Goal: Task Accomplishment & Management: Manage account settings

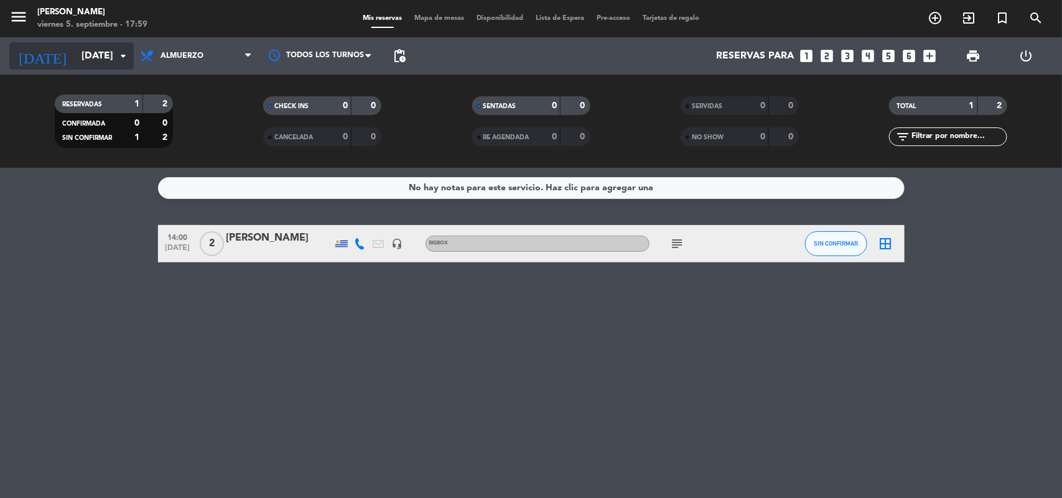
click at [128, 56] on icon "arrow_drop_down" at bounding box center [123, 56] width 15 height 15
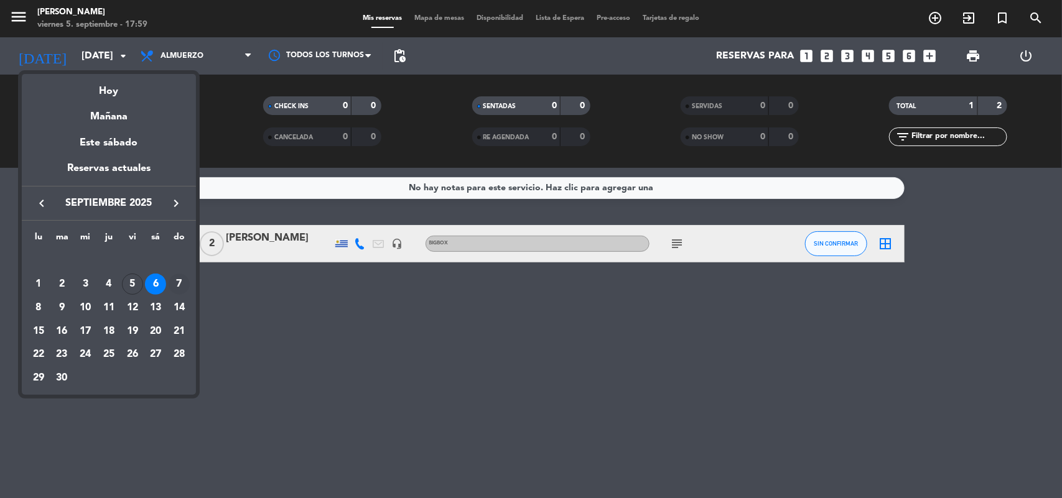
click at [181, 276] on div "7" at bounding box center [179, 284] width 21 height 21
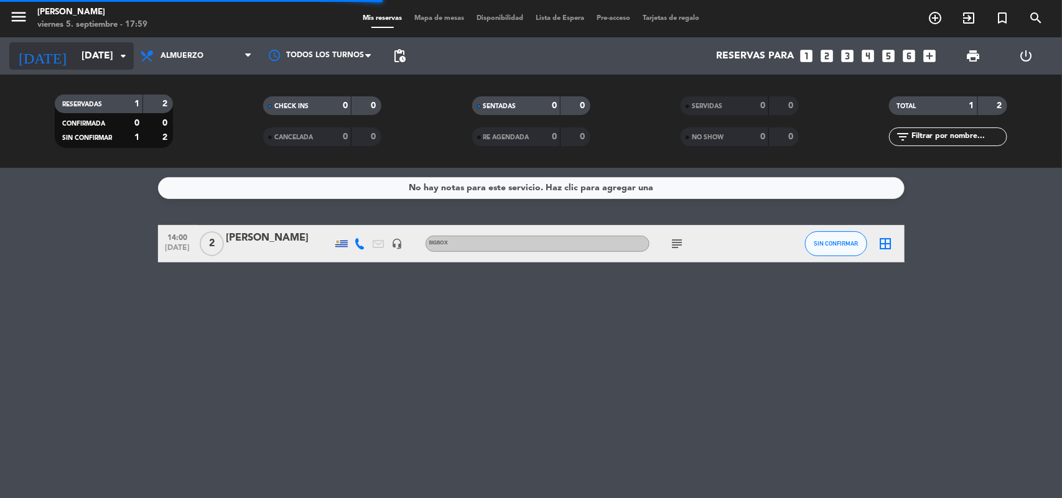
click at [128, 55] on icon "arrow_drop_down" at bounding box center [123, 56] width 15 height 15
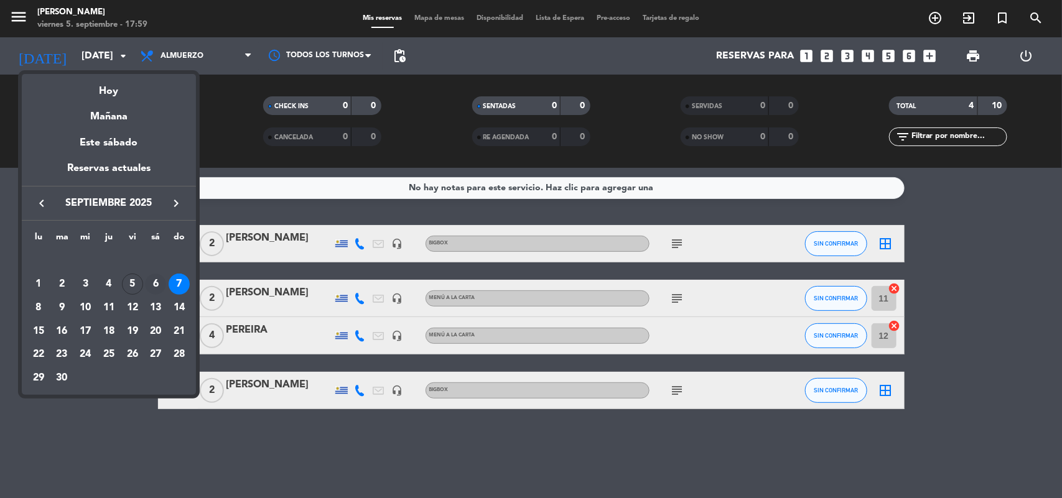
click at [157, 280] on div "6" at bounding box center [155, 284] width 21 height 21
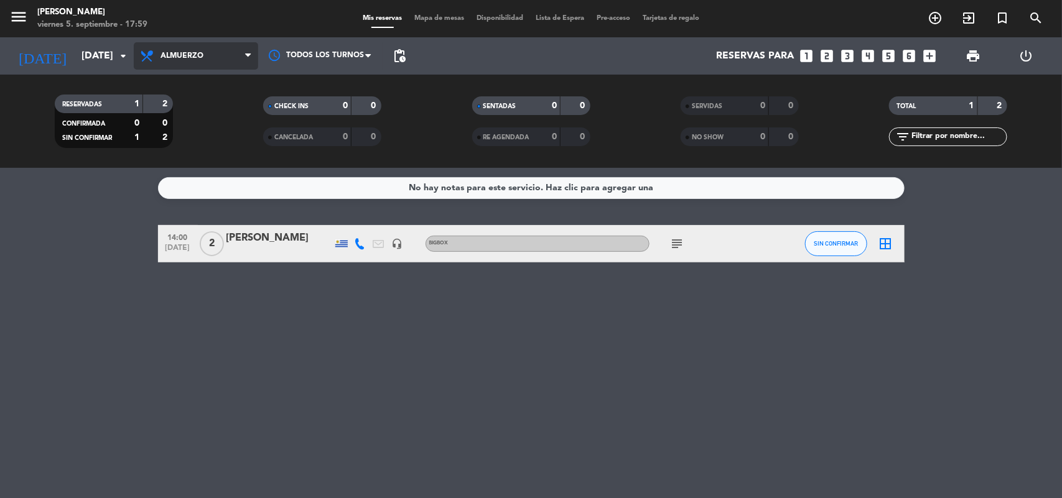
click at [215, 48] on span "Almuerzo" at bounding box center [196, 55] width 124 height 27
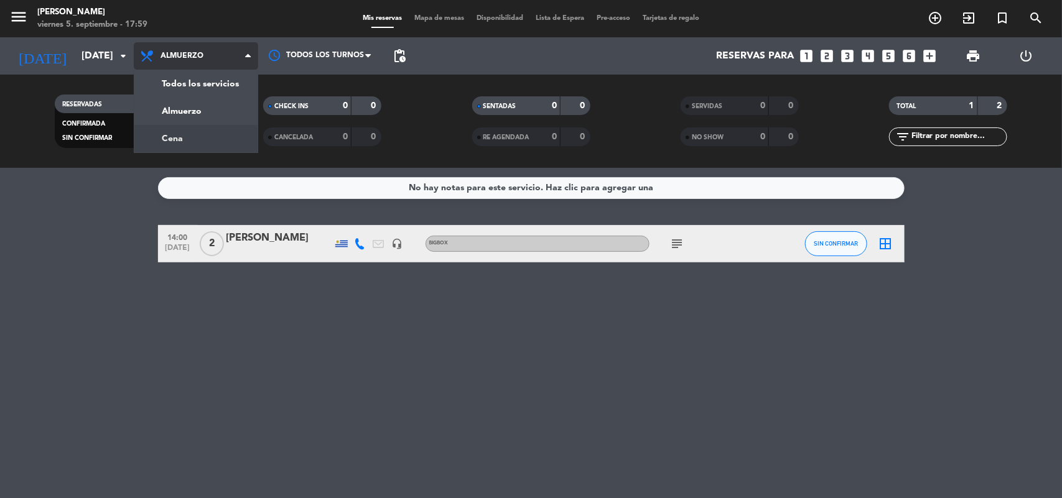
click at [207, 139] on div "menu [PERSON_NAME][DATE] 5. septiembre - 17:59 Mis reservas Mapa de mesas Dispo…" at bounding box center [531, 84] width 1062 height 168
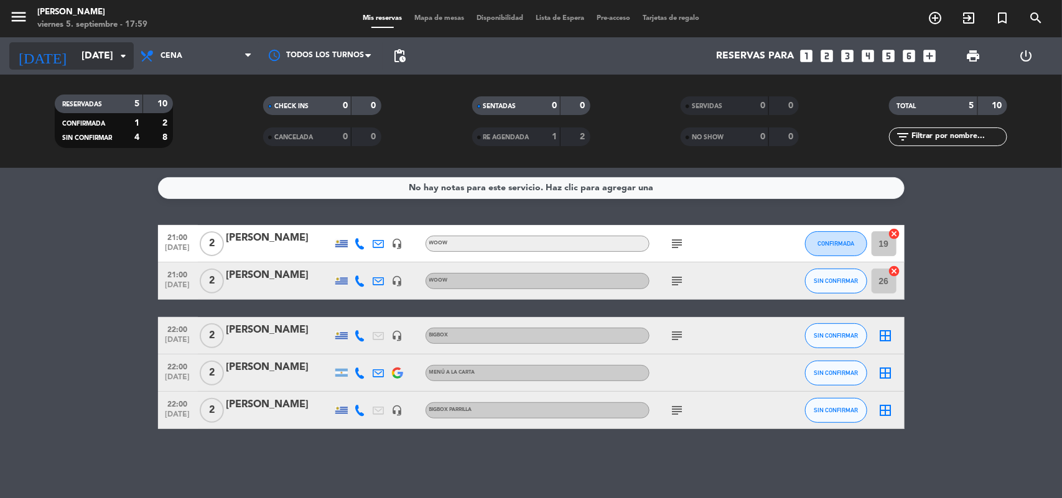
click at [120, 58] on icon "arrow_drop_down" at bounding box center [123, 56] width 15 height 15
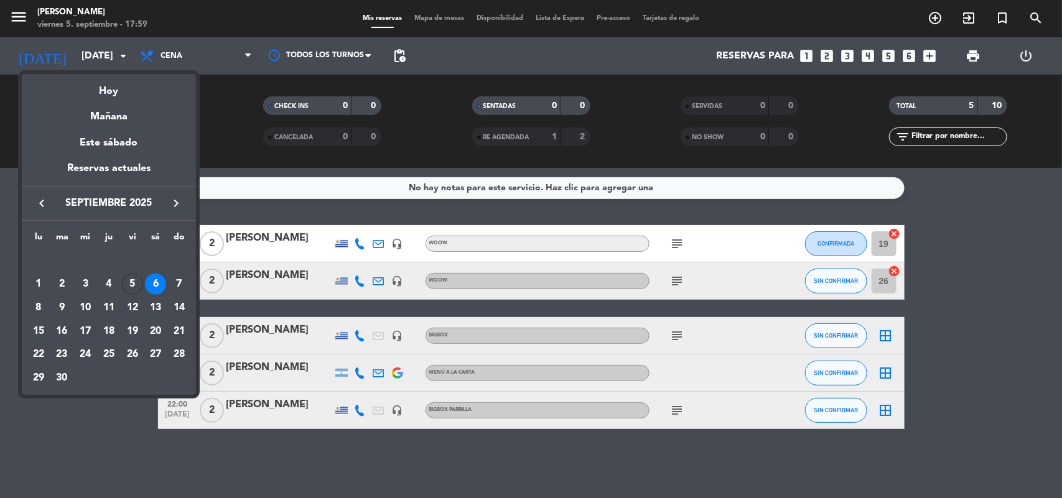
click at [134, 279] on div "5" at bounding box center [132, 284] width 21 height 21
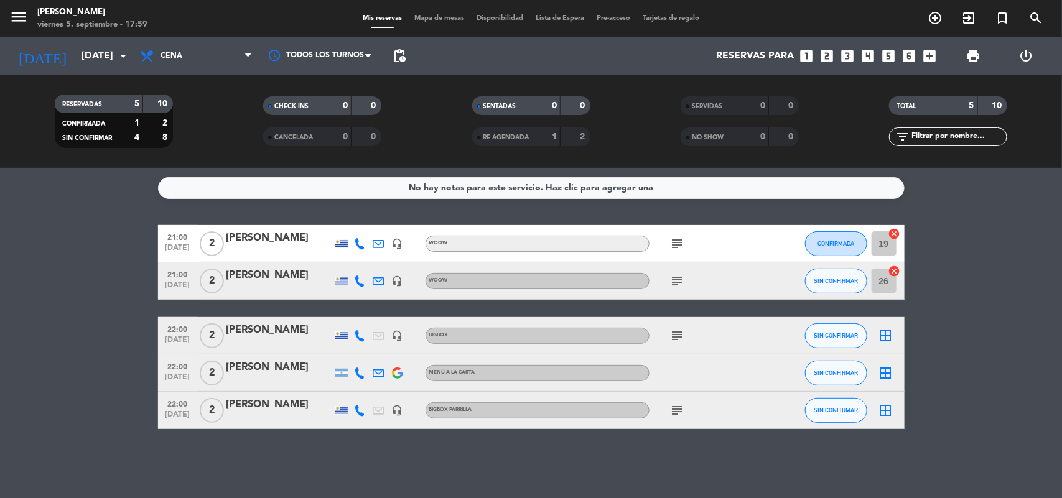
type input "[DATE]"
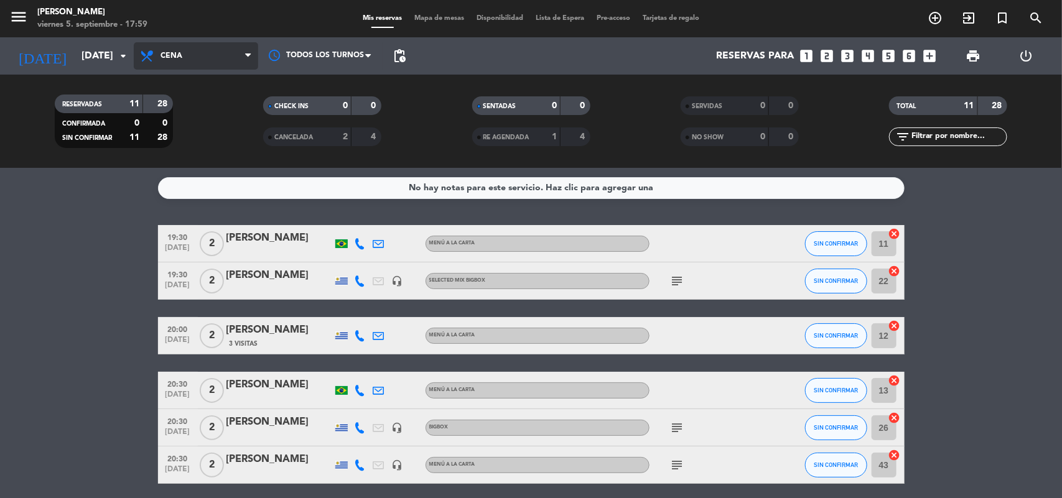
click at [215, 52] on span "Cena" at bounding box center [196, 55] width 124 height 27
click at [207, 103] on div "menu [PERSON_NAME][DATE] 5. septiembre - 17:59 Mis reservas Mapa de mesas Dispo…" at bounding box center [531, 84] width 1062 height 168
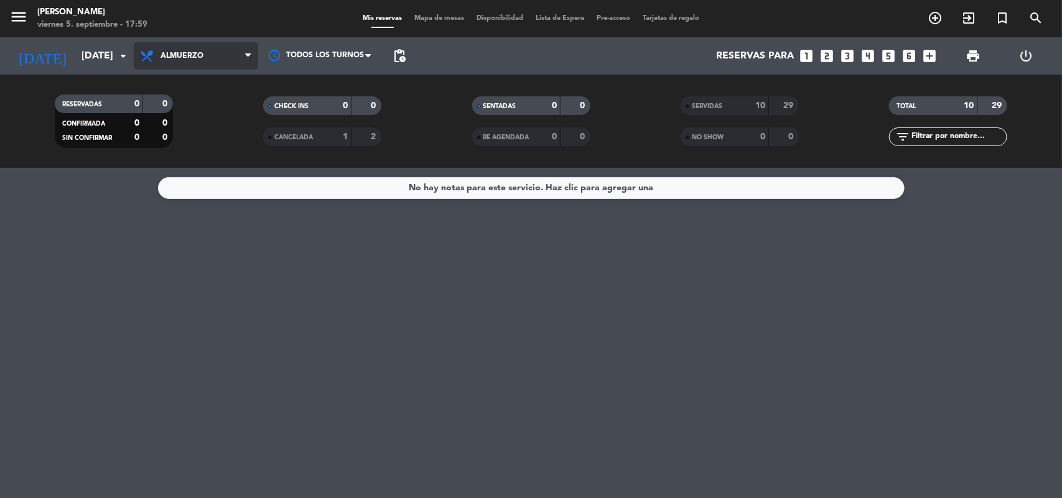
click at [191, 63] on span "Almuerzo" at bounding box center [196, 55] width 124 height 27
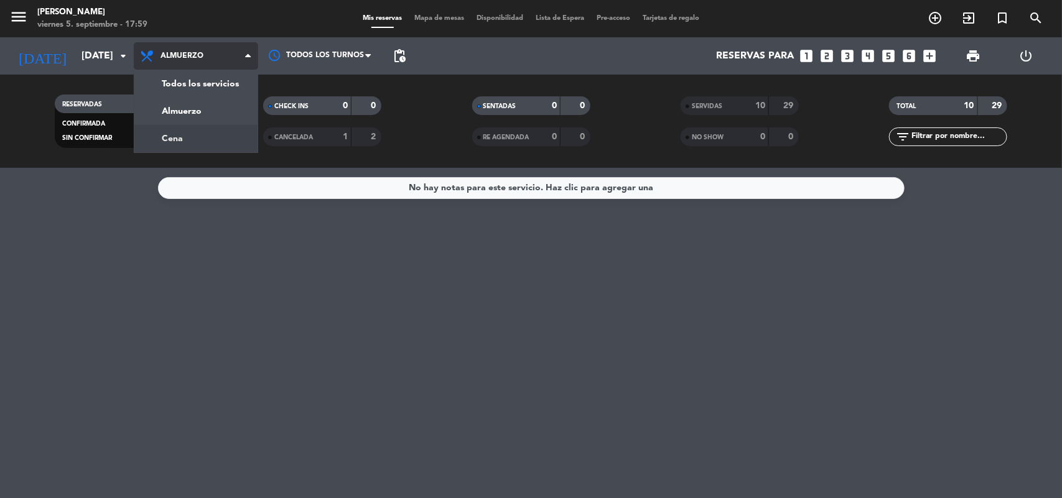
click at [198, 138] on div "menu [PERSON_NAME][DATE] 5. septiembre - 17:59 Mis reservas Mapa de mesas Dispo…" at bounding box center [531, 84] width 1062 height 168
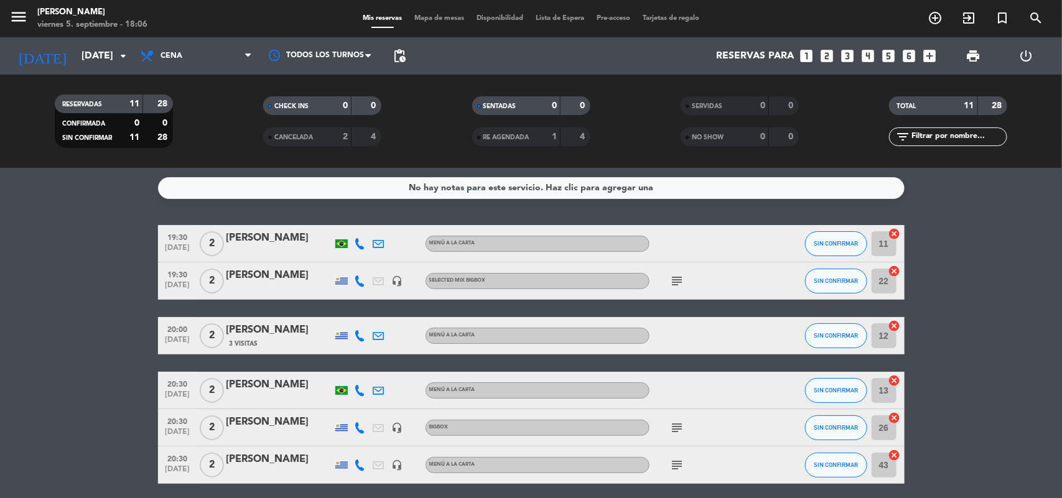
click at [179, 240] on span "19:30" at bounding box center [177, 237] width 31 height 14
click at [292, 241] on div "[PERSON_NAME]" at bounding box center [279, 238] width 106 height 16
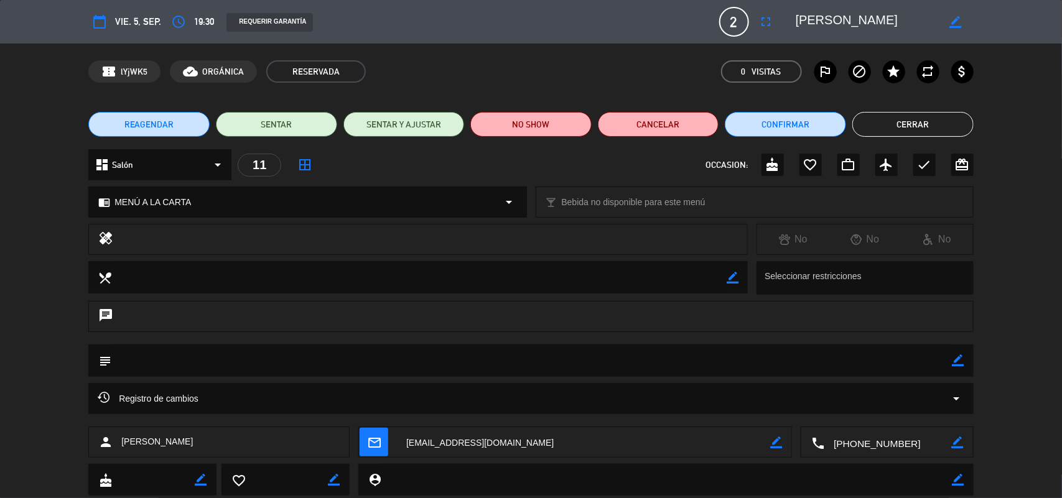
click at [881, 447] on textarea at bounding box center [887, 442] width 127 height 31
click at [910, 131] on button "Cerrar" at bounding box center [912, 124] width 121 height 25
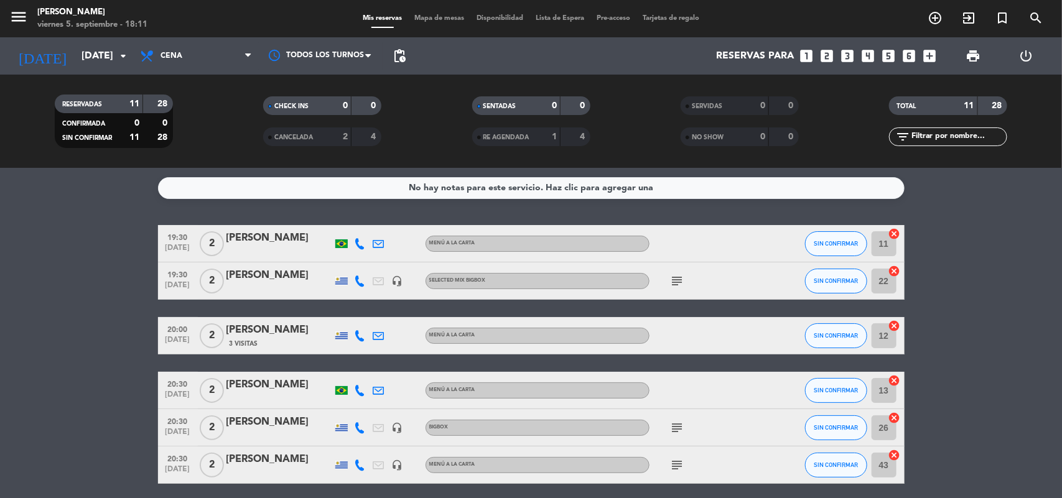
click at [269, 276] on div "[PERSON_NAME]" at bounding box center [279, 276] width 106 height 16
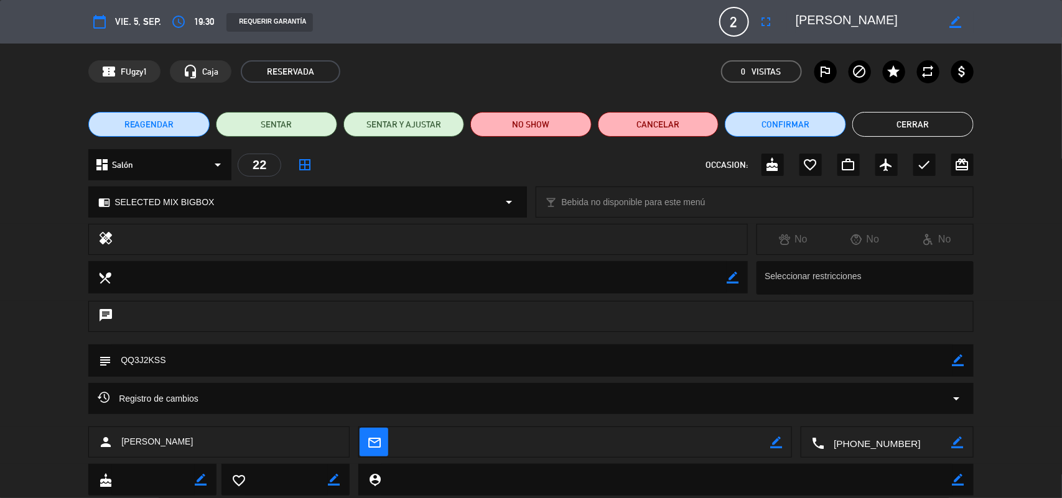
click at [133, 362] on textarea at bounding box center [531, 361] width 841 height 32
click at [895, 116] on button "Cerrar" at bounding box center [912, 124] width 121 height 25
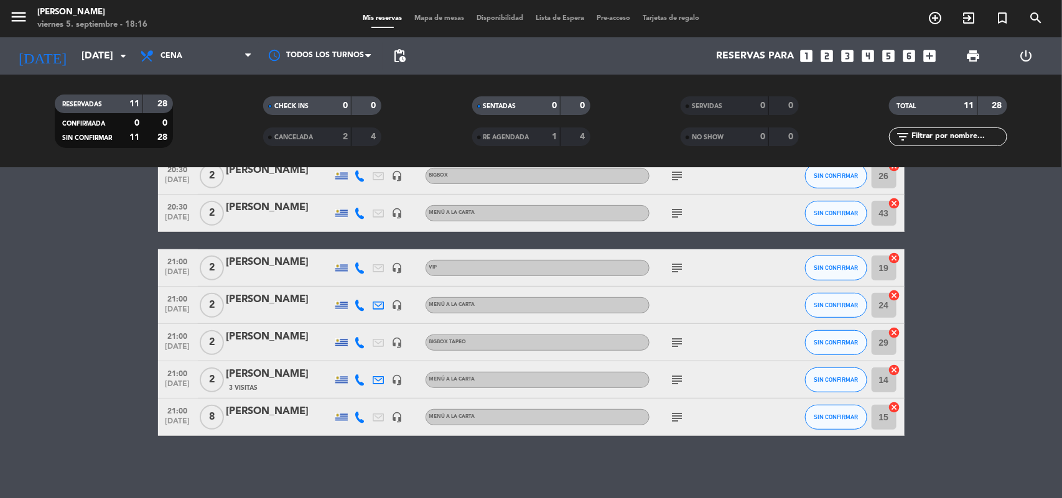
scroll to position [174, 0]
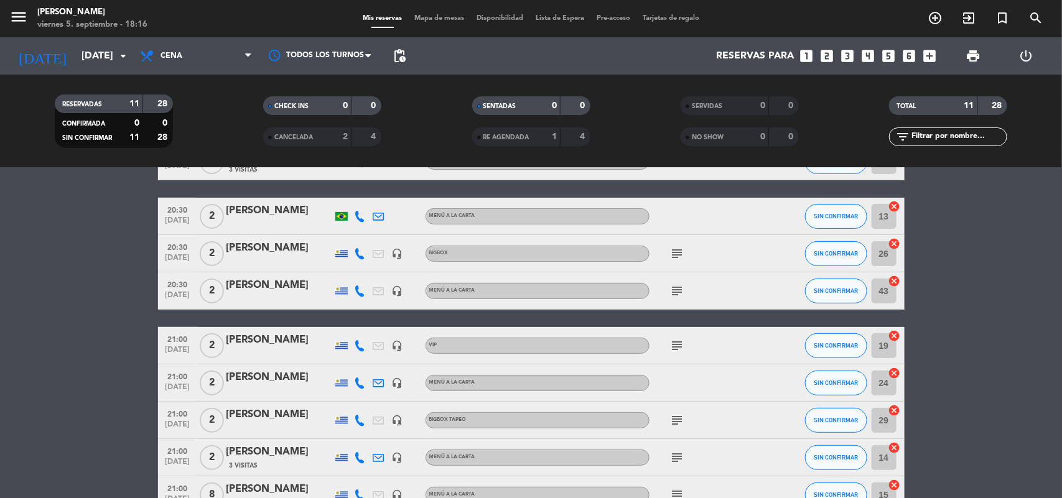
click at [675, 345] on icon "subject" at bounding box center [677, 345] width 15 height 15
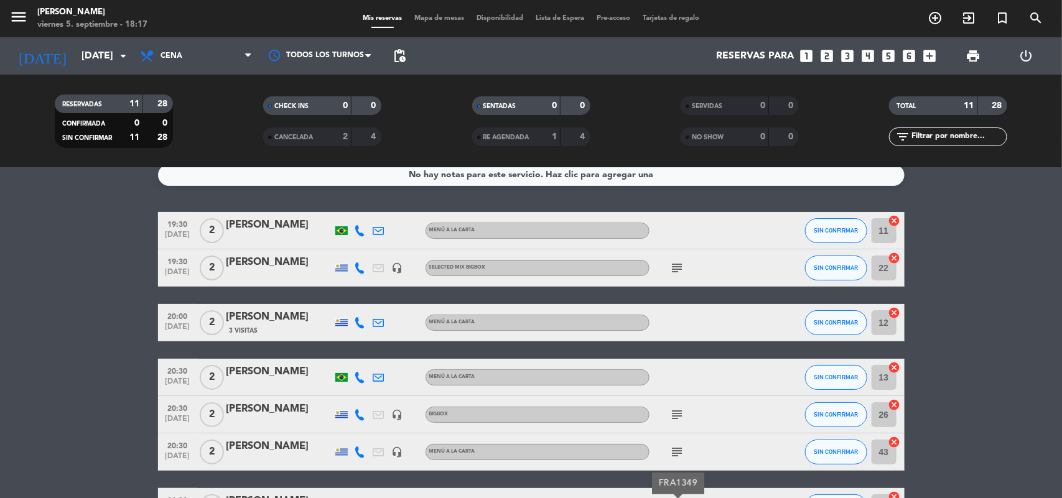
scroll to position [0, 0]
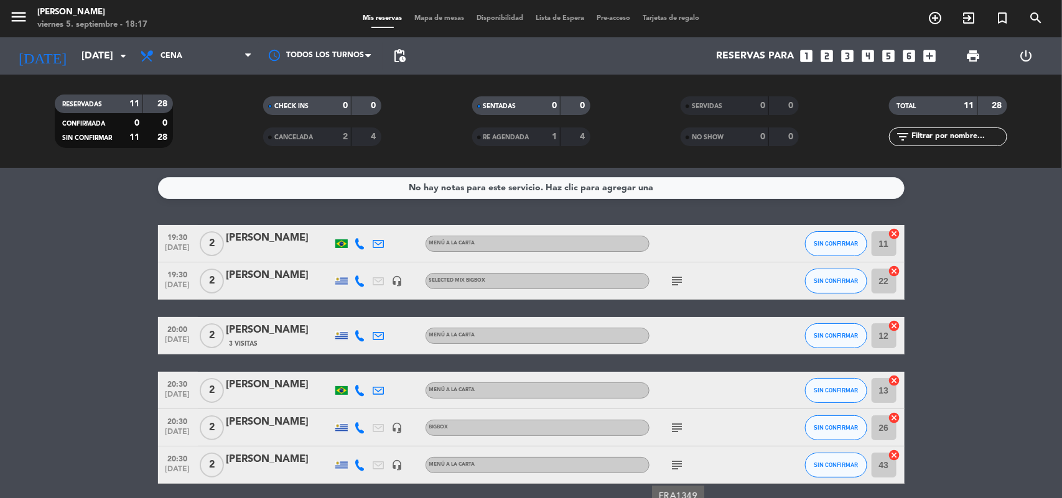
click at [179, 240] on span "19:30" at bounding box center [177, 237] width 31 height 14
click at [172, 389] on span "20:30" at bounding box center [177, 383] width 31 height 14
click at [294, 234] on div "[PERSON_NAME]" at bounding box center [279, 238] width 106 height 16
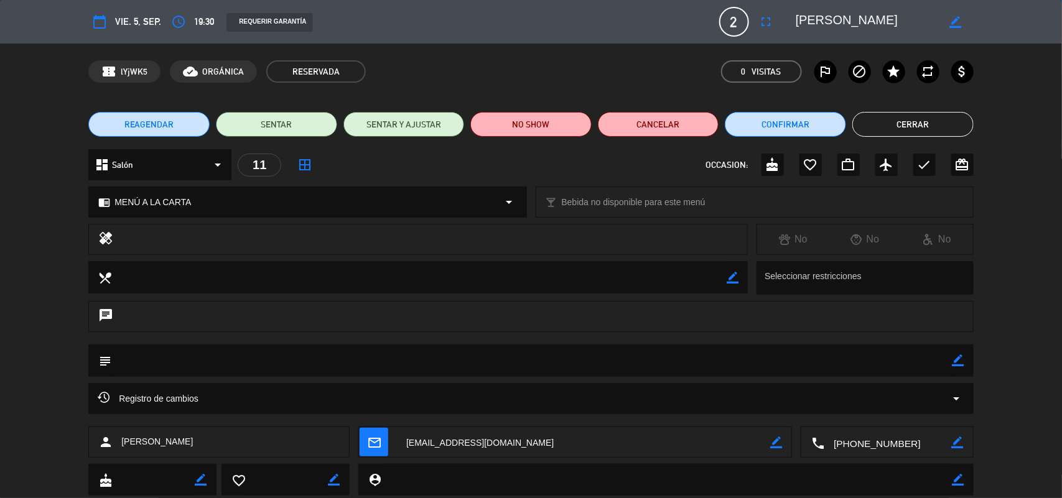
click at [887, 445] on textarea at bounding box center [887, 442] width 127 height 31
click at [180, 25] on icon "access_time" at bounding box center [178, 21] width 15 height 15
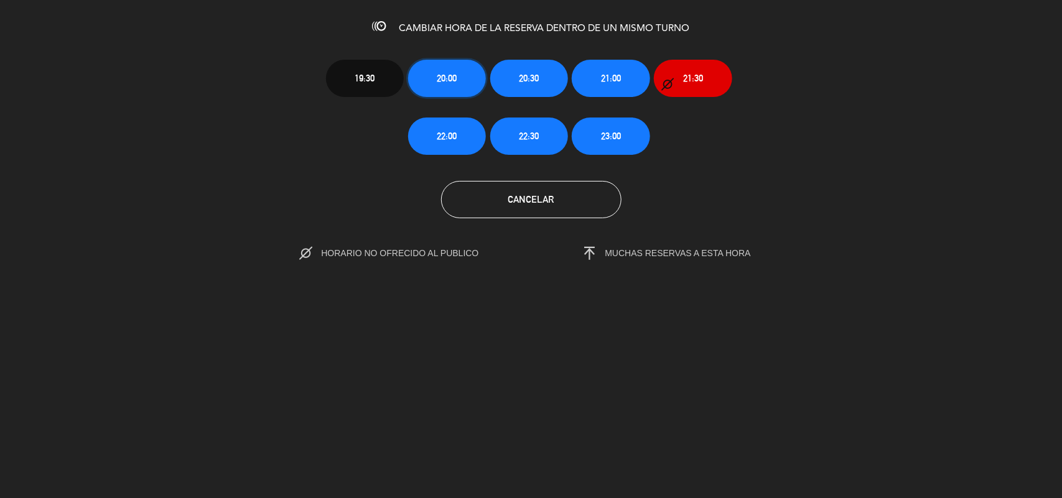
click at [457, 75] on span "20:00" at bounding box center [447, 78] width 20 height 14
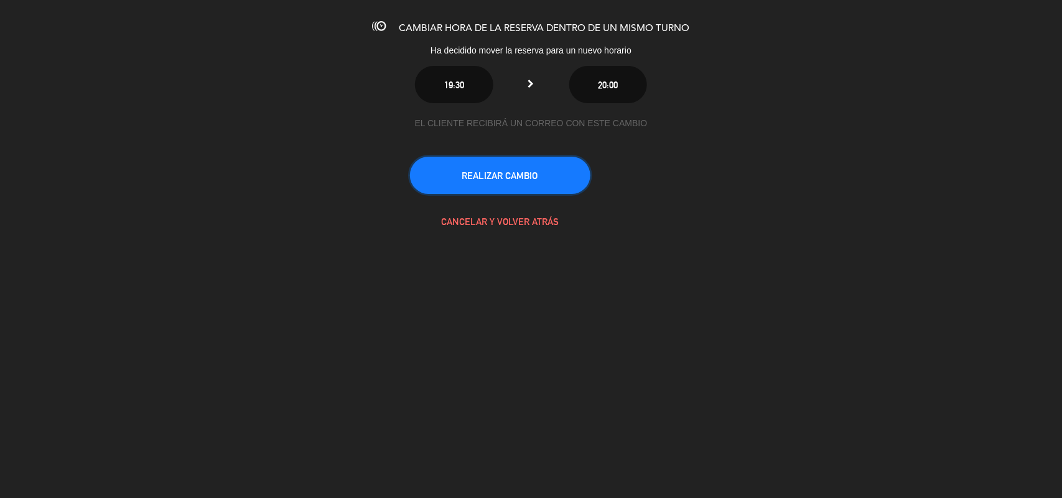
click at [525, 174] on button "REALIZAR CAMBIO" at bounding box center [500, 175] width 180 height 37
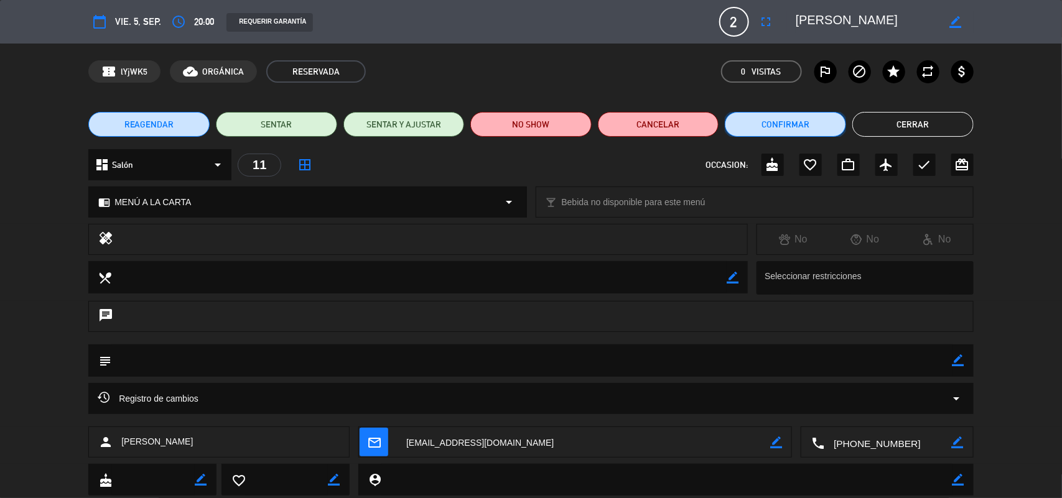
click at [805, 123] on button "Confirmar" at bounding box center [785, 124] width 121 height 25
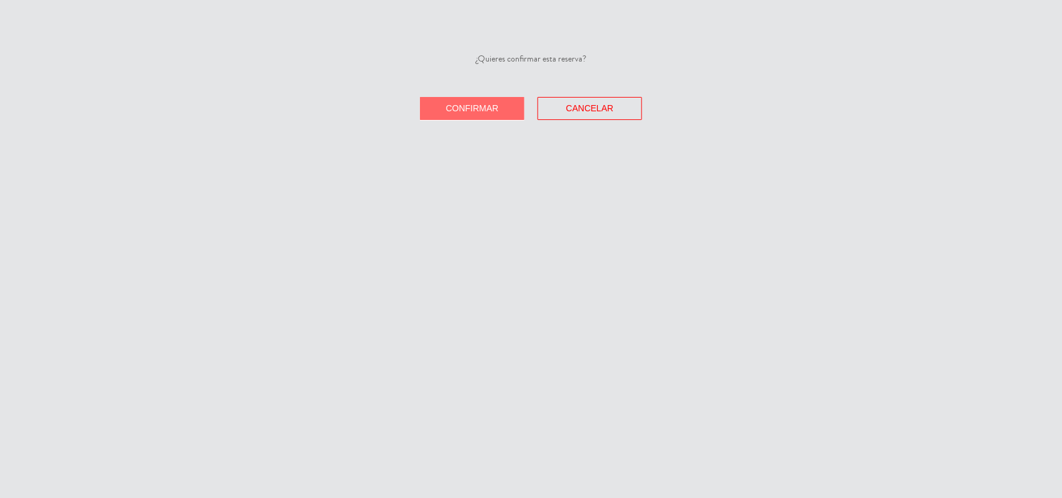
click at [487, 113] on button "Confirmar" at bounding box center [472, 108] width 105 height 23
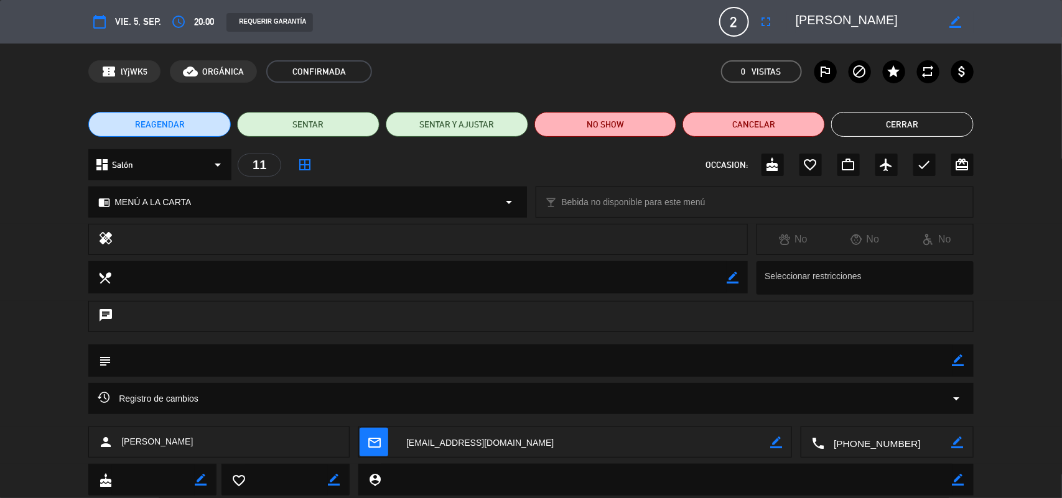
click at [922, 126] on button "Cerrar" at bounding box center [902, 124] width 142 height 25
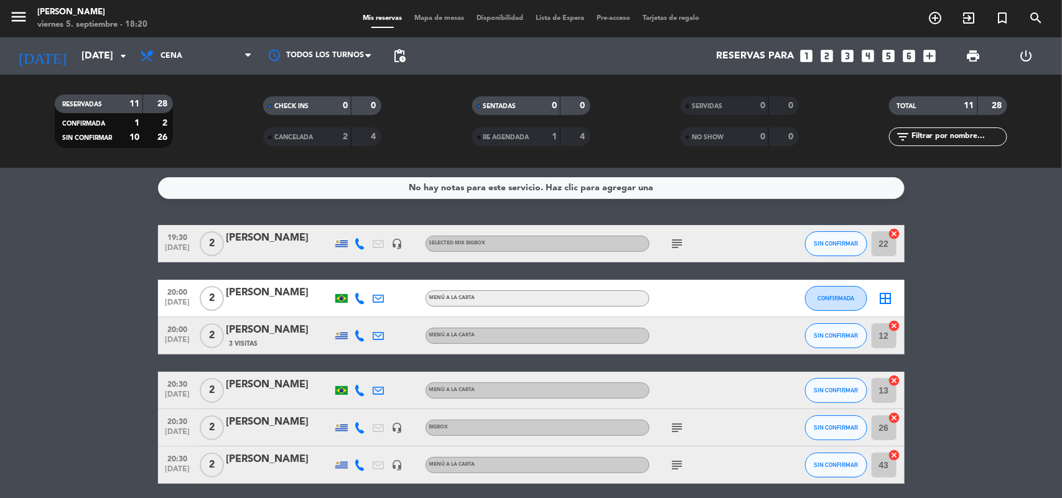
click at [890, 299] on icon "border_all" at bounding box center [886, 298] width 15 height 15
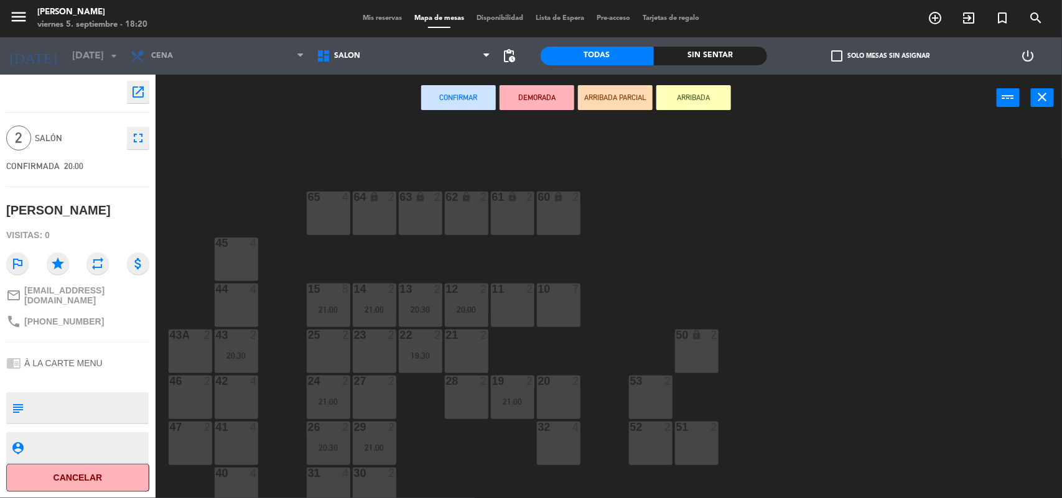
click at [510, 307] on div "11 2" at bounding box center [513, 306] width 44 height 44
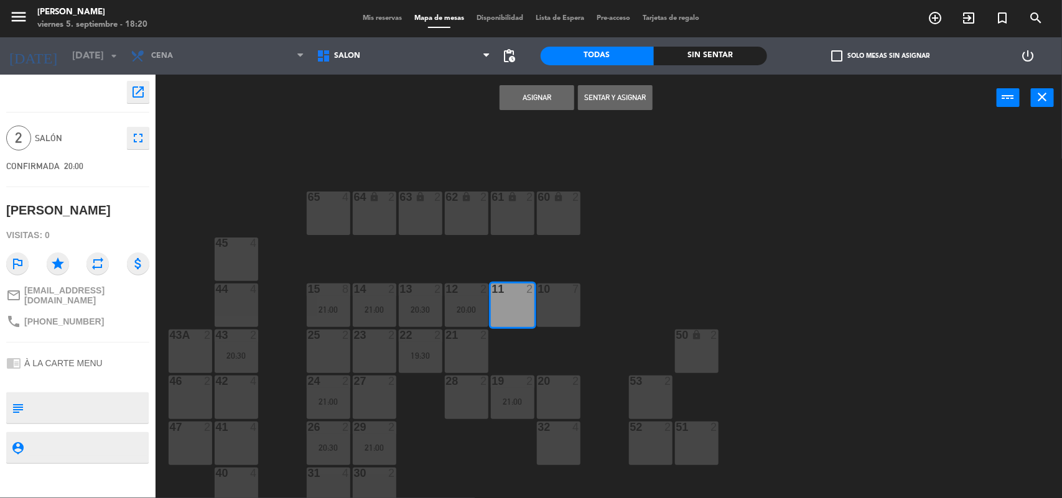
click at [518, 96] on button "Asignar" at bounding box center [537, 97] width 75 height 25
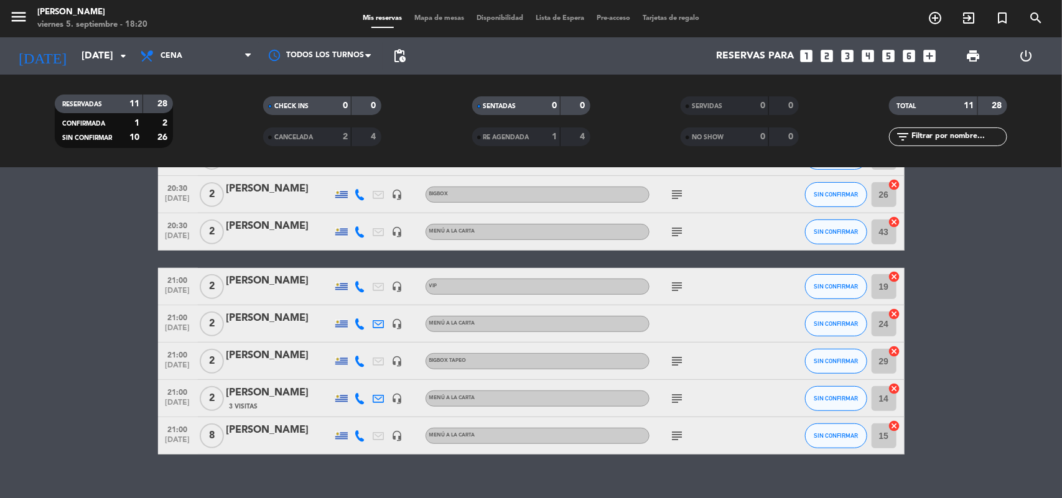
scroll to position [78, 0]
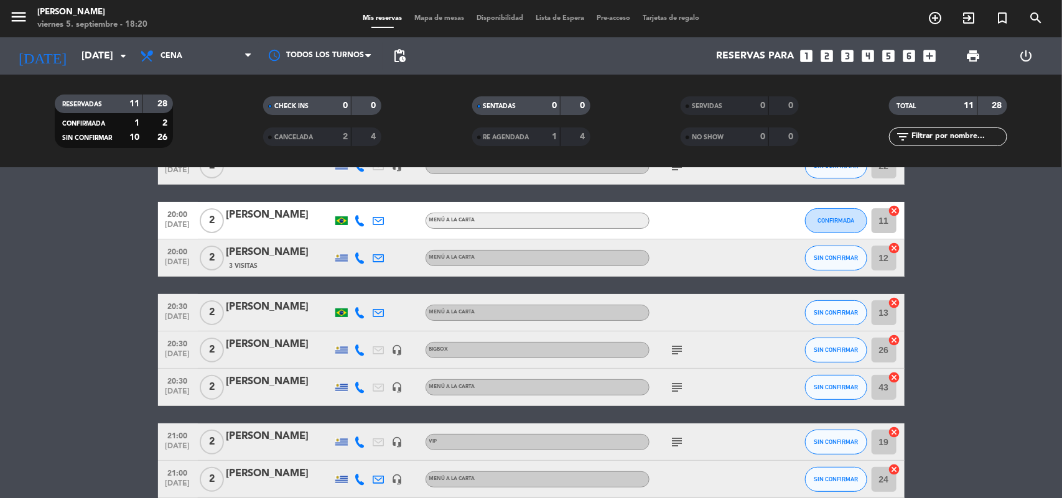
click at [174, 315] on span "[DATE]" at bounding box center [177, 320] width 31 height 14
click at [174, 316] on span "[DATE]" at bounding box center [177, 320] width 31 height 14
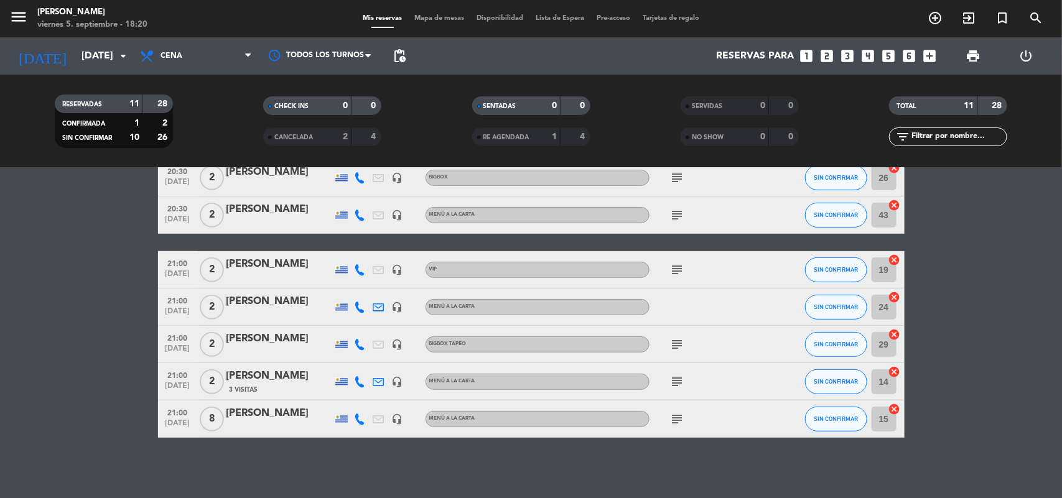
scroll to position [252, 0]
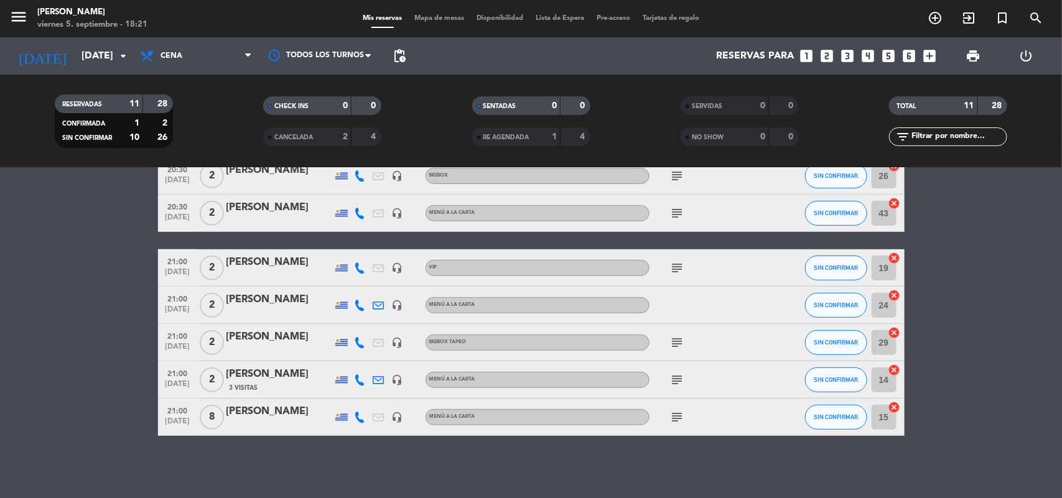
click at [381, 487] on div "No hay notas para este servicio. Haz clic para agregar una 19:30 [DATE] 2 [PERS…" at bounding box center [531, 333] width 1062 height 330
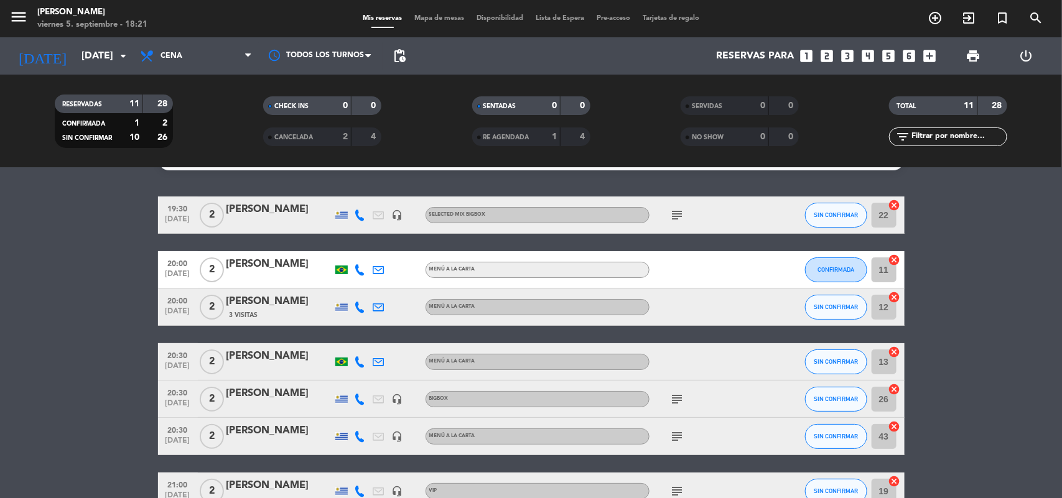
scroll to position [0, 0]
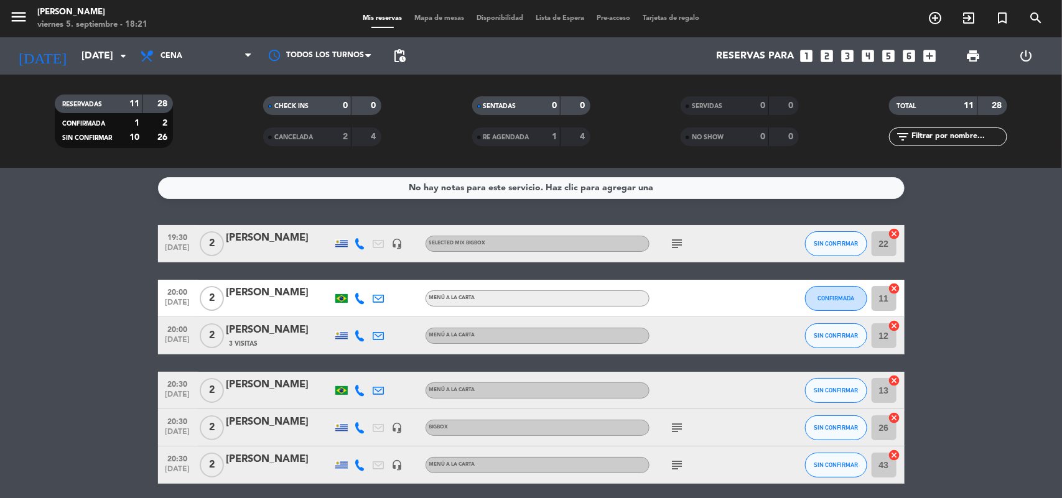
click at [675, 427] on icon "subject" at bounding box center [677, 428] width 15 height 15
click at [677, 462] on icon "subject" at bounding box center [677, 465] width 15 height 15
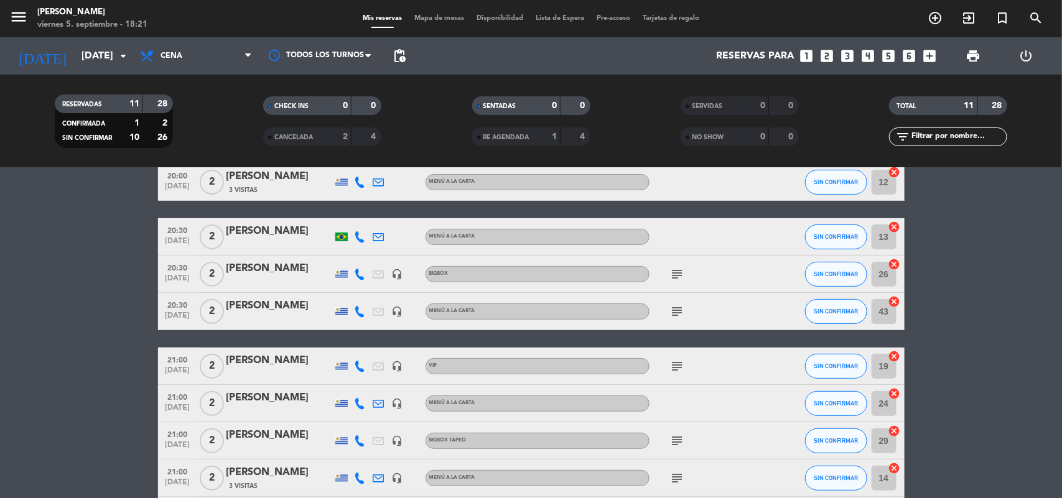
scroll to position [156, 0]
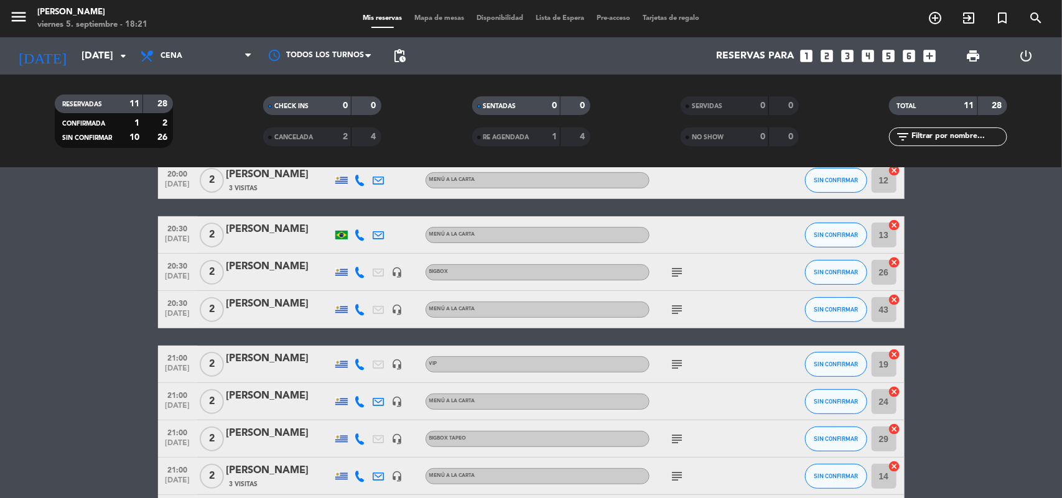
click at [680, 365] on icon "subject" at bounding box center [677, 364] width 15 height 15
click at [673, 439] on icon "subject" at bounding box center [677, 439] width 15 height 15
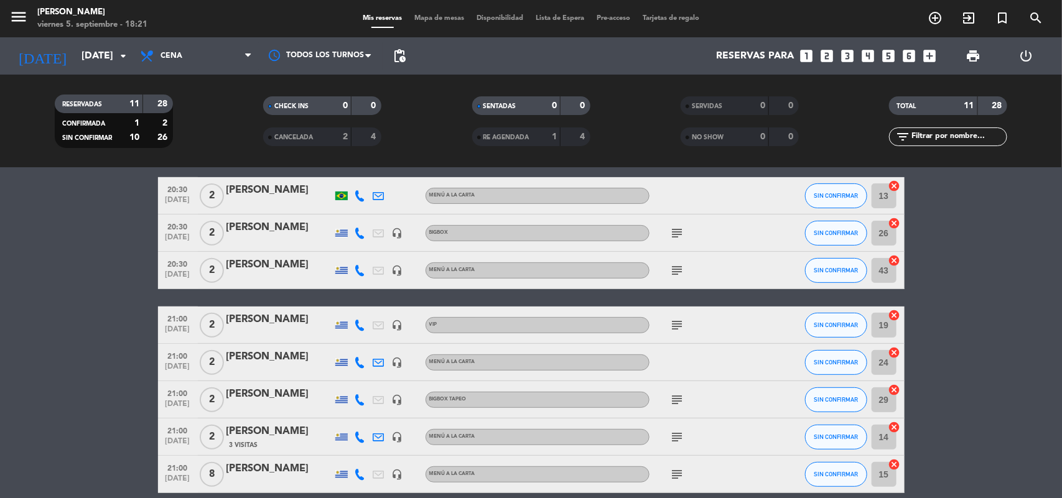
scroll to position [233, 0]
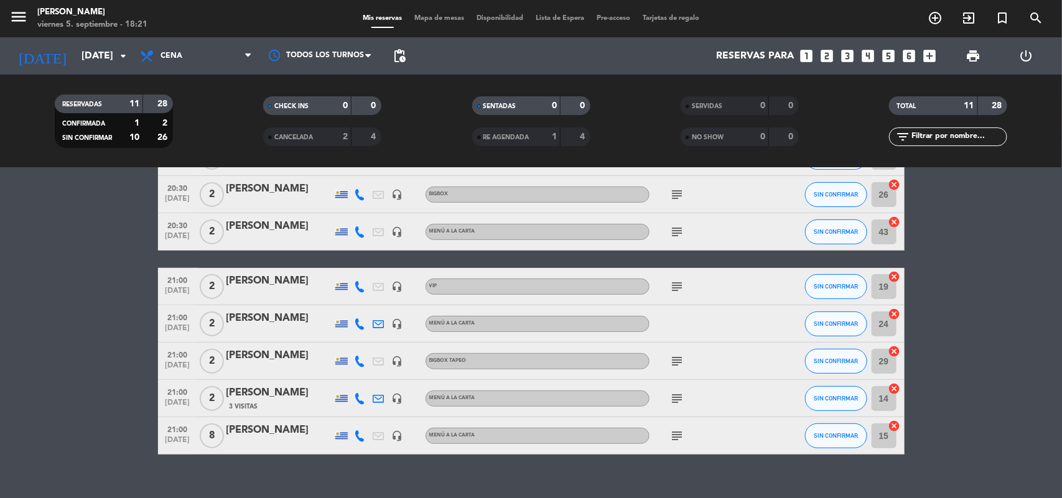
click at [672, 399] on icon "subject" at bounding box center [677, 398] width 15 height 15
click at [673, 434] on icon "subject" at bounding box center [677, 436] width 15 height 15
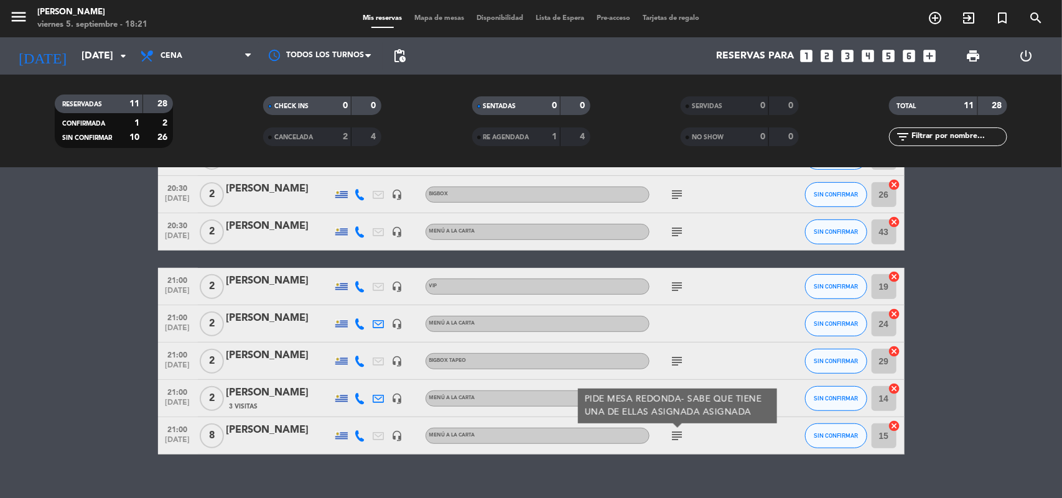
click at [673, 434] on icon "subject" at bounding box center [677, 436] width 15 height 15
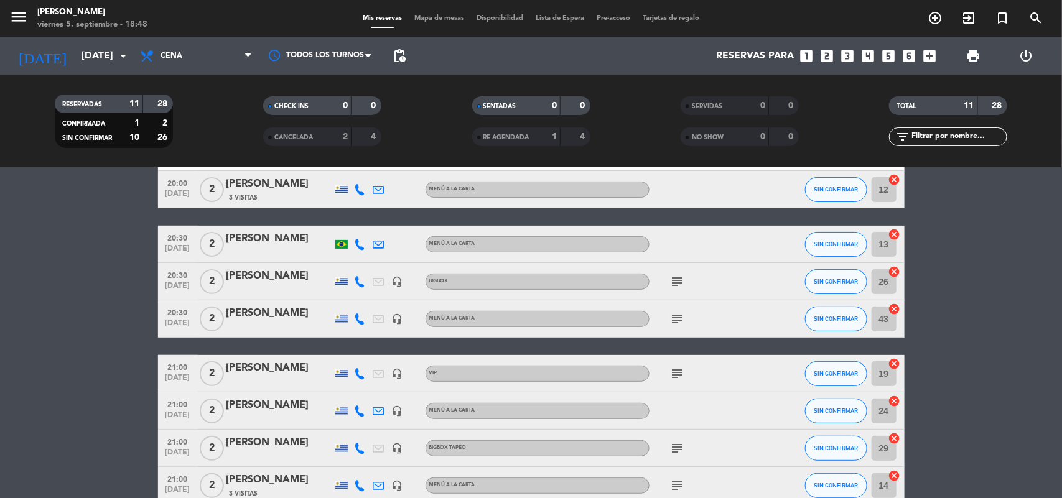
scroll to position [156, 0]
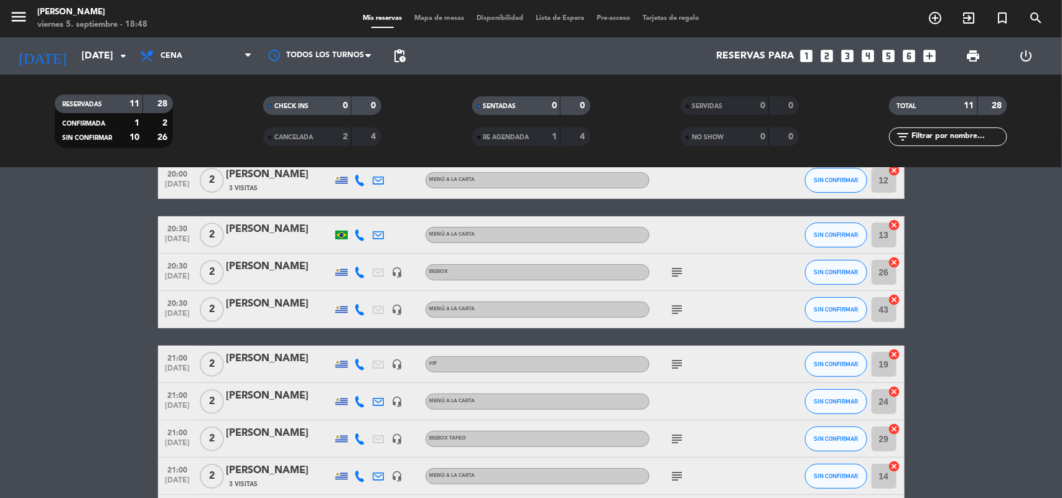
click at [182, 229] on span "20:30" at bounding box center [177, 228] width 31 height 14
click at [182, 256] on div "20:30 [DATE]" at bounding box center [178, 272] width 40 height 37
click at [178, 303] on span "20:30" at bounding box center [177, 303] width 31 height 14
click at [175, 373] on span "[DATE]" at bounding box center [177, 372] width 31 height 14
click at [173, 400] on span "21:00" at bounding box center [177, 395] width 31 height 14
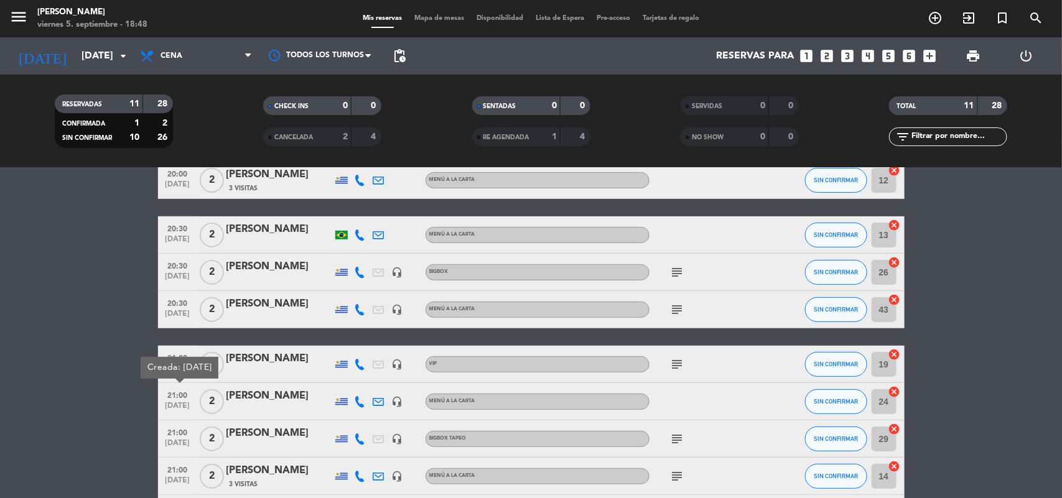
click at [175, 431] on span "21:00" at bounding box center [177, 432] width 31 height 14
click at [175, 472] on span "21:00" at bounding box center [177, 469] width 31 height 14
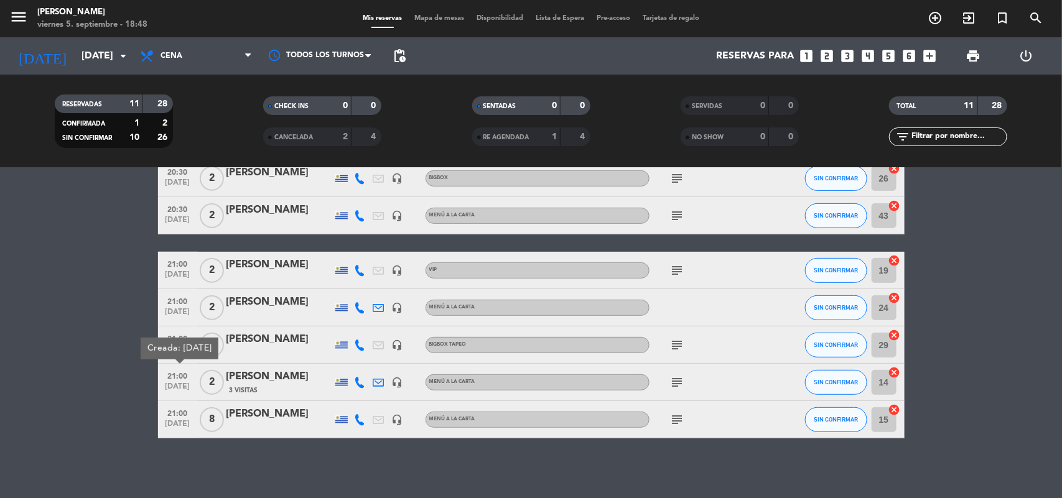
scroll to position [252, 0]
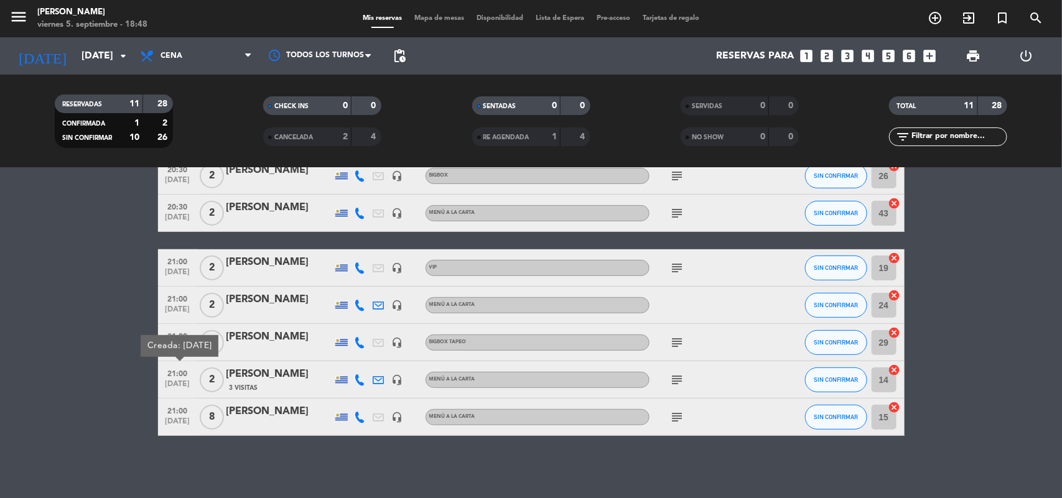
click at [162, 419] on span "[DATE]" at bounding box center [177, 425] width 31 height 14
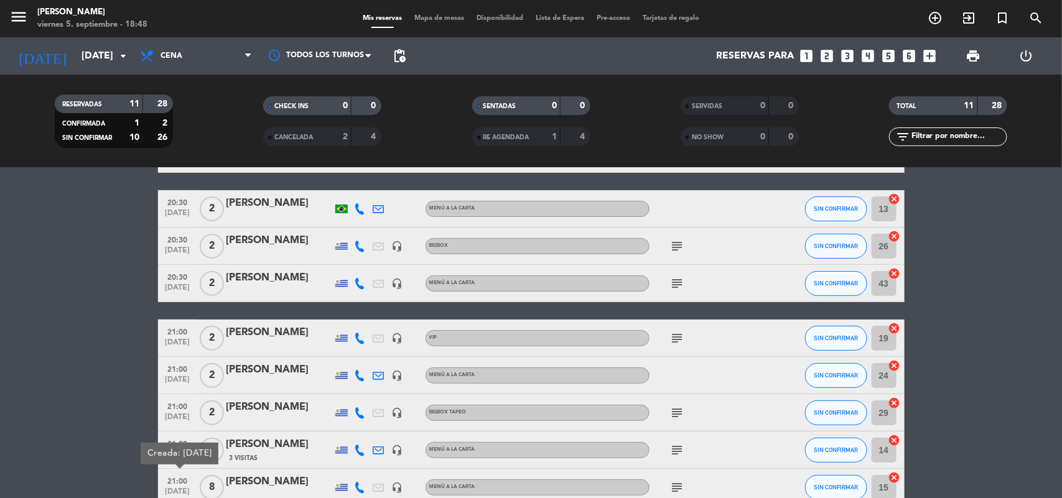
scroll to position [0, 0]
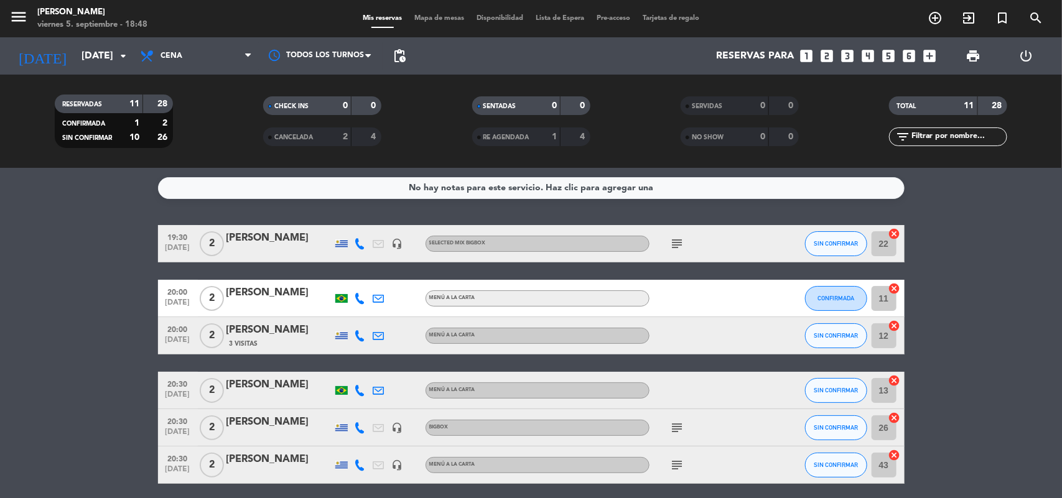
click at [166, 244] on span "[DATE]" at bounding box center [177, 251] width 31 height 14
drag, startPoint x: 177, startPoint y: 296, endPoint x: 175, endPoint y: 302, distance: 7.3
click at [177, 296] on span "20:00" at bounding box center [177, 291] width 31 height 14
click at [179, 330] on span "20:00" at bounding box center [177, 329] width 31 height 14
click at [170, 380] on span "20:30" at bounding box center [177, 383] width 31 height 14
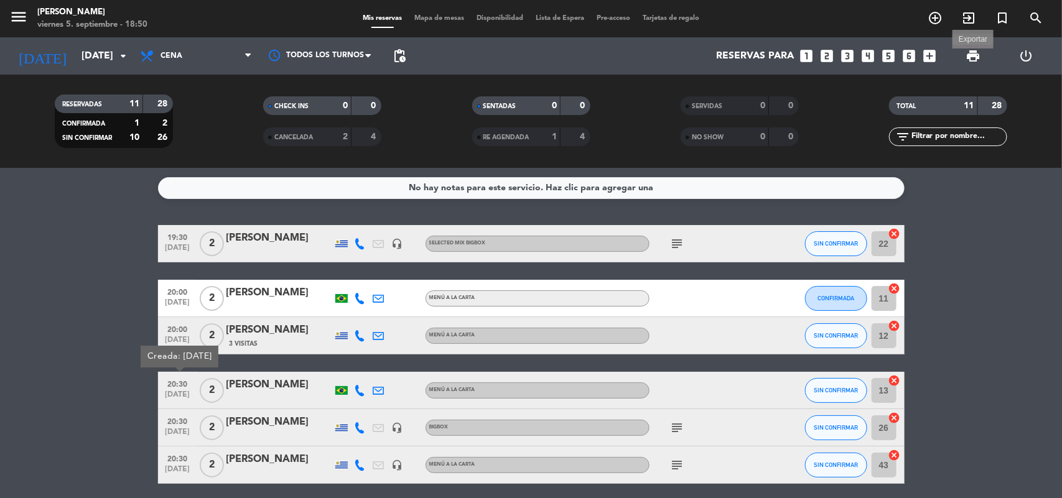
click at [974, 54] on span "print" at bounding box center [973, 56] width 15 height 15
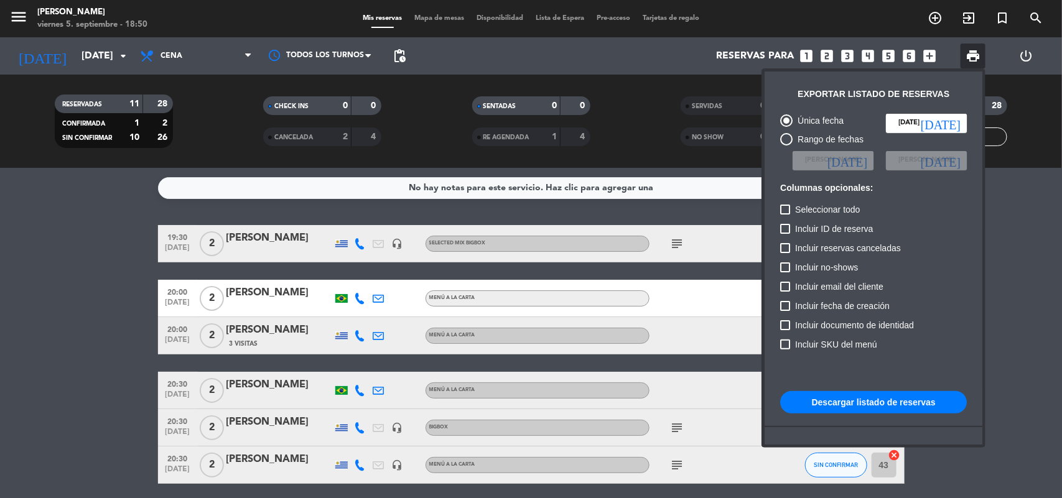
click at [928, 408] on button "Descargar listado de reservas" at bounding box center [873, 402] width 187 height 22
click at [421, 19] on div at bounding box center [531, 249] width 1062 height 498
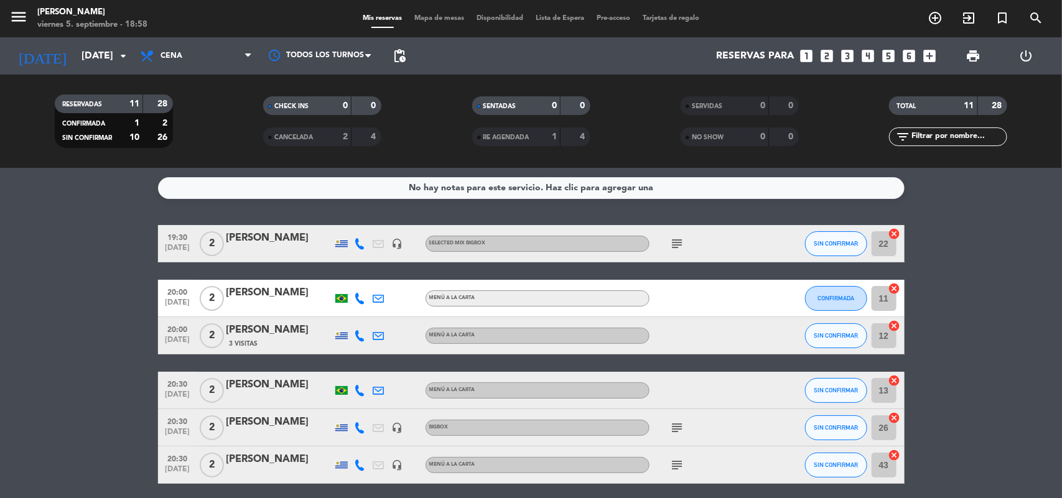
click at [429, 17] on span "Mapa de mesas" at bounding box center [439, 18] width 62 height 7
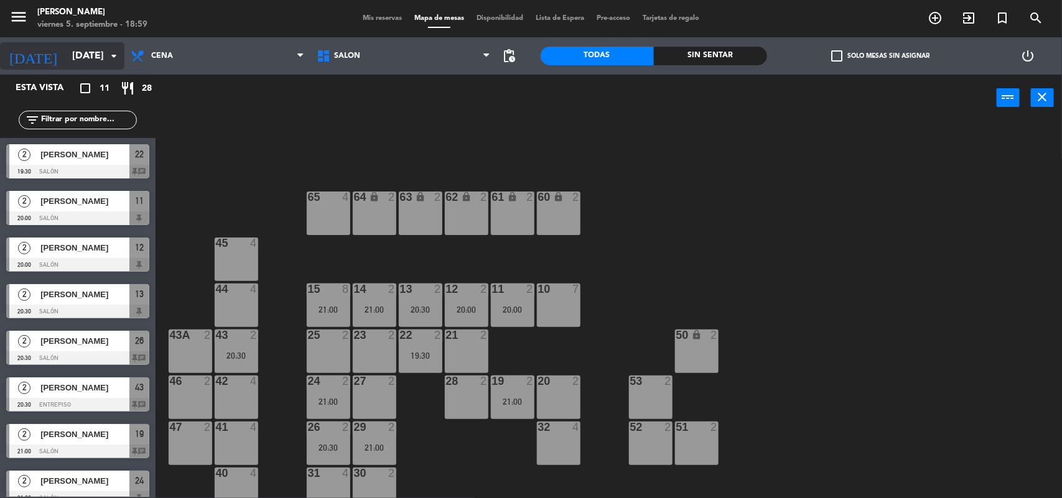
click at [66, 48] on input "[DATE]" at bounding box center [131, 56] width 131 height 24
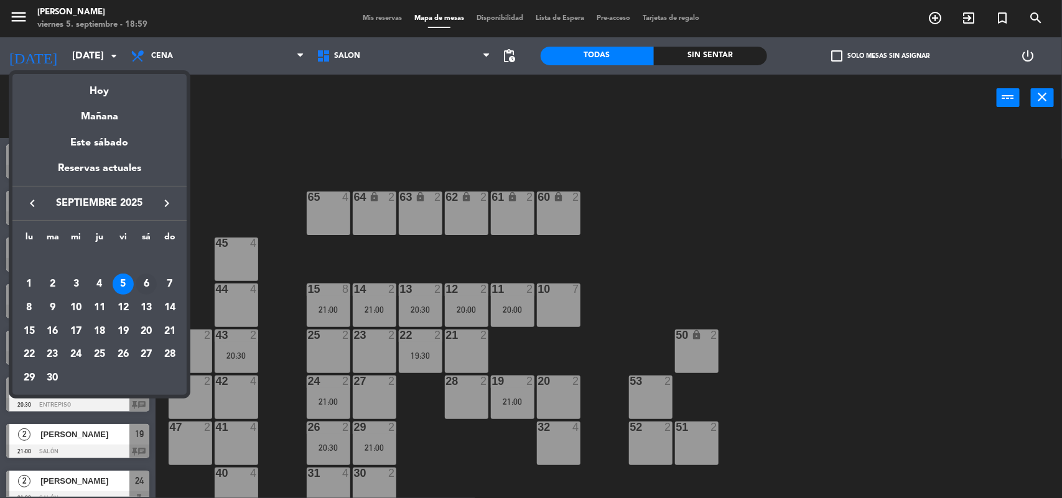
click at [147, 289] on div "6" at bounding box center [146, 284] width 21 height 21
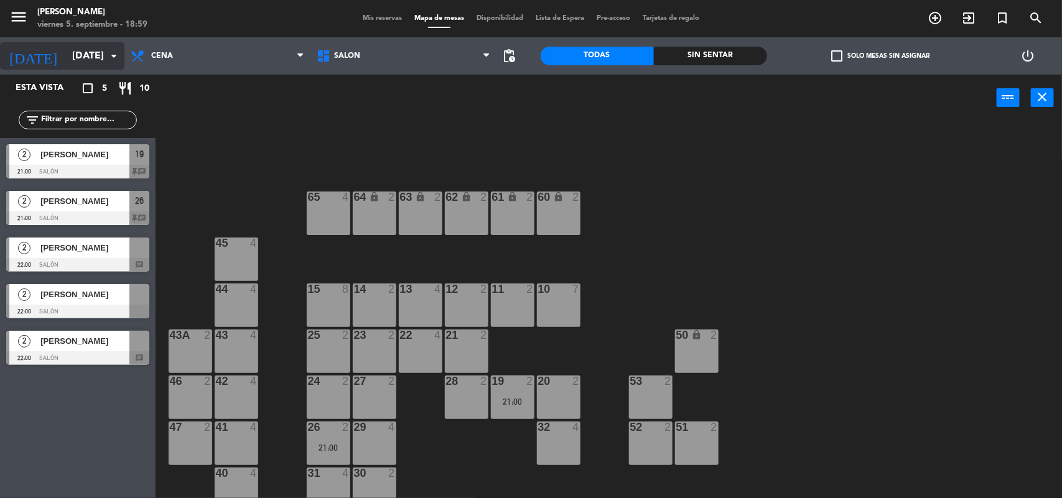
click at [73, 48] on input "[DATE]" at bounding box center [131, 56] width 131 height 24
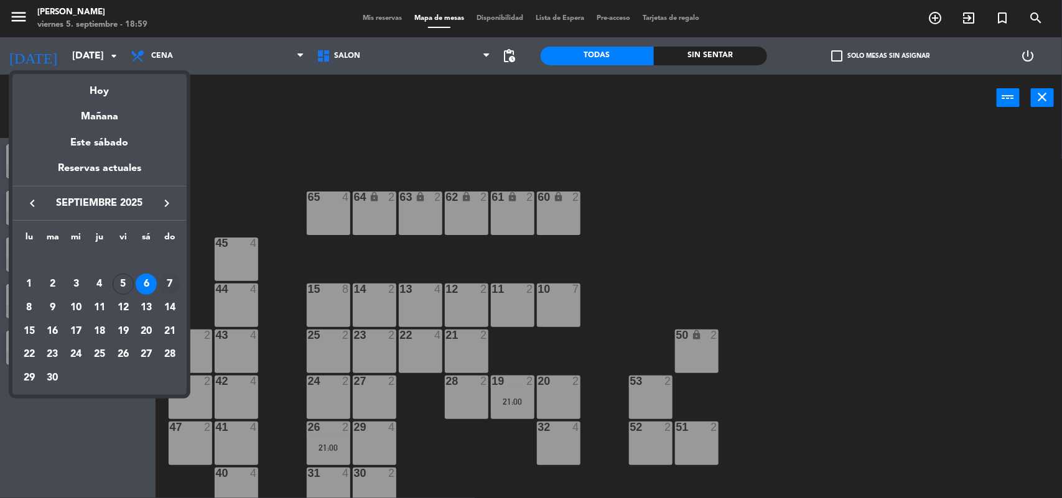
click at [170, 281] on div "7" at bounding box center [169, 284] width 21 height 21
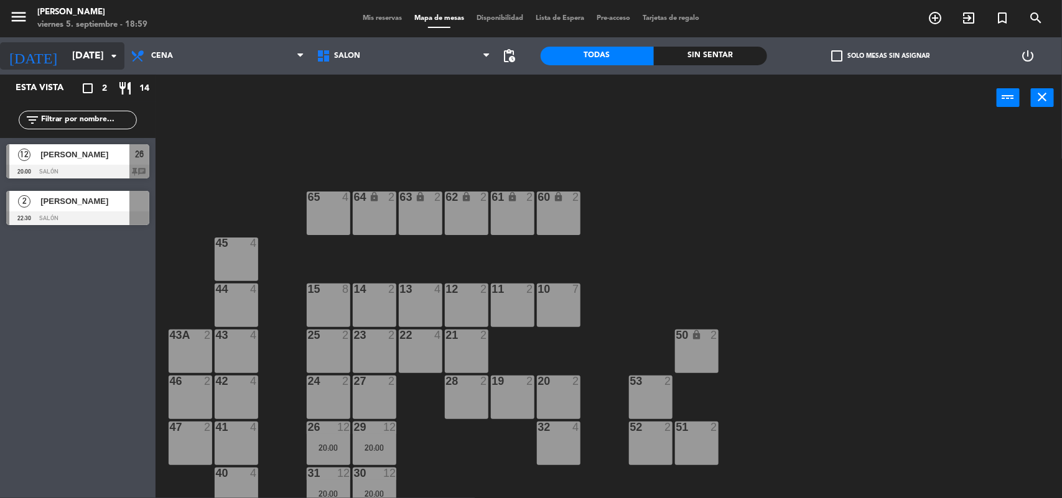
click at [94, 54] on input "[DATE]" at bounding box center [131, 56] width 131 height 24
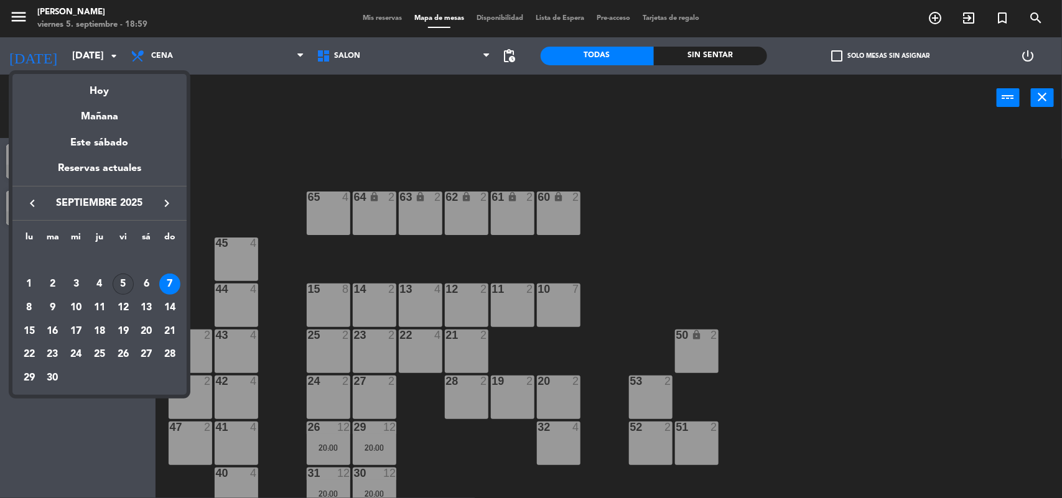
click at [123, 281] on div "5" at bounding box center [123, 284] width 21 height 21
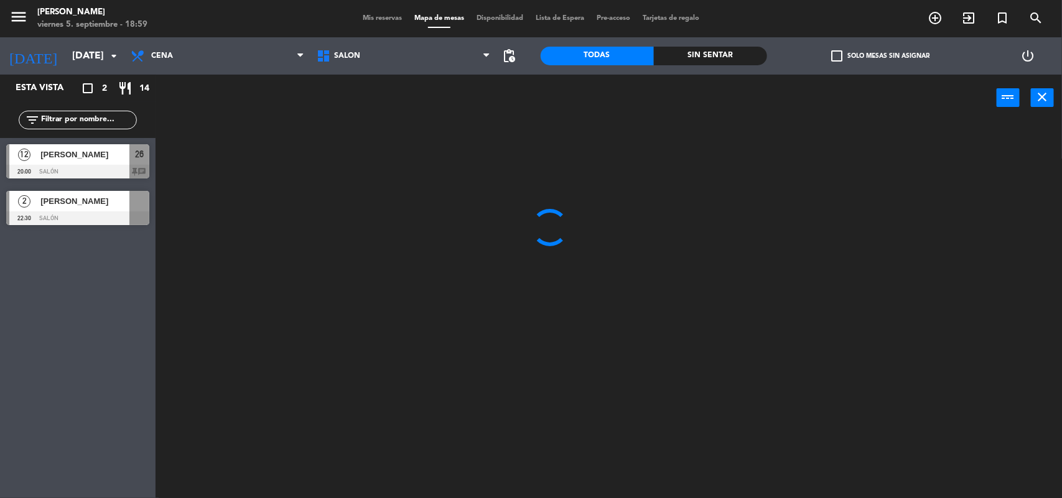
type input "[DATE]"
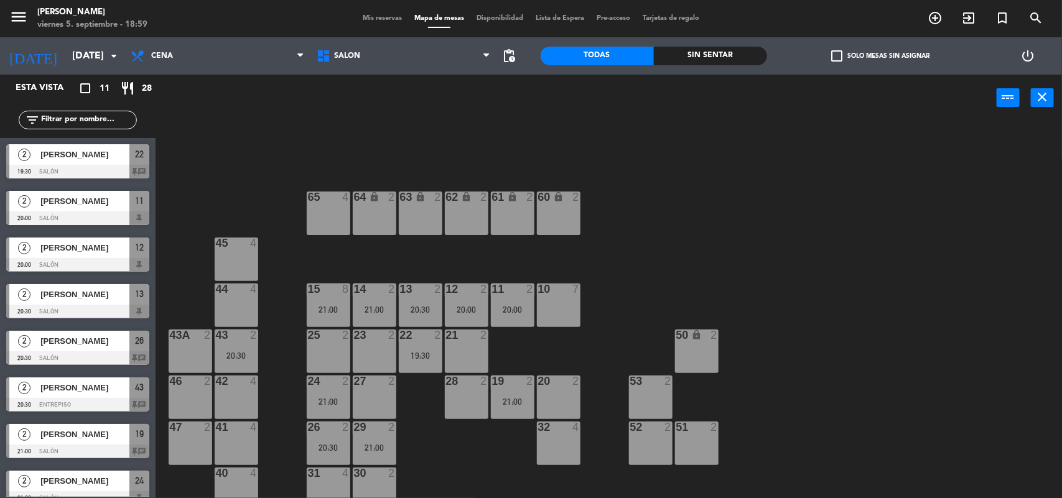
click at [359, 15] on span "Mis reservas" at bounding box center [383, 18] width 52 height 7
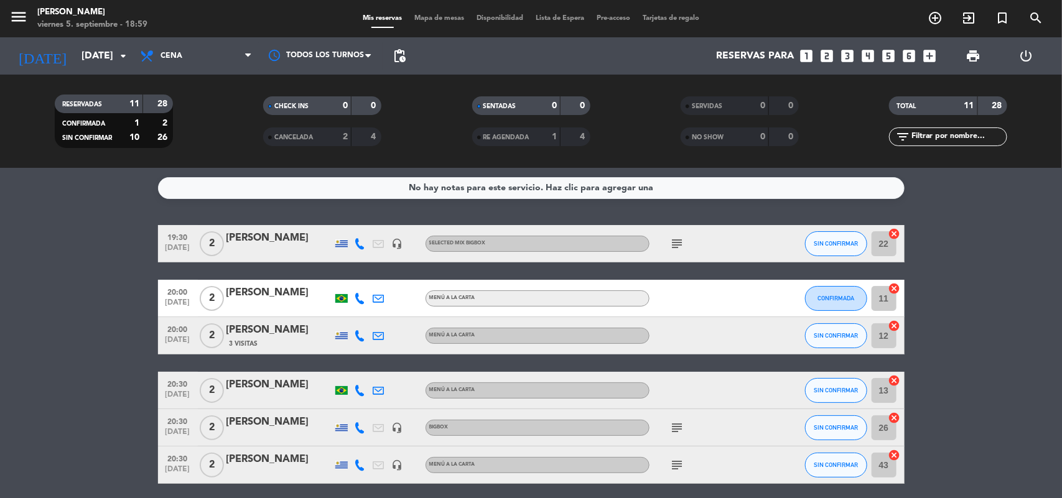
click at [518, 135] on span "RE AGENDADA" at bounding box center [506, 137] width 46 height 6
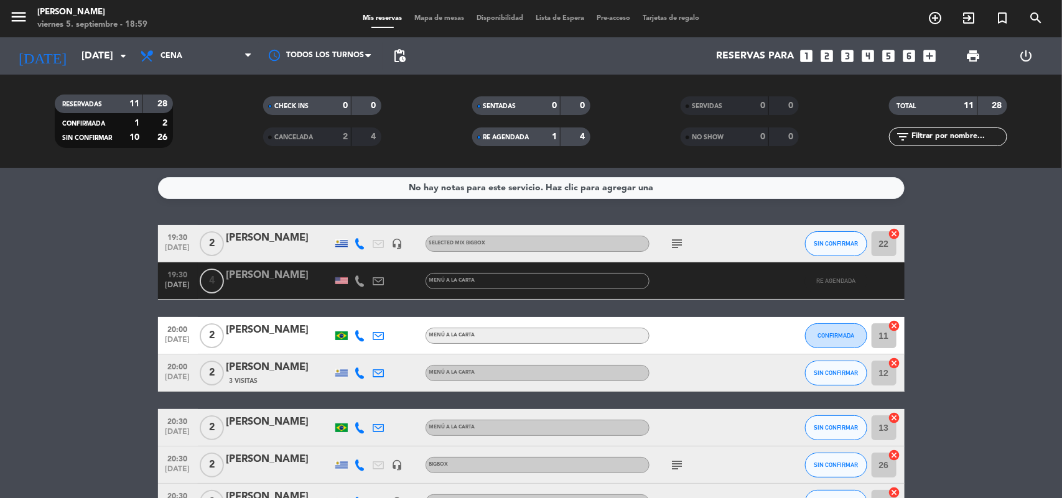
click at [287, 134] on span "CANCELADA" at bounding box center [293, 137] width 39 height 6
click at [288, 135] on span "CANCELADA" at bounding box center [293, 137] width 39 height 6
click at [75, 50] on input "[DATE]" at bounding box center [140, 56] width 131 height 24
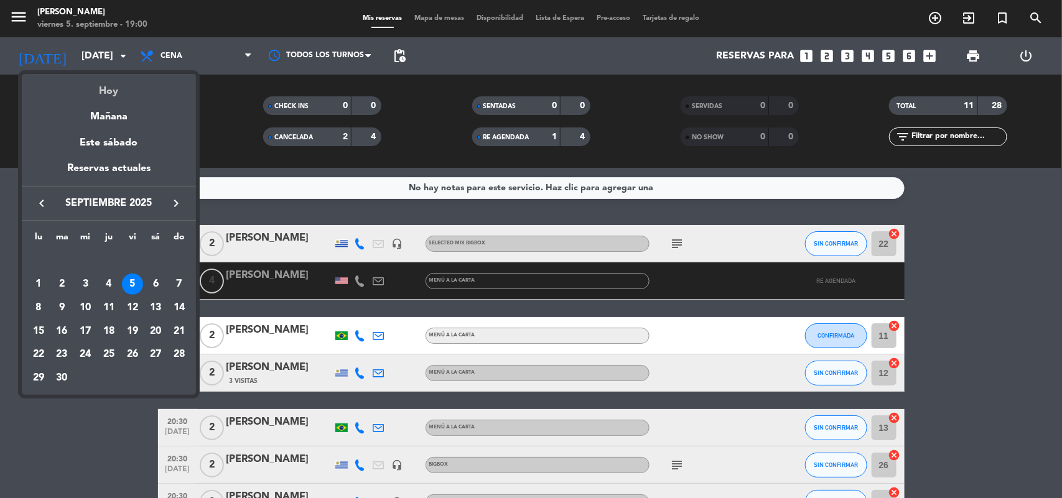
click at [101, 95] on div "Hoy" at bounding box center [109, 87] width 174 height 26
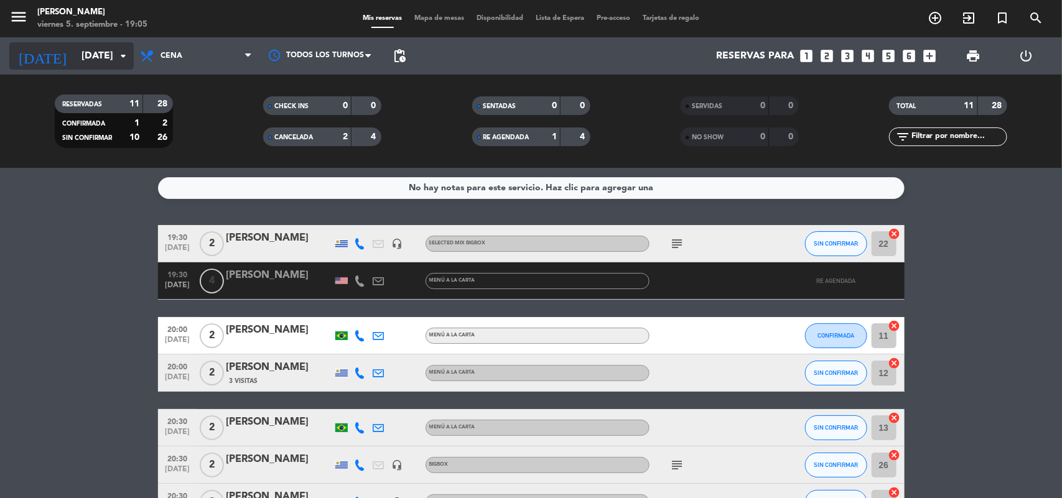
click at [85, 59] on input "[DATE]" at bounding box center [140, 56] width 131 height 24
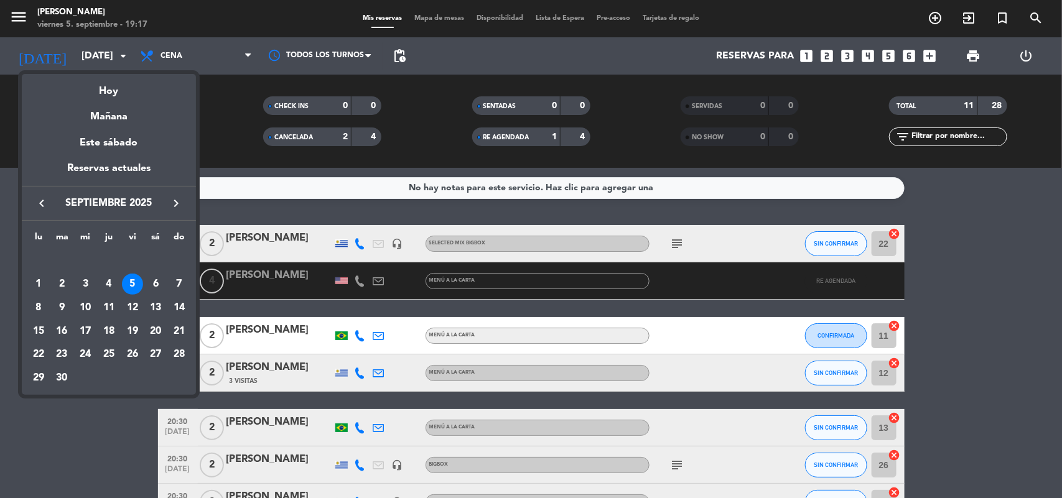
drag, startPoint x: 231, startPoint y: 125, endPoint x: 237, endPoint y: 96, distance: 29.2
click at [234, 114] on div at bounding box center [531, 249] width 1062 height 498
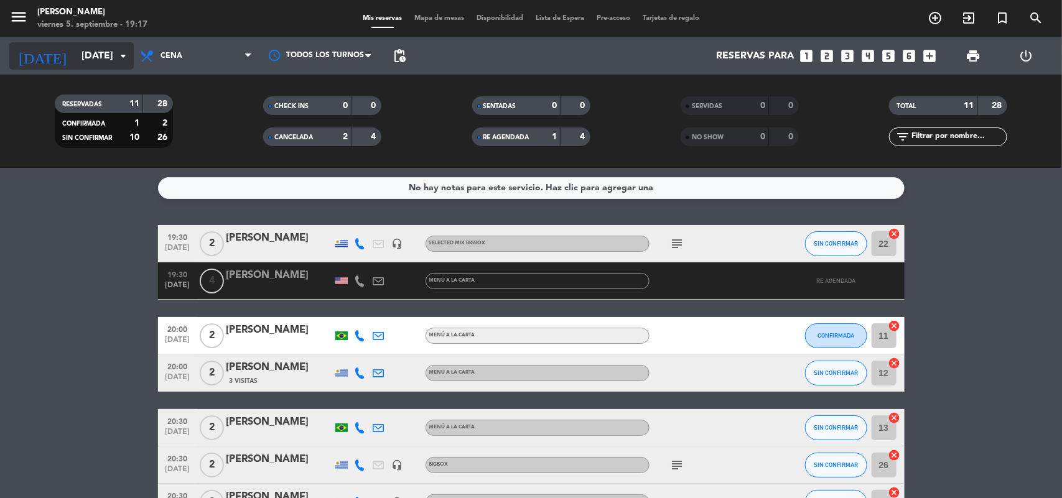
click at [128, 44] on input "[DATE]" at bounding box center [140, 56] width 131 height 24
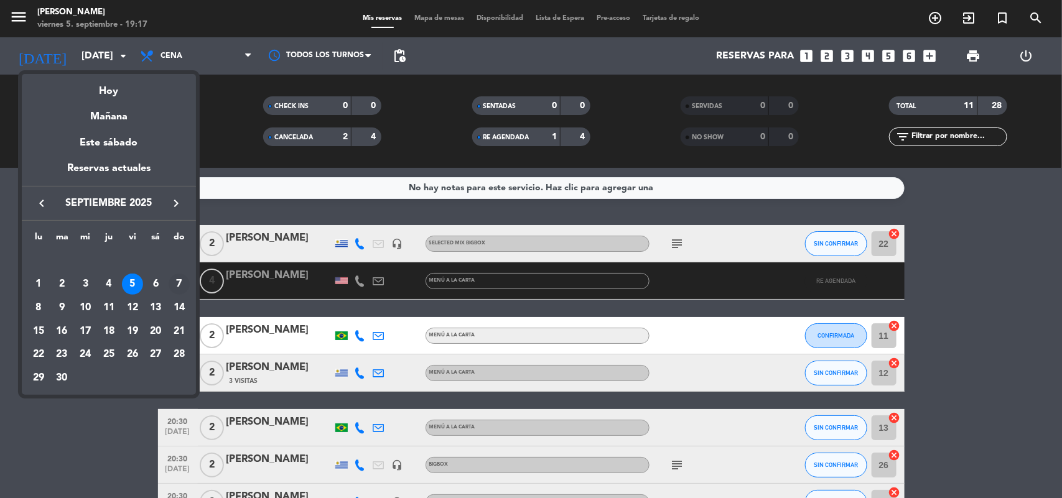
click at [182, 274] on td "7" at bounding box center [179, 285] width 24 height 24
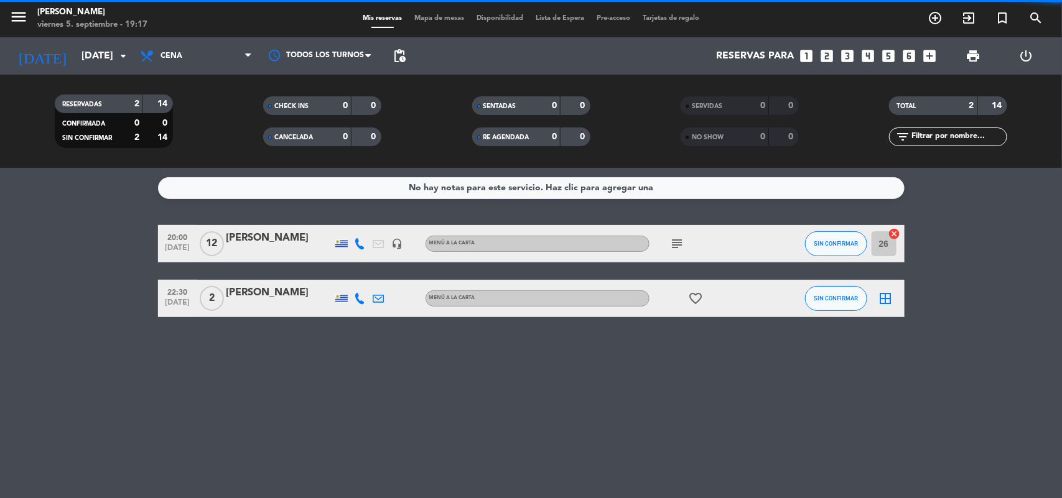
click at [91, 321] on div "No hay notas para este servicio. Haz clic para agregar una 20:00 [DATE] [PERSON…" at bounding box center [531, 333] width 1062 height 330
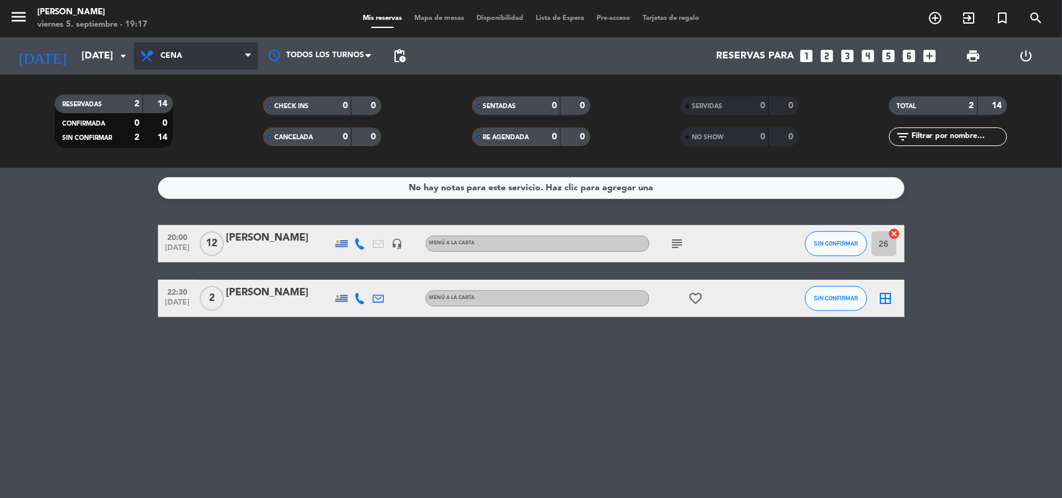
drag, startPoint x: 162, startPoint y: 63, endPoint x: 171, endPoint y: 80, distance: 19.2
click at [162, 63] on span "Cena" at bounding box center [196, 55] width 124 height 27
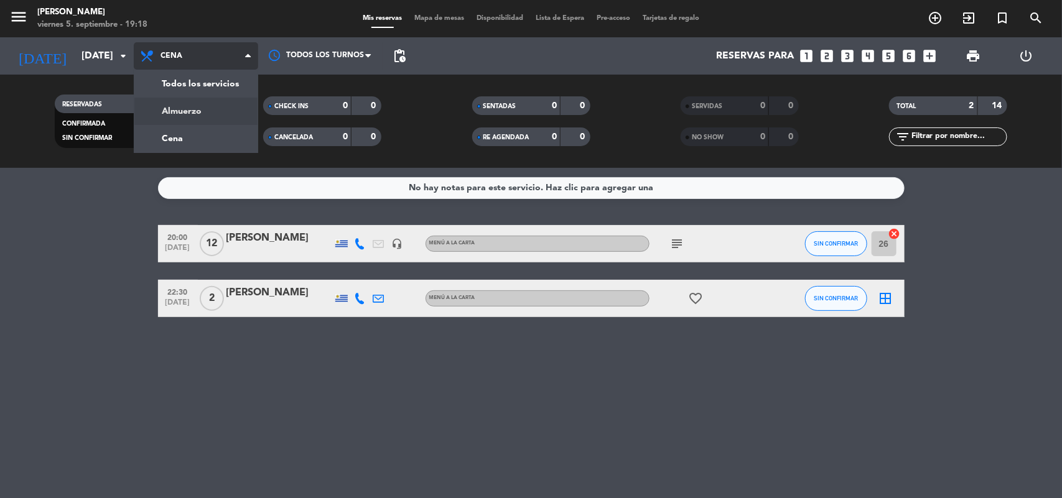
click at [179, 106] on div "menu [PERSON_NAME][DATE] 5. septiembre - 19:18 Mis reservas Mapa de mesas Dispo…" at bounding box center [531, 84] width 1062 height 168
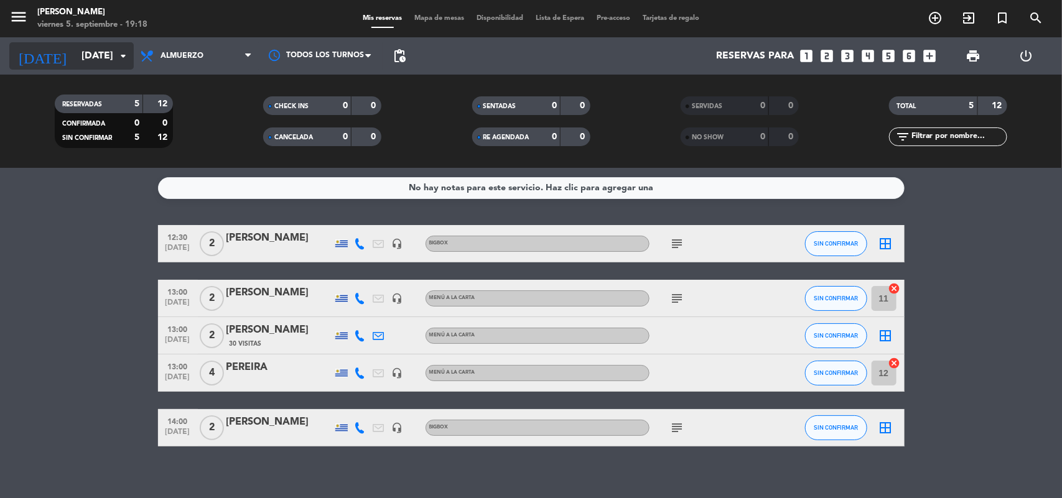
click at [129, 54] on icon "arrow_drop_down" at bounding box center [123, 56] width 15 height 15
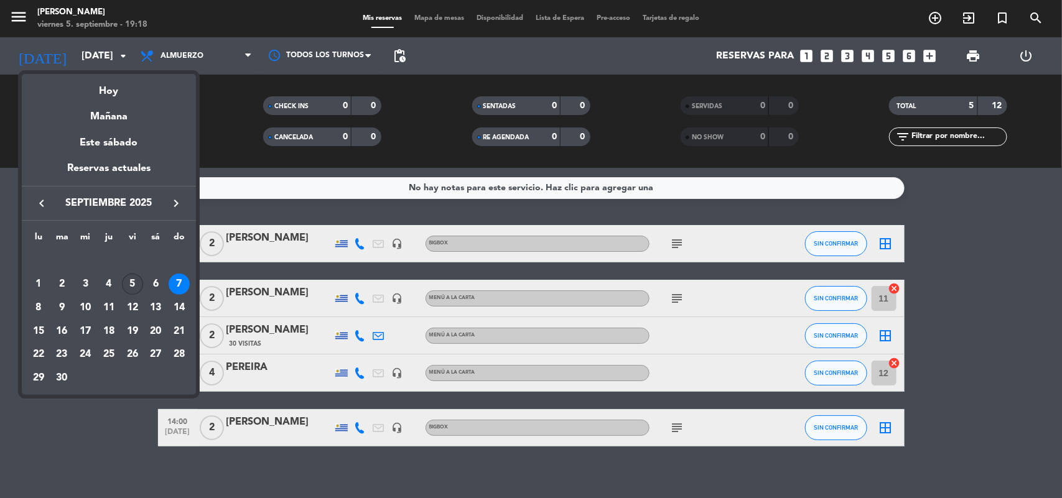
click at [129, 281] on div "5" at bounding box center [132, 284] width 21 height 21
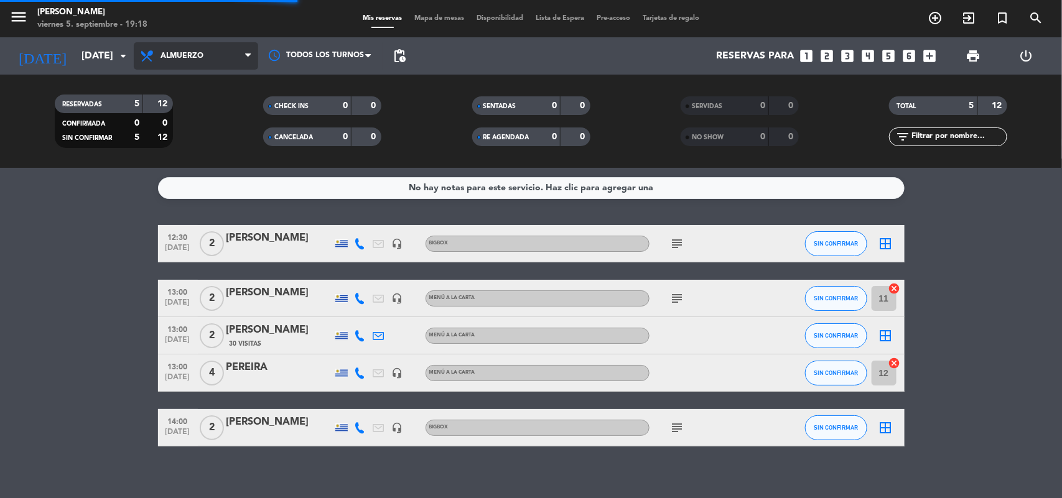
click at [203, 45] on span "Almuerzo" at bounding box center [196, 55] width 124 height 27
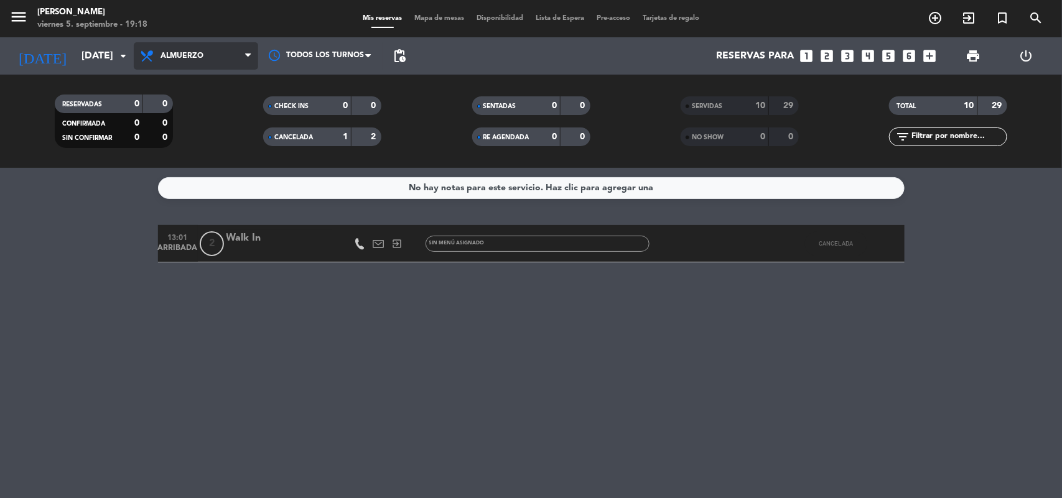
click at [203, 59] on span "Almuerzo" at bounding box center [196, 55] width 124 height 27
click at [197, 132] on div "menu [PERSON_NAME][DATE] 5. septiembre - 19:18 Mis reservas Mapa de mesas Dispo…" at bounding box center [531, 84] width 1062 height 168
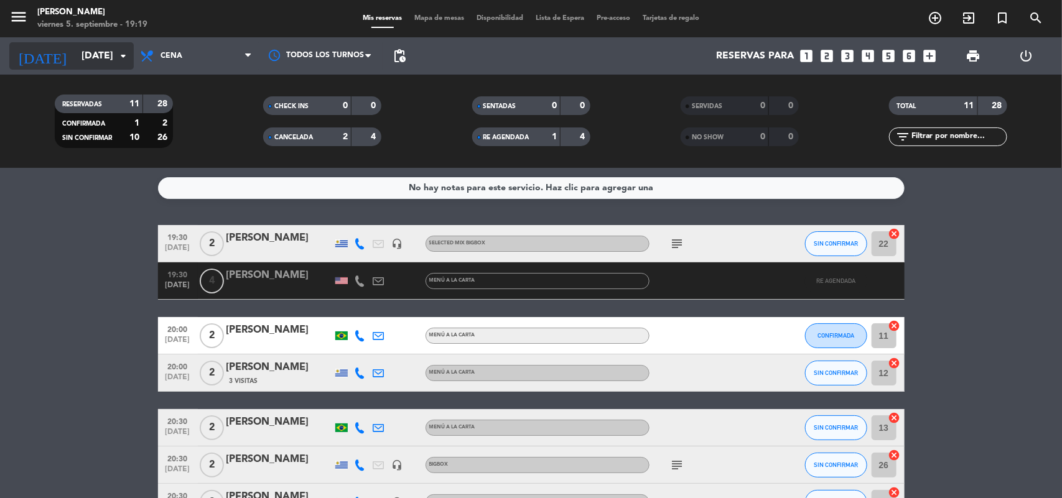
click at [124, 56] on icon "arrow_drop_down" at bounding box center [123, 56] width 15 height 15
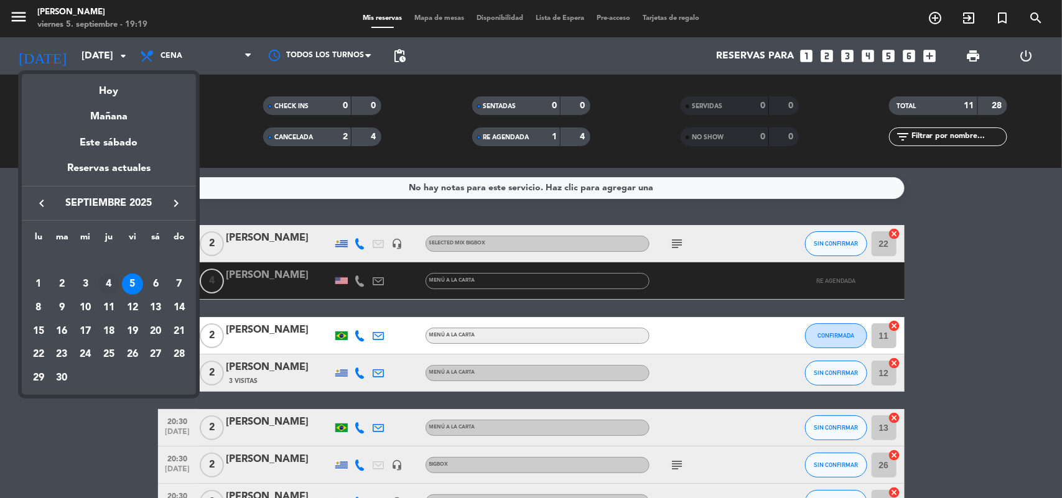
click at [106, 281] on div "4" at bounding box center [108, 284] width 21 height 21
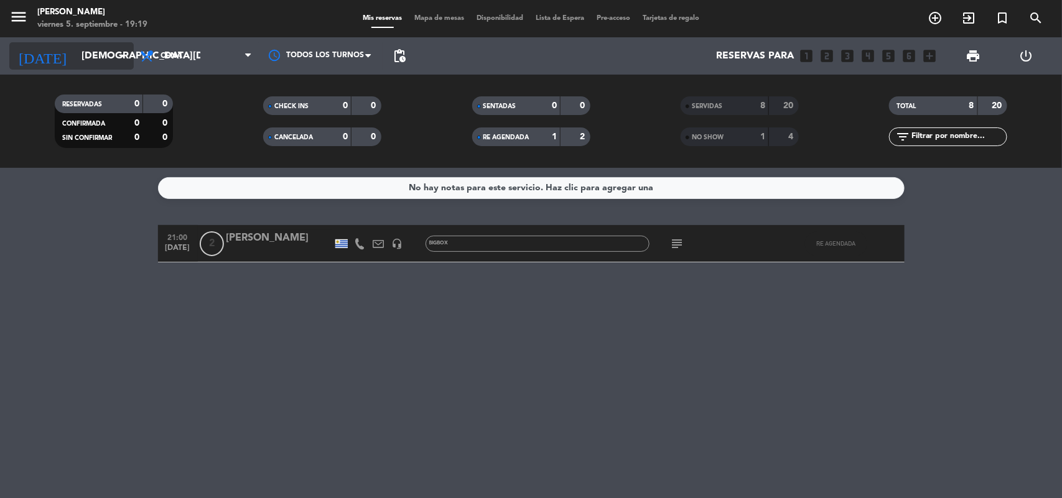
click at [131, 45] on input "[DEMOGRAPHIC_DATA][DATE]" at bounding box center [140, 56] width 131 height 24
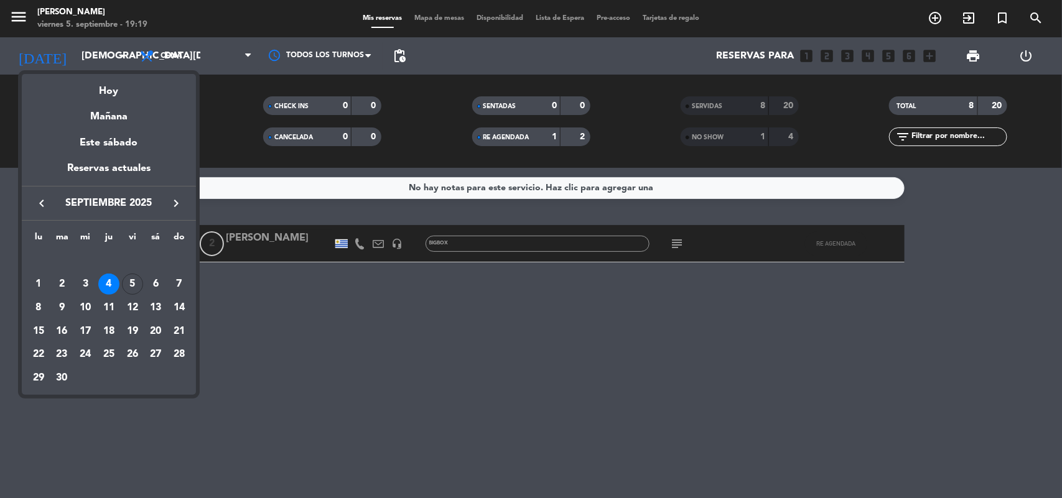
click at [85, 278] on div "3" at bounding box center [85, 284] width 21 height 21
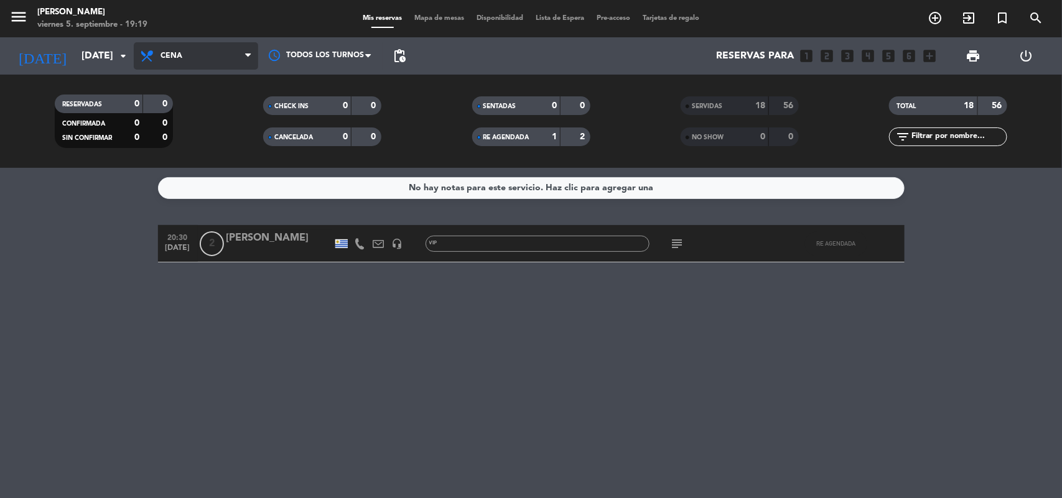
drag, startPoint x: 203, startPoint y: 51, endPoint x: 203, endPoint y: 67, distance: 15.6
click at [202, 51] on span "Cena" at bounding box center [196, 55] width 124 height 27
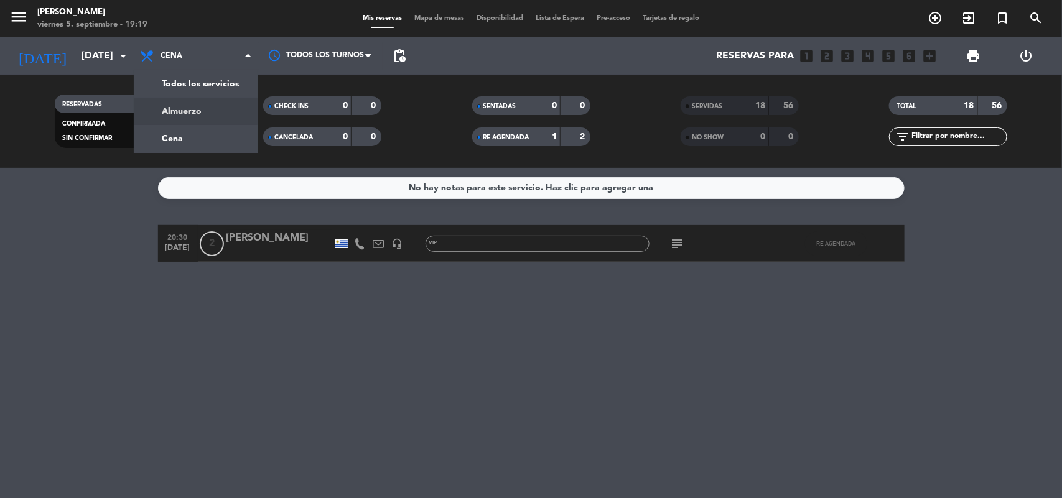
drag, startPoint x: 199, startPoint y: 106, endPoint x: 152, endPoint y: 90, distance: 49.2
click at [197, 103] on div "menu [PERSON_NAME][DATE] 5. septiembre - 19:19 Mis reservas Mapa de mesas Dispo…" at bounding box center [531, 84] width 1062 height 168
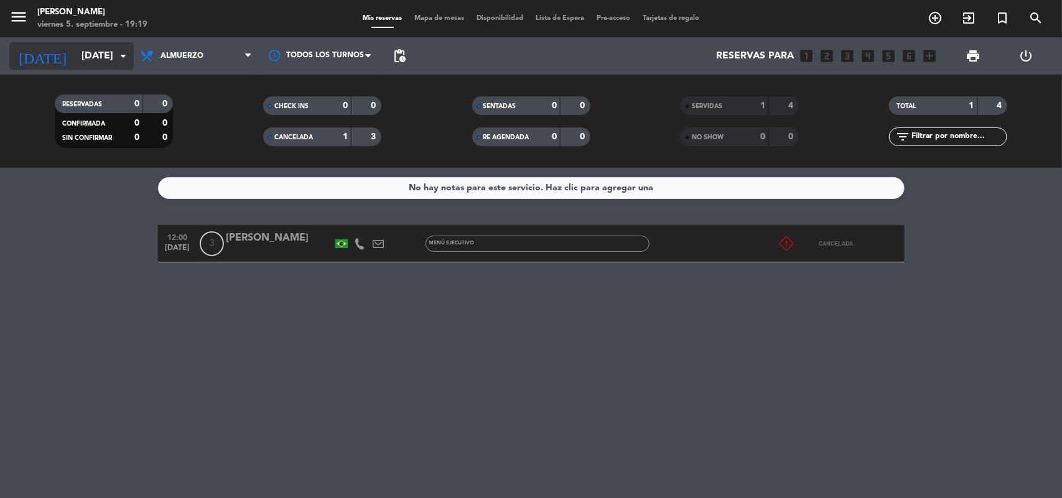
click at [131, 54] on input "[DATE]" at bounding box center [140, 56] width 131 height 24
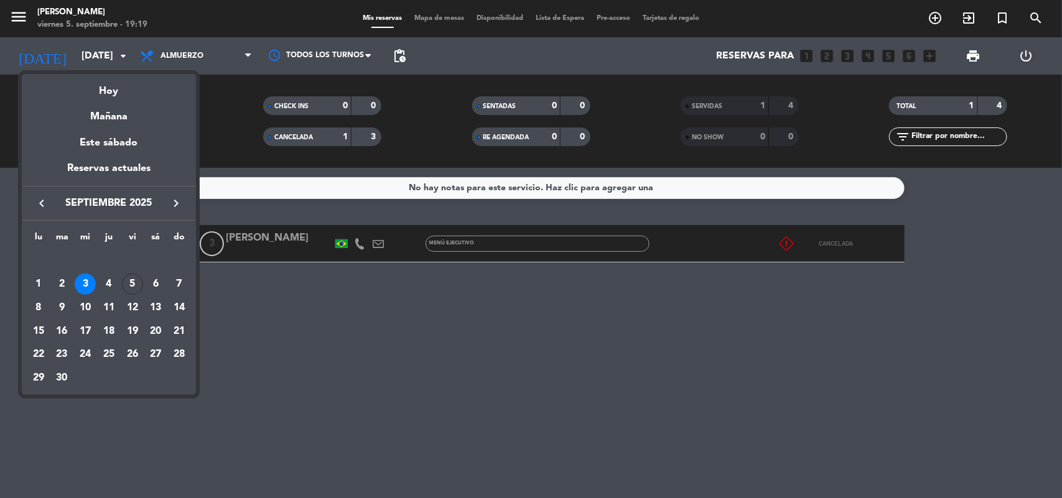
drag, startPoint x: 131, startPoint y: 284, endPoint x: 149, endPoint y: 190, distance: 95.1
click at [131, 281] on div "5" at bounding box center [132, 284] width 21 height 21
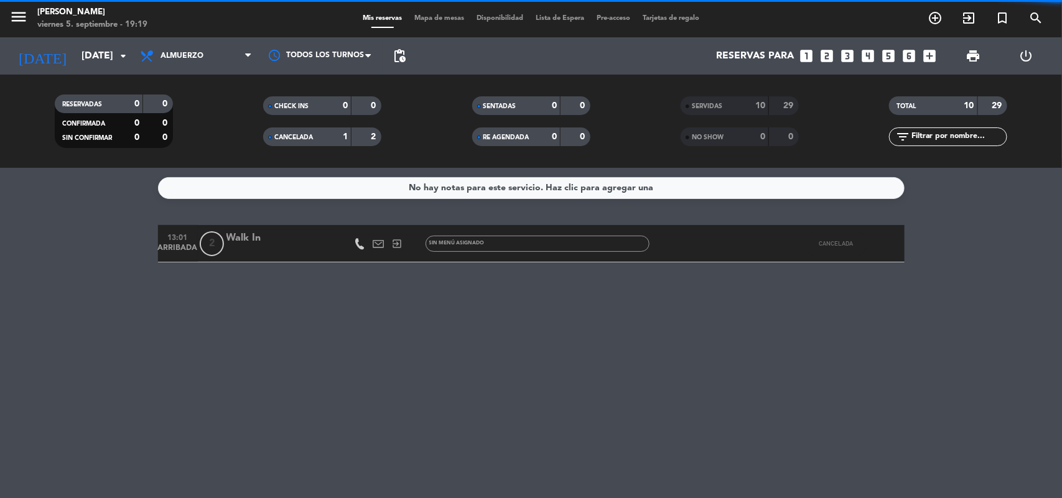
click at [195, 47] on span "Almuerzo" at bounding box center [196, 55] width 124 height 27
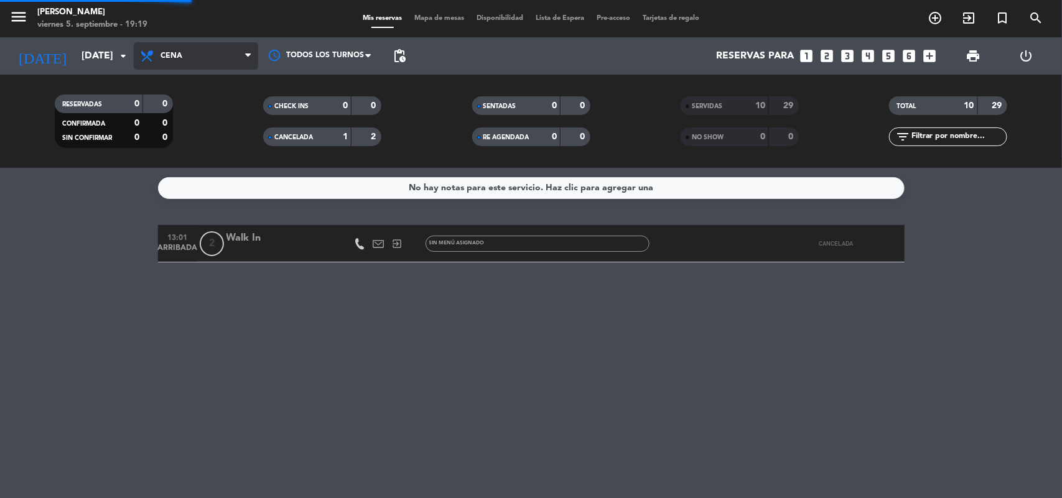
click at [177, 131] on div "menu [PERSON_NAME][DATE] 5. septiembre - 19:19 Mis reservas Mapa de mesas Dispo…" at bounding box center [531, 84] width 1062 height 168
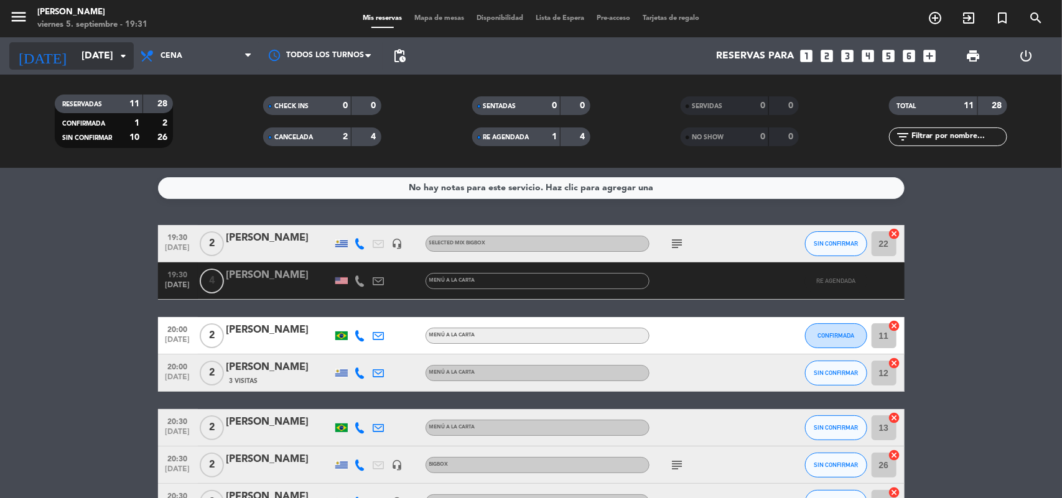
click at [83, 51] on input "[DATE]" at bounding box center [140, 56] width 131 height 24
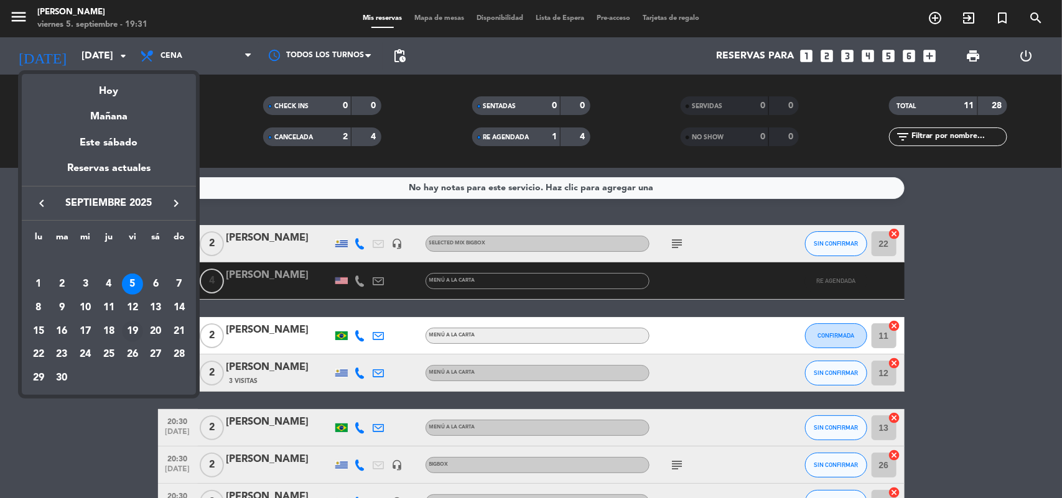
click at [128, 332] on div "19" at bounding box center [132, 331] width 21 height 21
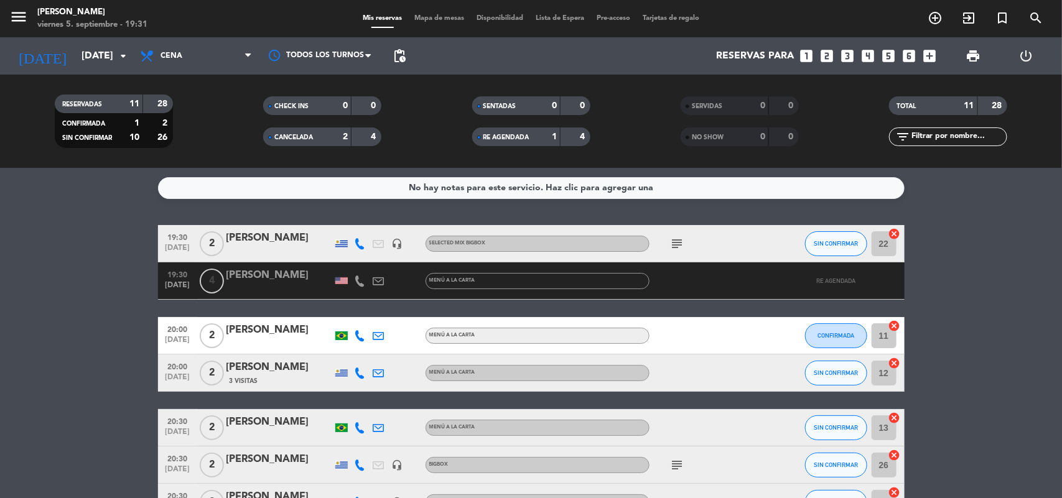
type input "[DATE]"
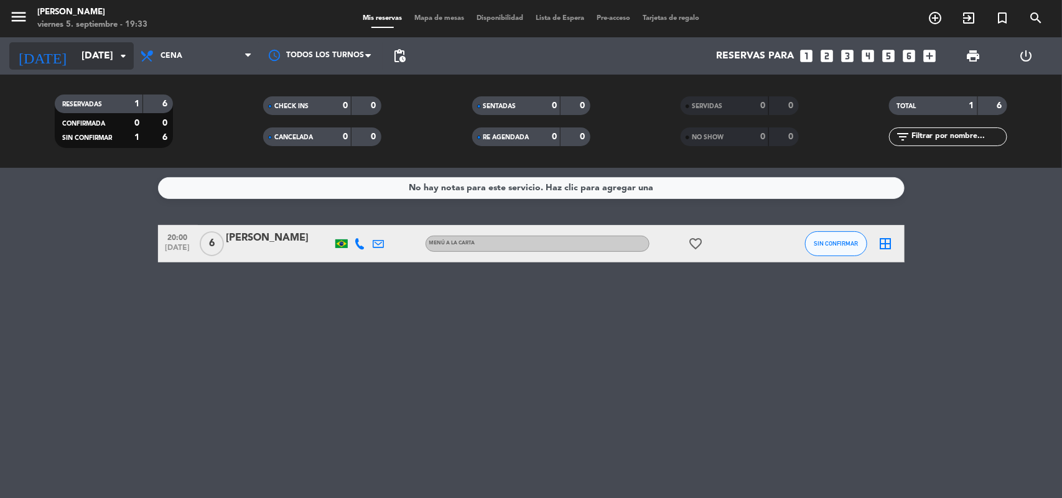
click at [106, 60] on input "[DATE]" at bounding box center [140, 56] width 131 height 24
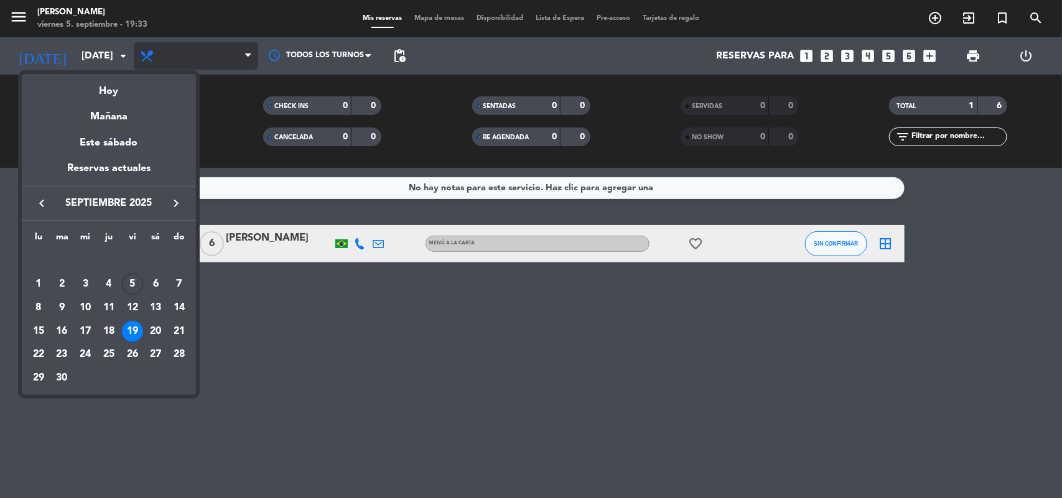
click at [168, 58] on div at bounding box center [531, 249] width 1062 height 498
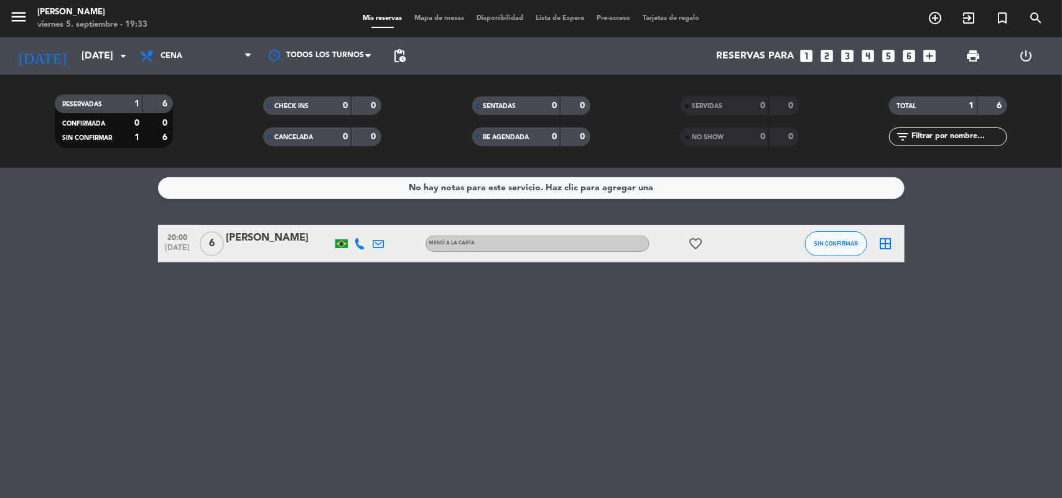
click at [829, 57] on icon "looks_two" at bounding box center [827, 56] width 16 height 16
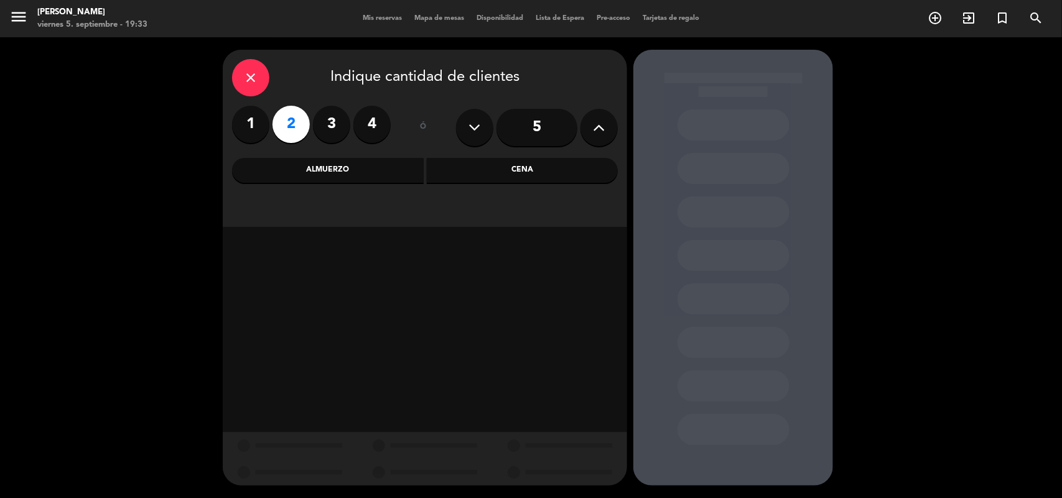
click at [490, 179] on div "Cena" at bounding box center [523, 170] width 192 height 25
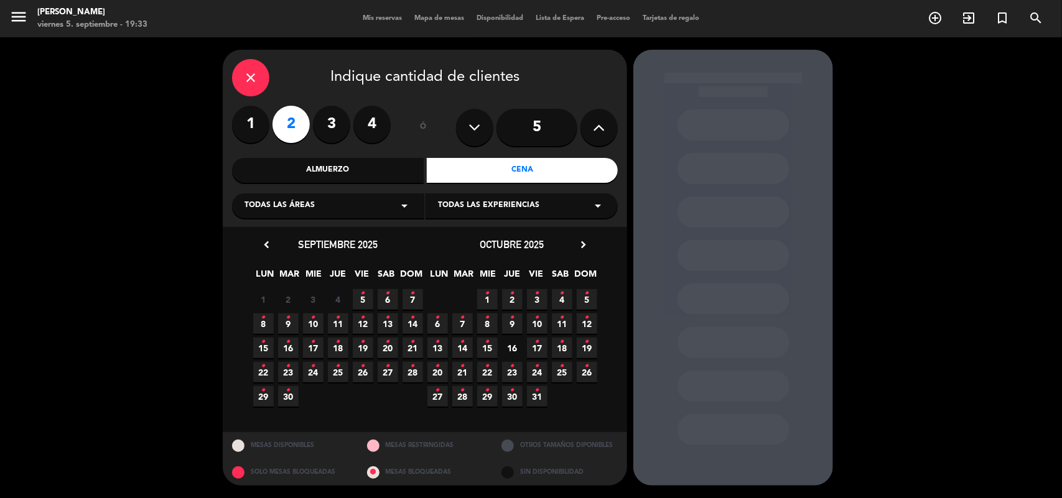
drag, startPoint x: 362, startPoint y: 345, endPoint x: 487, endPoint y: 334, distance: 124.9
click at [362, 346] on icon "•" at bounding box center [363, 342] width 4 height 20
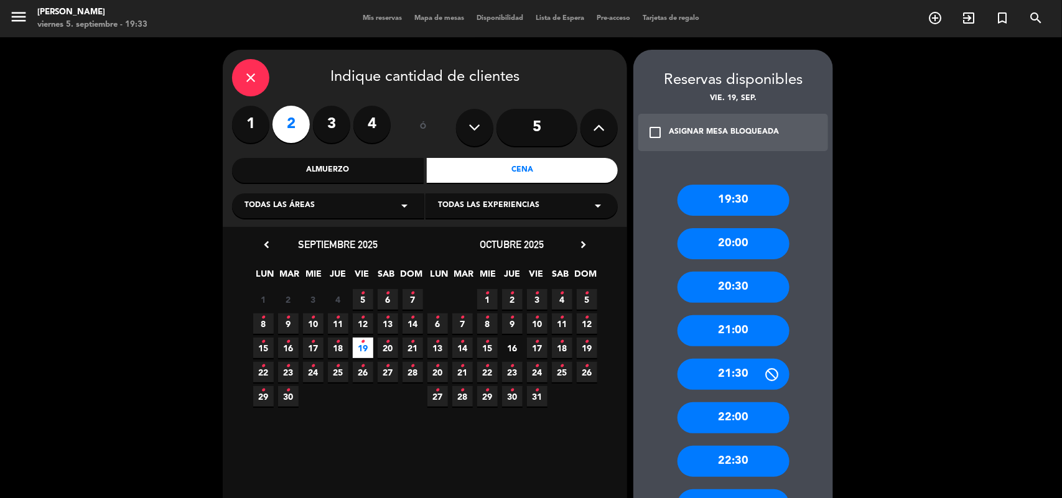
click at [729, 286] on div "20:30" at bounding box center [734, 287] width 112 height 31
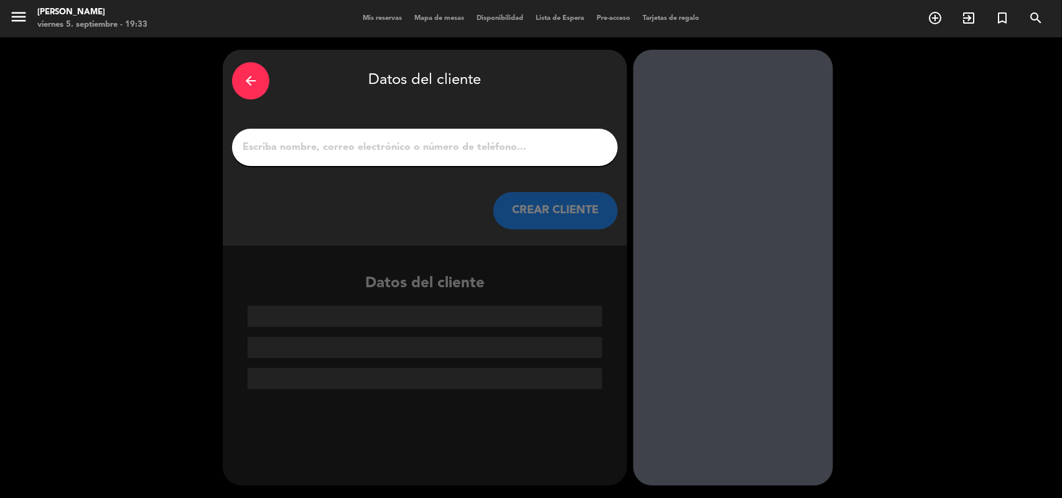
click at [418, 147] on input "1" at bounding box center [424, 147] width 367 height 17
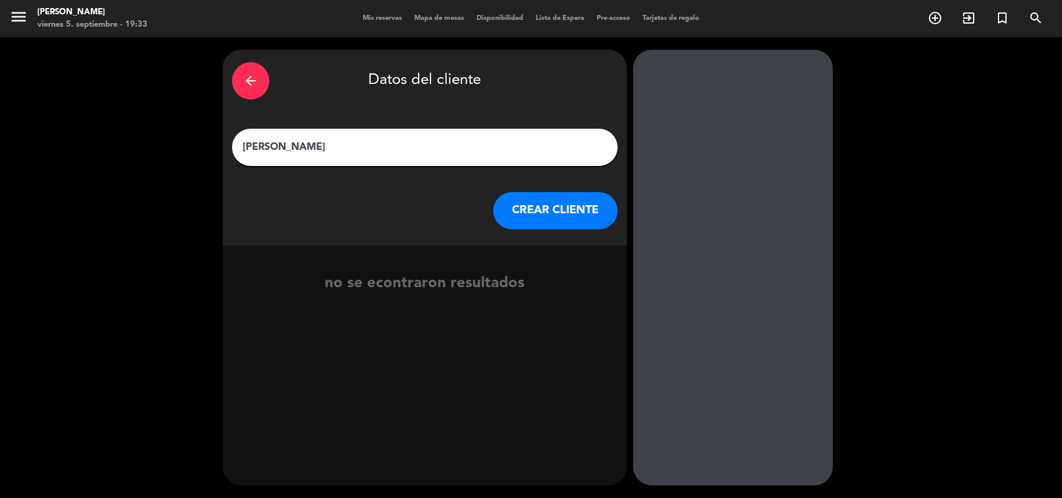
type input "[PERSON_NAME]"
click at [539, 208] on button "CREAR CLIENTE" at bounding box center [555, 210] width 124 height 37
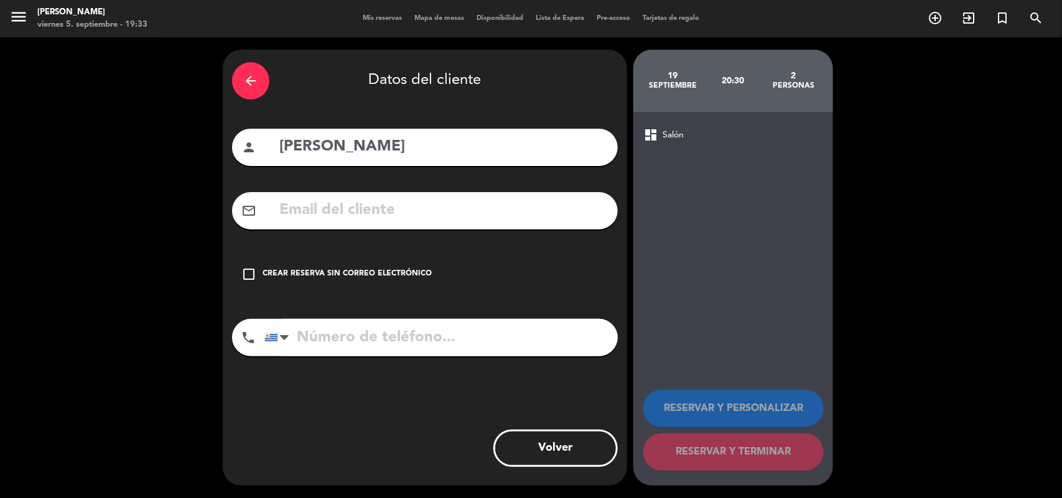
click at [250, 279] on icon "check_box_outline_blank" at bounding box center [248, 274] width 15 height 15
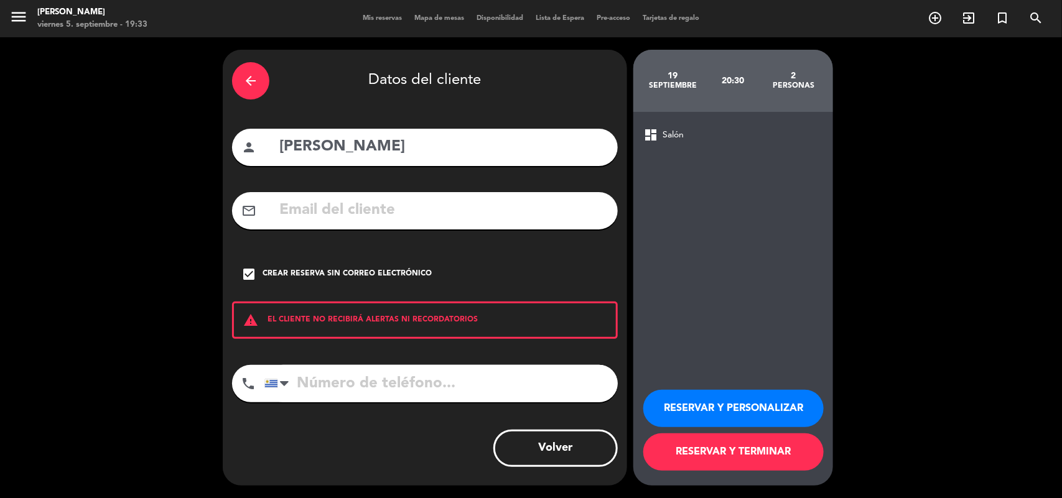
click at [250, 279] on icon "check_box" at bounding box center [248, 274] width 15 height 15
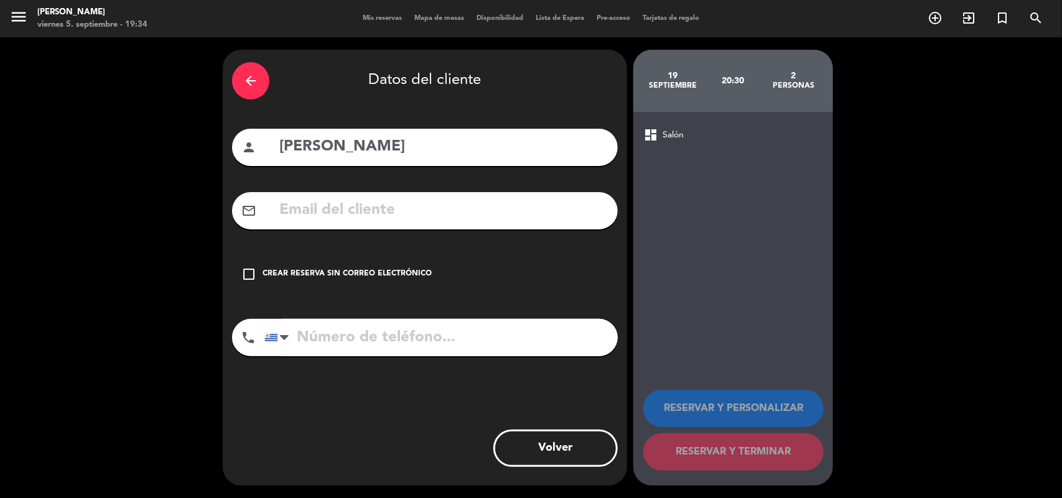
click at [302, 215] on input "text" at bounding box center [443, 211] width 330 height 26
paste input "[EMAIL_ADDRESS][DOMAIN_NAME]"
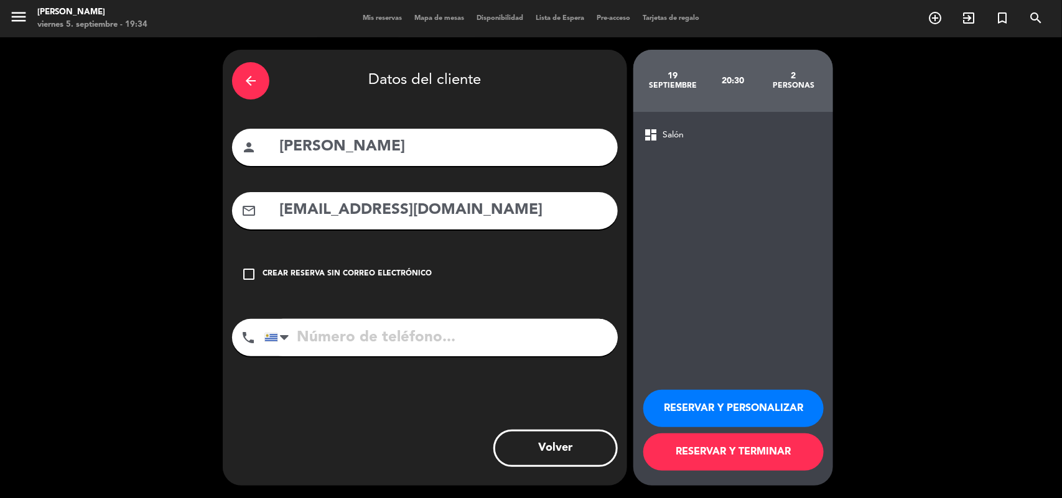
type input "[EMAIL_ADDRESS][DOMAIN_NAME]"
click at [361, 341] on input "tel" at bounding box center [440, 337] width 353 height 37
click at [732, 406] on button "RESERVAR Y PERSONALIZAR" at bounding box center [733, 408] width 180 height 37
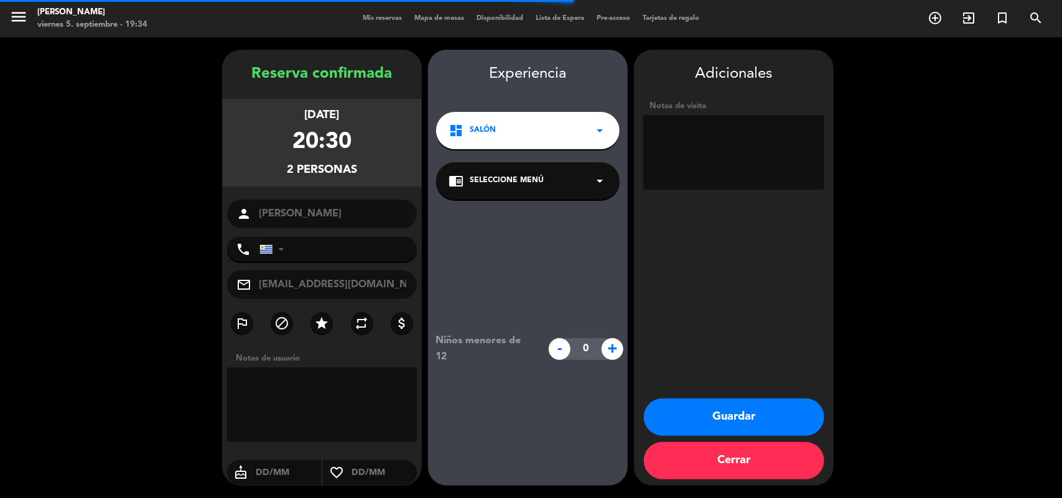
click at [546, 196] on div "chrome_reader_mode Seleccione Menú arrow_drop_down" at bounding box center [528, 180] width 184 height 37
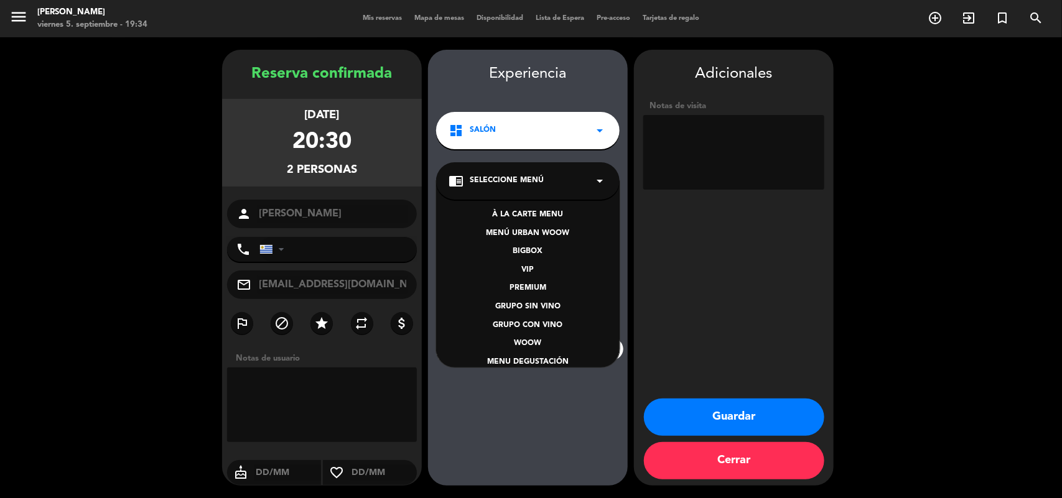
click at [518, 246] on div "BIGBOX" at bounding box center [528, 252] width 159 height 12
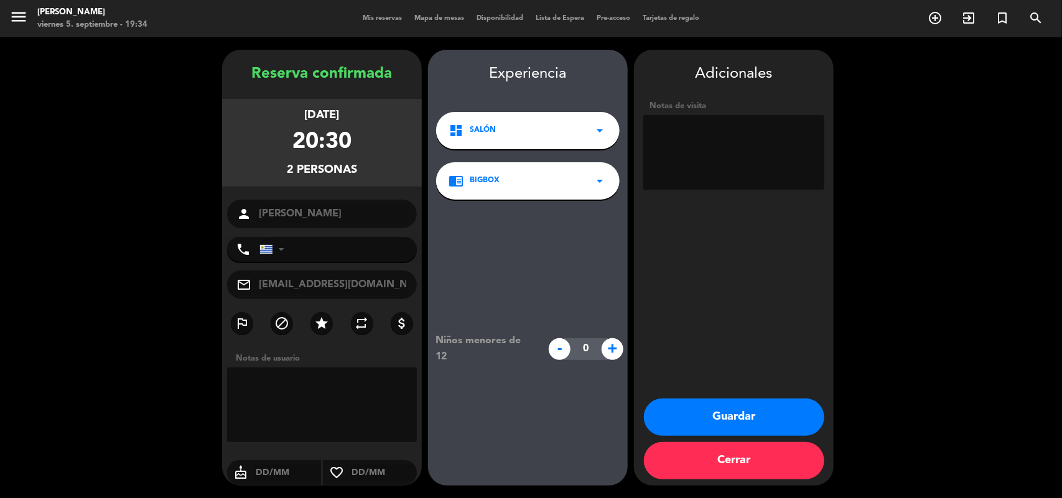
click at [327, 256] on input "tel" at bounding box center [337, 249] width 157 height 25
type input "099611189"
click at [679, 140] on textarea at bounding box center [733, 152] width 181 height 75
paste textarea "Código: VT9479CD"
type textarea "Código: VT9479CD"
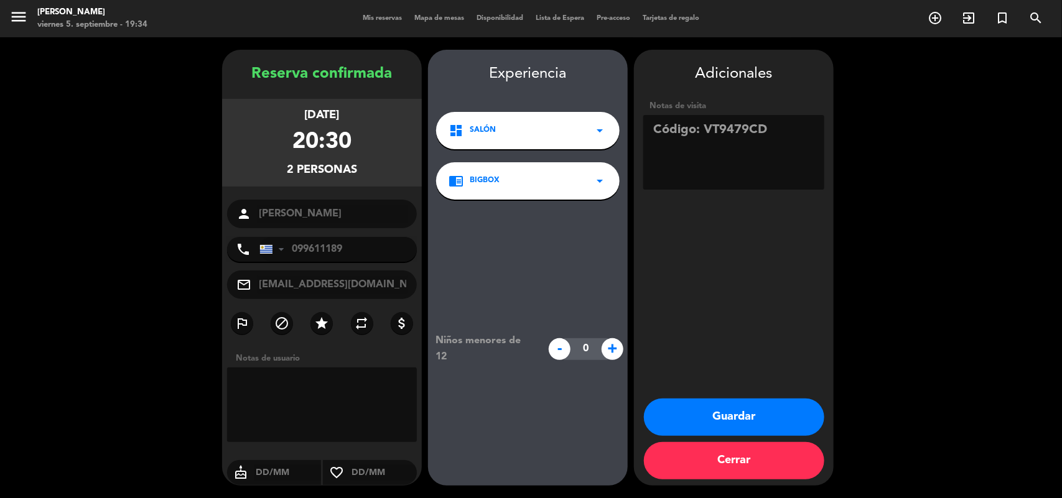
click at [716, 421] on button "Guardar" at bounding box center [734, 417] width 180 height 37
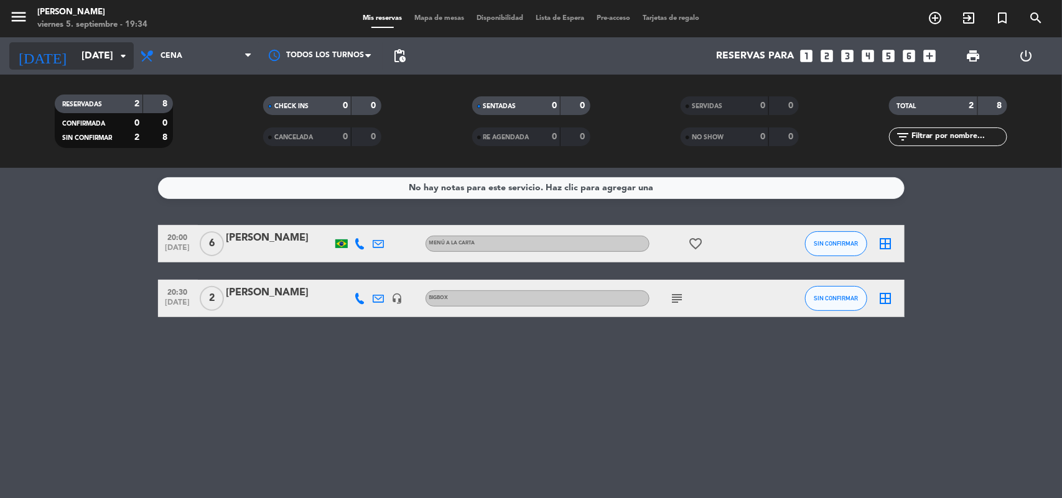
click at [76, 56] on input "[DATE]" at bounding box center [140, 56] width 131 height 24
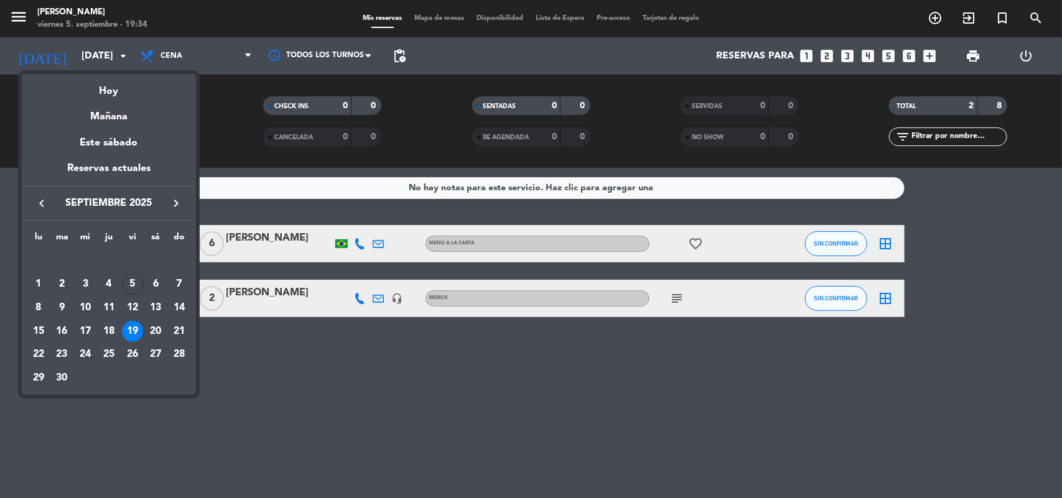
drag, startPoint x: 106, startPoint y: 89, endPoint x: 159, endPoint y: 265, distance: 183.9
click at [106, 101] on div "semana que viene esta semana semana previa misma semana del año anterior [DATE]…" at bounding box center [109, 147] width 174 height 147
click at [81, 54] on div at bounding box center [531, 249] width 1062 height 498
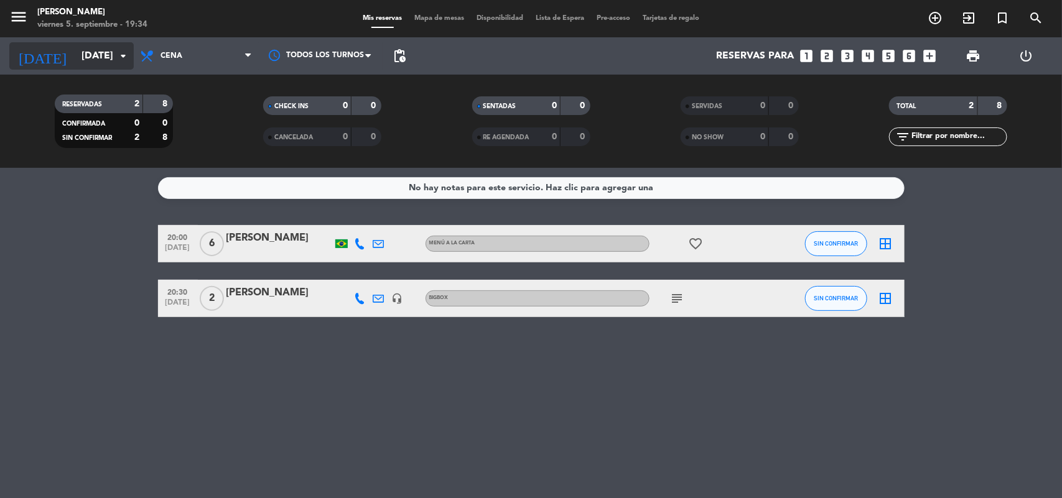
click at [81, 54] on input "[DATE]" at bounding box center [140, 56] width 131 height 24
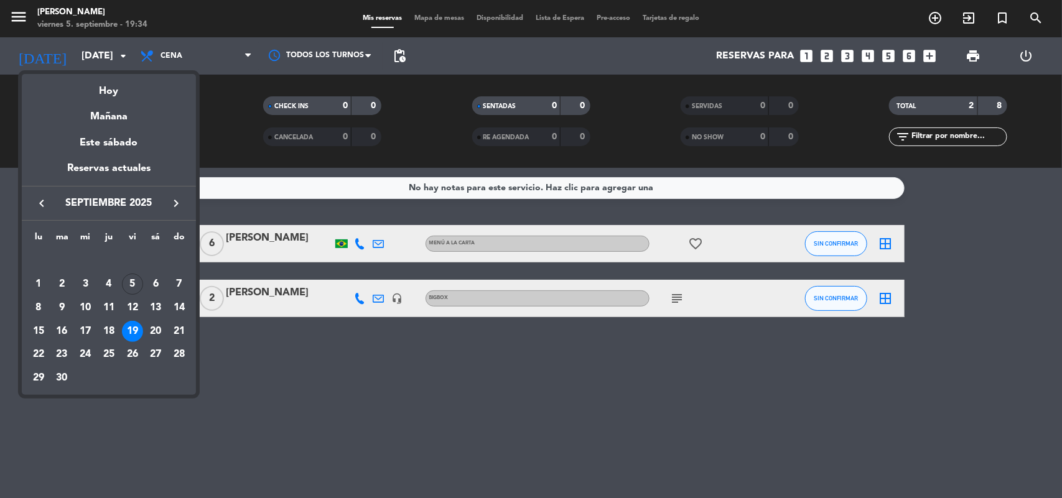
drag, startPoint x: 101, startPoint y: 88, endPoint x: 119, endPoint y: 103, distance: 22.9
click at [101, 88] on div "Hoy" at bounding box center [109, 87] width 174 height 26
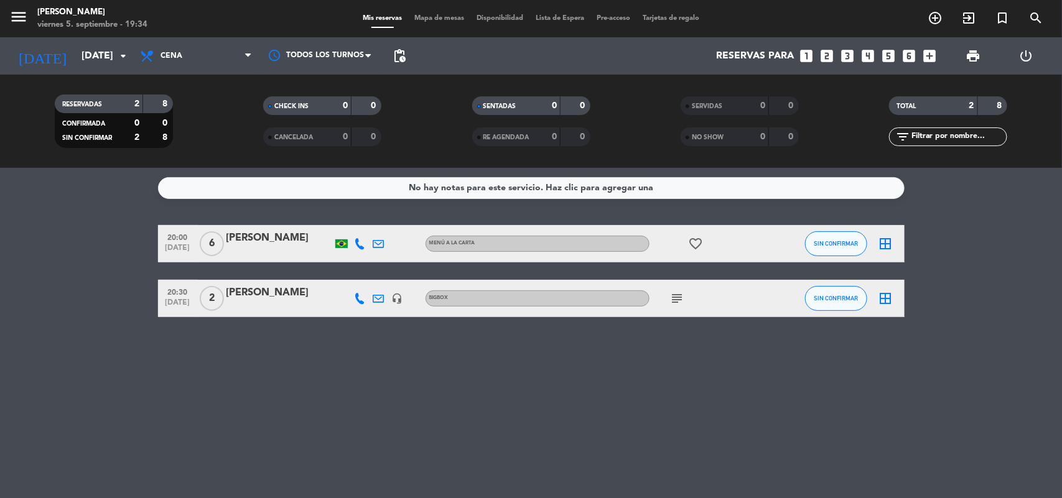
type input "[DATE]"
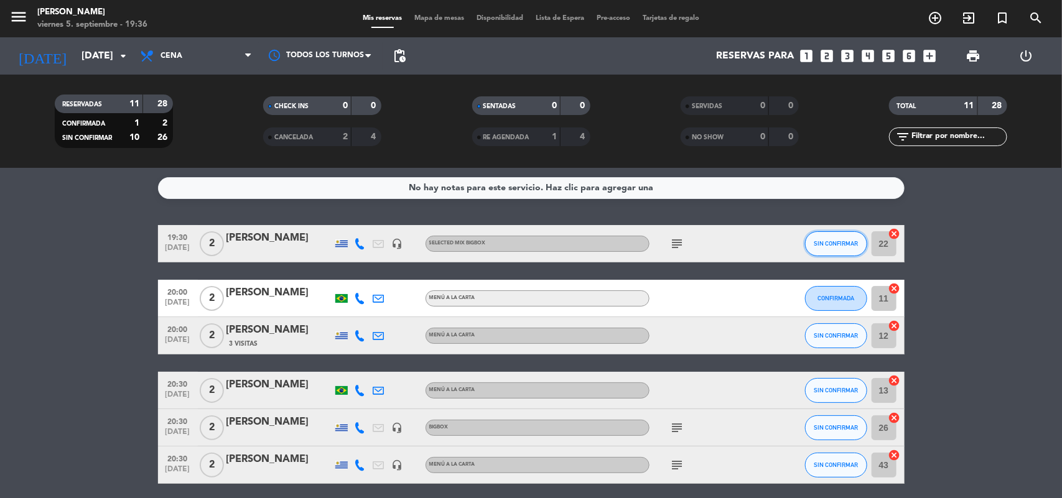
click at [838, 246] on span "SIN CONFIRMAR" at bounding box center [836, 243] width 44 height 7
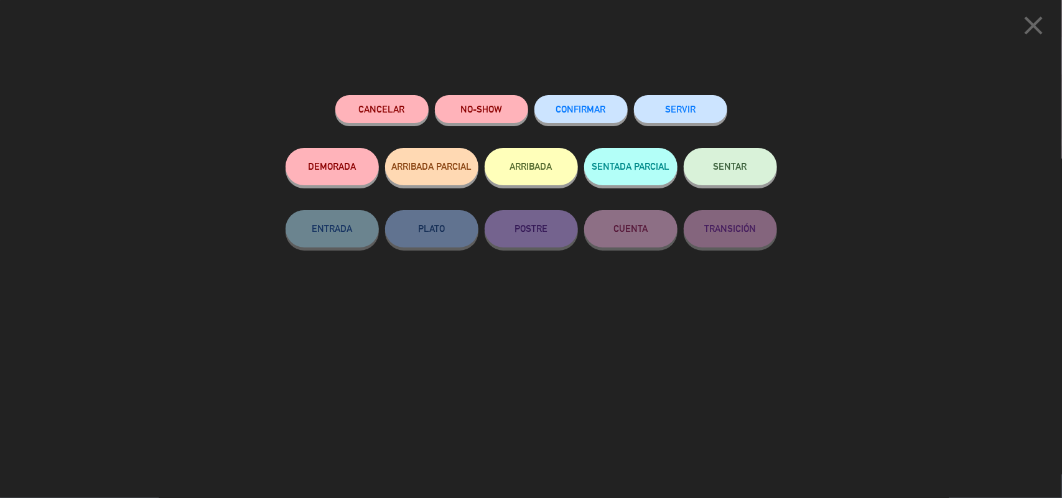
drag, startPoint x: 750, startPoint y: 169, endPoint x: 744, endPoint y: 179, distance: 11.2
click at [749, 170] on button "SENTAR" at bounding box center [730, 166] width 93 height 37
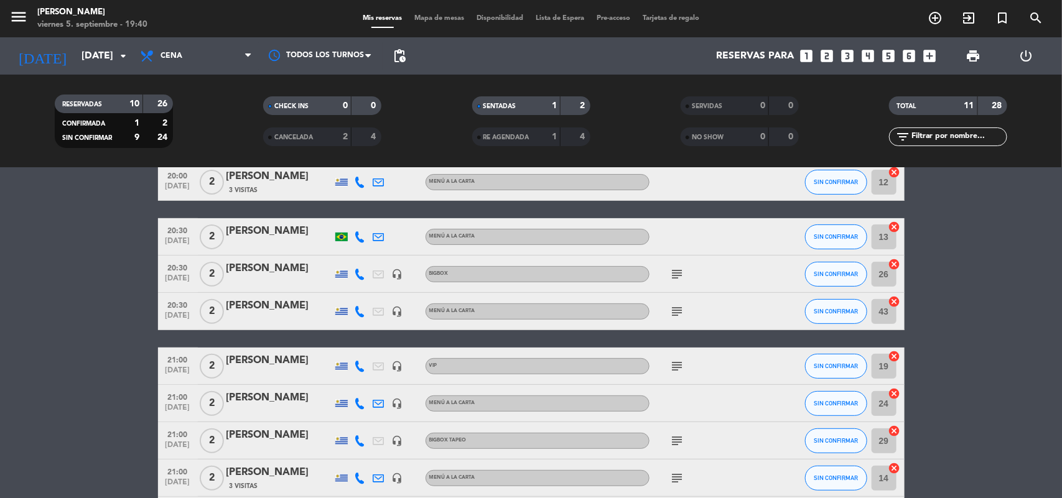
scroll to position [156, 0]
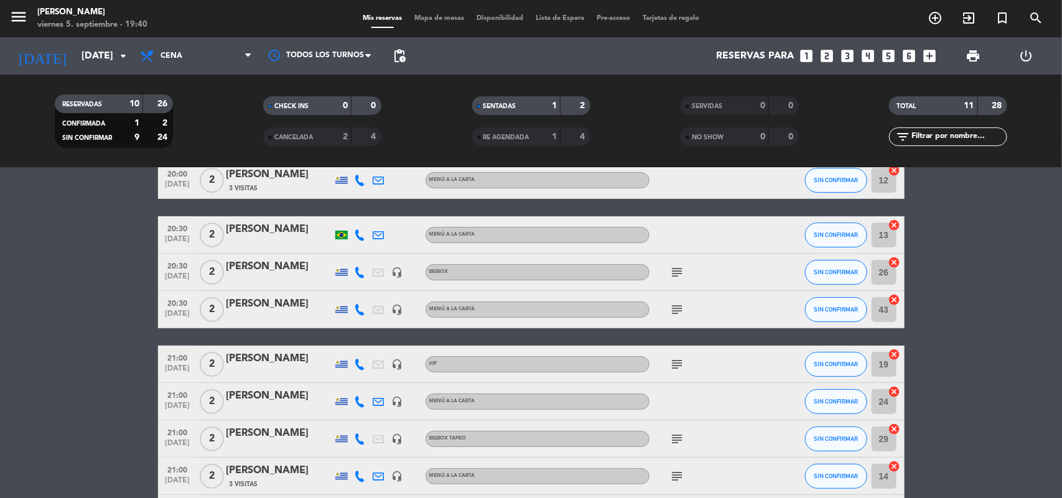
click at [679, 312] on icon "subject" at bounding box center [677, 309] width 15 height 15
click at [672, 365] on icon "subject" at bounding box center [677, 364] width 15 height 15
click at [679, 436] on icon "subject" at bounding box center [677, 439] width 15 height 15
click at [675, 478] on icon "subject" at bounding box center [677, 476] width 15 height 15
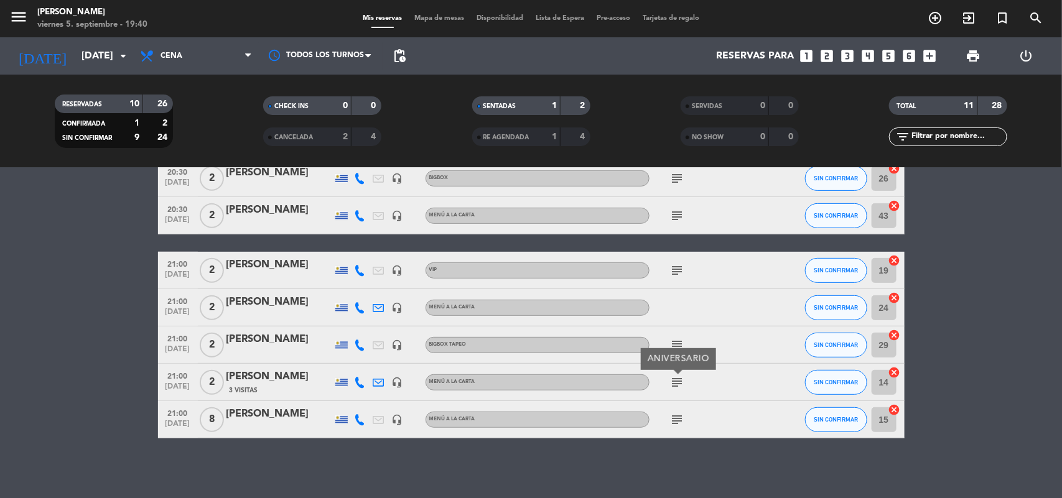
scroll to position [252, 0]
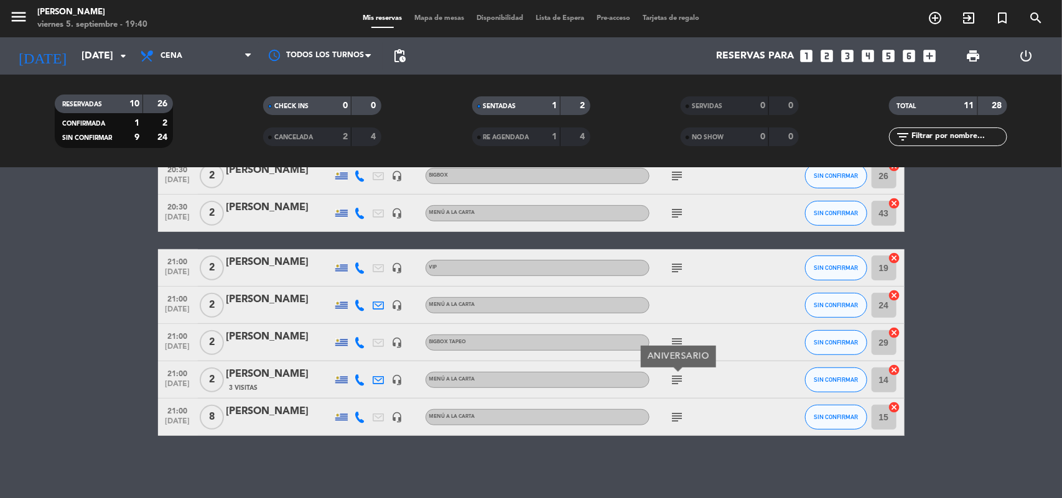
click at [672, 420] on icon "subject" at bounding box center [677, 417] width 15 height 15
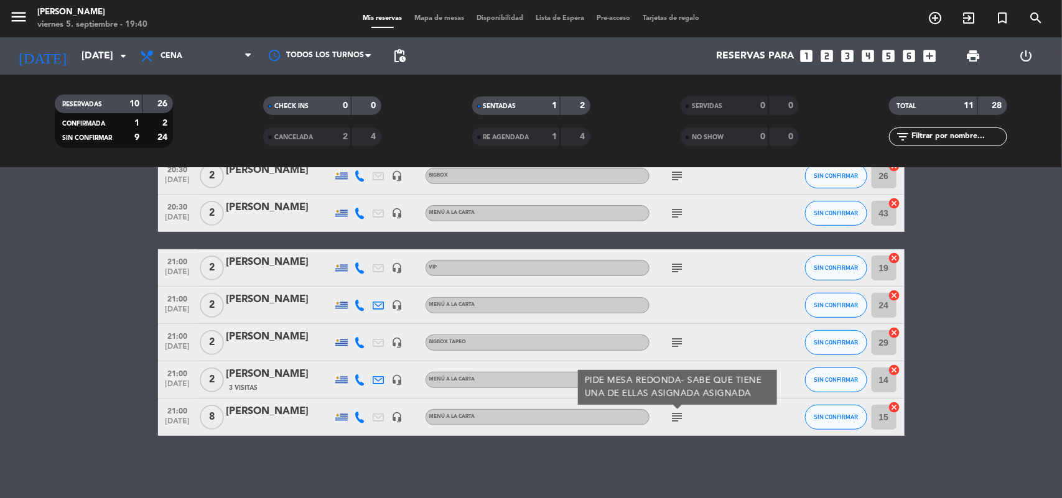
click at [672, 420] on icon "subject" at bounding box center [677, 417] width 15 height 15
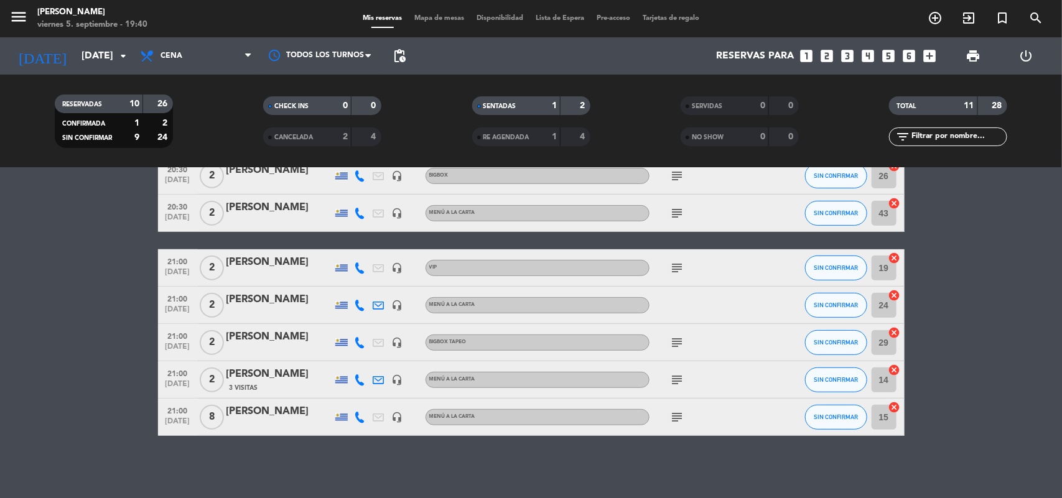
click at [677, 413] on icon "subject" at bounding box center [677, 417] width 15 height 15
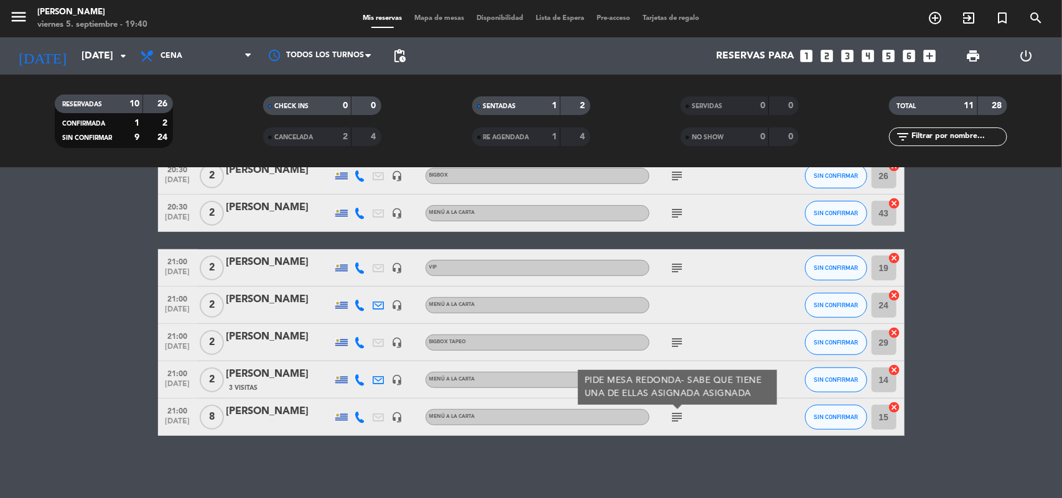
click at [677, 413] on icon "subject" at bounding box center [677, 417] width 15 height 15
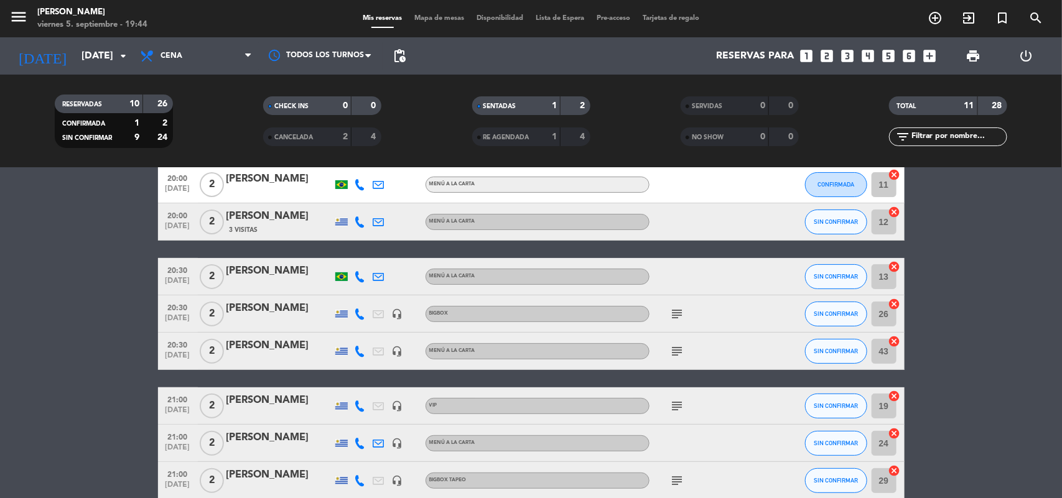
scroll to position [156, 0]
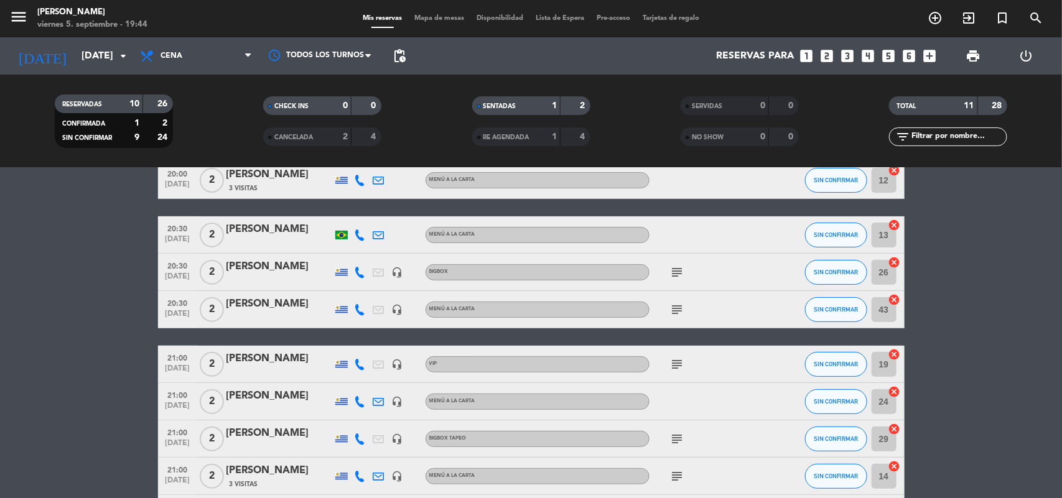
click at [675, 367] on icon "subject" at bounding box center [677, 364] width 15 height 15
click at [829, 53] on icon "looks_two" at bounding box center [827, 56] width 16 height 16
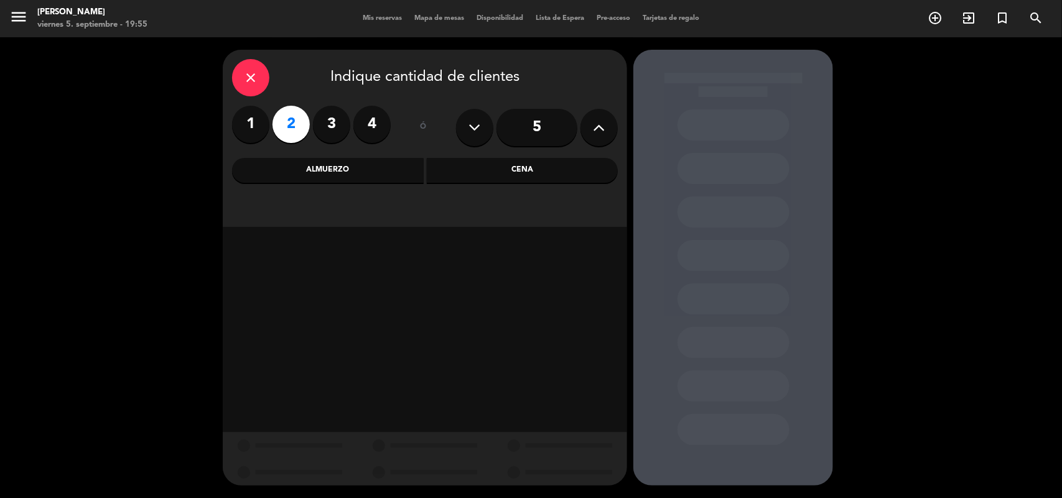
click at [338, 171] on div "Almuerzo" at bounding box center [328, 170] width 192 height 25
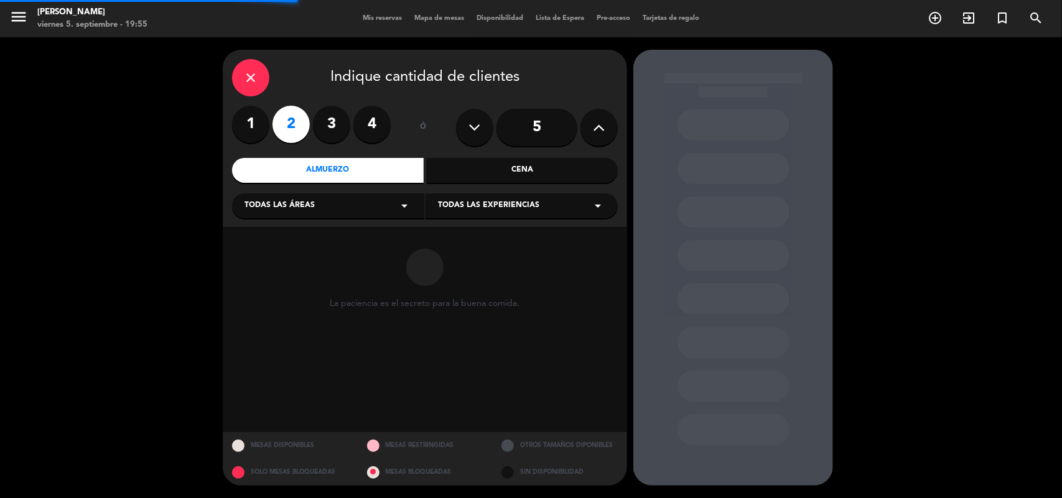
click at [490, 168] on div "Cena" at bounding box center [523, 170] width 192 height 25
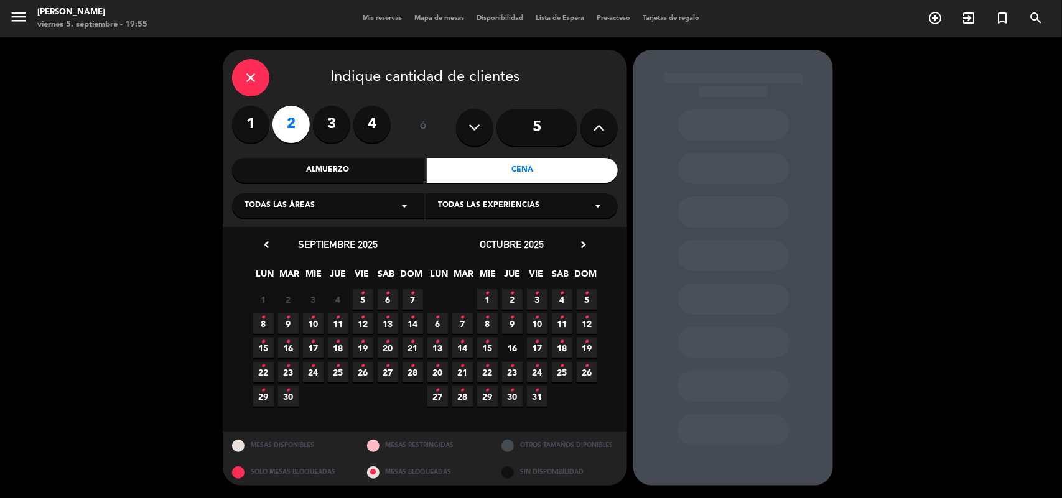
click at [312, 318] on icon "•" at bounding box center [313, 318] width 4 height 20
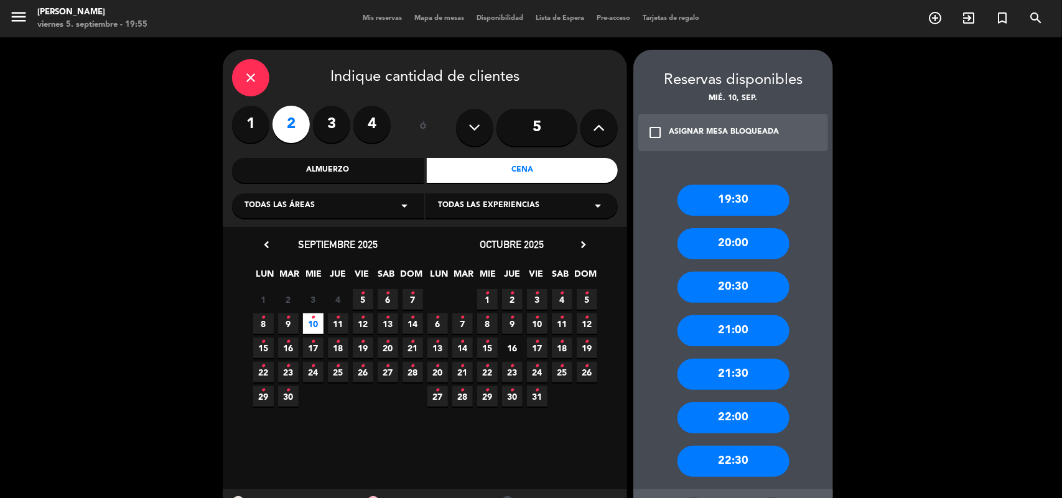
click at [736, 282] on div "20:30" at bounding box center [734, 287] width 112 height 31
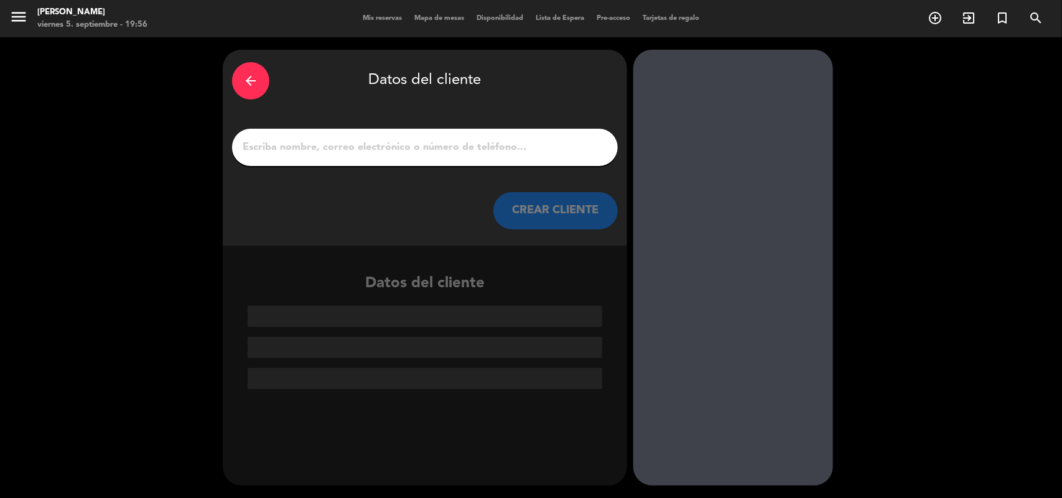
click at [428, 146] on input "1" at bounding box center [424, 147] width 367 height 17
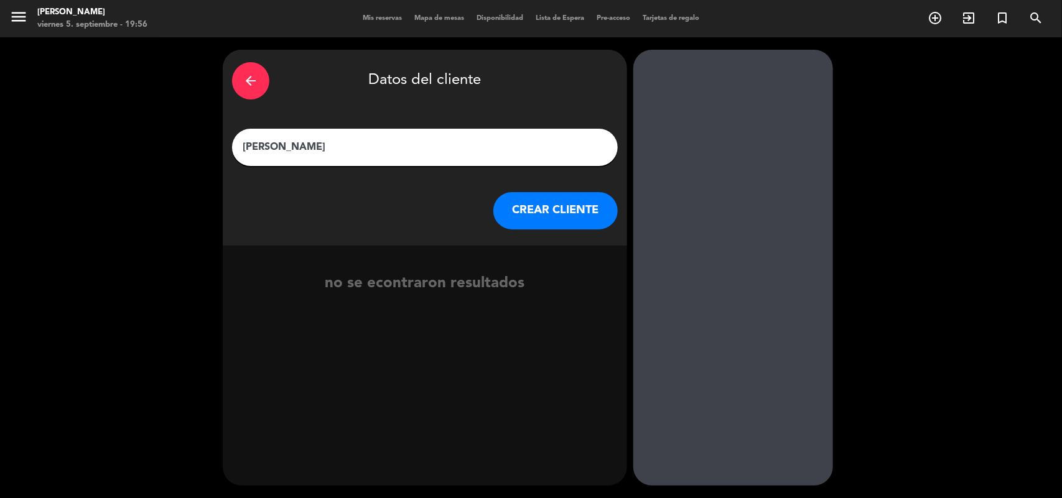
type input "[PERSON_NAME]"
click at [539, 203] on button "CREAR CLIENTE" at bounding box center [555, 210] width 124 height 37
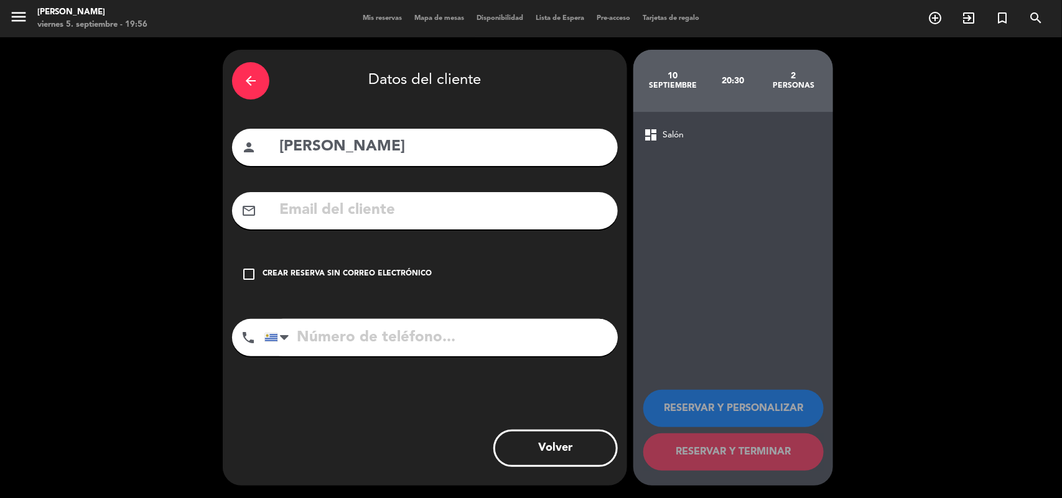
drag, startPoint x: 246, startPoint y: 274, endPoint x: 269, endPoint y: 299, distance: 33.5
click at [246, 275] on icon "check_box_outline_blank" at bounding box center [248, 274] width 15 height 15
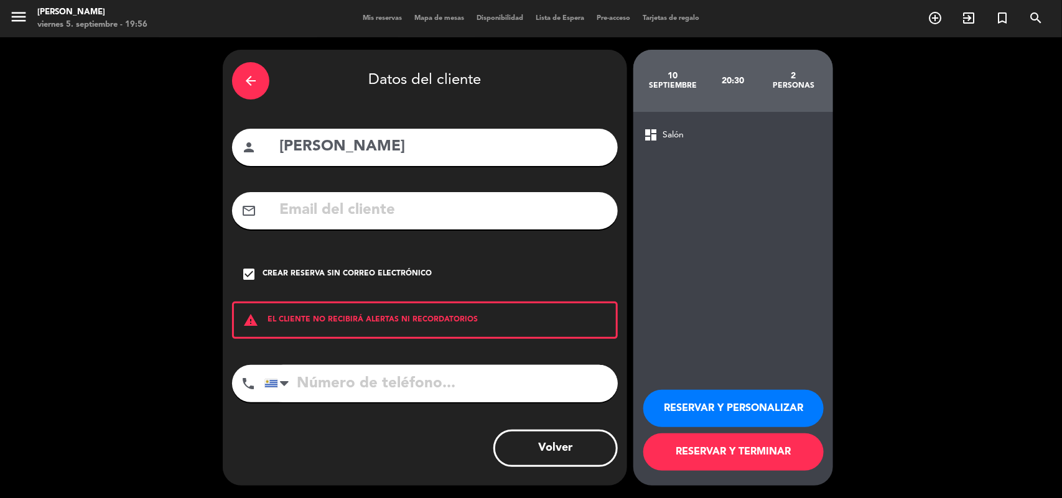
click at [343, 380] on input "tel" at bounding box center [440, 383] width 353 height 37
type input "095217755"
click at [763, 406] on button "RESERVAR Y PERSONALIZAR" at bounding box center [733, 408] width 180 height 37
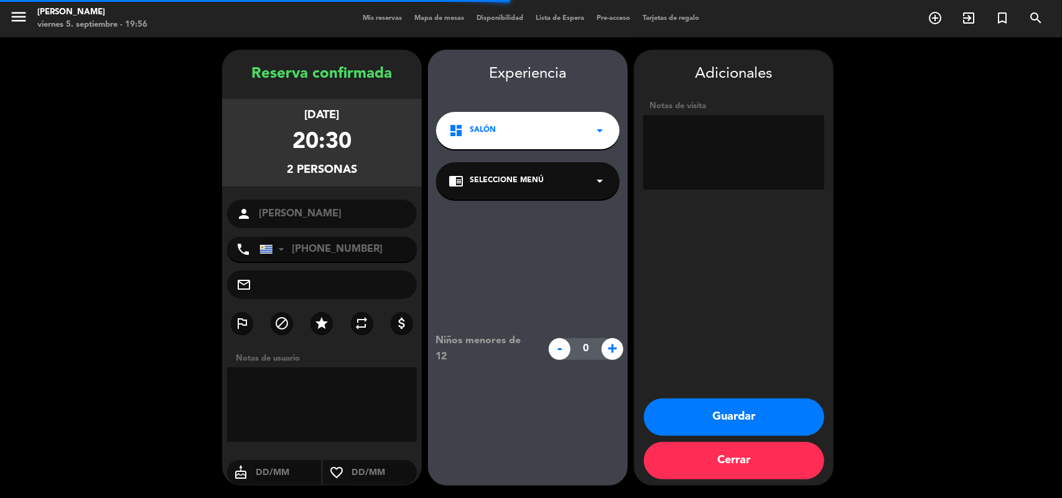
click at [492, 179] on span "Seleccione Menú" at bounding box center [507, 181] width 74 height 12
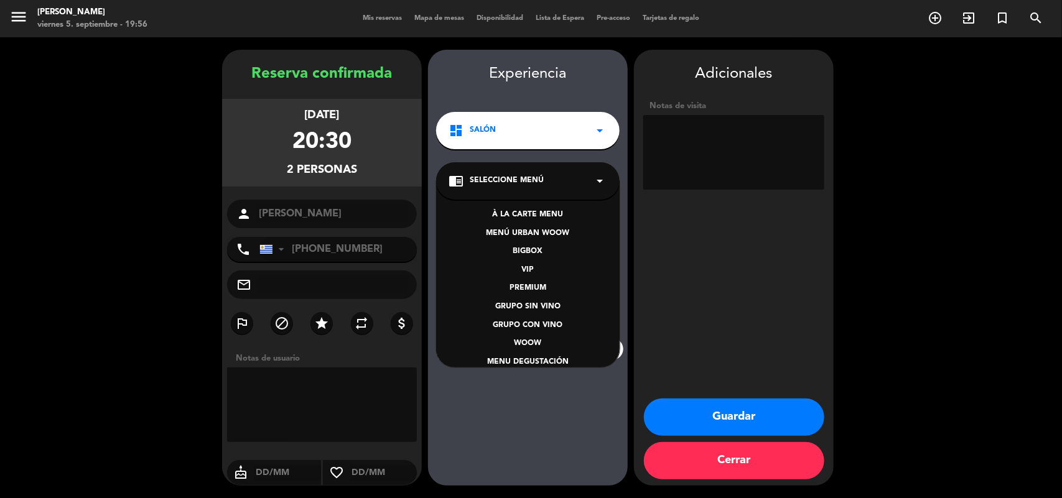
click at [523, 345] on div "WOOW" at bounding box center [528, 344] width 159 height 12
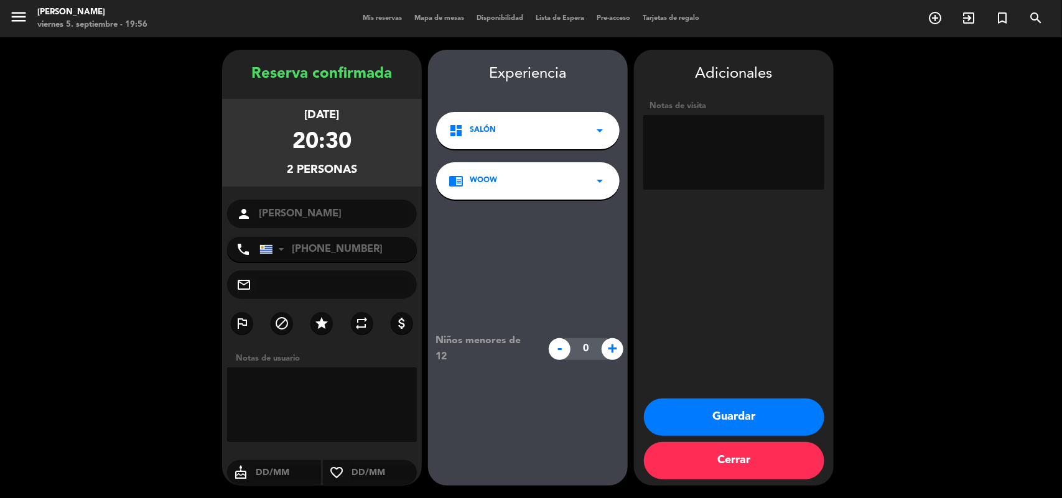
click at [679, 154] on textarea at bounding box center [733, 152] width 181 height 75
type textarea "CUMPLEAÑOS [PERSON_NAME]"
click at [738, 406] on button "Guardar" at bounding box center [734, 417] width 180 height 37
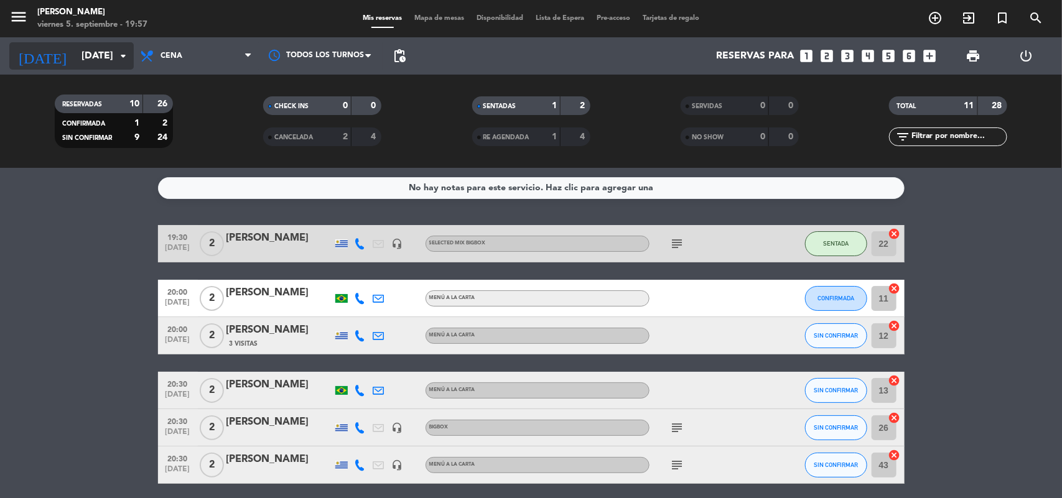
click at [89, 51] on input "[DATE]" at bounding box center [140, 56] width 131 height 24
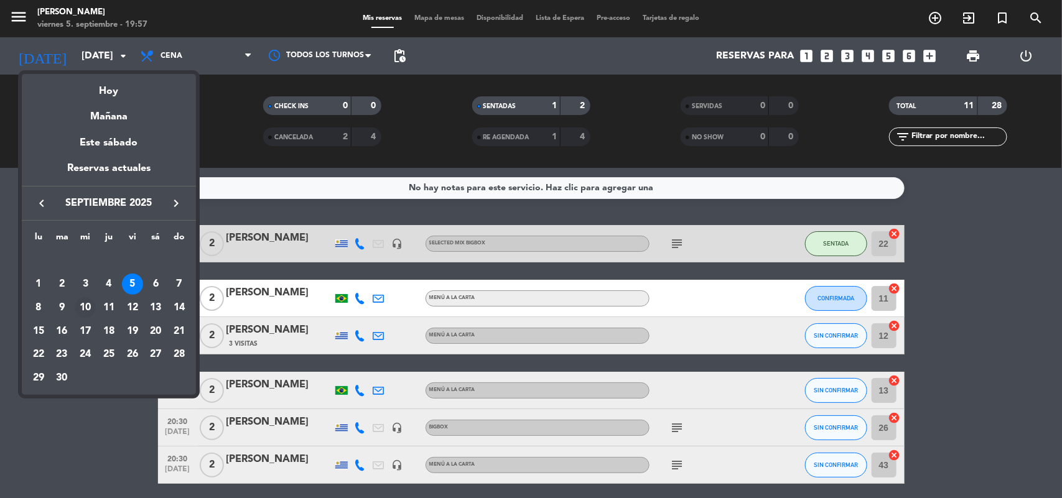
click at [81, 306] on div "10" at bounding box center [85, 307] width 21 height 21
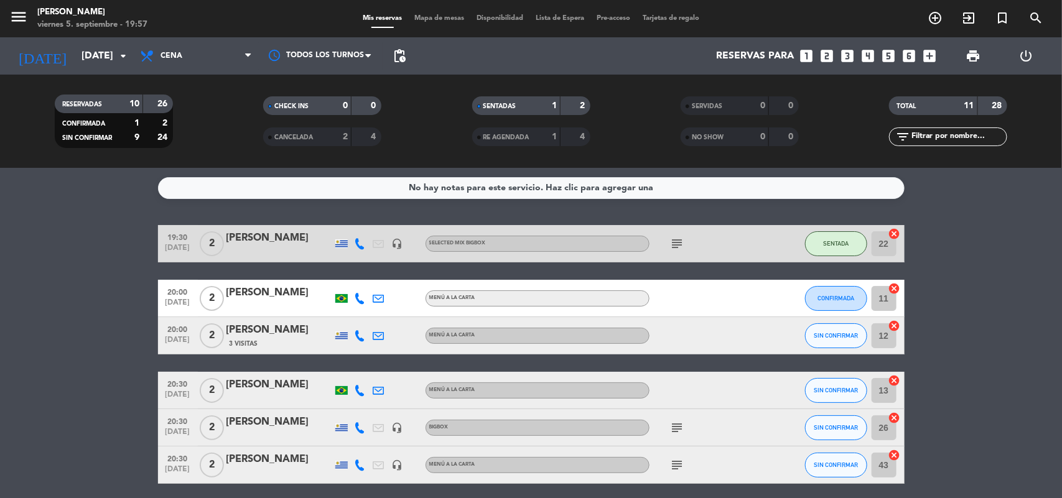
type input "[DATE]"
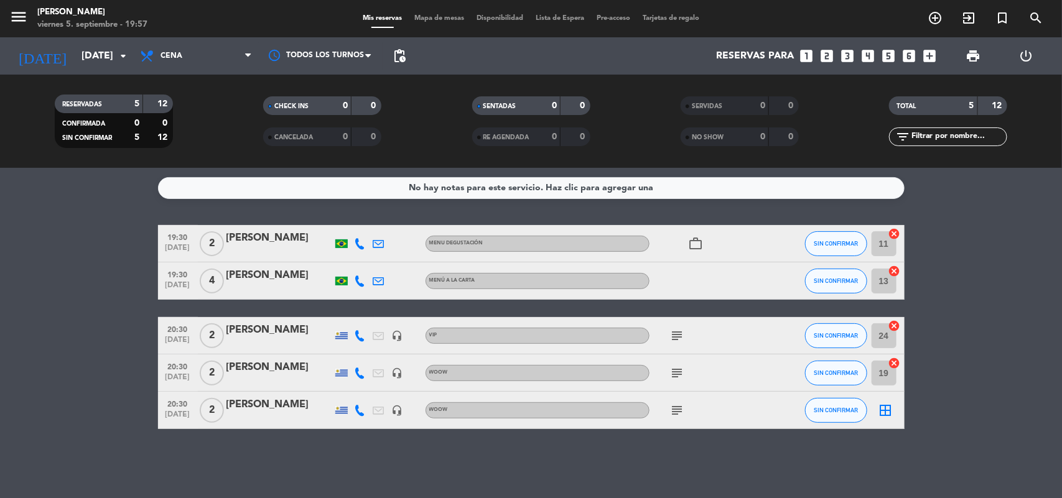
click at [268, 403] on div "[PERSON_NAME]" at bounding box center [279, 405] width 106 height 16
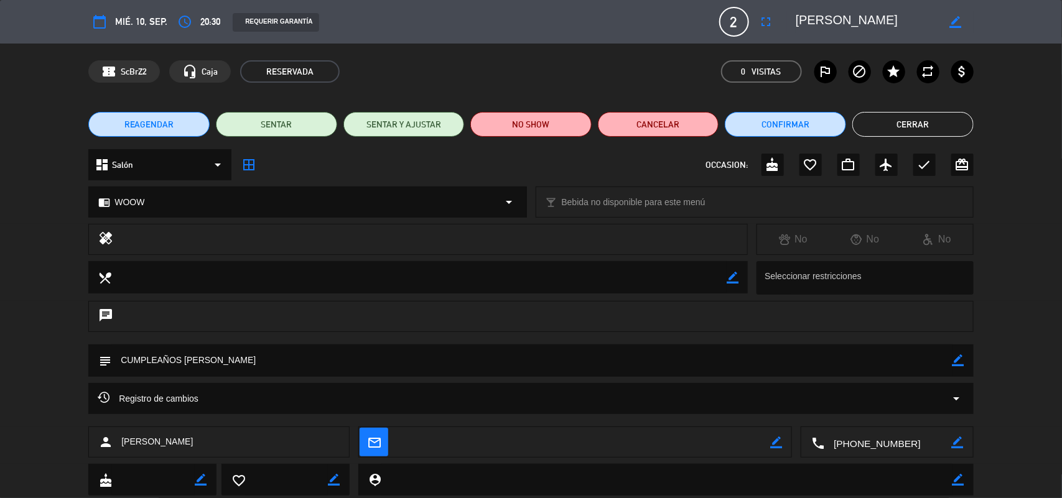
click at [958, 361] on icon "border_color" at bounding box center [959, 361] width 12 height 12
paste textarea "RFIZVH"
type textarea "CUMPLEAÑOS [PERSON_NAME] -RFIZVH"
click at [957, 360] on icon at bounding box center [959, 361] width 12 height 12
click at [888, 118] on button "Cerrar" at bounding box center [912, 124] width 121 height 25
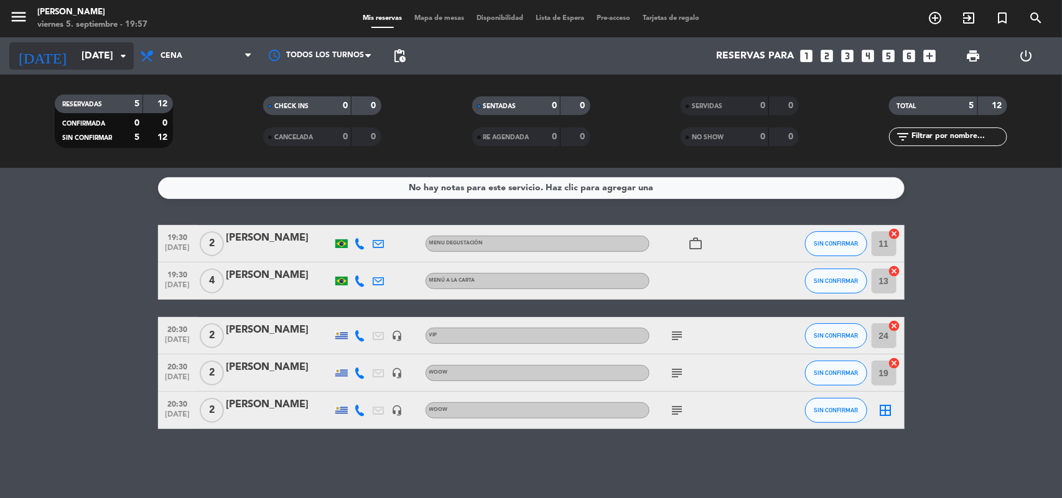
click at [112, 55] on input "[DATE]" at bounding box center [140, 56] width 131 height 24
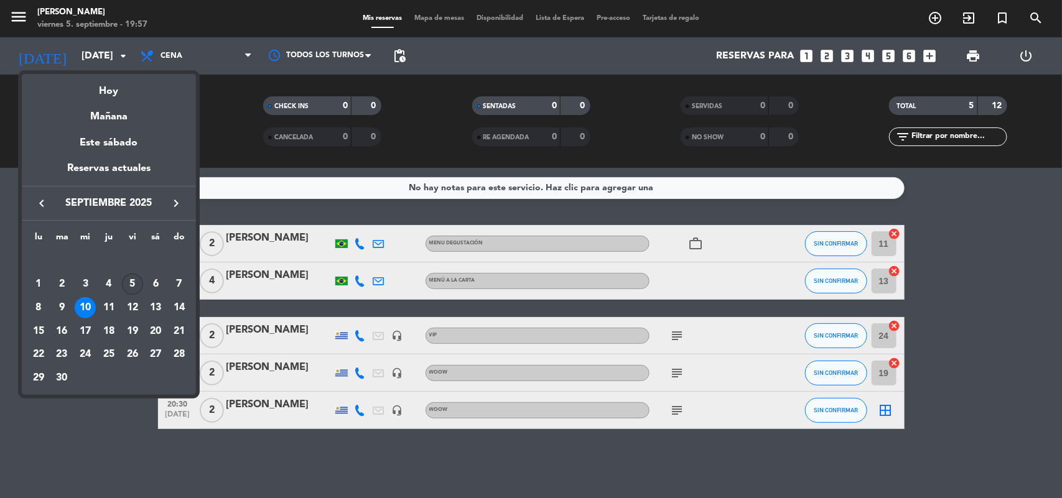
click at [129, 281] on div "5" at bounding box center [132, 284] width 21 height 21
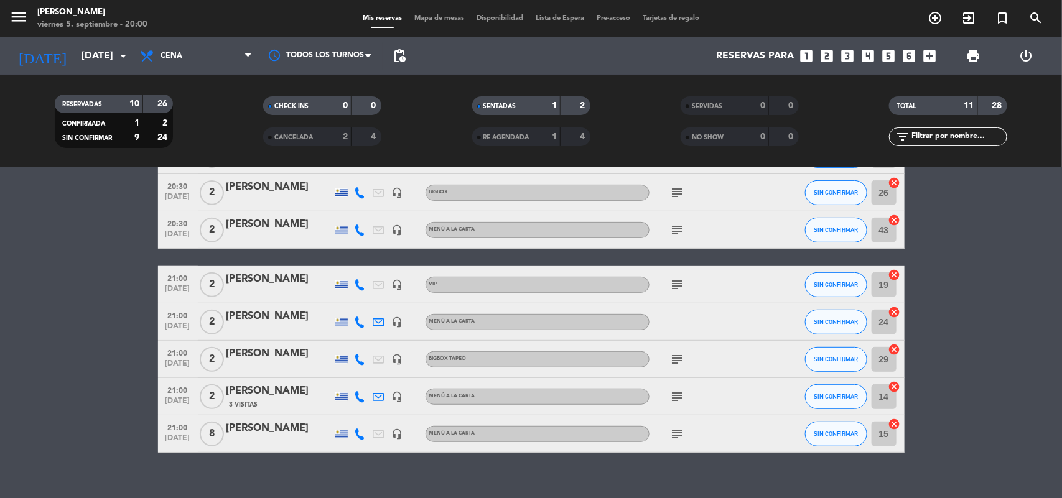
scroll to position [252, 0]
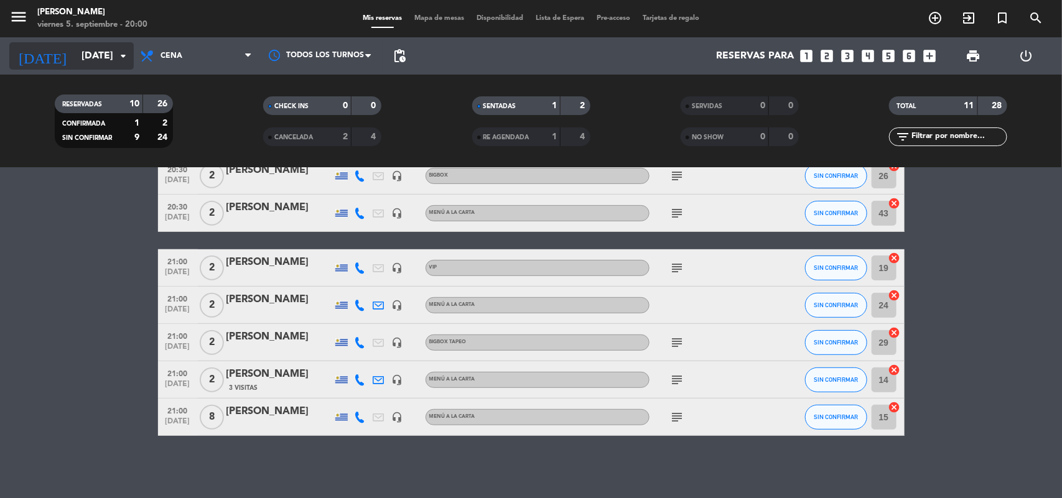
click at [103, 52] on input "[DATE]" at bounding box center [140, 56] width 131 height 24
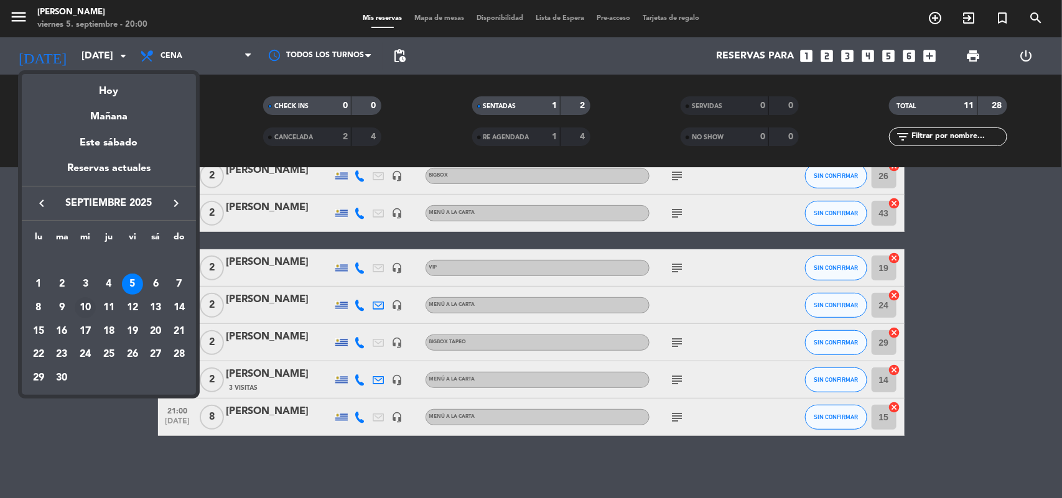
click at [85, 303] on div "10" at bounding box center [85, 307] width 21 height 21
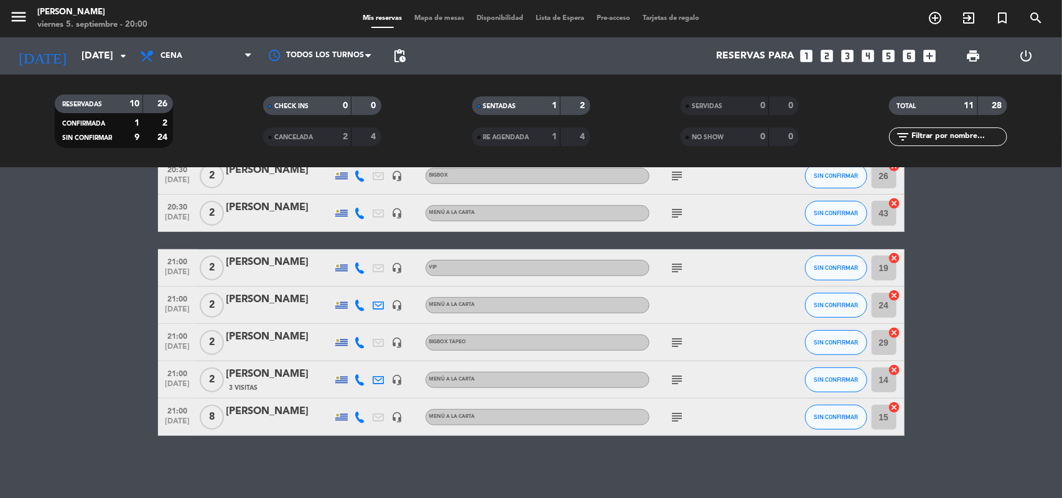
type input "[DATE]"
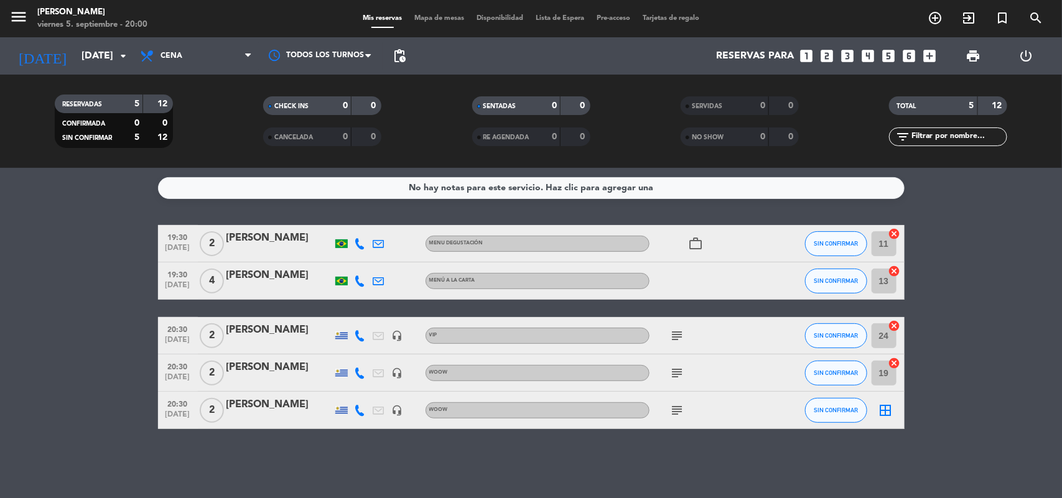
click at [262, 399] on div "[PERSON_NAME]" at bounding box center [279, 405] width 106 height 16
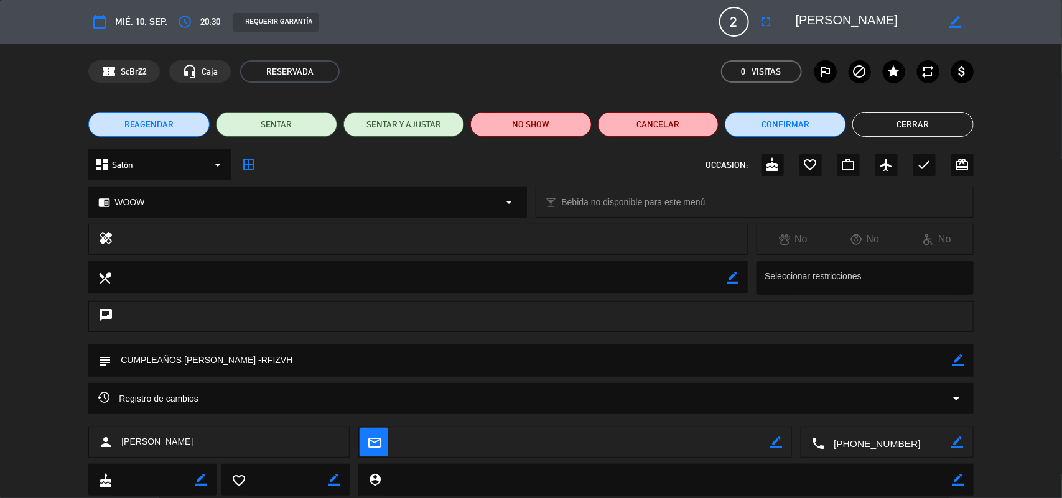
click at [957, 364] on icon "border_color" at bounding box center [959, 361] width 12 height 12
click at [699, 362] on textarea at bounding box center [531, 361] width 841 height 32
click at [956, 360] on icon at bounding box center [959, 361] width 12 height 12
drag, startPoint x: 964, startPoint y: 359, endPoint x: 948, endPoint y: 365, distance: 17.9
click at [962, 360] on icon "border_color" at bounding box center [959, 361] width 12 height 12
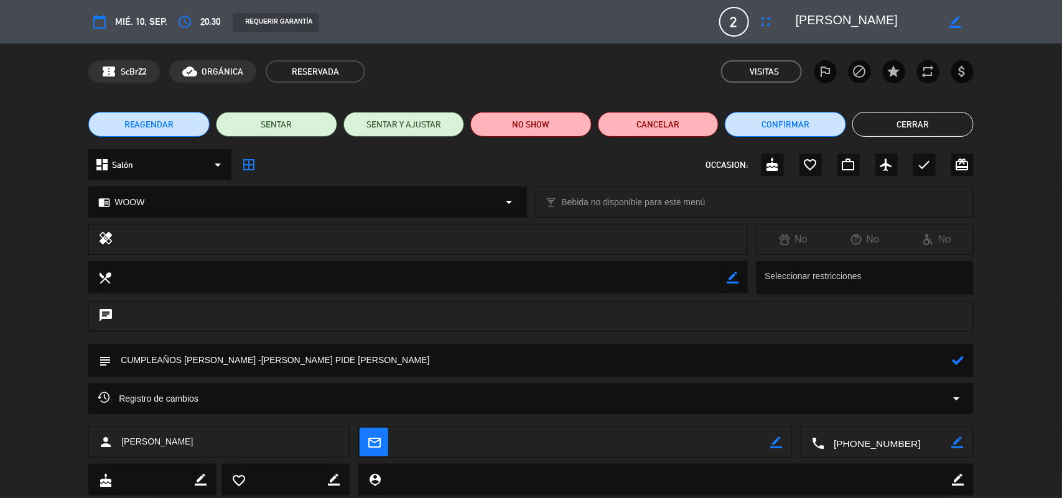
click at [816, 368] on textarea at bounding box center [531, 361] width 841 height 32
type textarea "CUMPLEAÑOS [PERSON_NAME] -RFIZVH PIDE [PERSON_NAME] EN LO POSIBLE CONTRA LA VEN…"
click at [959, 355] on icon at bounding box center [959, 361] width 12 height 12
click at [894, 123] on button "Cerrar" at bounding box center [912, 124] width 121 height 25
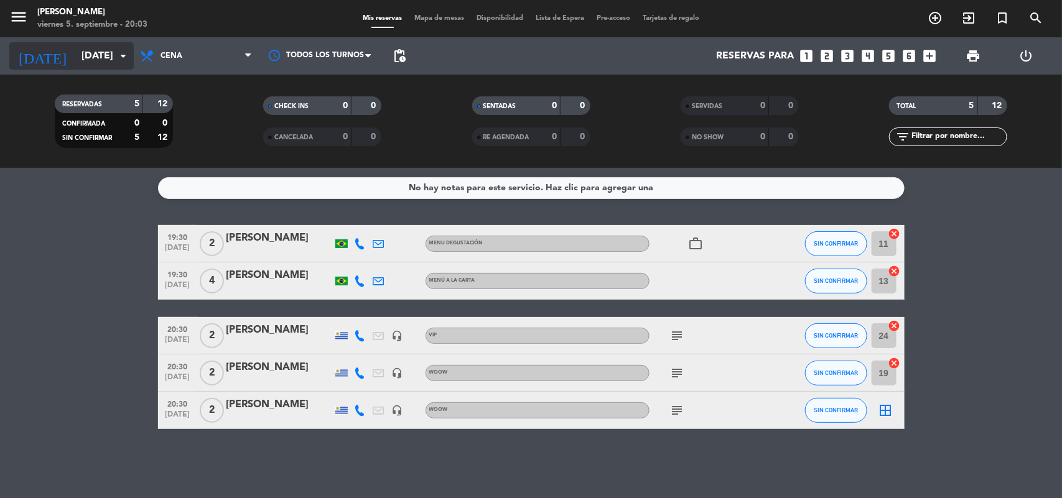
click at [77, 60] on input "[DATE]" at bounding box center [140, 56] width 131 height 24
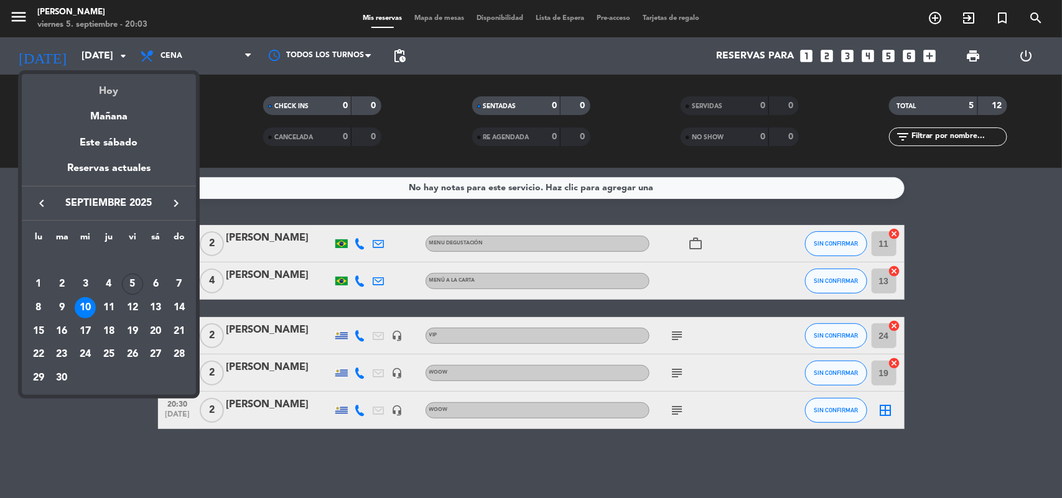
click at [110, 88] on div "Hoy" at bounding box center [109, 87] width 174 height 26
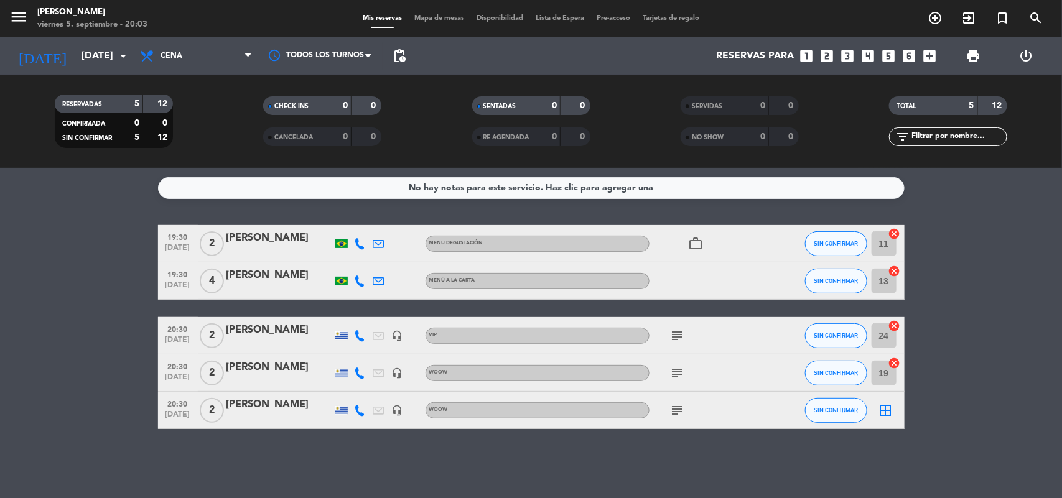
type input "[DATE]"
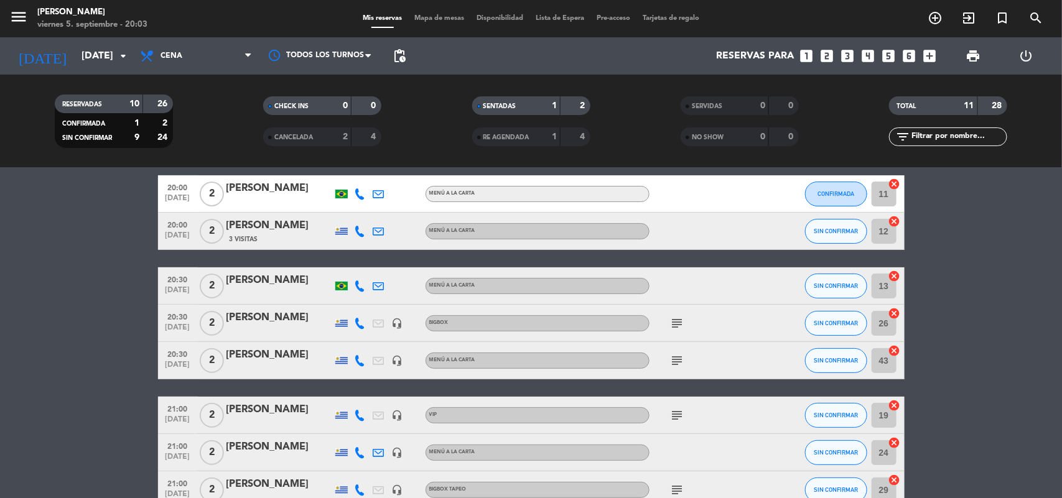
scroll to position [78, 0]
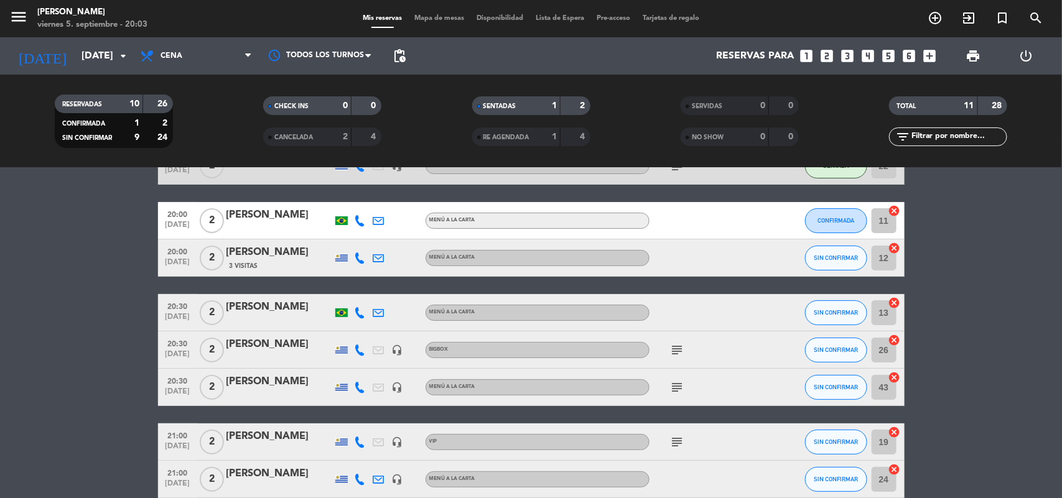
click at [890, 246] on icon "cancel" at bounding box center [895, 248] width 12 height 12
click at [884, 256] on icon "border_all" at bounding box center [886, 258] width 15 height 15
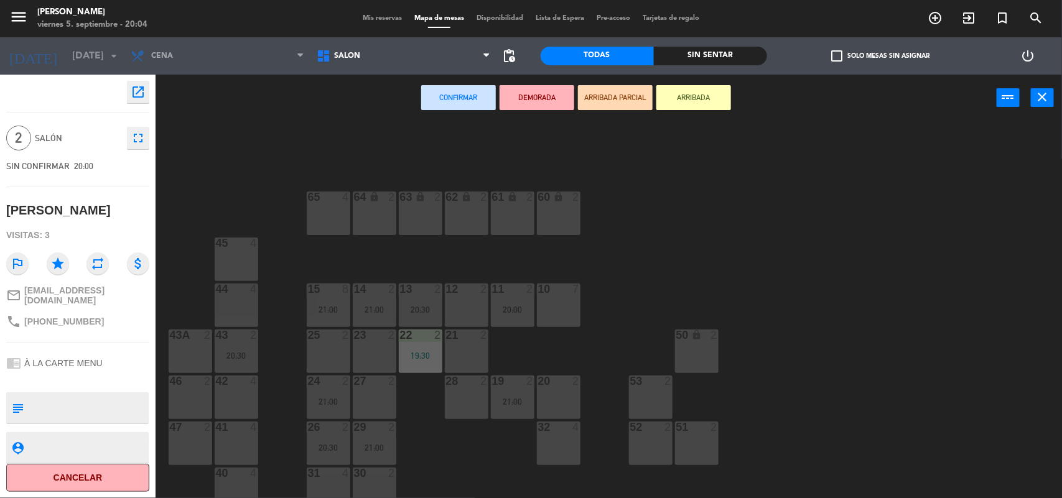
click at [276, 356] on div "64 lock 2 63 lock 2 62 lock 2 61 lock 2 60 lock 2 65 4 45 4 10 7 15 8 21:00 13 …" at bounding box center [614, 311] width 896 height 377
click at [238, 344] on div "43 2 20:30" at bounding box center [237, 352] width 44 height 44
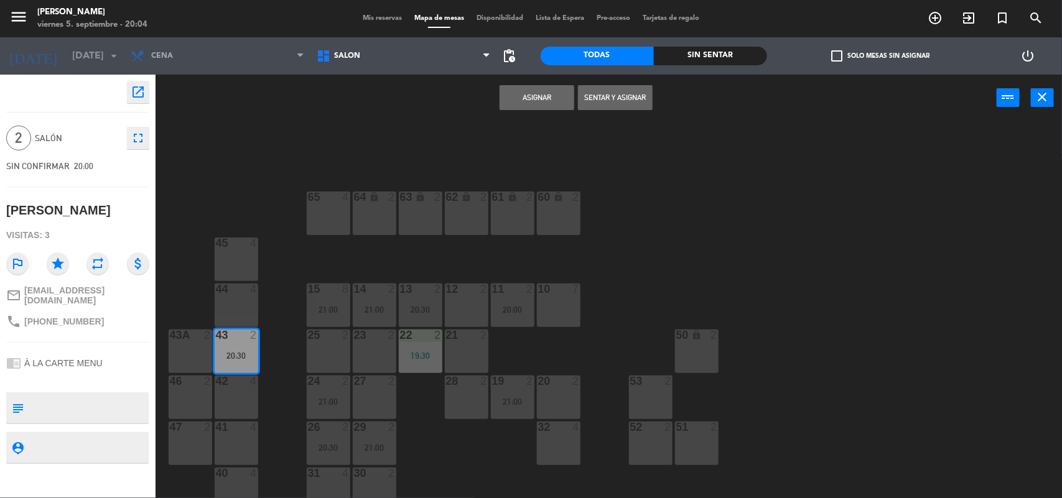
click at [551, 160] on div "64 lock 2 63 lock 2 62 lock 2 61 lock 2 60 lock 2 65 4 45 4 10 7 15 8 21:00 13 …" at bounding box center [614, 311] width 896 height 377
click at [543, 101] on button "Asignar" at bounding box center [537, 97] width 75 height 25
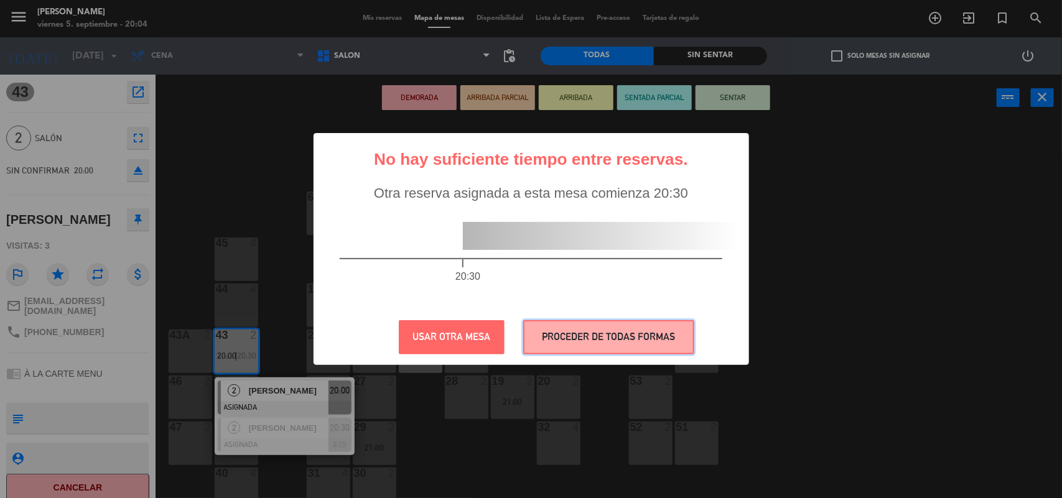
click at [590, 330] on button "PROCEDER DE TODAS FORMAS" at bounding box center [608, 337] width 171 height 34
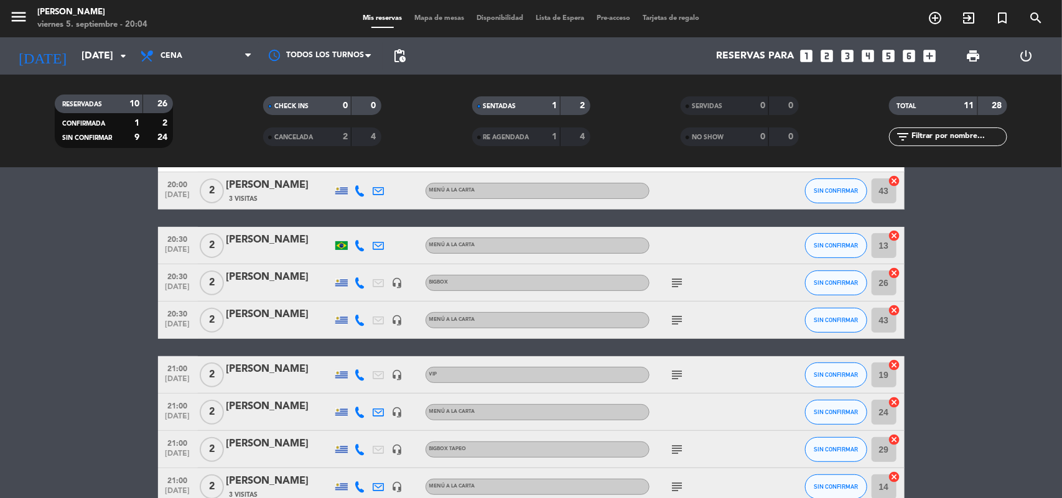
scroll to position [156, 0]
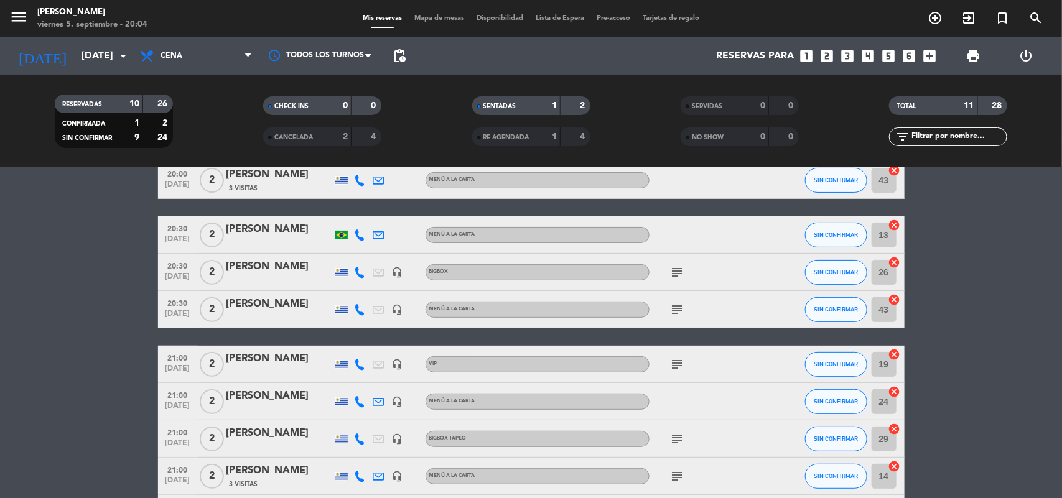
click at [893, 297] on icon "cancel" at bounding box center [895, 300] width 12 height 12
click at [882, 304] on icon "border_all" at bounding box center [886, 309] width 15 height 15
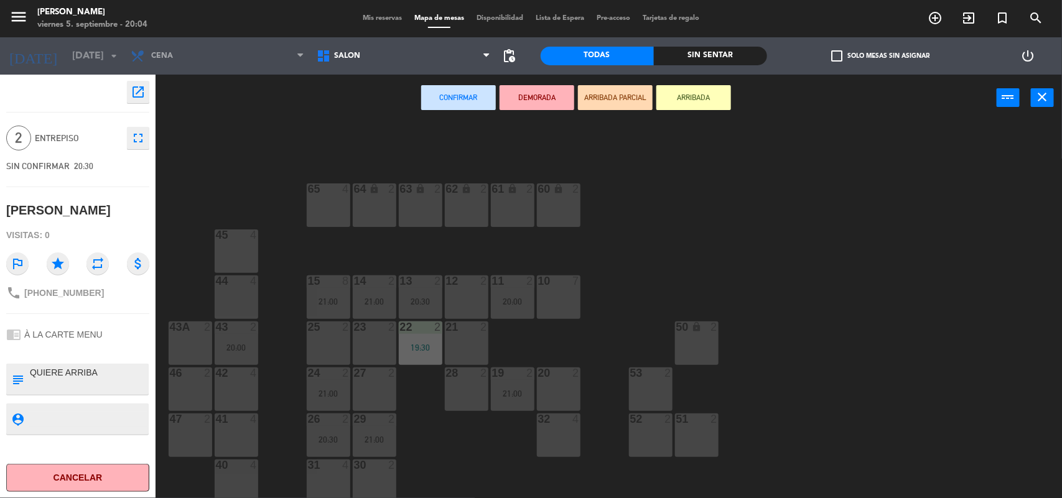
scroll to position [11, 0]
click at [244, 478] on div "40 4" at bounding box center [237, 479] width 44 height 44
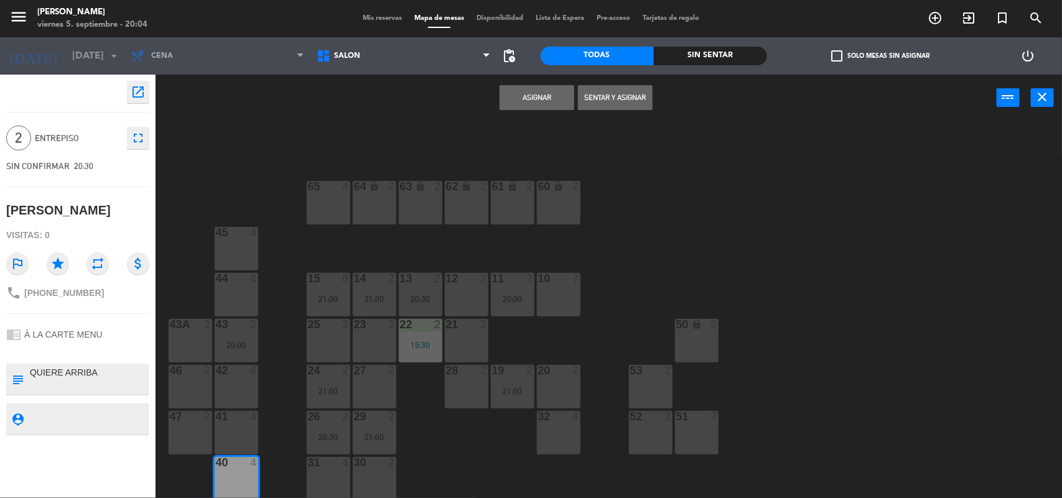
click at [546, 101] on button "Asignar" at bounding box center [537, 97] width 75 height 25
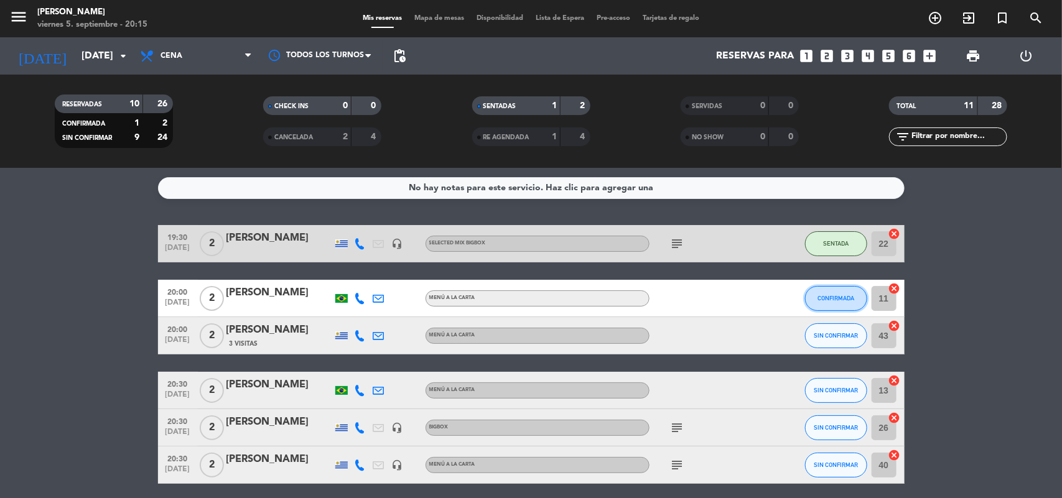
click at [837, 297] on span "CONFIRMADA" at bounding box center [836, 298] width 37 height 7
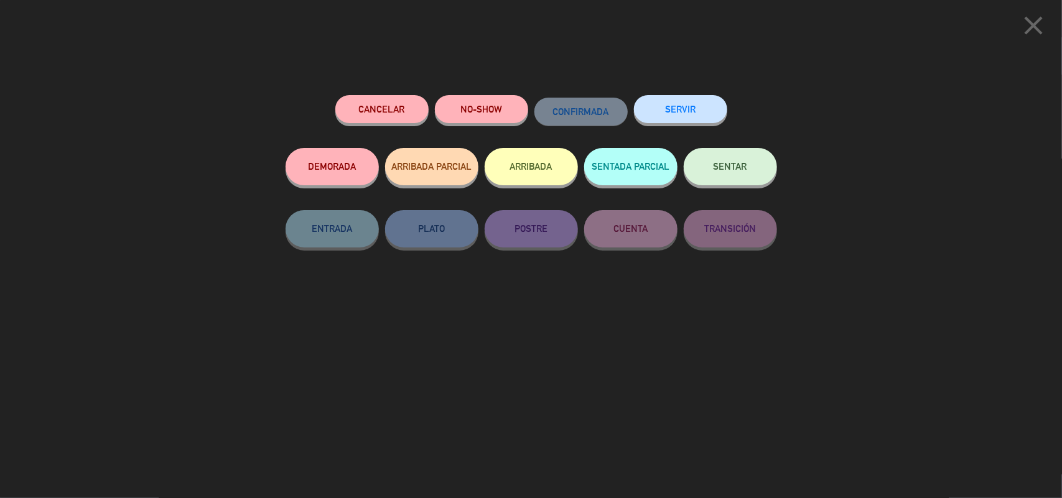
click at [748, 166] on button "SENTAR" at bounding box center [730, 166] width 93 height 37
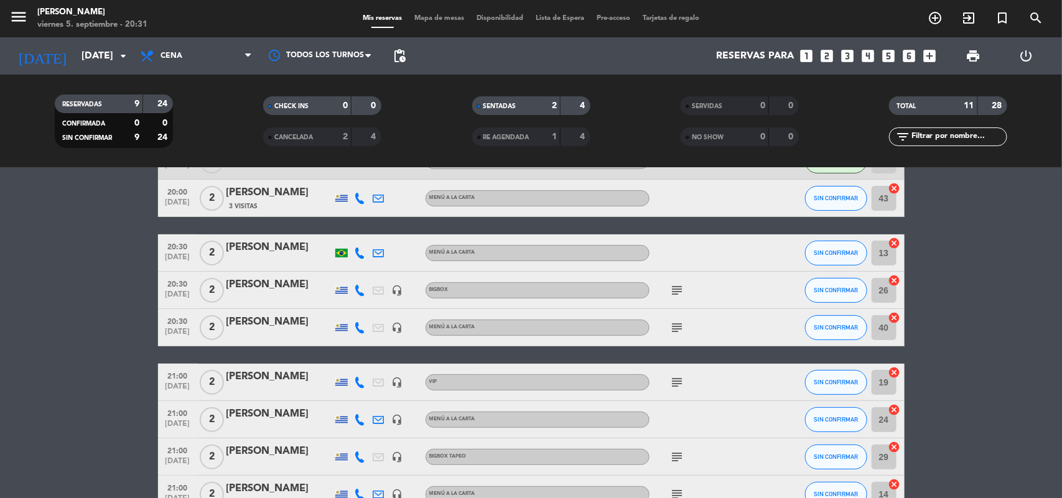
scroll to position [156, 0]
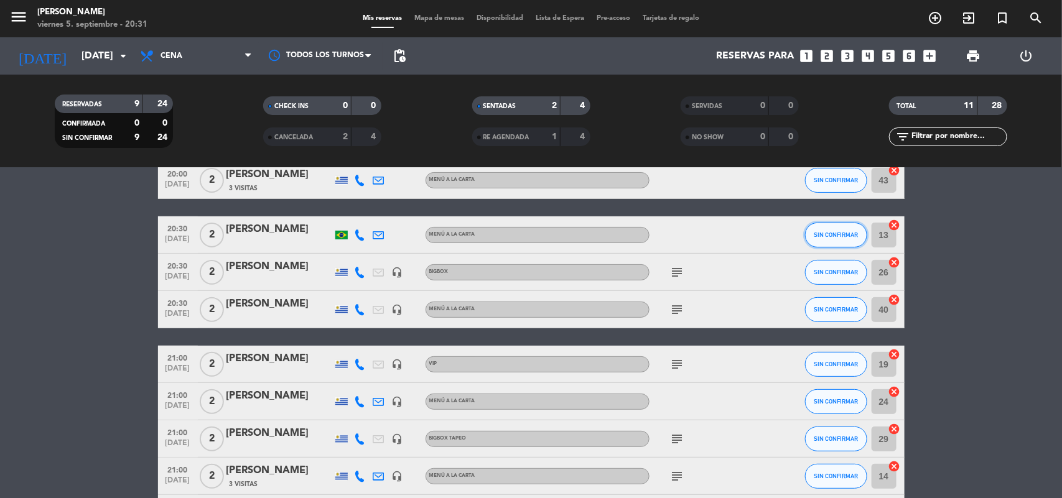
click at [834, 238] on button "SIN CONFIRMAR" at bounding box center [836, 235] width 62 height 25
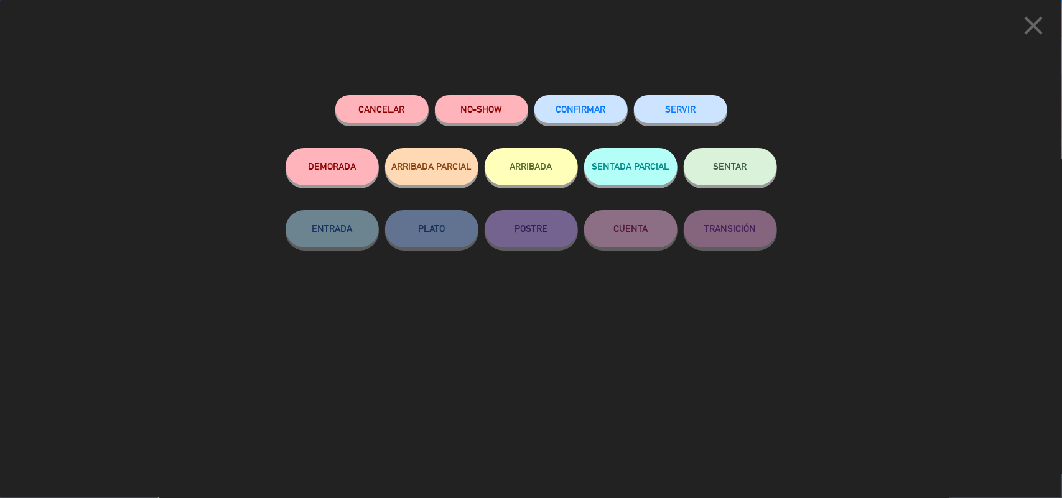
click at [716, 168] on span "SENTAR" at bounding box center [731, 166] width 34 height 11
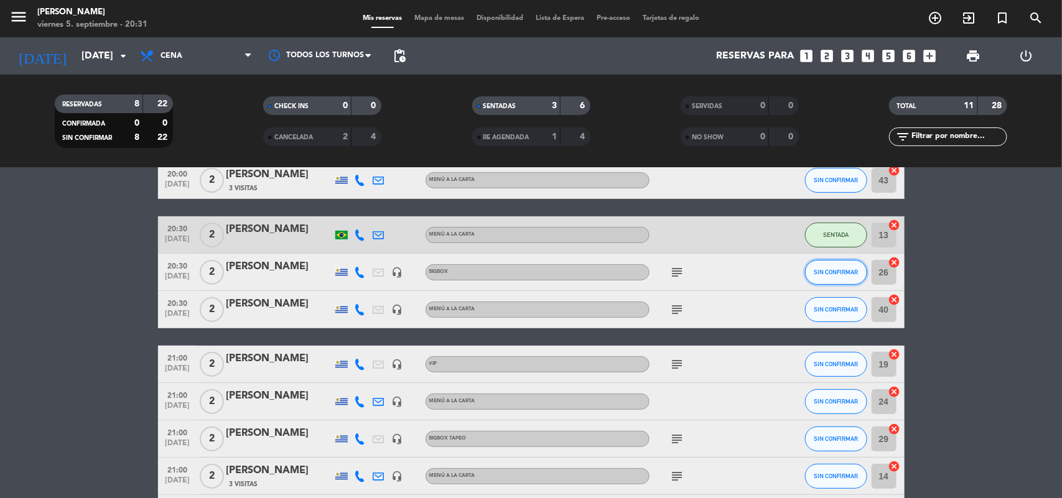
click at [818, 273] on span "SIN CONFIRMAR" at bounding box center [836, 272] width 44 height 7
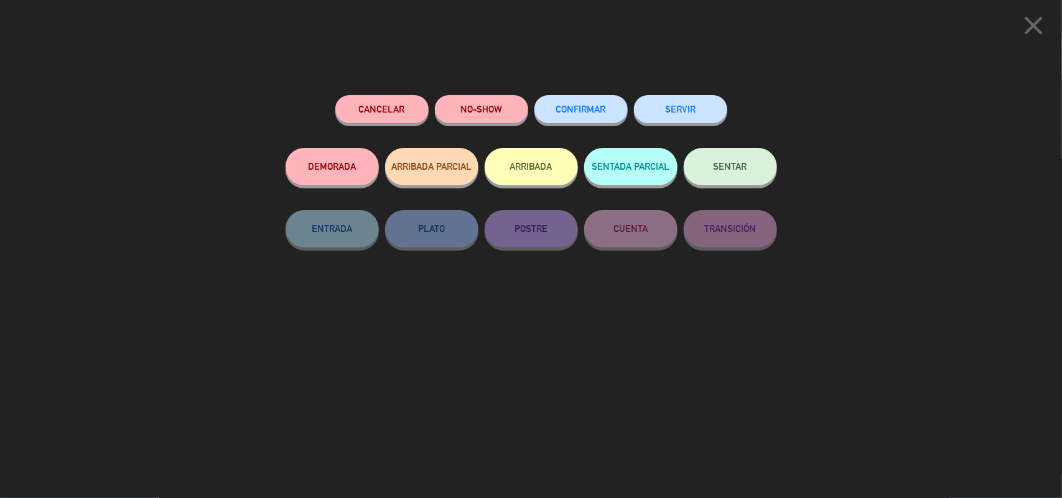
click at [742, 169] on span "SENTAR" at bounding box center [731, 166] width 34 height 11
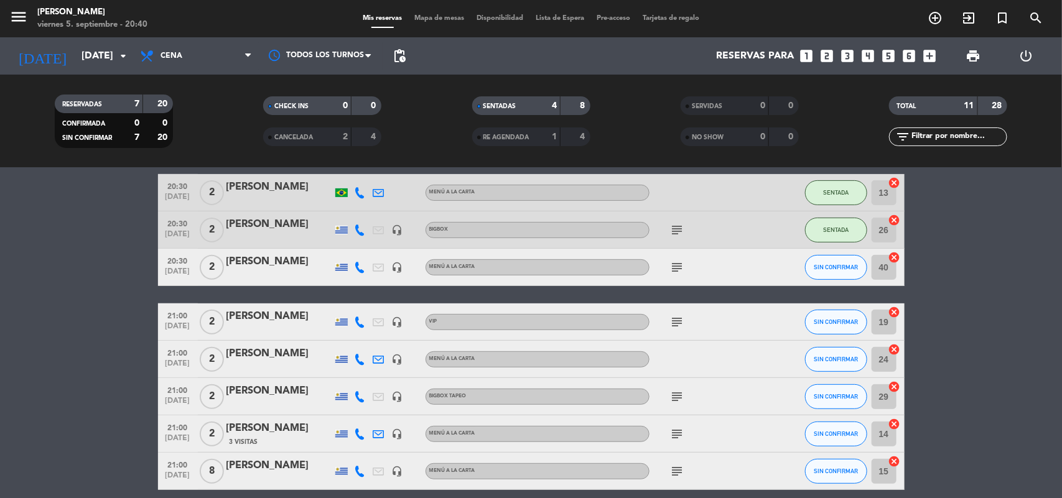
scroll to position [174, 0]
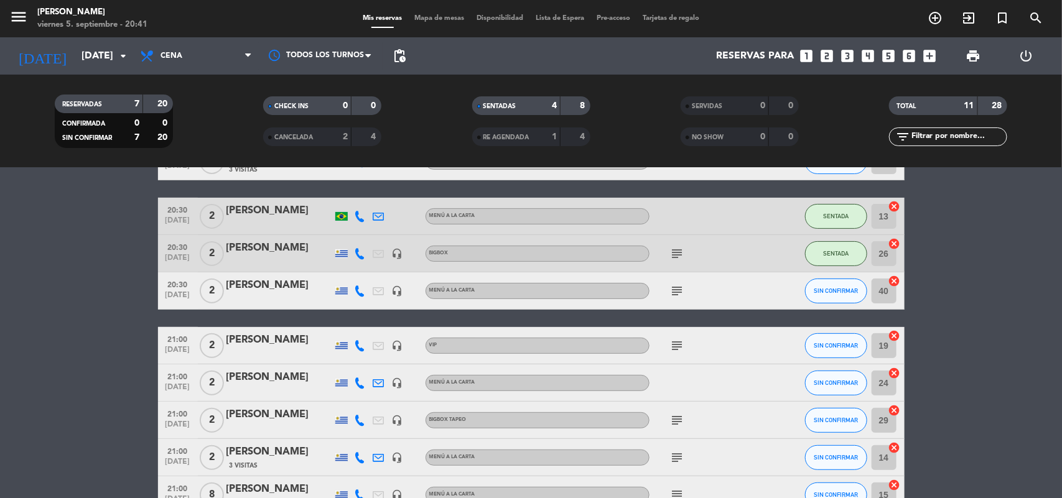
click at [679, 292] on icon "subject" at bounding box center [677, 291] width 15 height 15
click at [432, 17] on span "Mapa de mesas" at bounding box center [439, 18] width 62 height 7
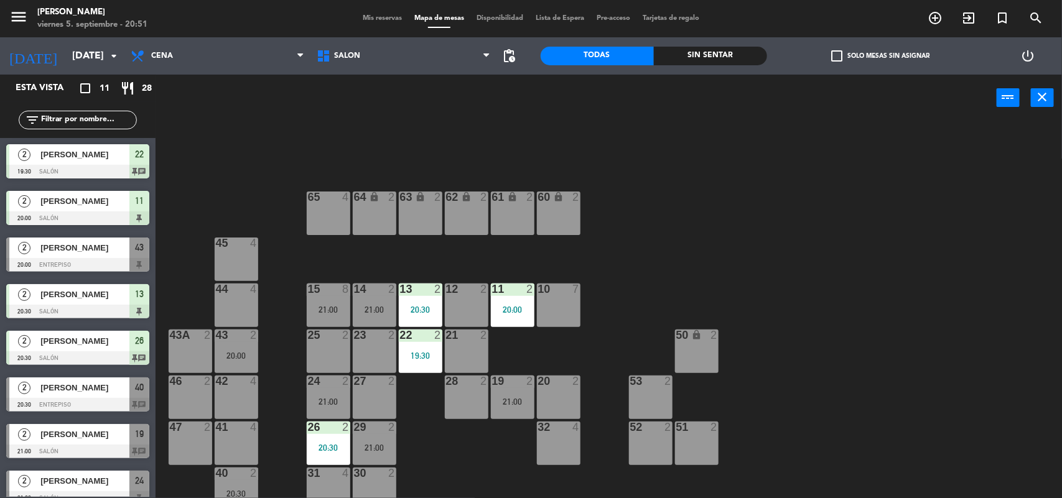
click at [376, 20] on span "Mis reservas" at bounding box center [383, 18] width 52 height 7
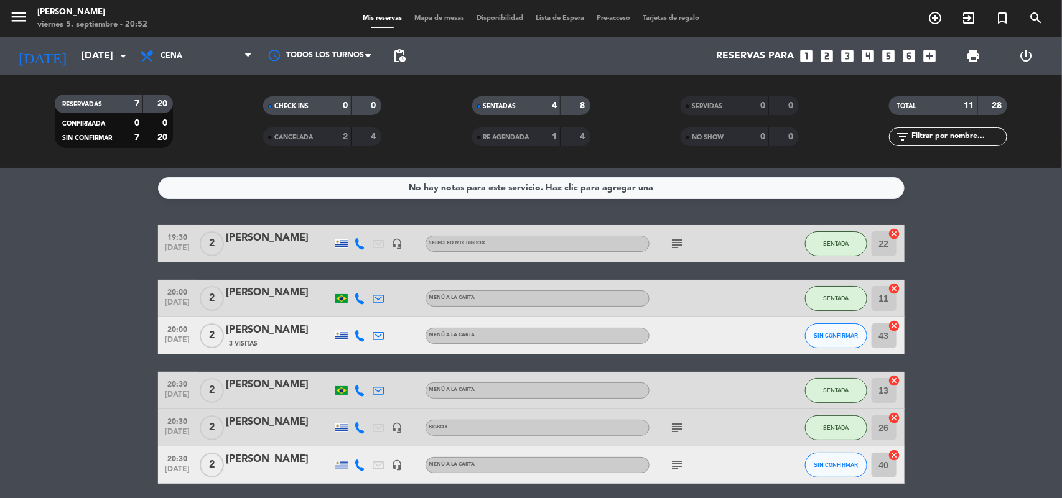
click at [431, 16] on span "Mapa de mesas" at bounding box center [439, 18] width 62 height 7
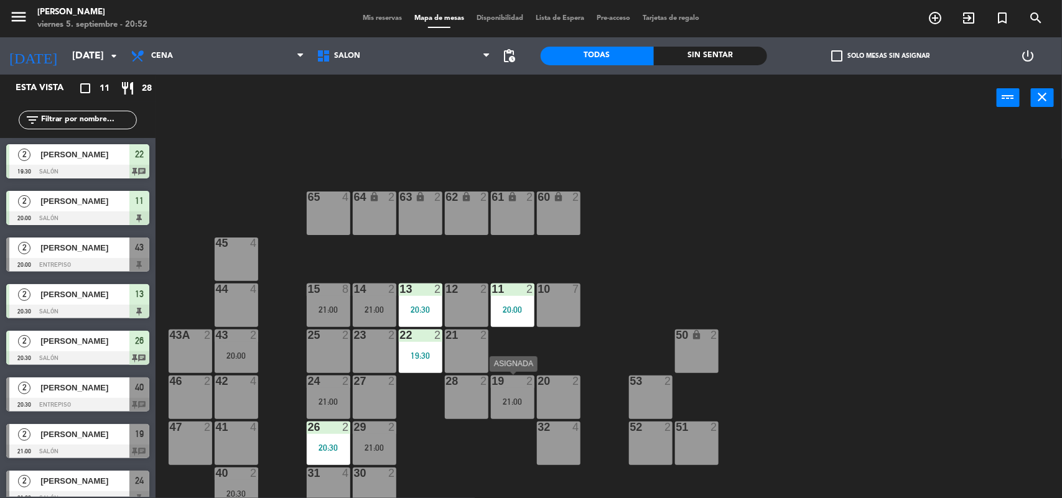
click at [523, 406] on div "19 2 21:00" at bounding box center [513, 398] width 44 height 44
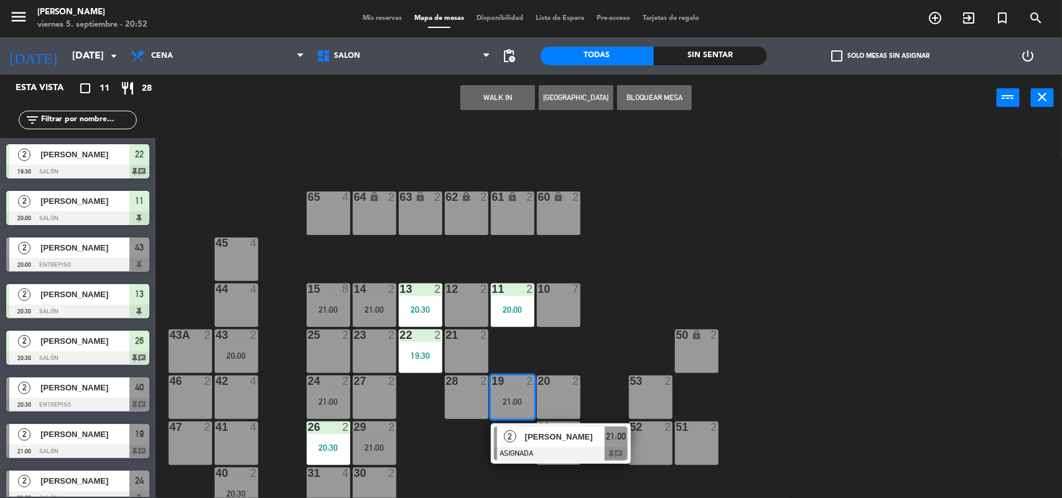
click at [520, 431] on div "2" at bounding box center [510, 437] width 27 height 21
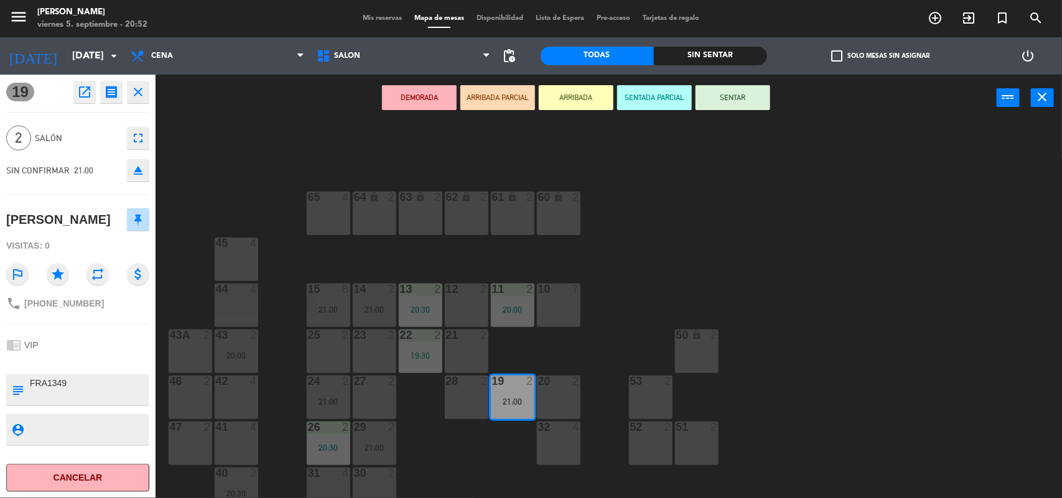
drag, startPoint x: 735, startPoint y: 98, endPoint x: 590, endPoint y: 304, distance: 252.2
click at [732, 110] on div "DEMORADA ARRIBADA PARCIAL ARRIBADA SENTADA PARCIAL SENTAR power_input close" at bounding box center [576, 98] width 841 height 47
drag, startPoint x: 736, startPoint y: 82, endPoint x: 732, endPoint y: 119, distance: 36.9
click at [735, 113] on div "DEMORADA ARRIBADA PARCIAL ARRIBADA SENTADA PARCIAL SENTAR power_input close" at bounding box center [576, 98] width 841 height 47
click at [714, 98] on button "SENTAR" at bounding box center [733, 97] width 75 height 25
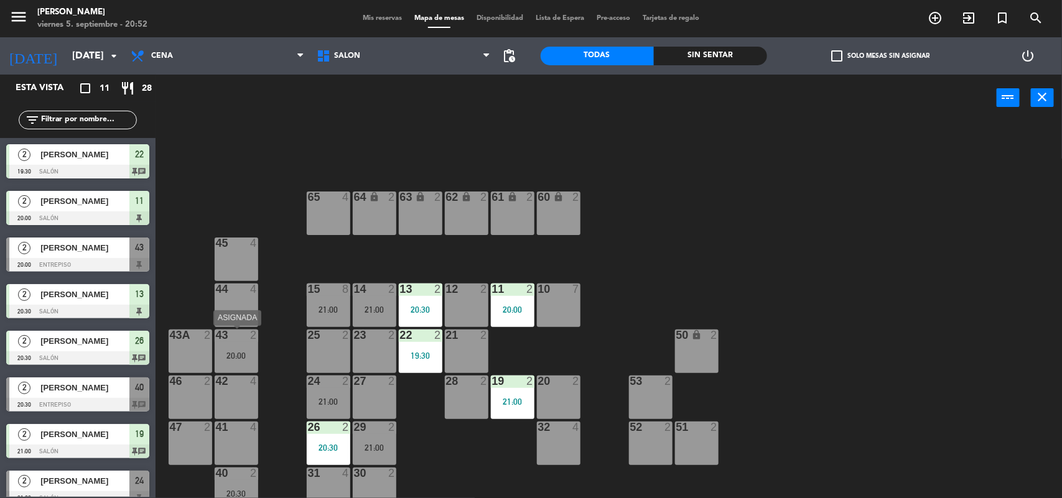
click at [238, 353] on div "20:00" at bounding box center [237, 356] width 44 height 9
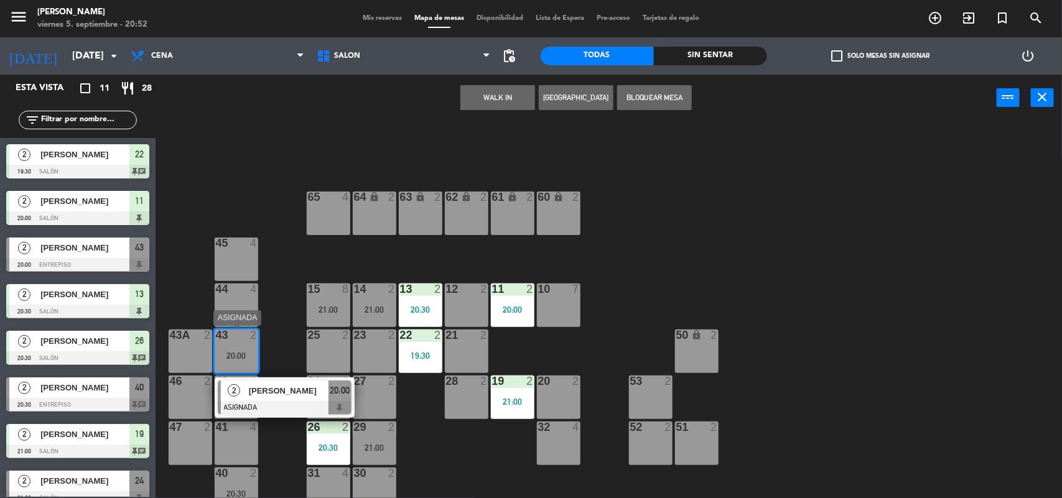
click at [248, 389] on div "[PERSON_NAME]" at bounding box center [288, 391] width 81 height 21
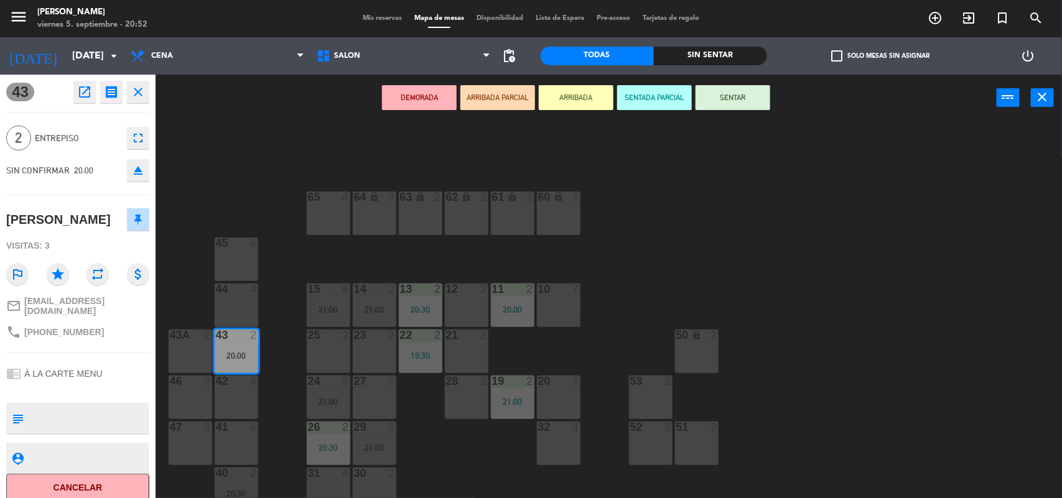
drag, startPoint x: 751, startPoint y: 100, endPoint x: 504, endPoint y: 222, distance: 275.2
click at [751, 100] on button "SENTAR" at bounding box center [733, 97] width 75 height 25
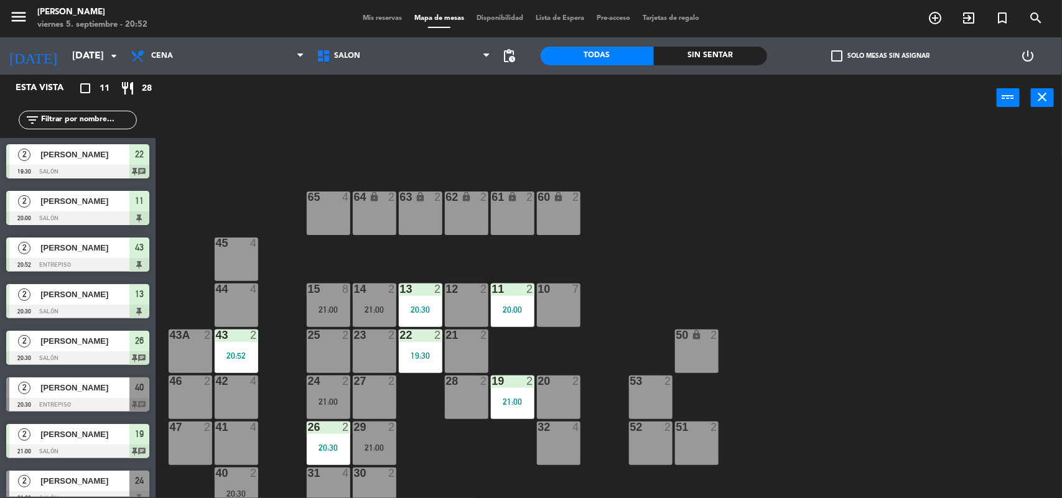
click at [235, 477] on div at bounding box center [236, 473] width 21 height 11
click at [238, 482] on div "40 2 20:30" at bounding box center [237, 490] width 44 height 44
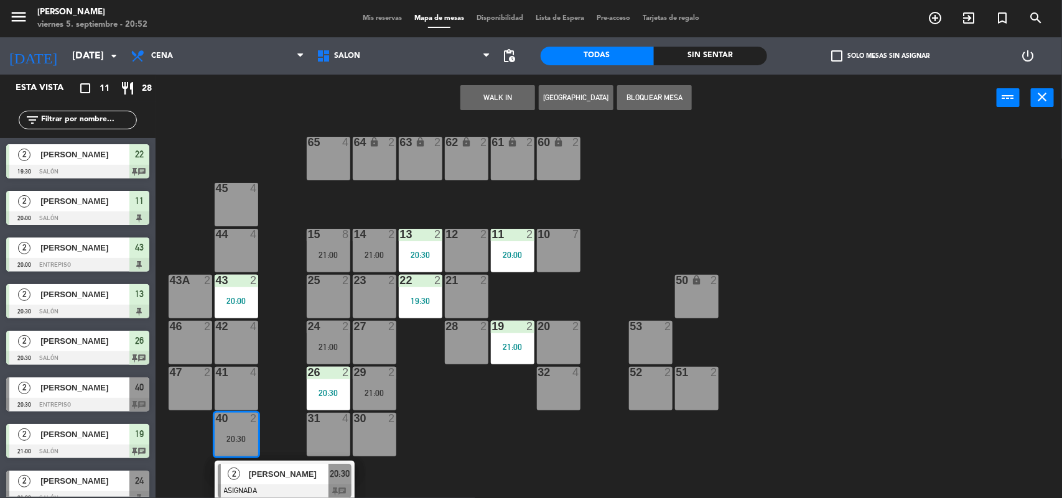
click at [246, 487] on div at bounding box center [285, 492] width 134 height 14
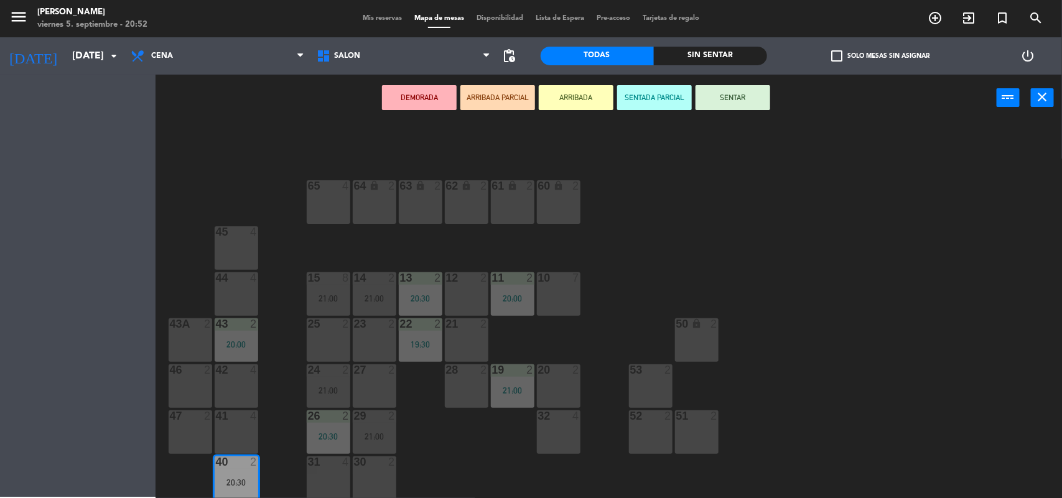
scroll to position [11, 0]
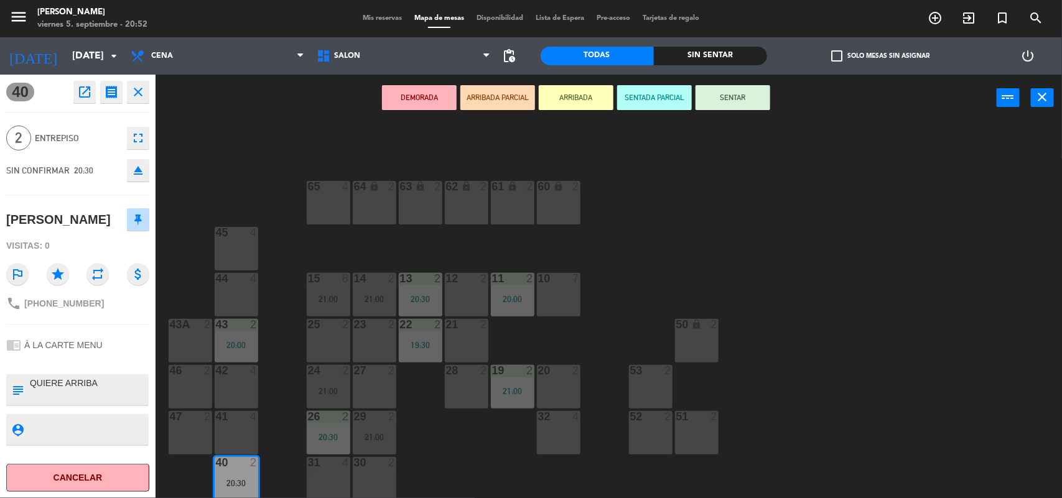
click at [725, 106] on button "SENTAR" at bounding box center [733, 97] width 75 height 25
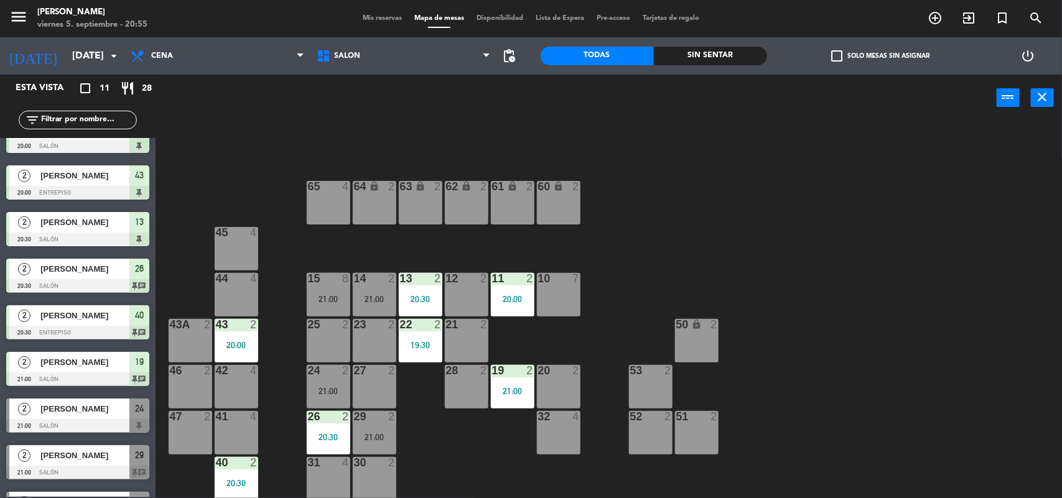
scroll to position [154, 0]
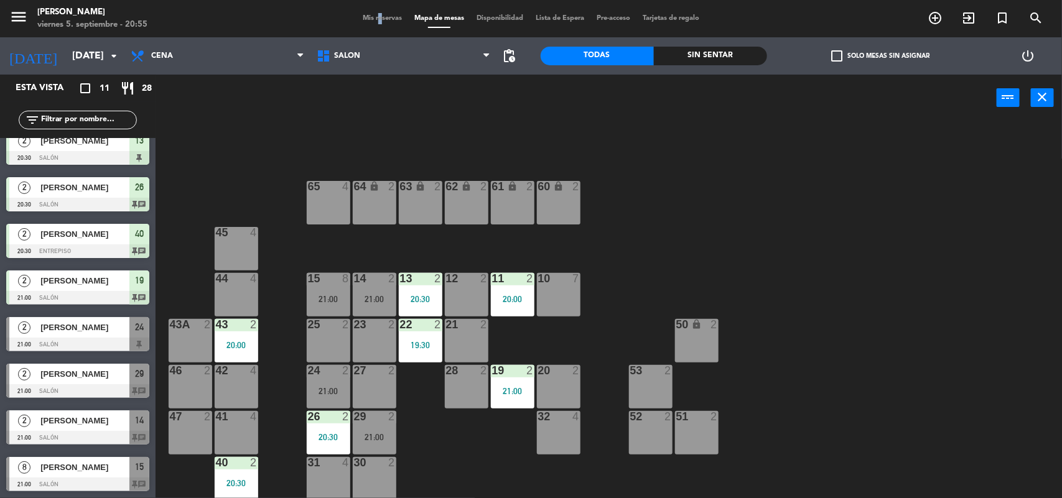
click at [371, 17] on span "Mis reservas" at bounding box center [383, 18] width 52 height 7
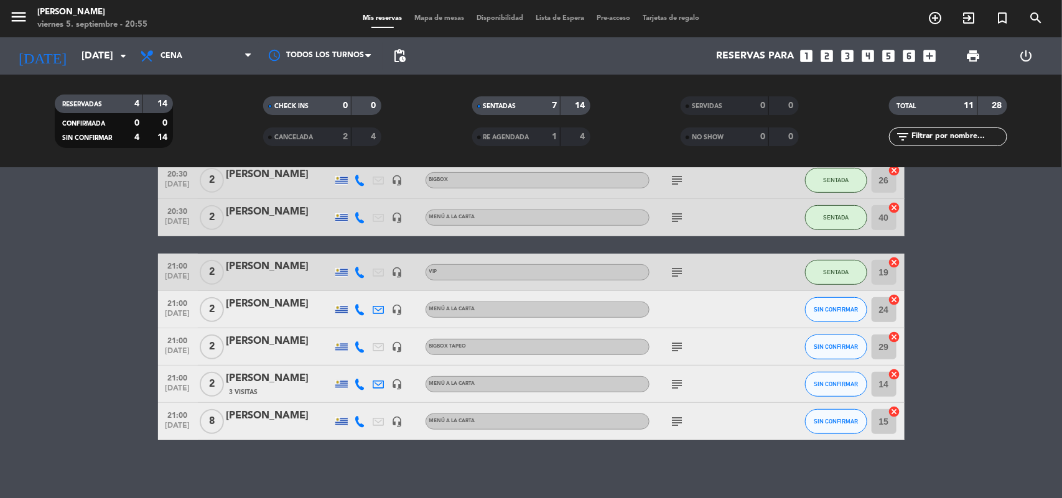
scroll to position [252, 0]
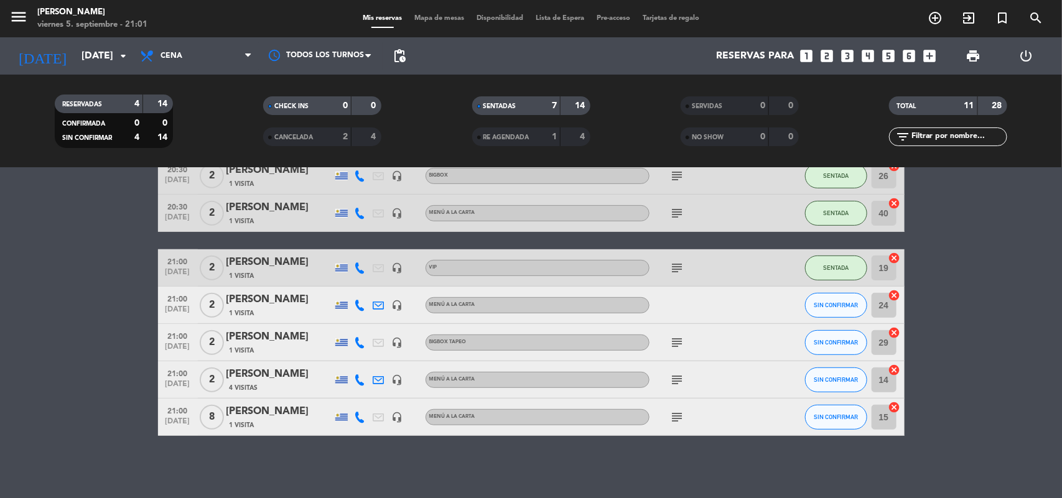
click at [280, 262] on div "[PERSON_NAME]" at bounding box center [279, 262] width 106 height 16
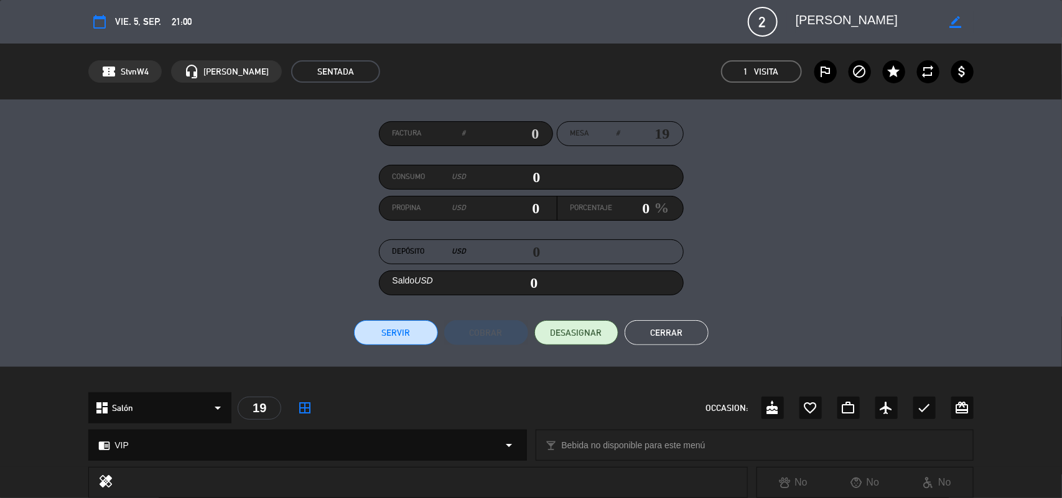
click at [645, 333] on button "Cerrar" at bounding box center [667, 332] width 84 height 25
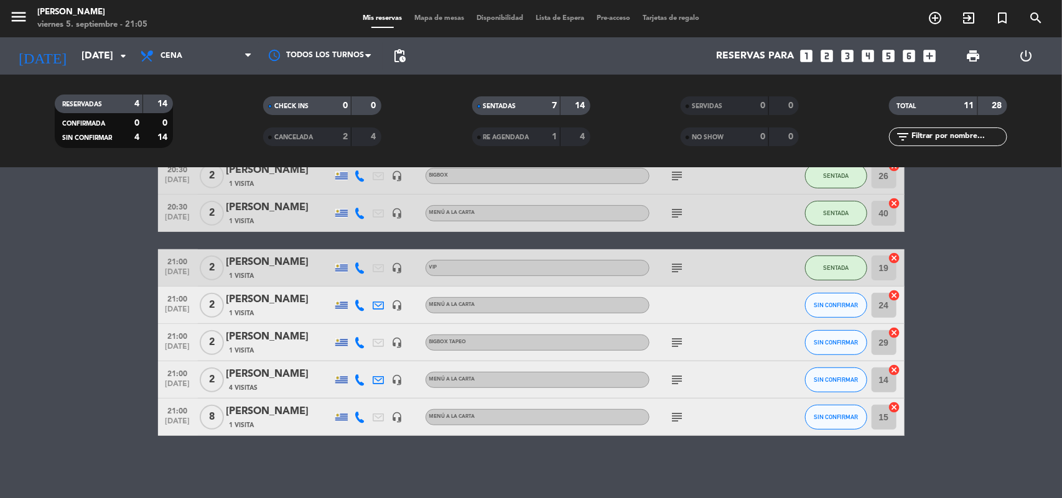
click at [281, 371] on div "[PERSON_NAME]" at bounding box center [279, 374] width 106 height 16
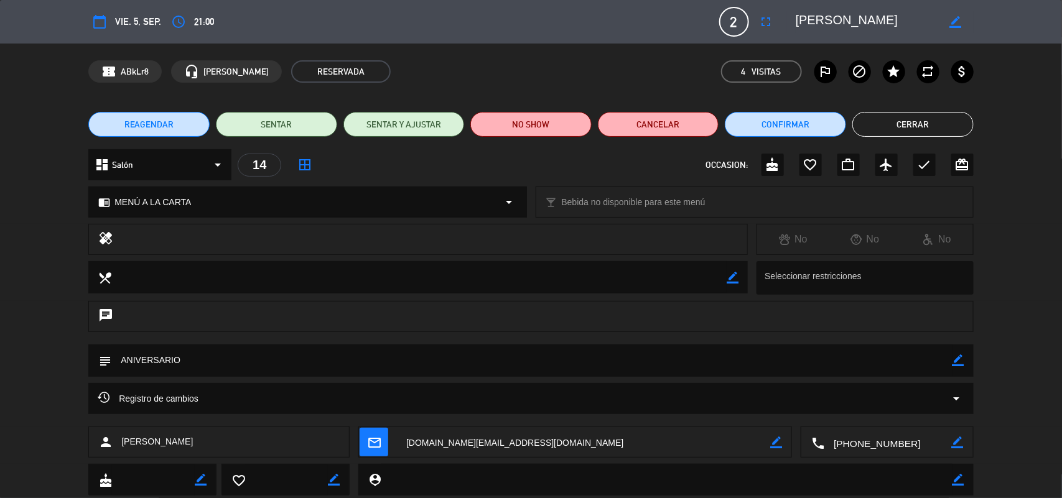
click at [903, 131] on button "Cerrar" at bounding box center [912, 124] width 121 height 25
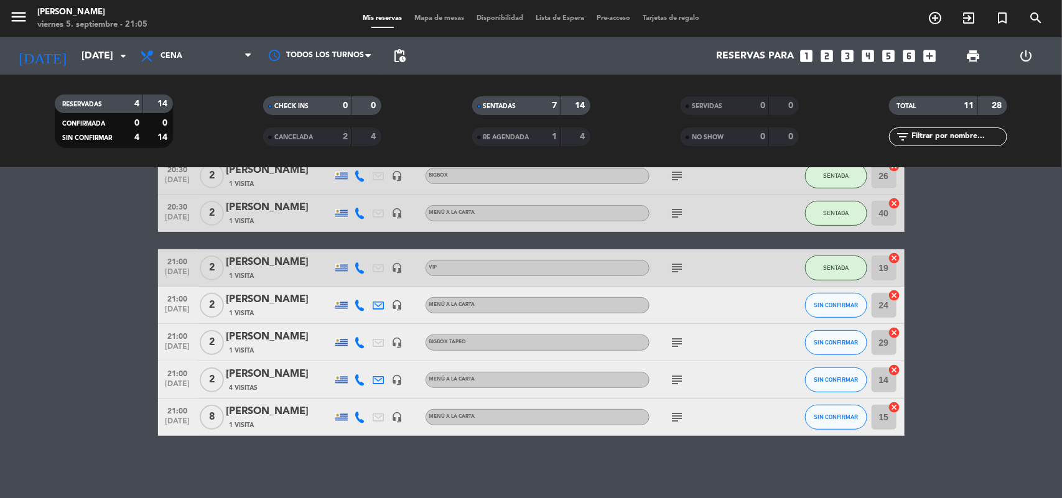
click at [434, 17] on span "Mapa de mesas" at bounding box center [439, 18] width 62 height 7
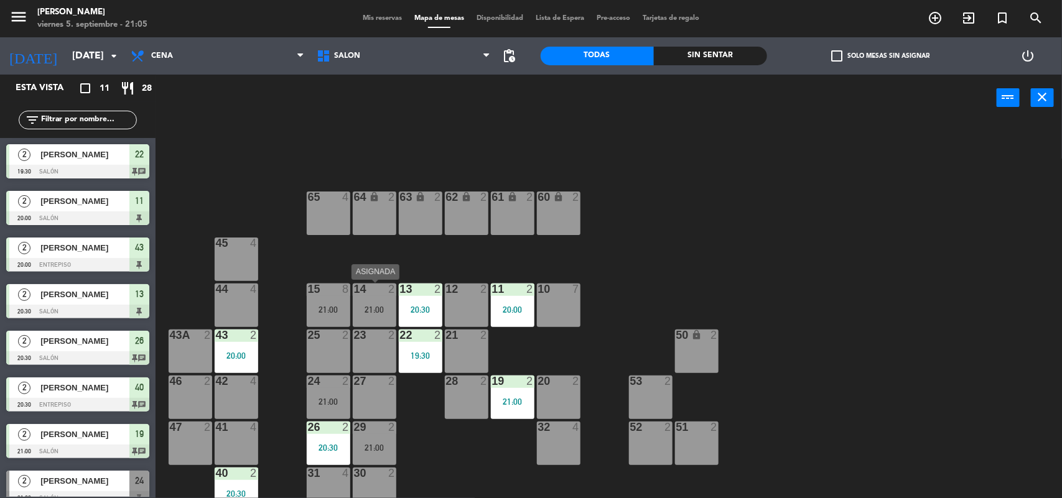
click at [374, 303] on div "14 2 21:00" at bounding box center [375, 306] width 44 height 44
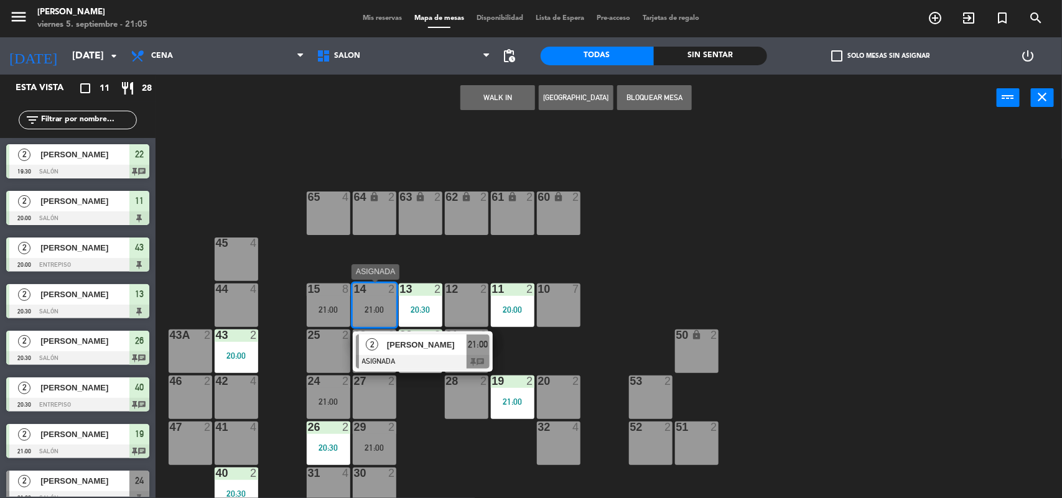
click at [387, 347] on span "[PERSON_NAME]" at bounding box center [427, 344] width 80 height 13
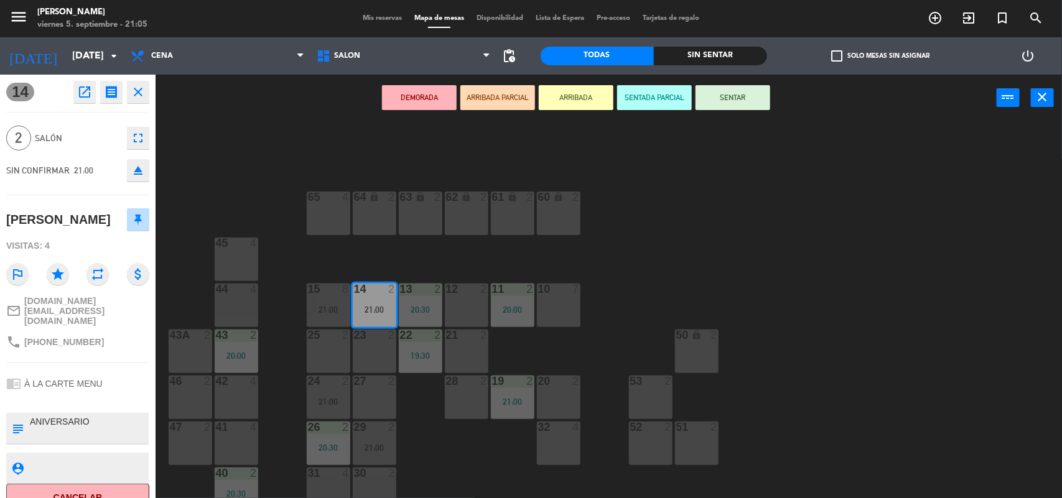
click at [722, 95] on button "SENTAR" at bounding box center [733, 97] width 75 height 25
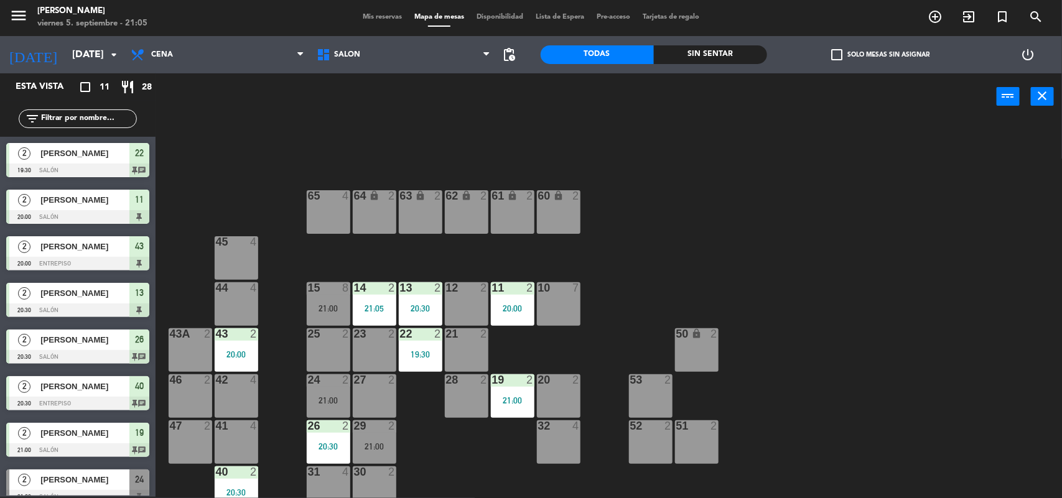
scroll to position [91, 0]
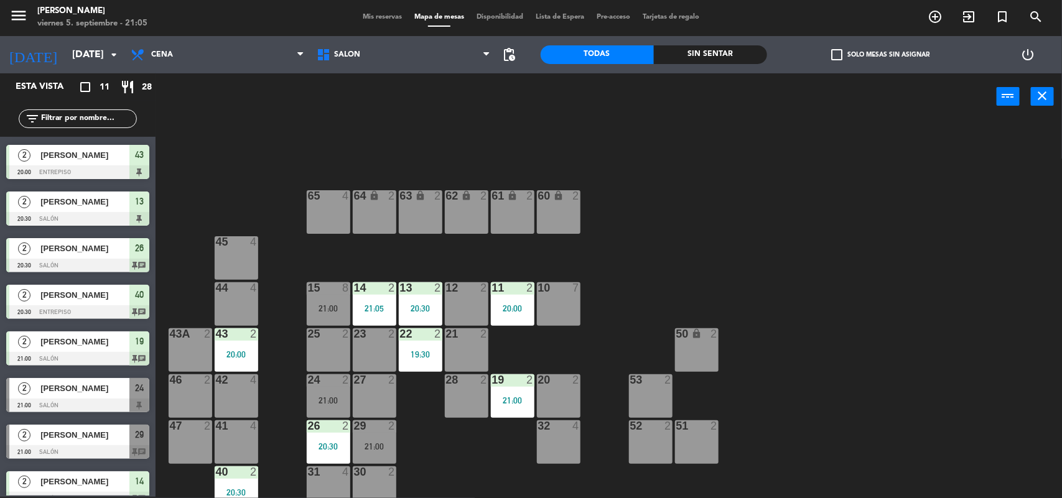
click at [321, 312] on div "21:00" at bounding box center [329, 308] width 44 height 9
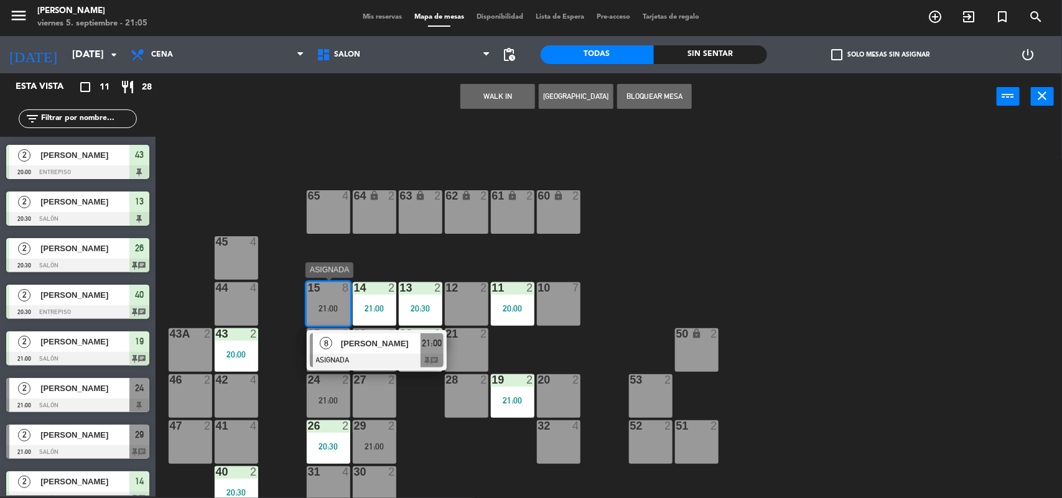
click at [358, 343] on span "[PERSON_NAME]" at bounding box center [381, 343] width 80 height 13
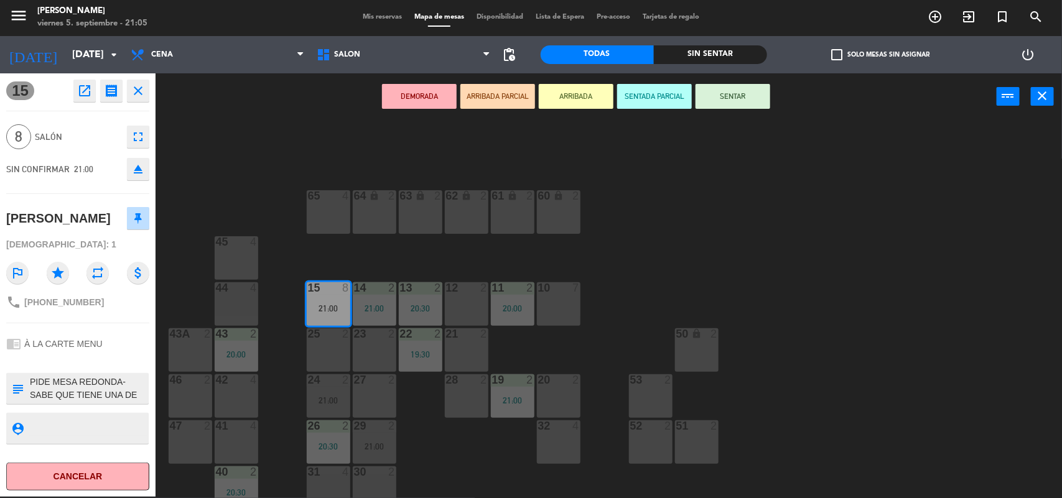
click at [721, 95] on button "SENTAR" at bounding box center [733, 96] width 75 height 25
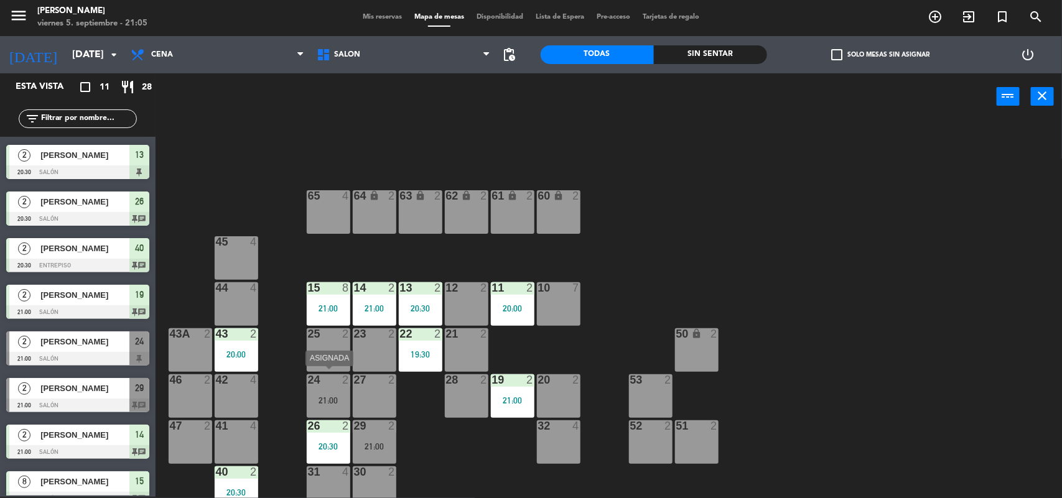
scroll to position [11, 0]
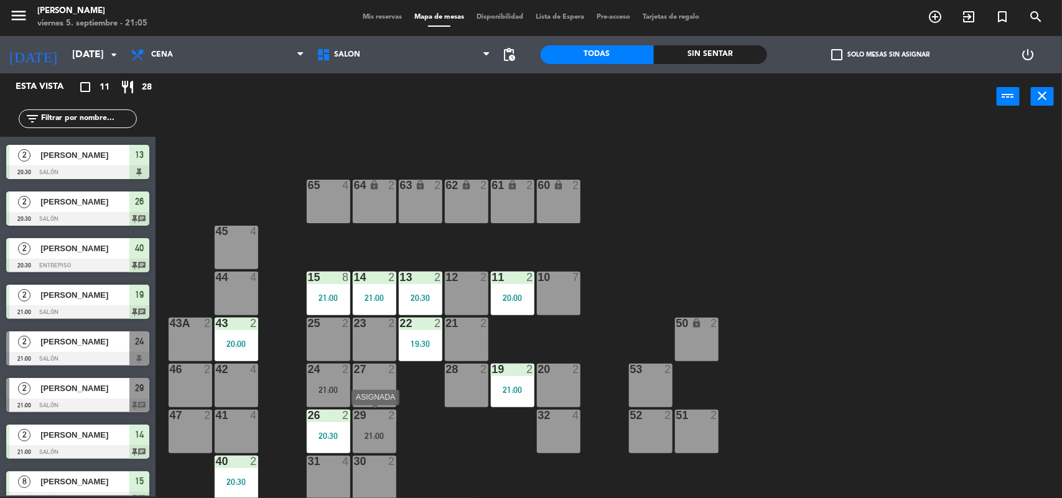
click at [372, 432] on div "21:00" at bounding box center [375, 436] width 44 height 9
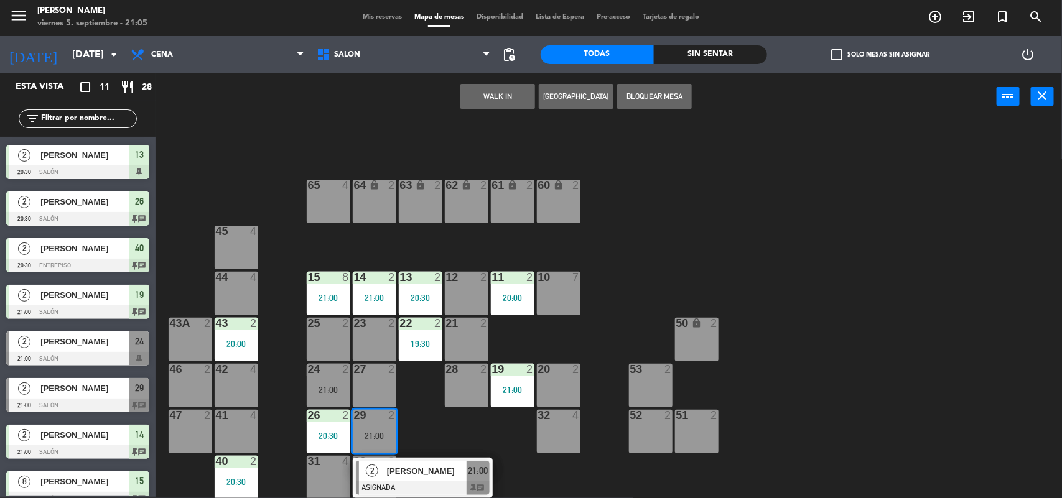
click at [393, 476] on span "[PERSON_NAME]" at bounding box center [427, 471] width 80 height 13
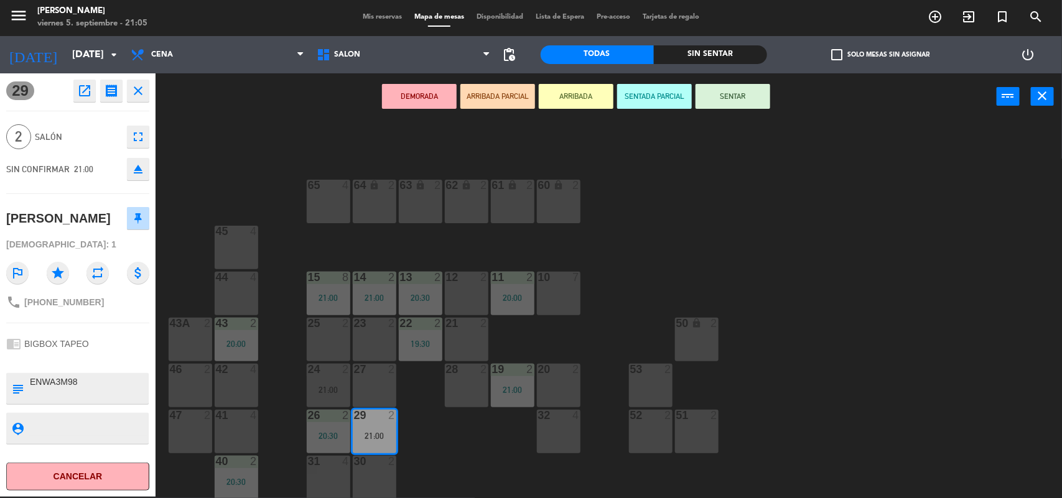
click at [477, 448] on div "64 lock 2 63 lock 2 62 lock 2 61 lock 2 60 lock 2 65 4 45 4 10 7 15 8 21:00 13 …" at bounding box center [614, 310] width 896 height 377
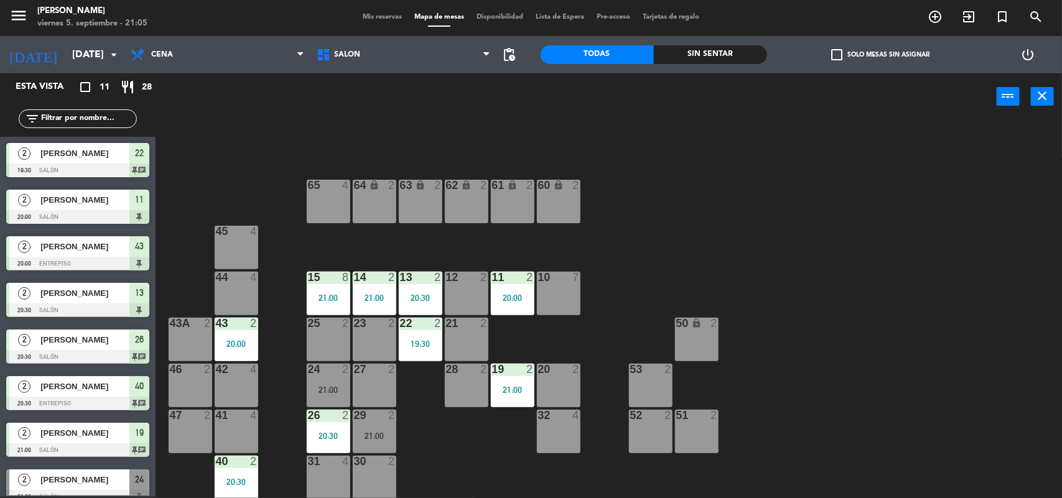
scroll to position [45, 0]
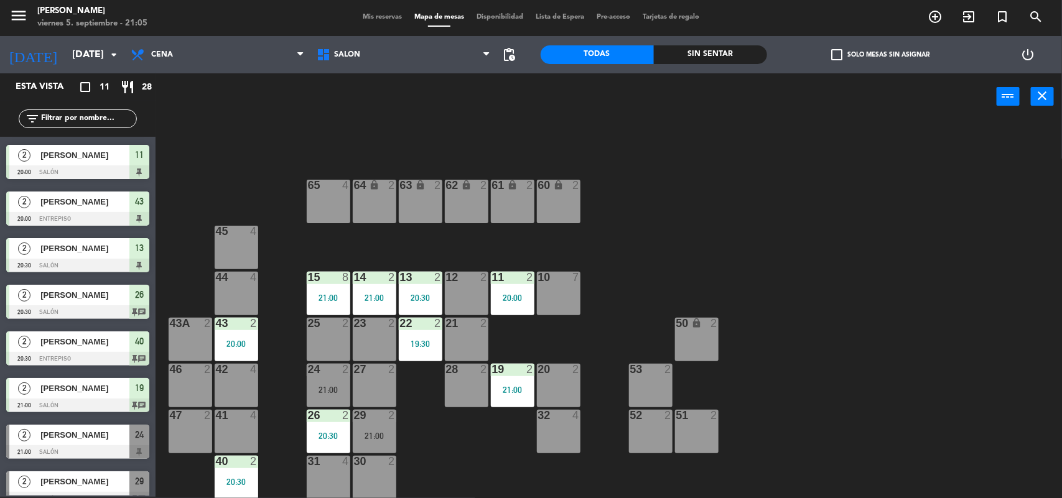
click at [341, 386] on div "21:00" at bounding box center [329, 390] width 44 height 9
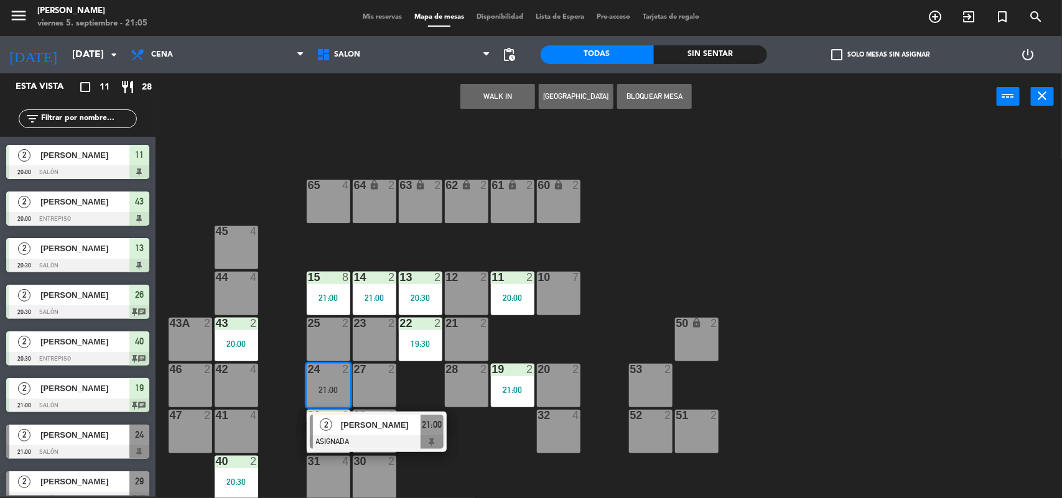
click at [368, 427] on span "[PERSON_NAME]" at bounding box center [381, 425] width 80 height 13
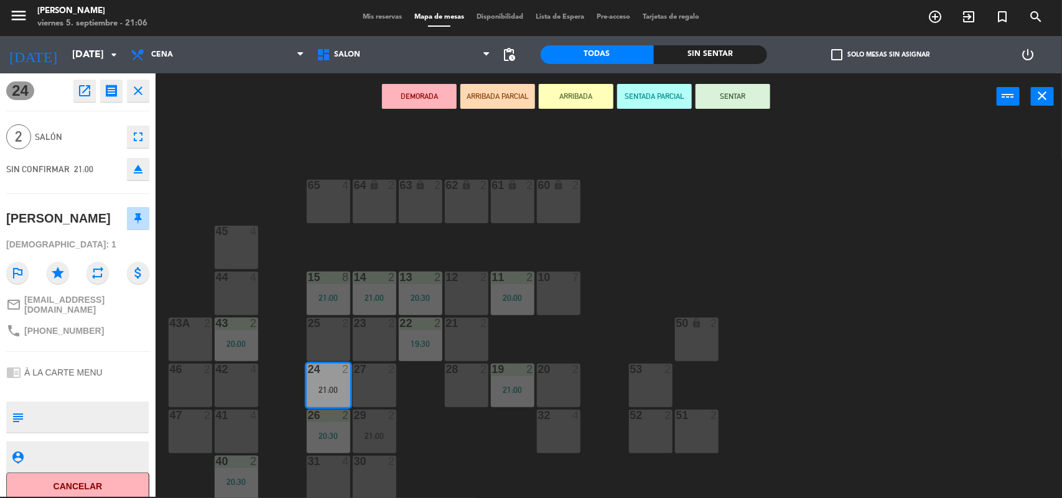
click at [1002, 229] on div "64 lock 2 63 lock 2 62 lock 2 61 lock 2 60 lock 2 65 4 45 4 10 7 15 8 21:00 13 …" at bounding box center [614, 310] width 896 height 377
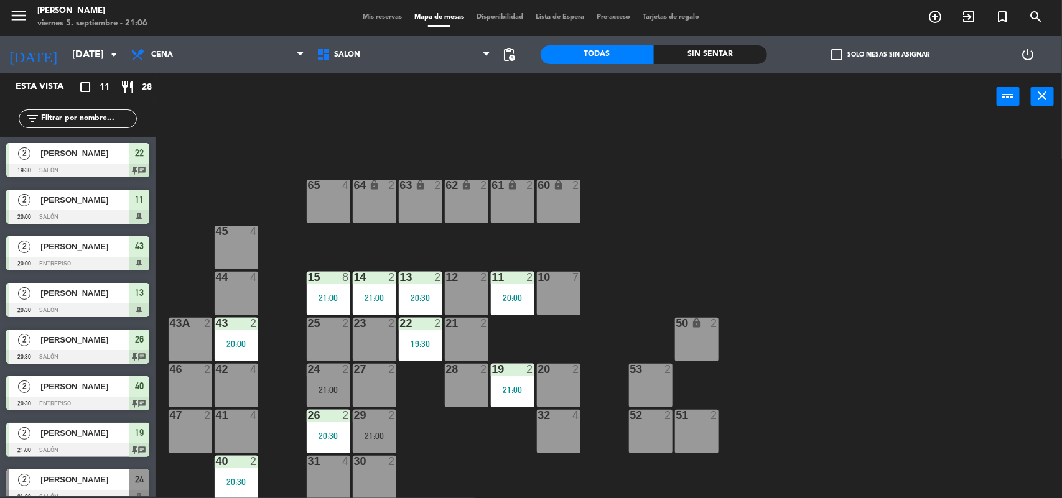
scroll to position [1, 0]
click at [247, 474] on div "40 2 20:30" at bounding box center [237, 478] width 44 height 44
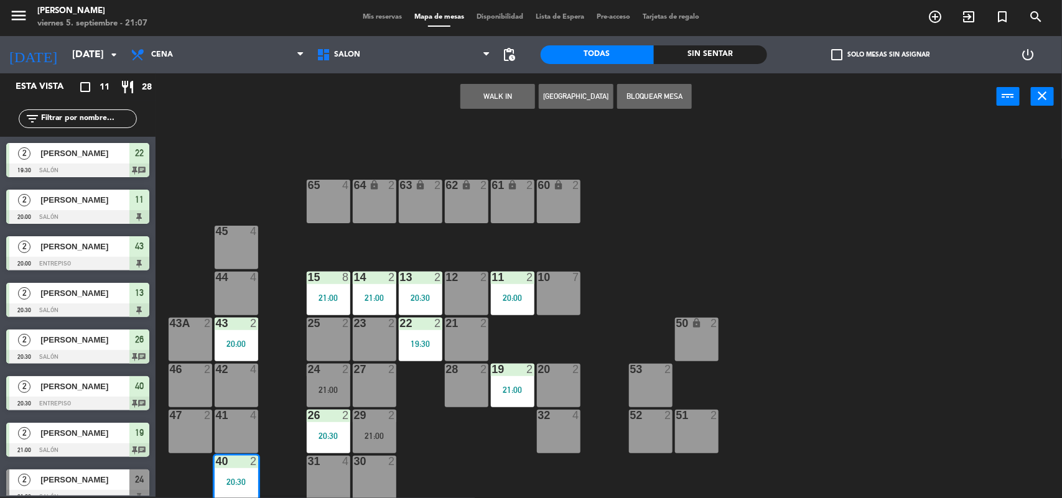
click at [240, 424] on div "41 4" at bounding box center [237, 432] width 44 height 44
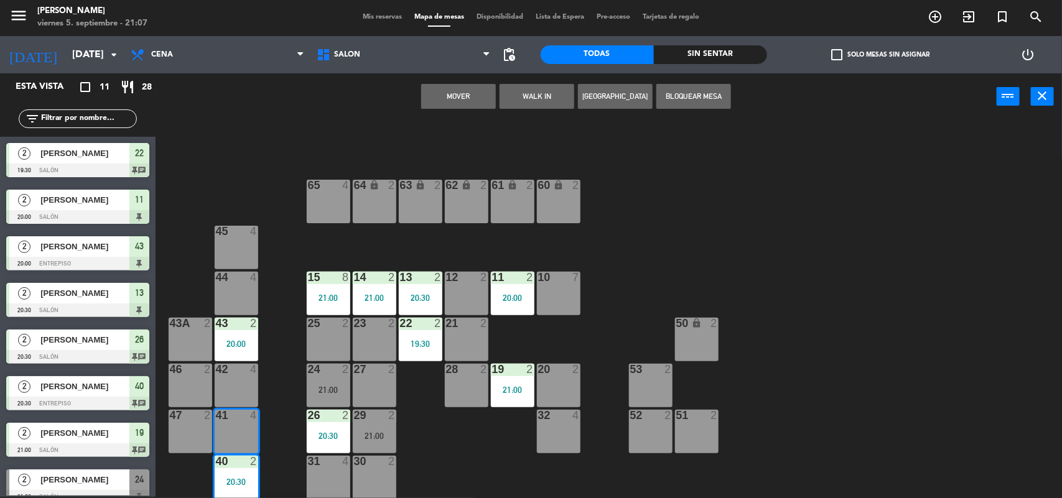
click at [439, 101] on button "Mover" at bounding box center [458, 96] width 75 height 25
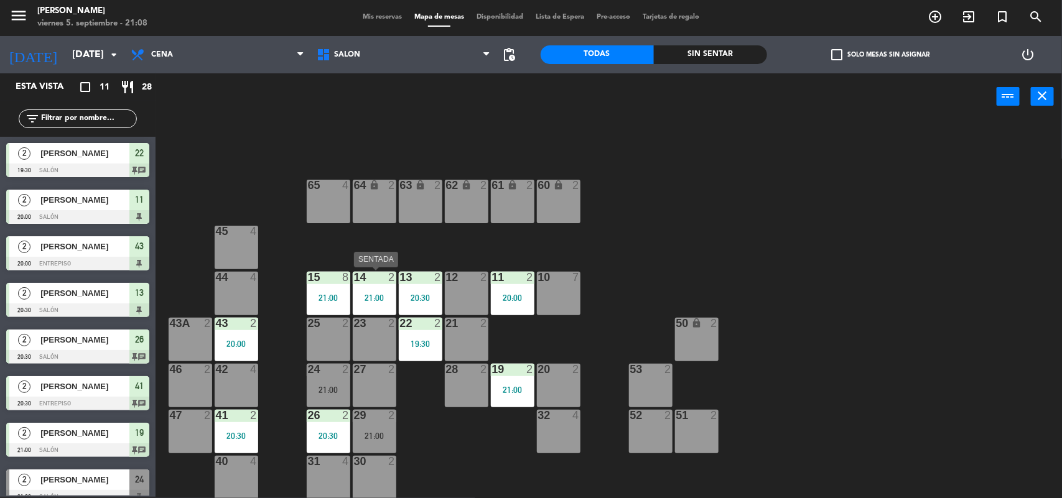
click at [372, 299] on div "21:00" at bounding box center [375, 298] width 44 height 9
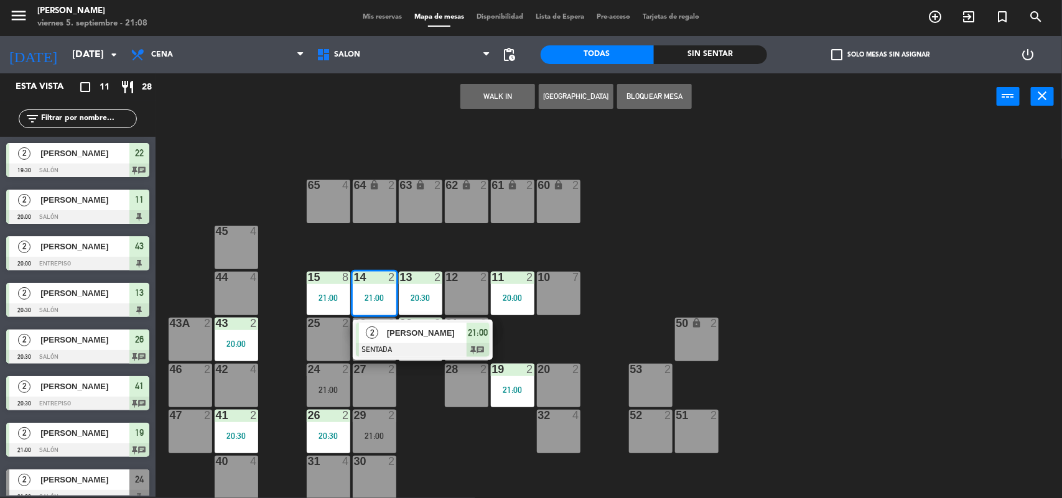
click at [389, 329] on span "[PERSON_NAME]" at bounding box center [427, 333] width 80 height 13
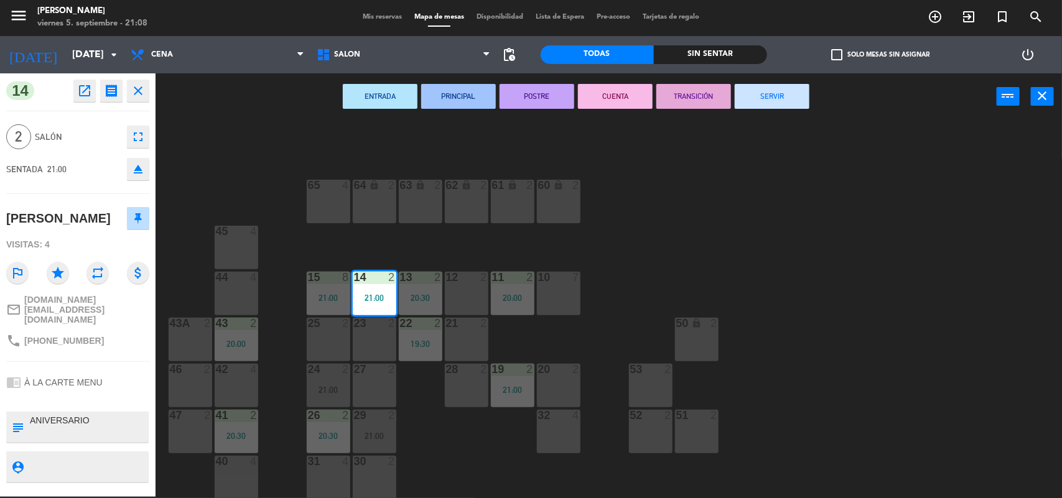
click at [85, 87] on icon "open_in_new" at bounding box center [84, 90] width 15 height 15
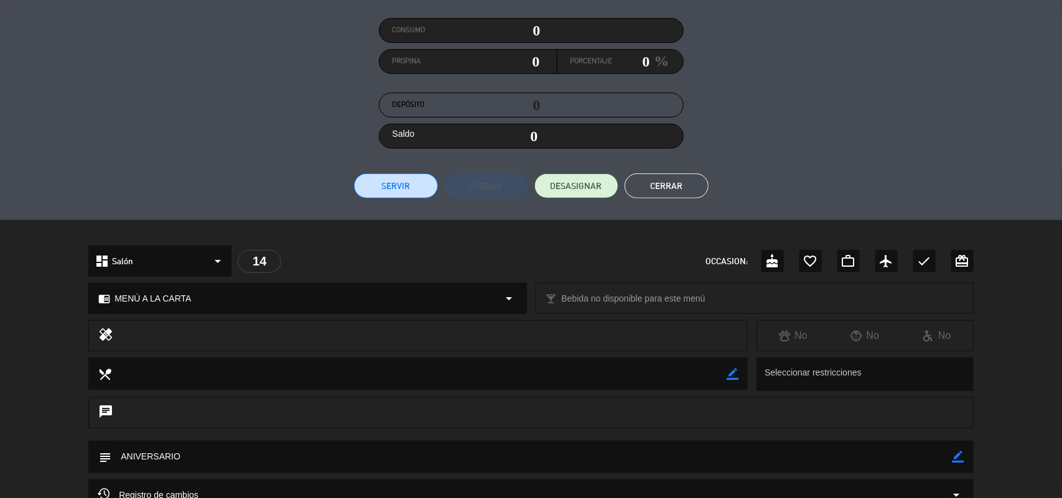
scroll to position [156, 0]
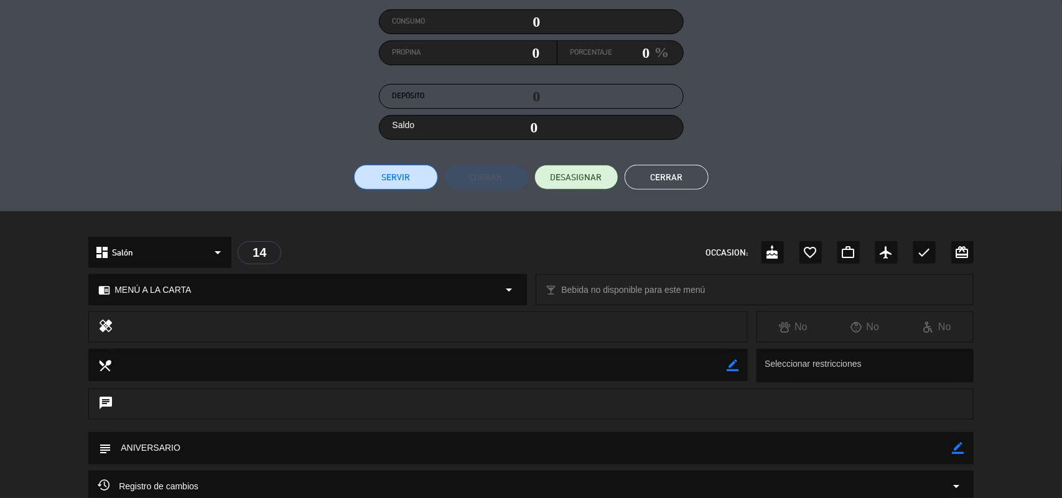
click at [506, 294] on icon "arrow_drop_down" at bounding box center [509, 289] width 15 height 15
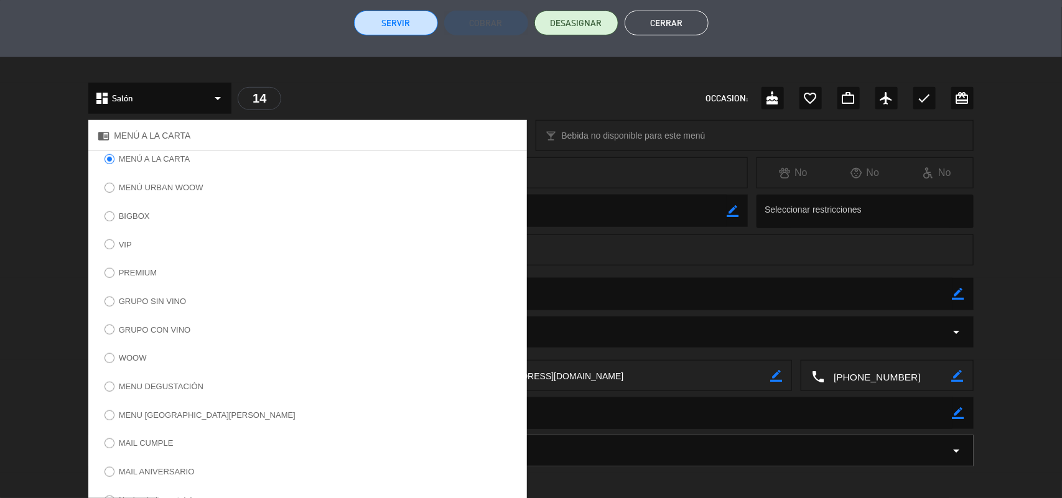
scroll to position [311, 0]
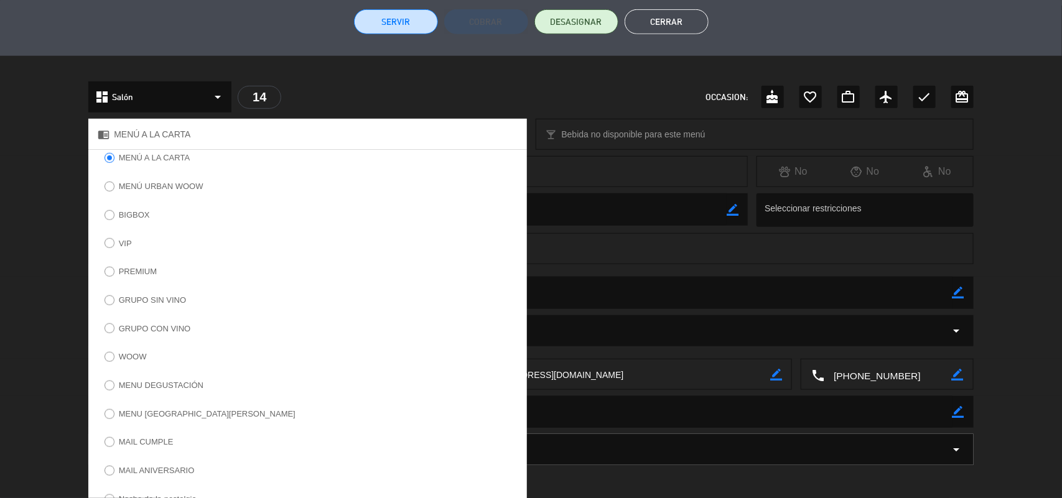
click at [107, 360] on input "WOOW" at bounding box center [109, 356] width 8 height 8
radio input "true"
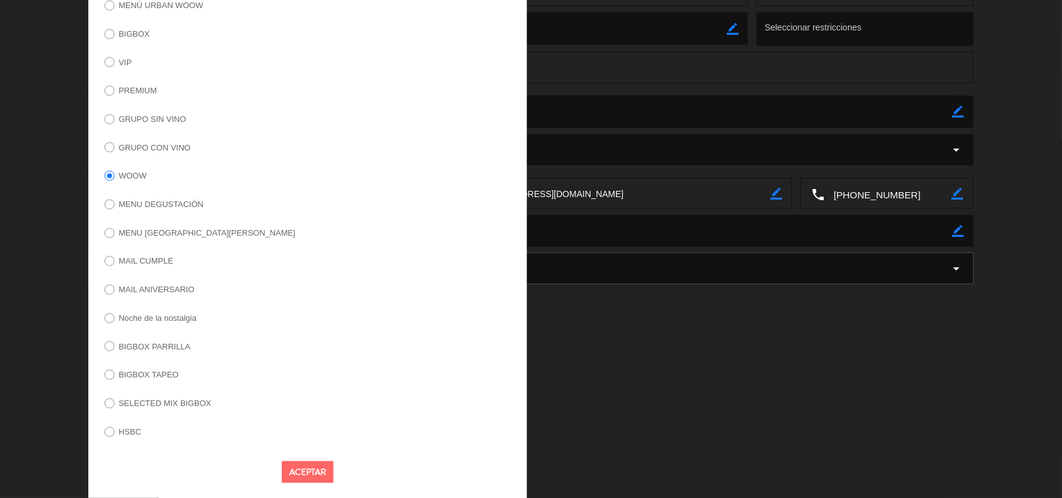
scroll to position [504, 0]
click at [307, 471] on button "Aceptar" at bounding box center [308, 470] width 52 height 22
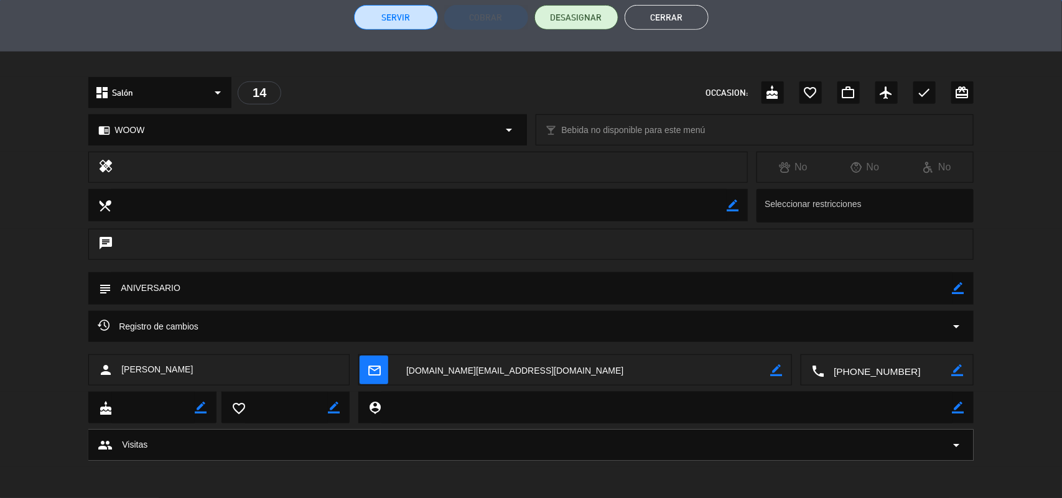
scroll to position [315, 0]
click at [957, 287] on icon "border_color" at bounding box center [959, 289] width 12 height 12
click at [654, 288] on textarea at bounding box center [531, 289] width 841 height 32
paste textarea "ZUWVA7"
type textarea "ANIVERSARIO- ZUWVA7"
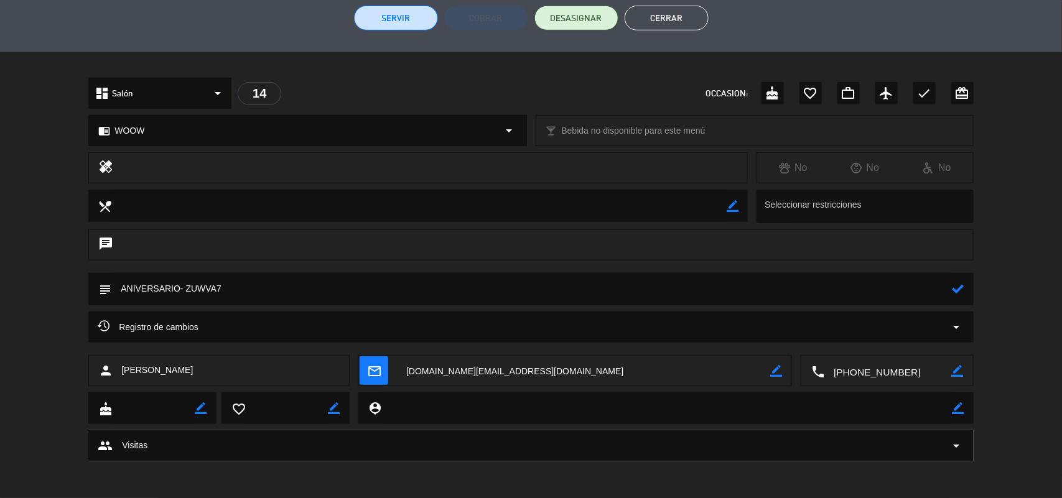
click at [957, 291] on icon at bounding box center [959, 289] width 12 height 12
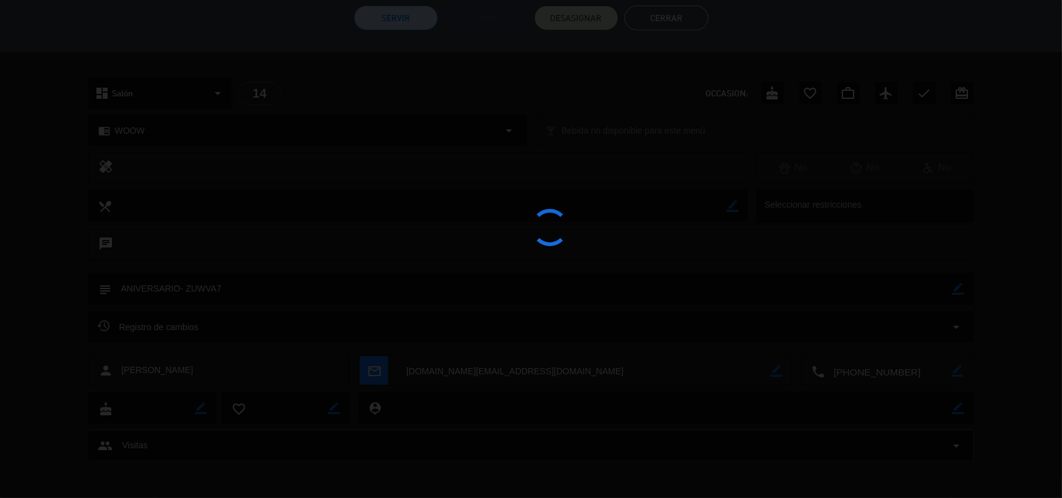
type textarea "ANIVERSARIO- ZUWVA7"
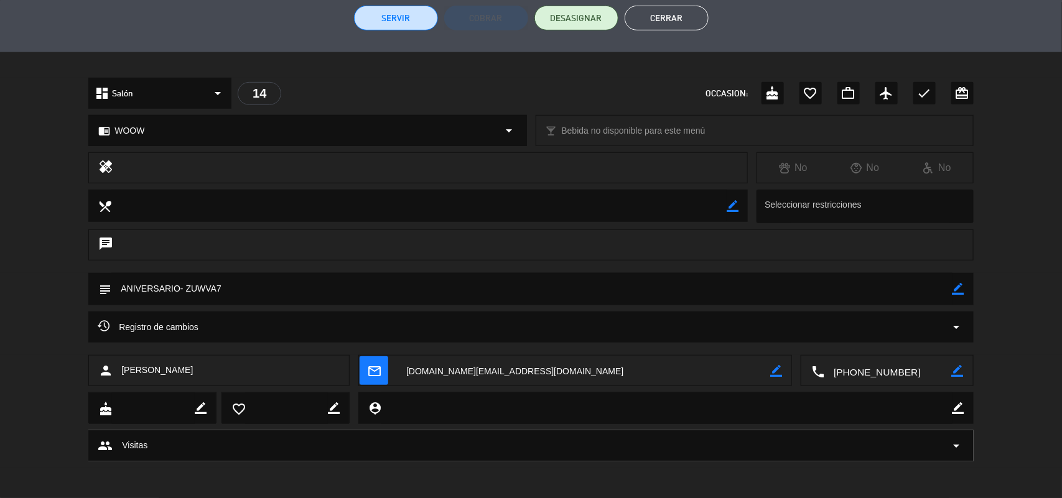
click at [655, 16] on button "Cerrar" at bounding box center [667, 18] width 84 height 25
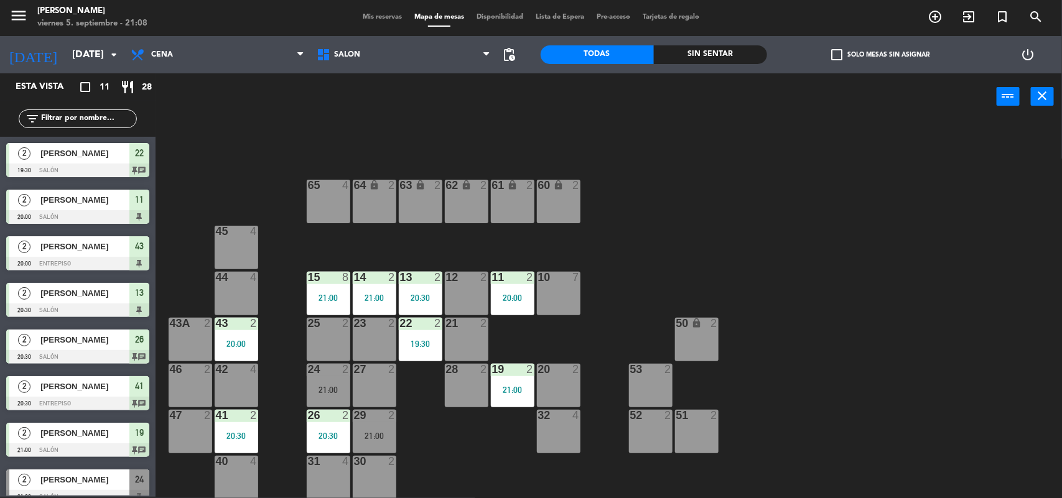
scroll to position [91, 0]
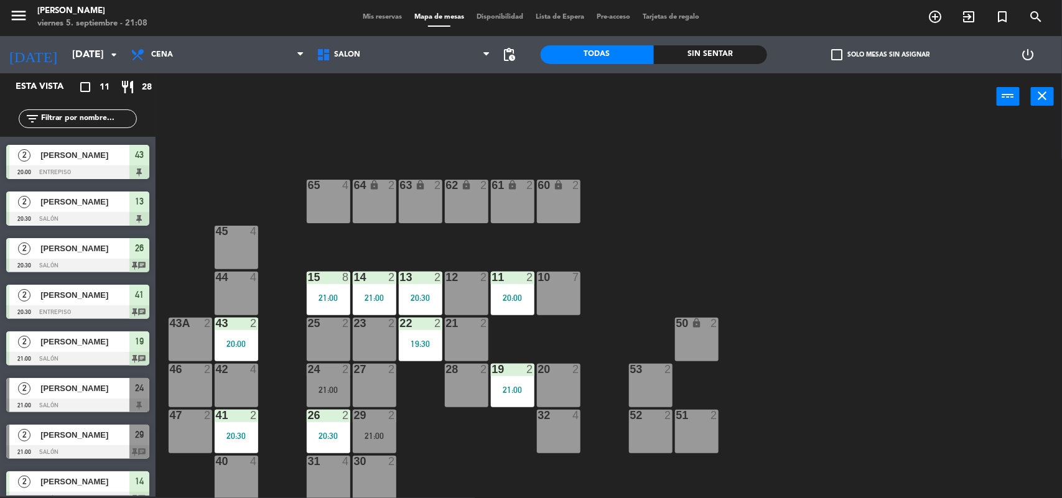
click at [471, 441] on div "64 lock 2 63 lock 2 62 lock 2 61 lock 2 60 lock 2 65 4 45 4 10 7 15 8 21:00 13 …" at bounding box center [614, 310] width 896 height 377
click at [378, 19] on span "Mis reservas" at bounding box center [383, 17] width 52 height 7
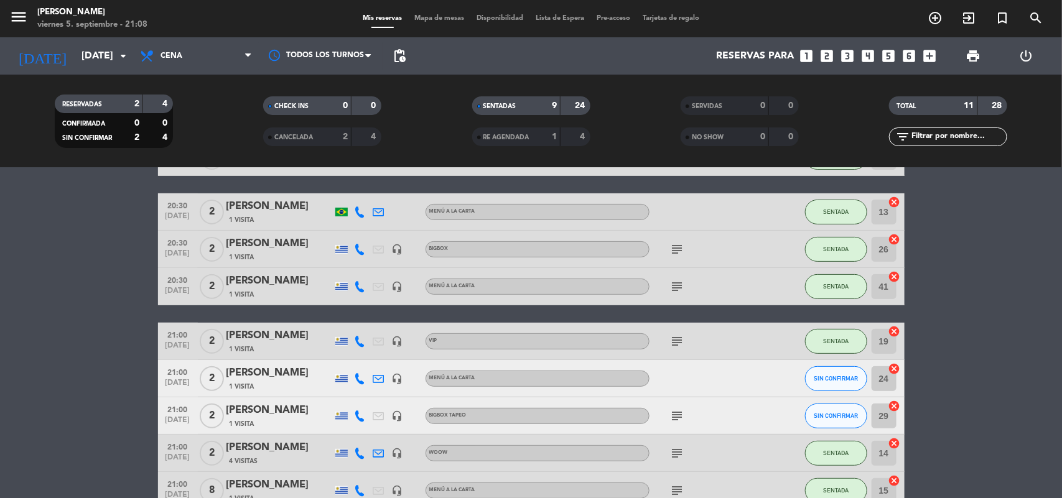
scroll to position [233, 0]
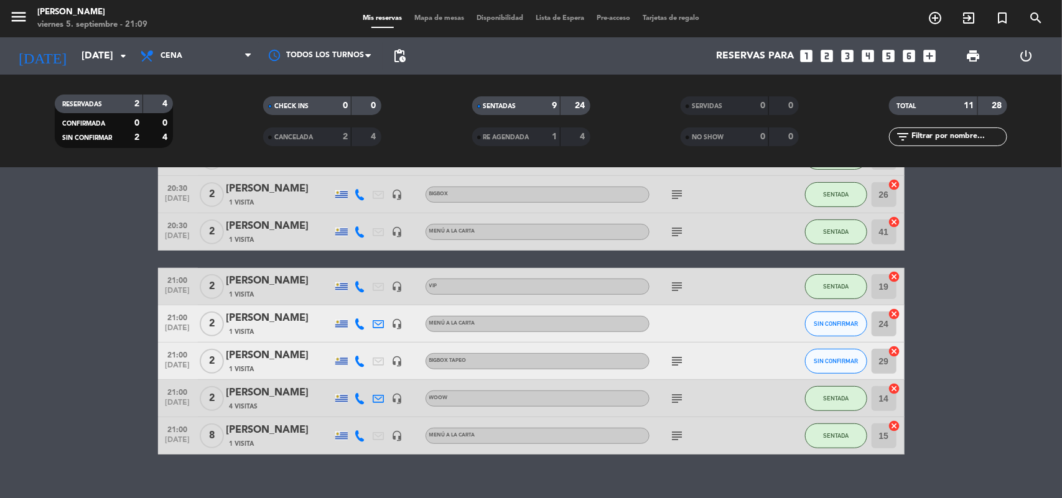
click at [675, 281] on icon "subject" at bounding box center [677, 286] width 15 height 15
click at [679, 400] on icon "subject" at bounding box center [677, 398] width 15 height 15
click at [841, 330] on button "SIN CONFIRMAR" at bounding box center [836, 324] width 62 height 25
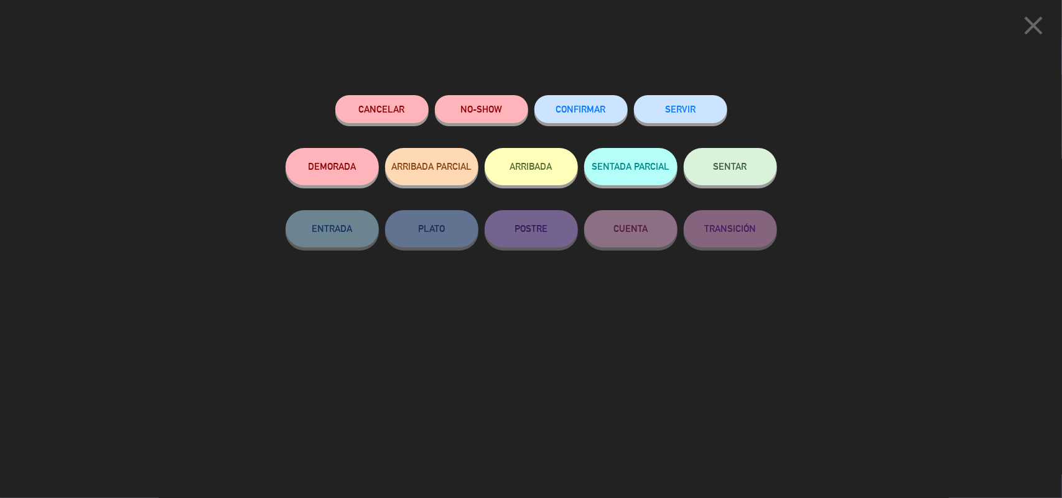
click at [724, 169] on span "SENTAR" at bounding box center [731, 166] width 34 height 11
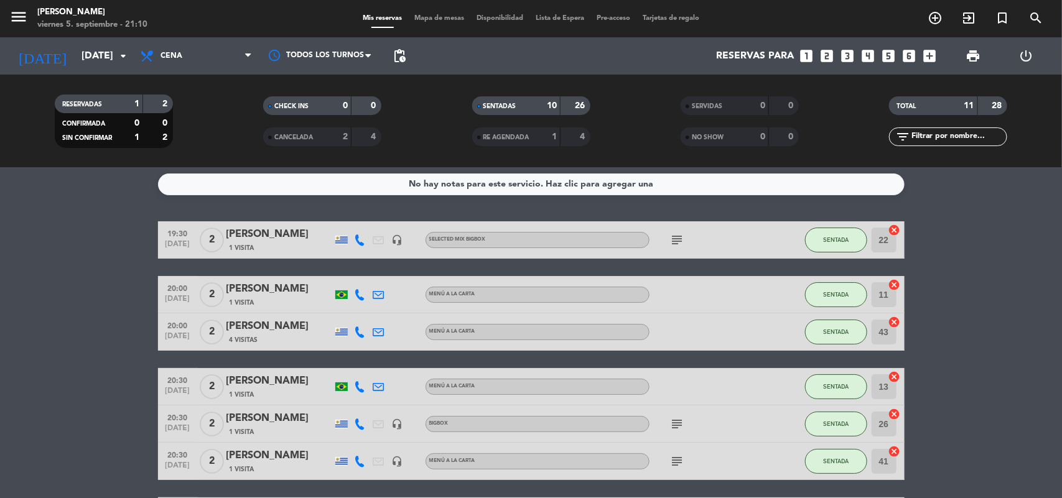
scroll to position [0, 0]
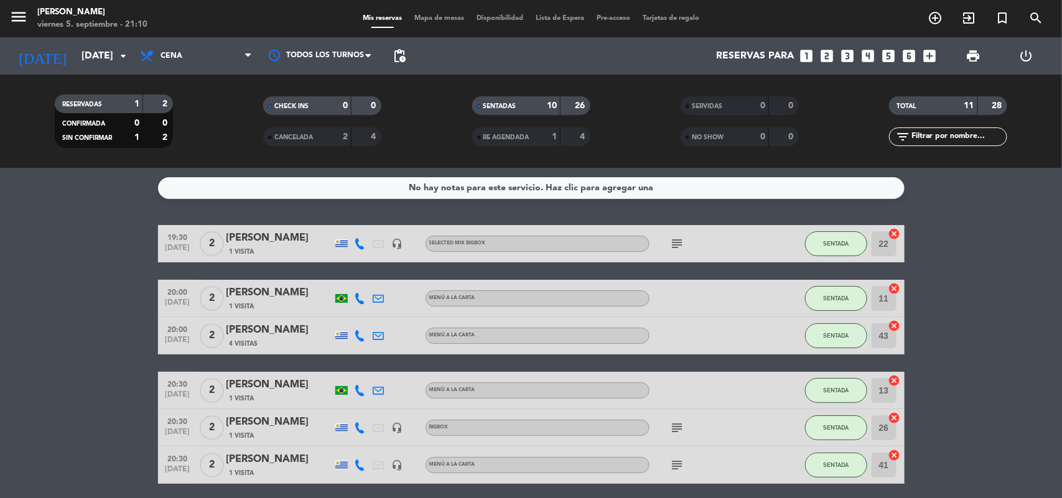
click at [271, 231] on div "[PERSON_NAME]" at bounding box center [279, 238] width 106 height 16
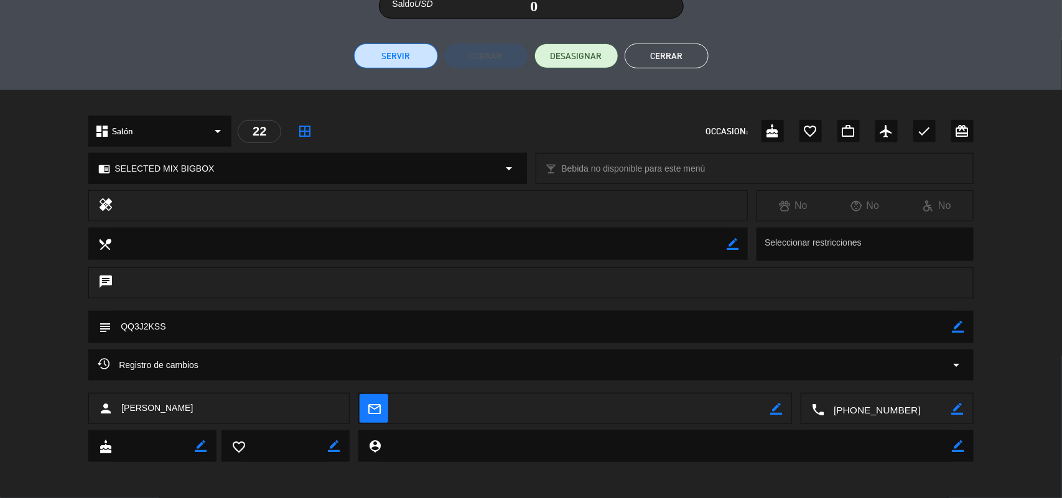
scroll to position [278, 0]
click at [157, 328] on textarea at bounding box center [531, 326] width 841 height 32
click at [157, 327] on textarea at bounding box center [531, 326] width 841 height 32
click at [648, 57] on button "Cerrar" at bounding box center [667, 55] width 84 height 25
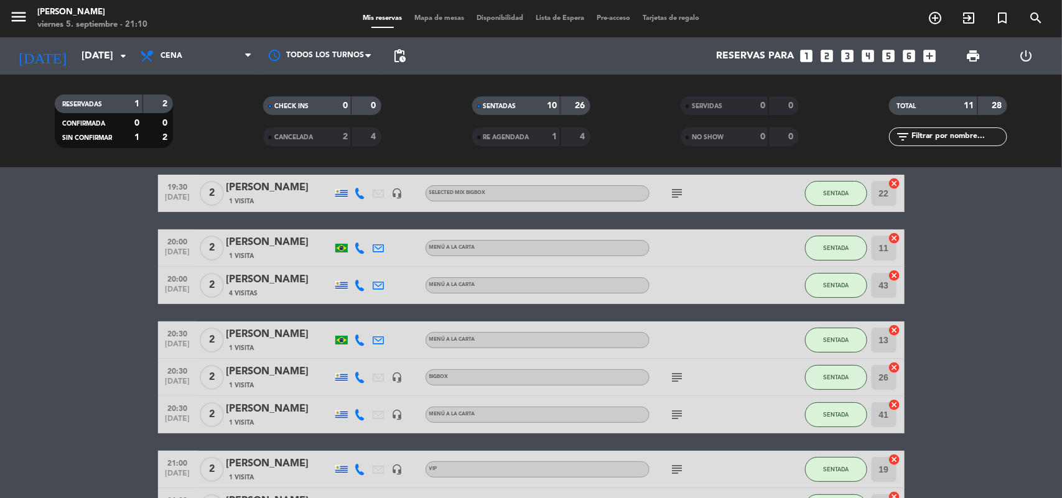
scroll to position [78, 0]
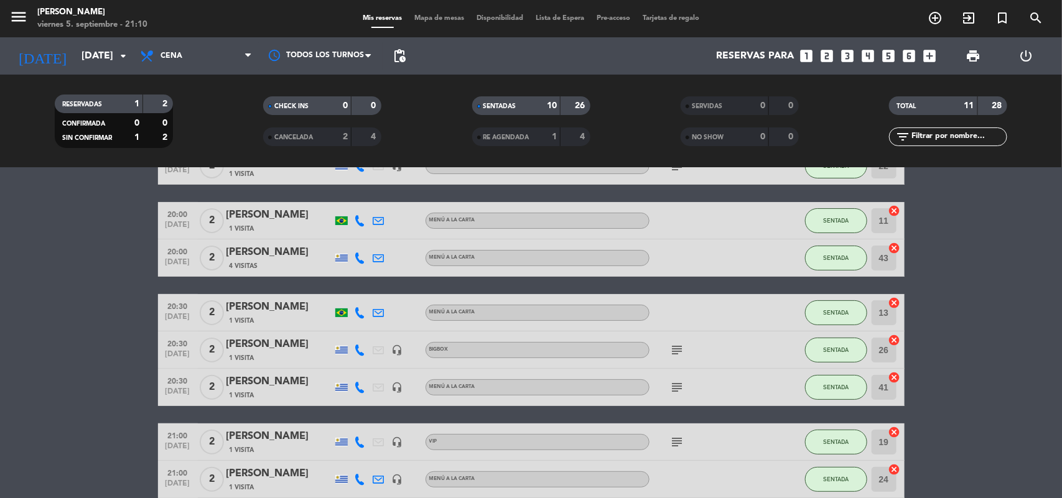
click at [255, 345] on div "[PERSON_NAME]" at bounding box center [279, 345] width 106 height 16
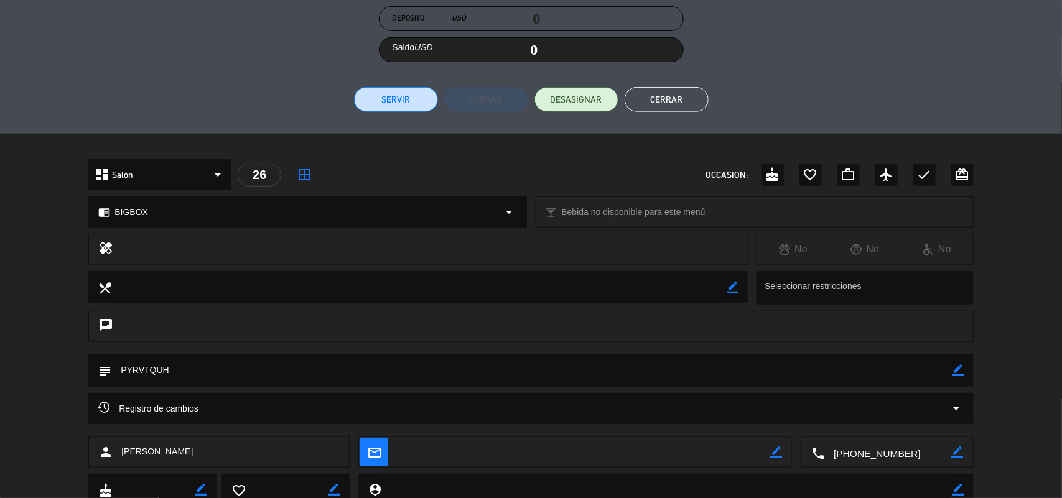
scroll to position [278, 0]
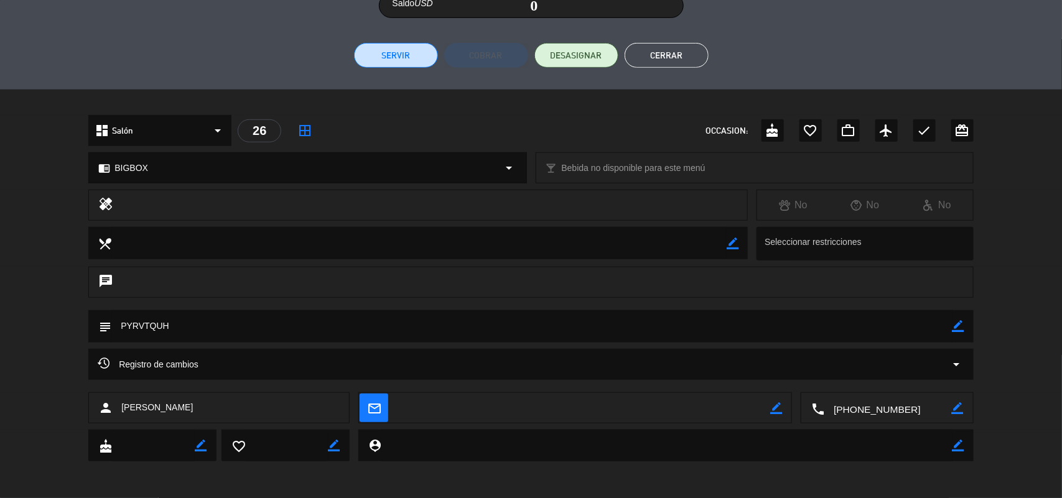
click at [153, 324] on textarea at bounding box center [531, 326] width 841 height 32
click at [677, 51] on button "Cerrar" at bounding box center [667, 55] width 84 height 25
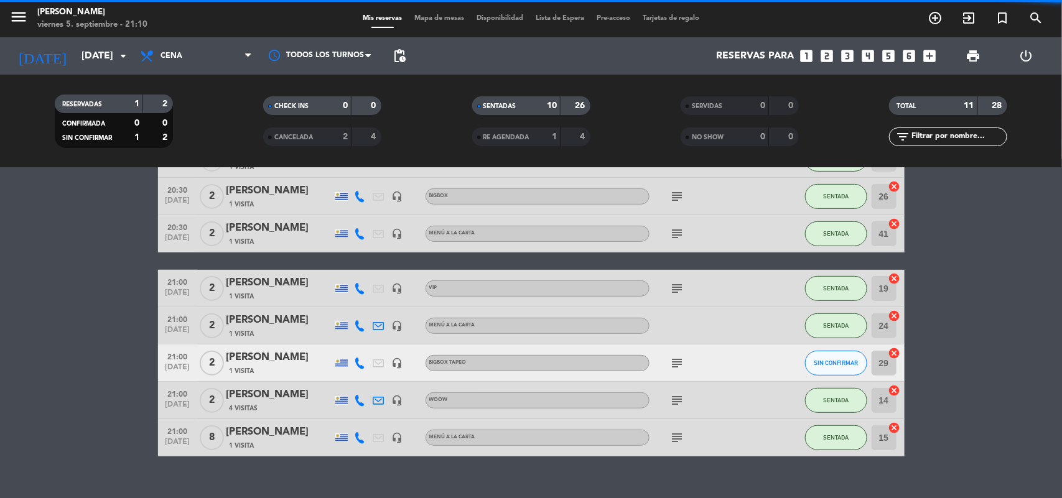
scroll to position [252, 0]
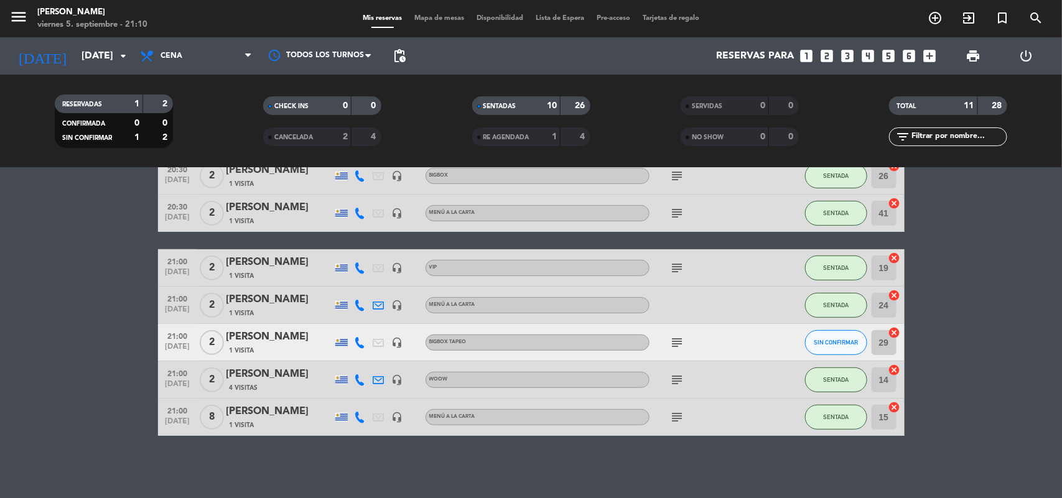
click at [296, 338] on div "[PERSON_NAME]" at bounding box center [279, 337] width 106 height 16
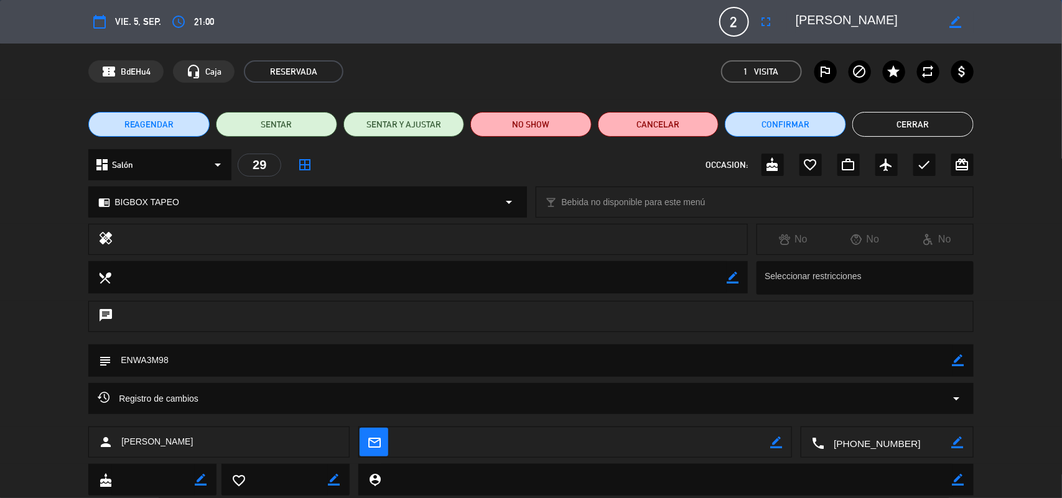
click at [149, 366] on textarea at bounding box center [531, 361] width 841 height 32
click at [144, 362] on textarea at bounding box center [531, 361] width 841 height 32
click at [925, 118] on button "Cerrar" at bounding box center [912, 124] width 121 height 25
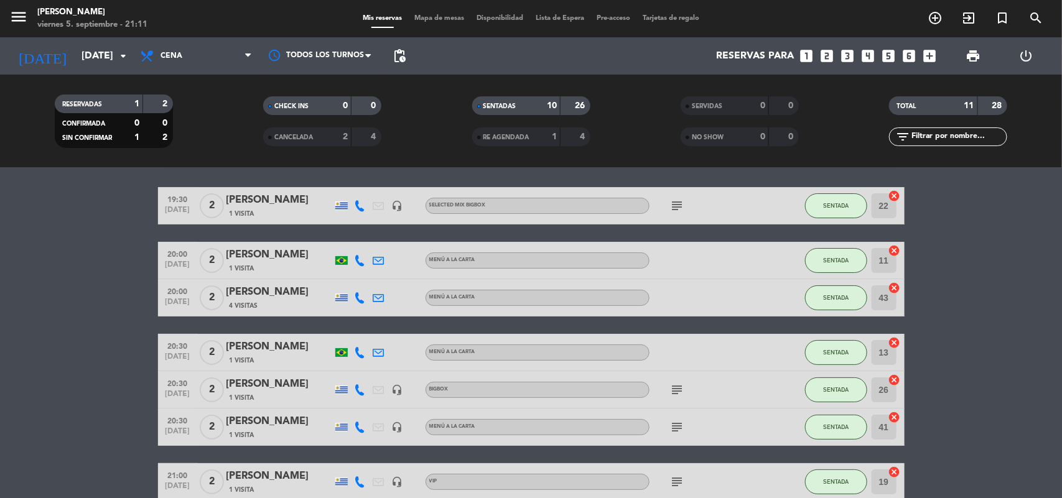
scroll to position [0, 0]
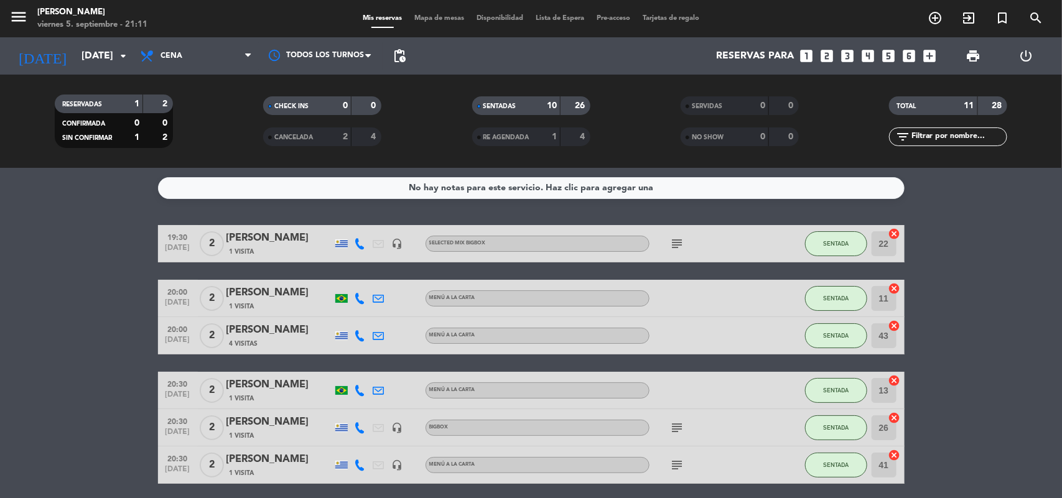
click at [676, 241] on icon "subject" at bounding box center [677, 243] width 15 height 15
click at [885, 57] on icon "looks_5" at bounding box center [889, 56] width 16 height 16
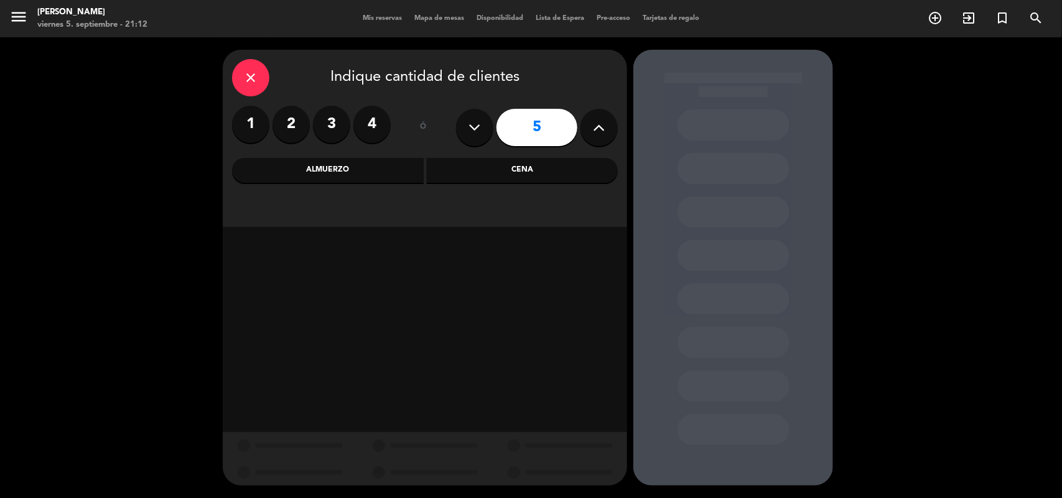
click at [390, 170] on div "Almuerzo" at bounding box center [328, 170] width 192 height 25
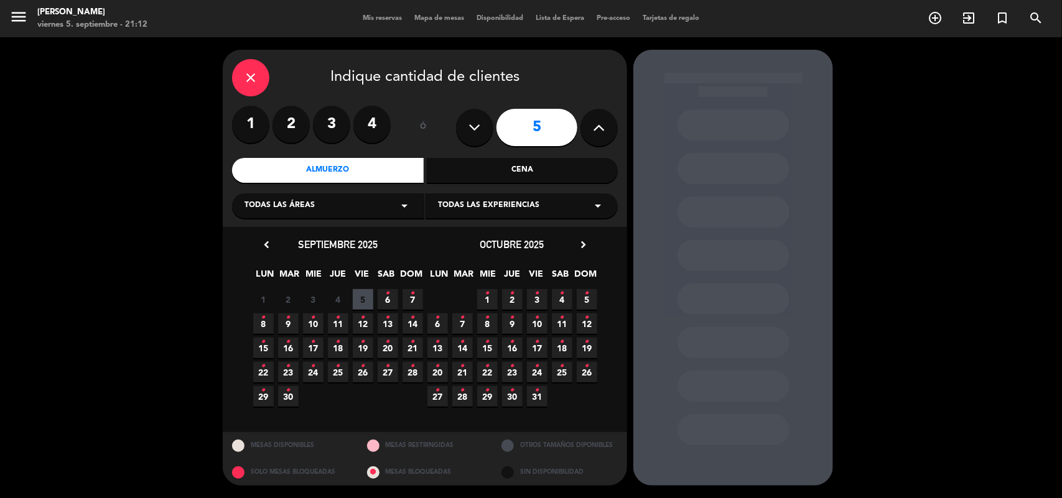
click at [411, 302] on icon "•" at bounding box center [413, 294] width 4 height 20
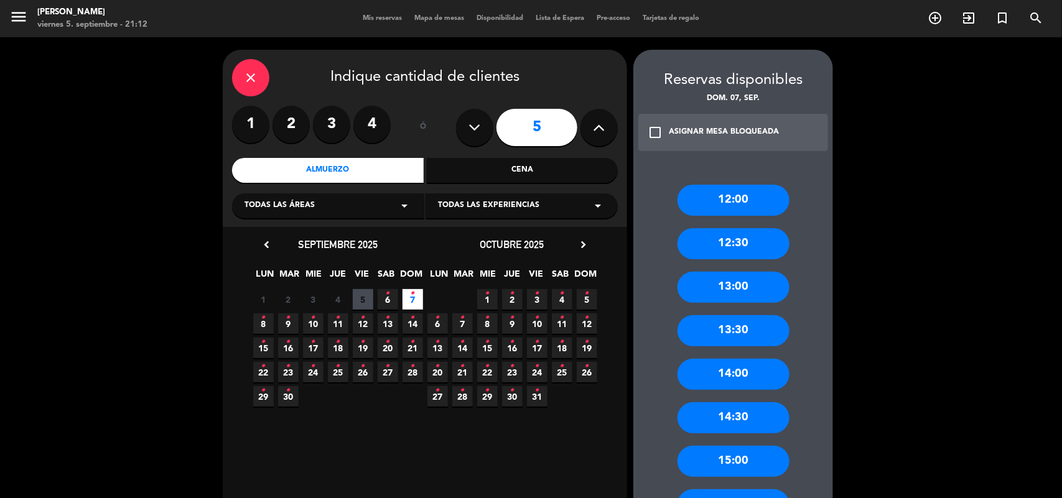
click at [728, 291] on div "13:00" at bounding box center [734, 287] width 112 height 31
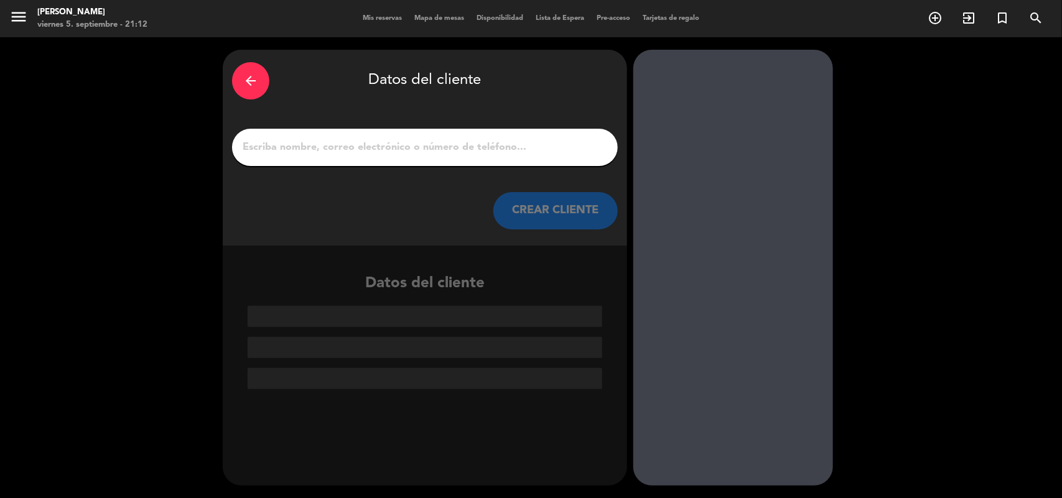
drag, startPoint x: 259, startPoint y: 88, endPoint x: 264, endPoint y: 97, distance: 10.6
click at [259, 90] on div "arrow_back" at bounding box center [250, 80] width 37 height 37
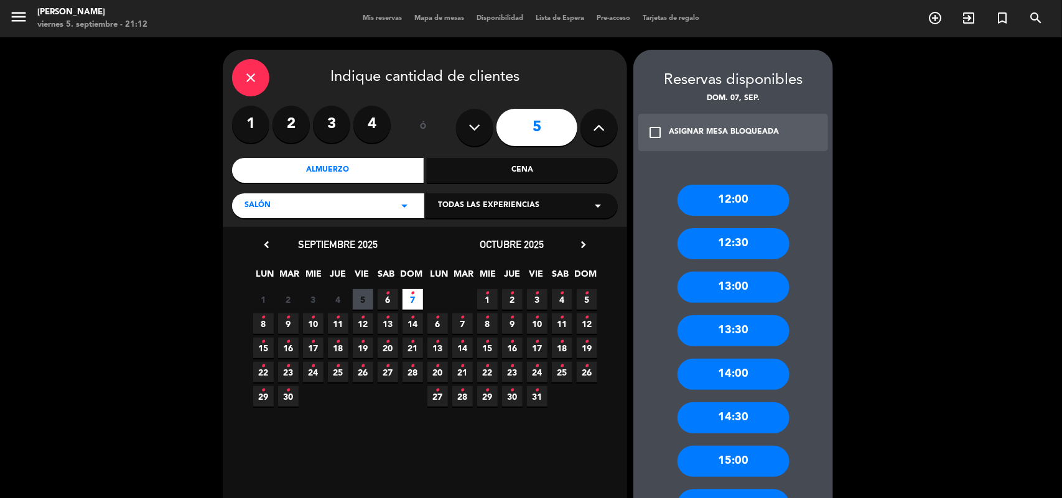
click at [724, 330] on div "13:30" at bounding box center [734, 330] width 112 height 31
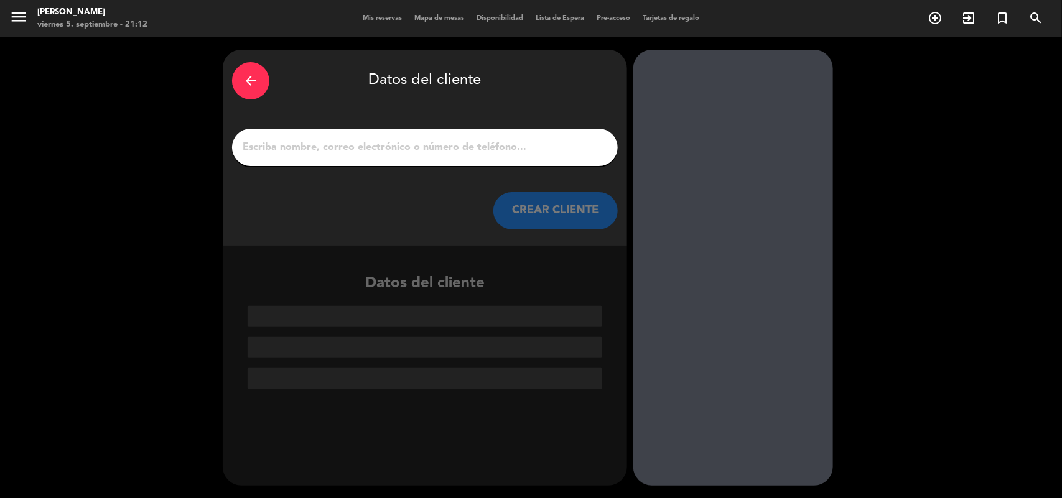
click at [303, 146] on input "1" at bounding box center [424, 147] width 367 height 17
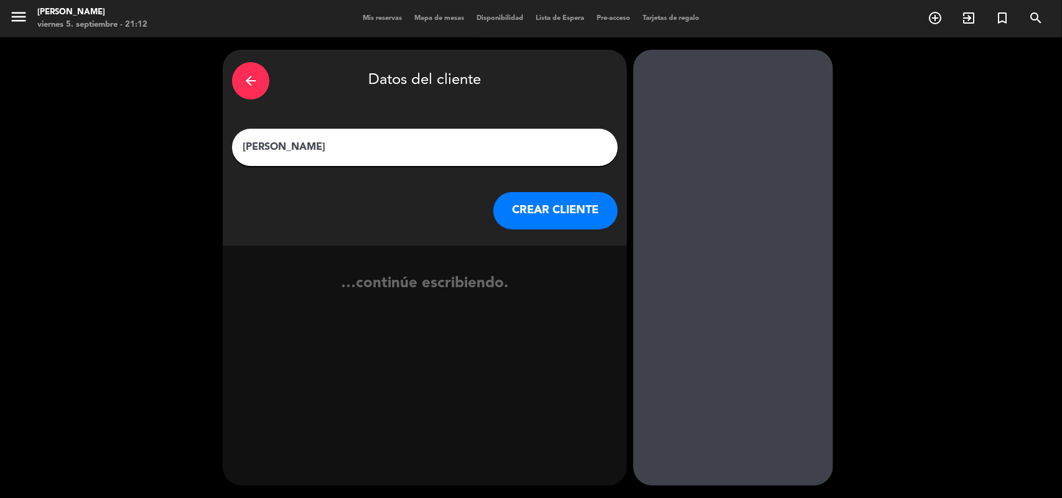
type input "[PERSON_NAME]"
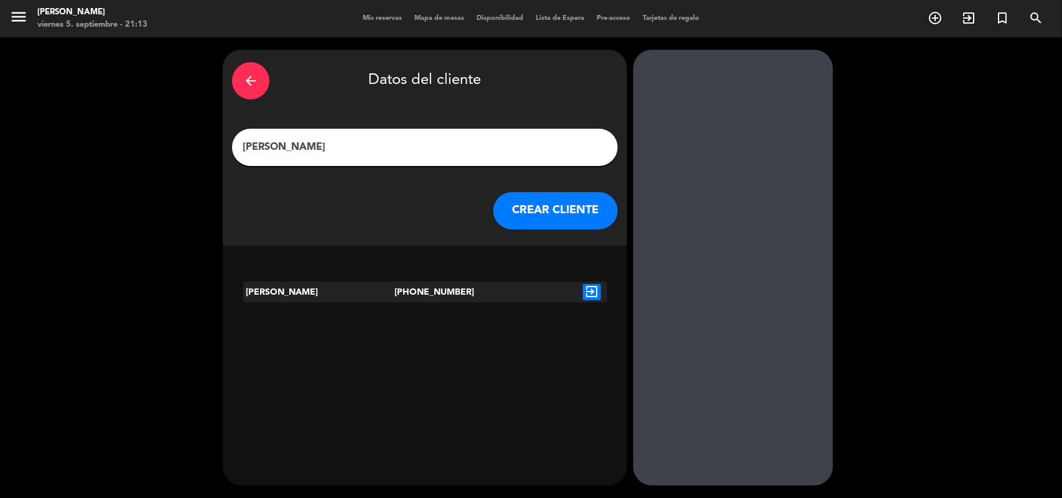
click at [589, 294] on icon "exit_to_app" at bounding box center [592, 292] width 18 height 16
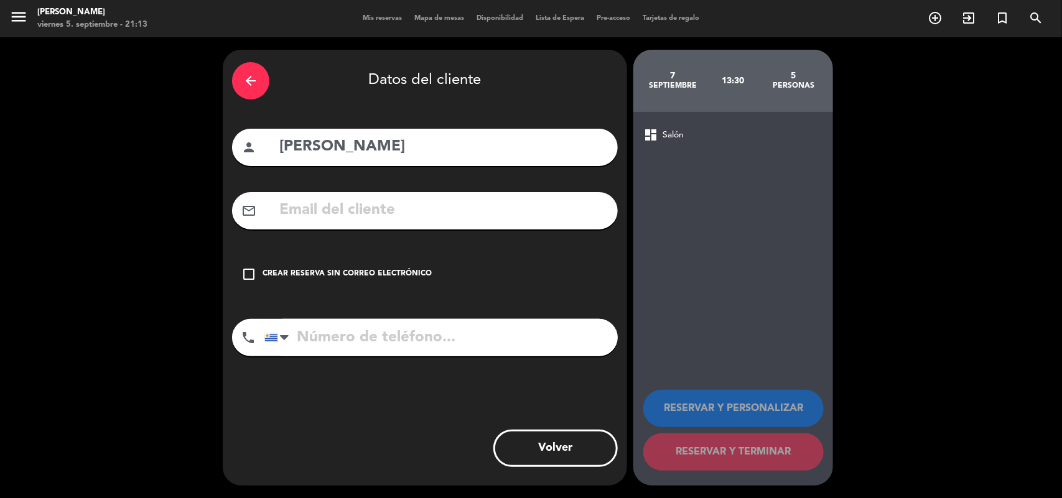
type input "[PHONE_NUMBER]"
click at [247, 276] on icon "check_box_outline_blank" at bounding box center [248, 274] width 15 height 15
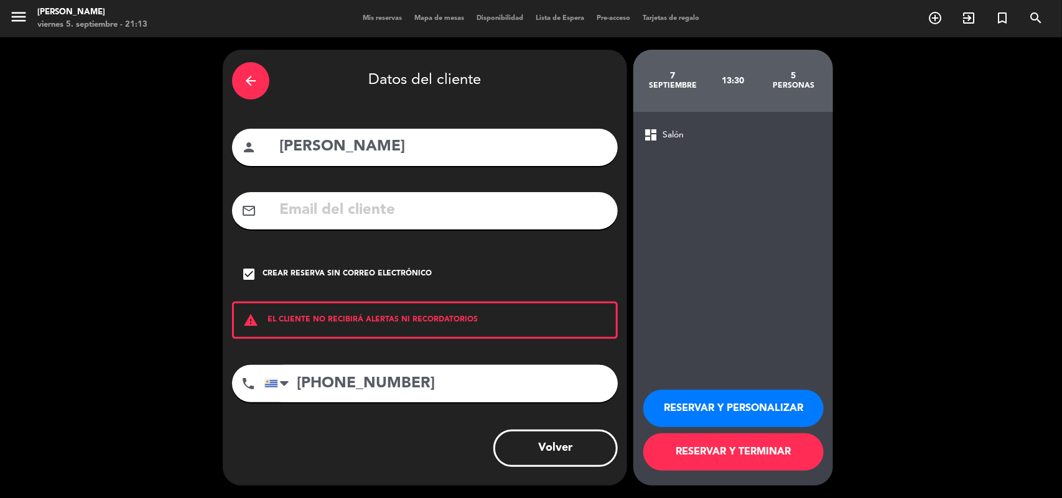
click at [748, 405] on button "RESERVAR Y PERSONALIZAR" at bounding box center [733, 408] width 180 height 37
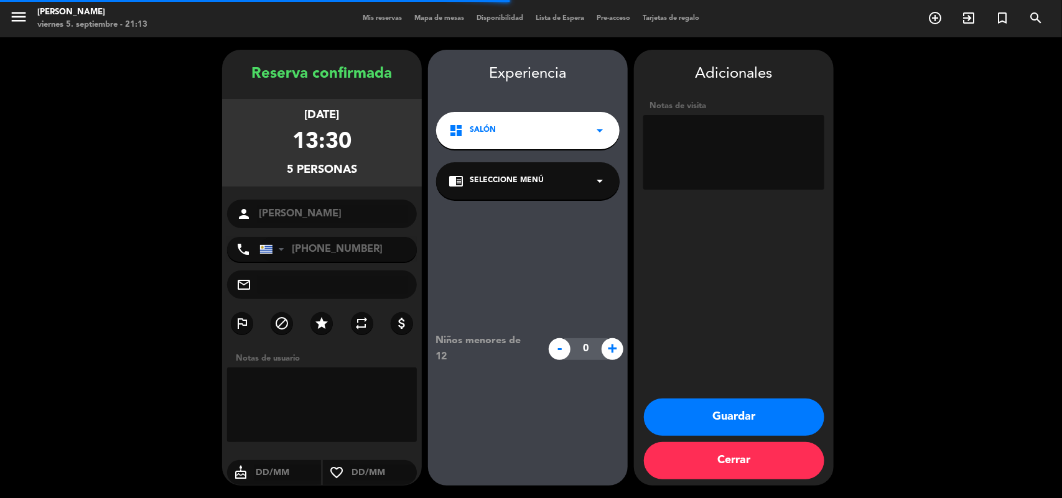
click at [515, 187] on div "chrome_reader_mode Seleccione Menú arrow_drop_down" at bounding box center [528, 180] width 184 height 37
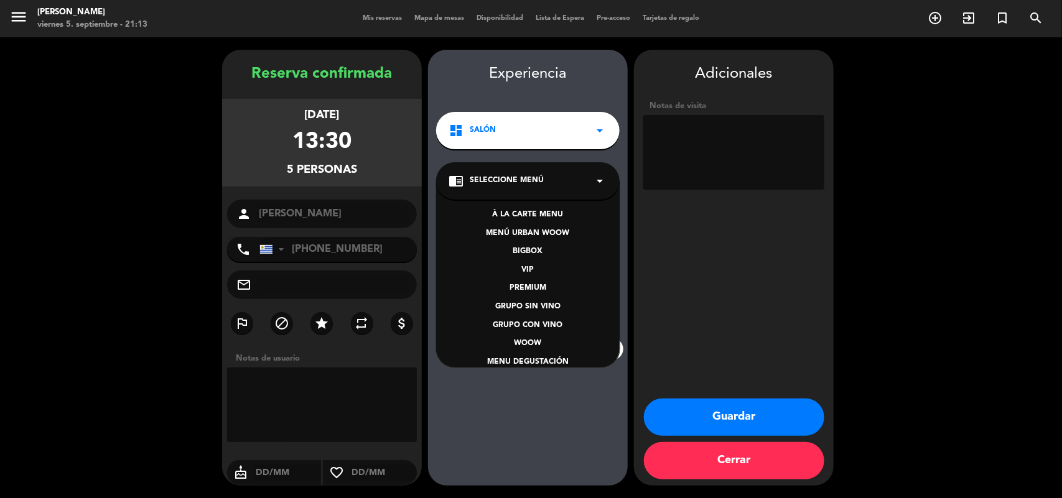
click at [525, 219] on div "À LA CARTE MENU" at bounding box center [528, 215] width 159 height 12
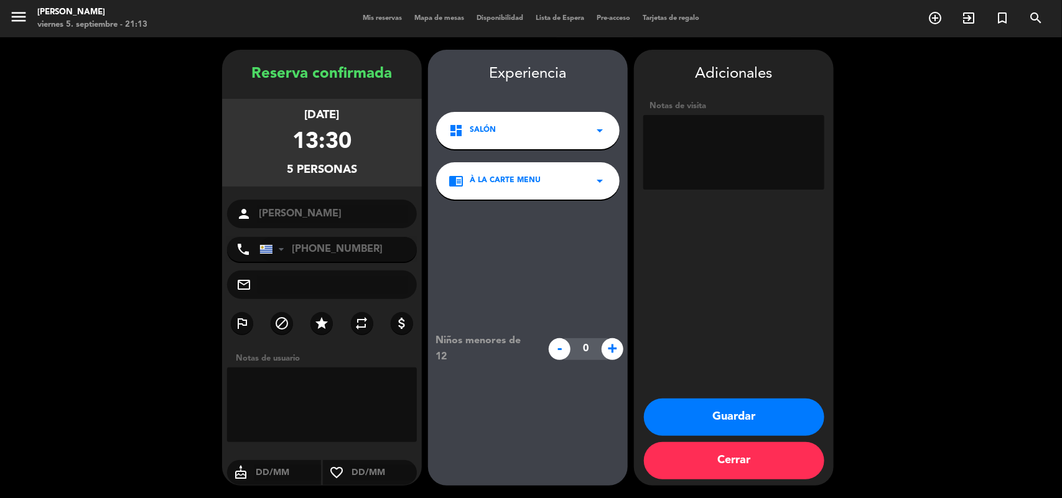
click at [666, 145] on textarea at bounding box center [733, 152] width 181 height 75
type textarea "4 ADULTOS + 1 NIÑA"
click at [741, 424] on button "Guardar" at bounding box center [734, 417] width 180 height 37
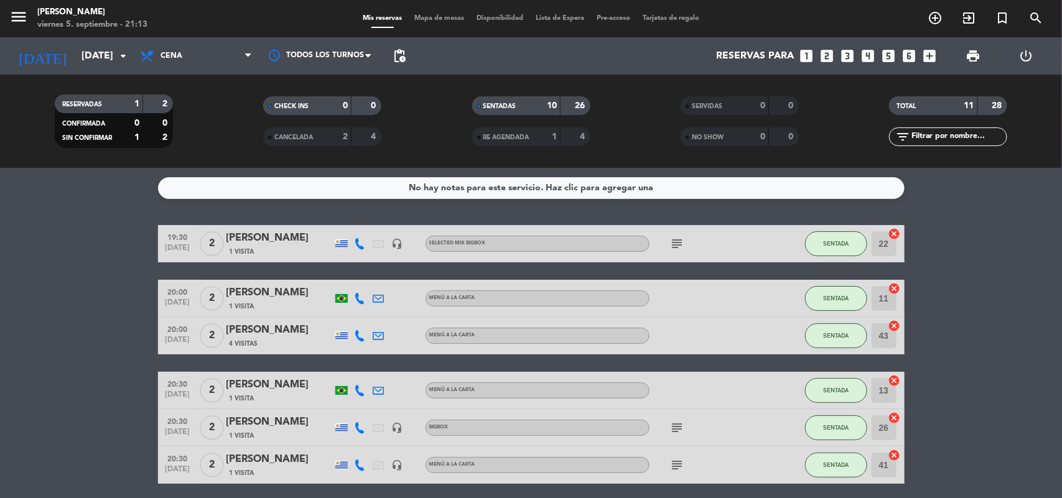
click at [423, 17] on span "Mapa de mesas" at bounding box center [439, 18] width 62 height 7
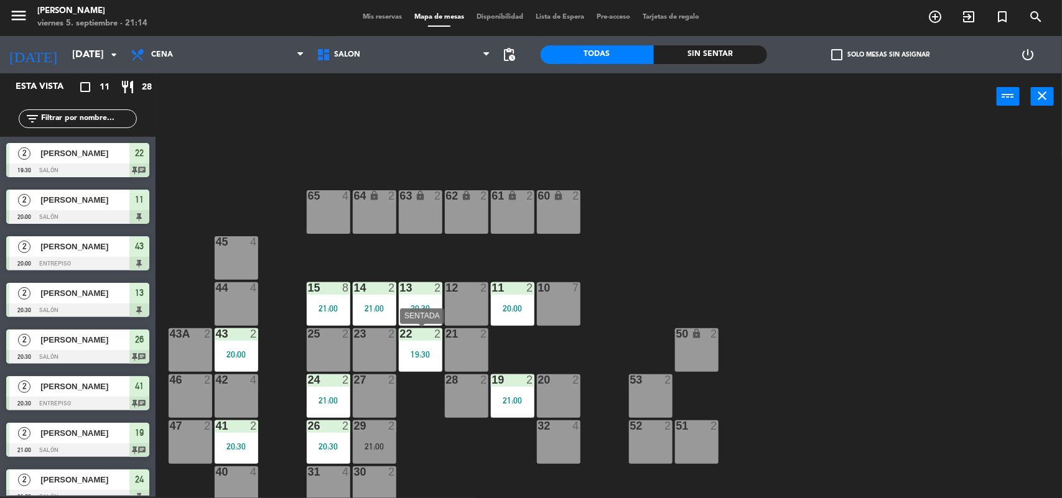
click at [409, 352] on div "19:30" at bounding box center [421, 354] width 44 height 9
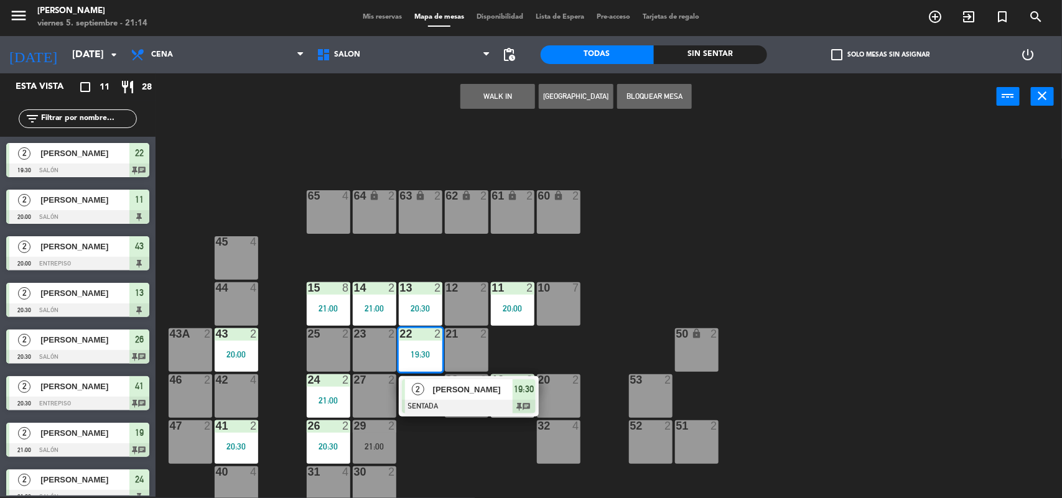
click at [423, 403] on div at bounding box center [469, 407] width 134 height 14
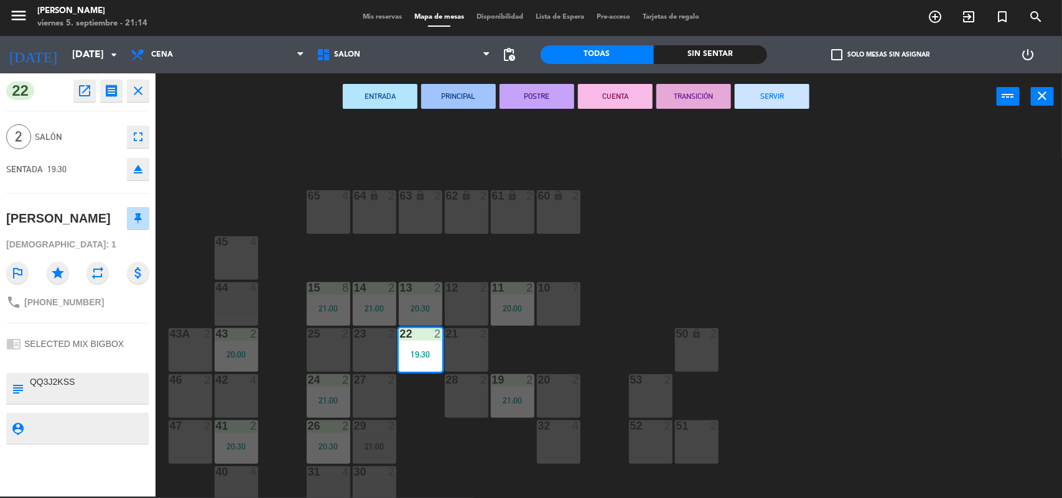
click at [745, 96] on button "SERVIR" at bounding box center [772, 96] width 75 height 25
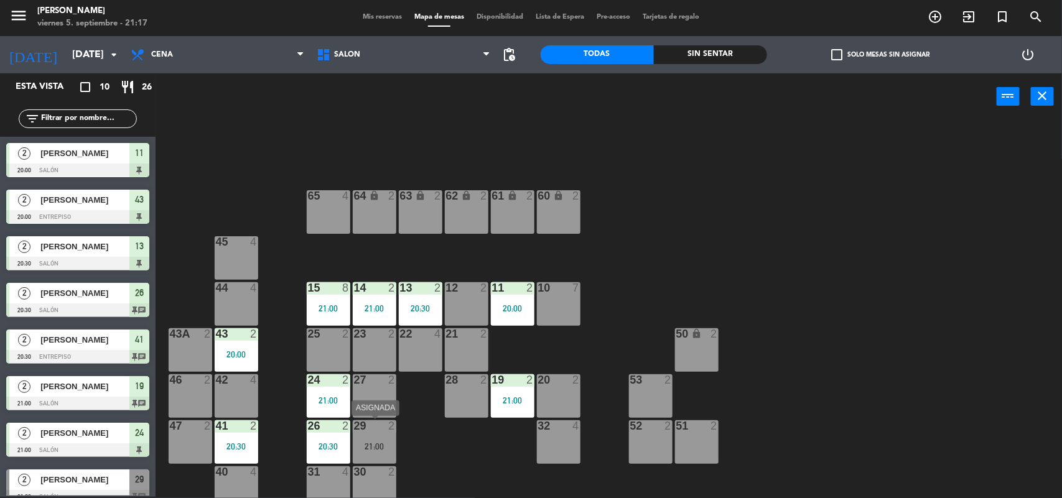
drag, startPoint x: 368, startPoint y: 447, endPoint x: 375, endPoint y: 444, distance: 7.0
click at [369, 448] on div "21:00" at bounding box center [375, 446] width 44 height 9
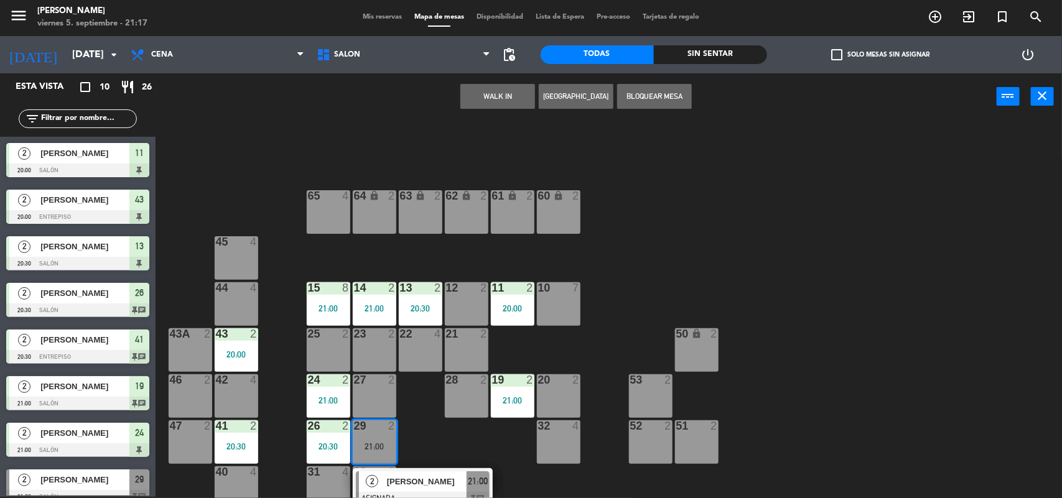
click at [427, 352] on div "22 4" at bounding box center [421, 351] width 44 height 44
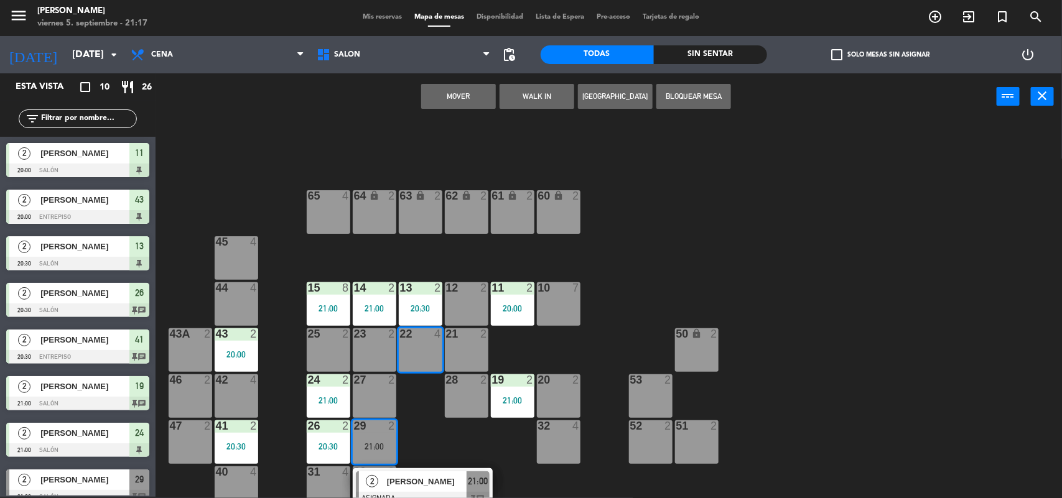
click at [470, 91] on button "Mover" at bounding box center [458, 96] width 75 height 25
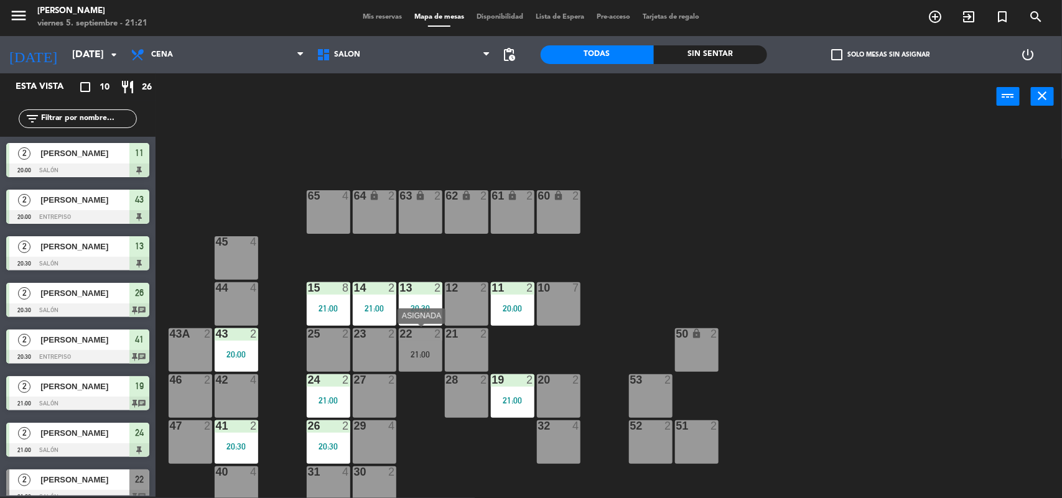
click at [433, 358] on div "21:00" at bounding box center [421, 354] width 44 height 9
click at [414, 358] on div "21:00" at bounding box center [421, 354] width 44 height 9
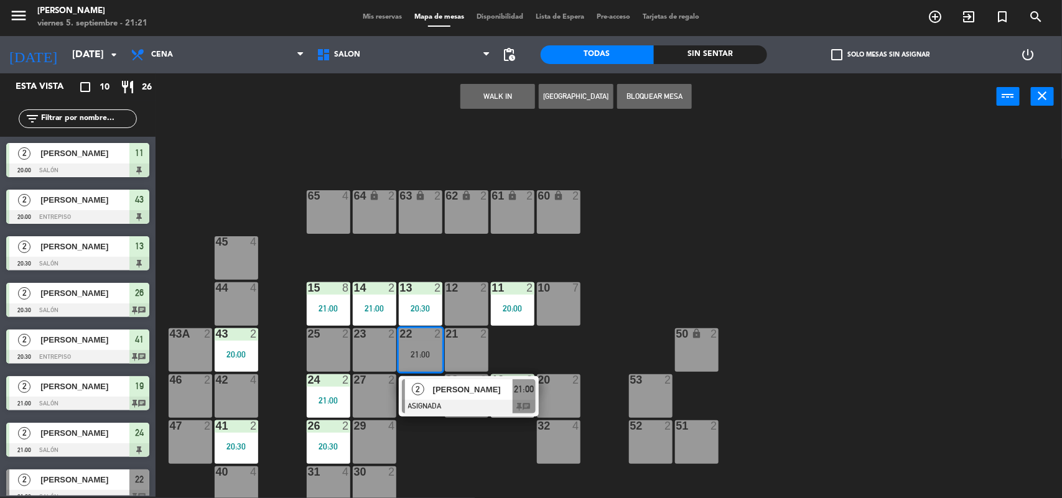
click at [414, 389] on span "2" at bounding box center [418, 389] width 12 height 12
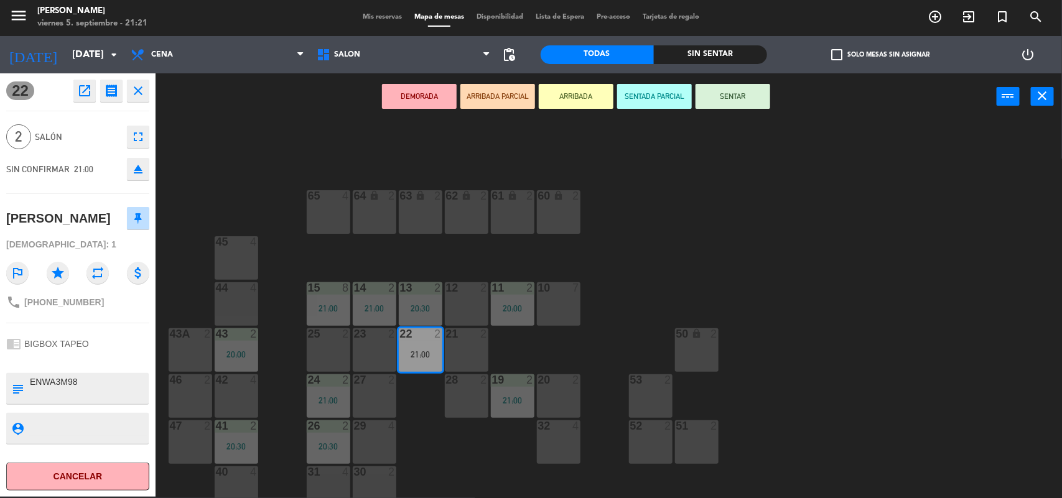
click at [761, 93] on button "SENTAR" at bounding box center [733, 96] width 75 height 25
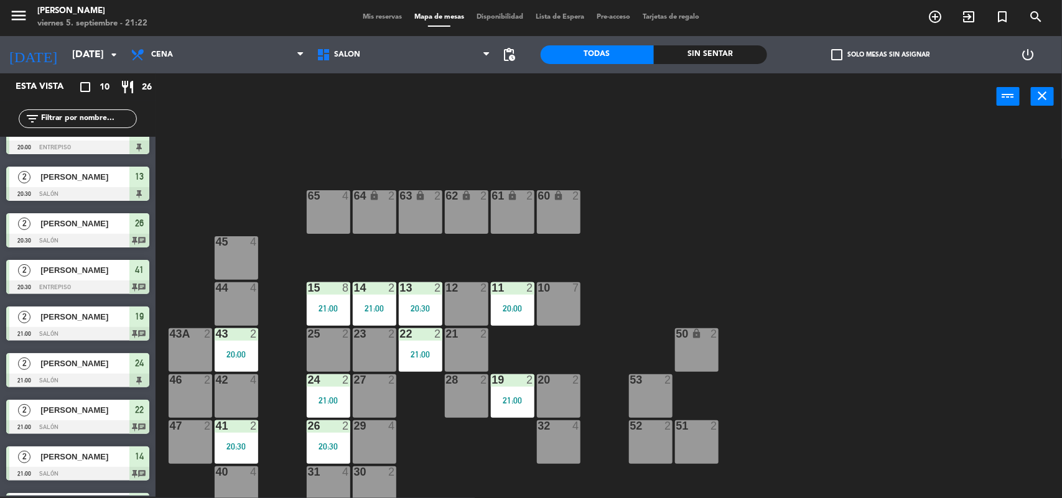
scroll to position [107, 0]
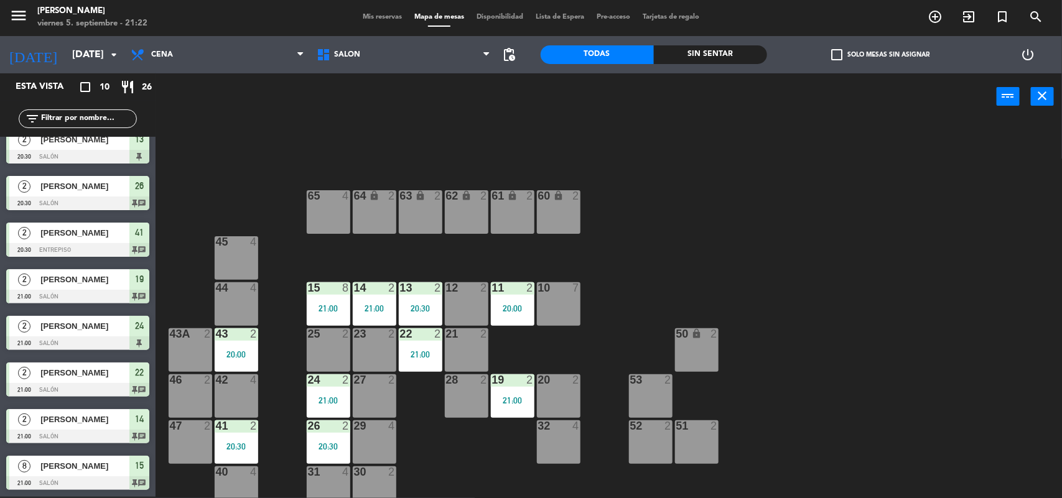
click at [378, 17] on span "Mis reservas" at bounding box center [383, 17] width 52 height 7
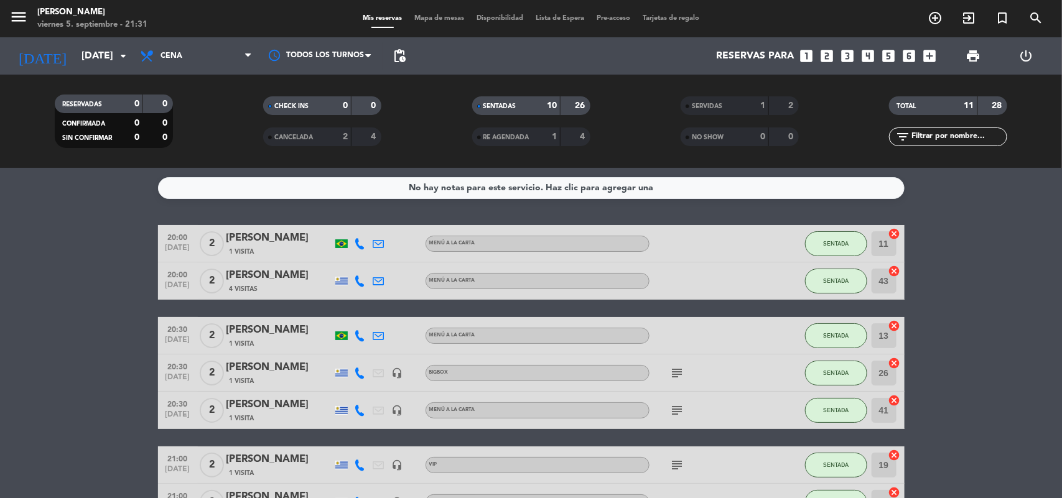
click at [447, 19] on span "Mapa de mesas" at bounding box center [439, 18] width 62 height 7
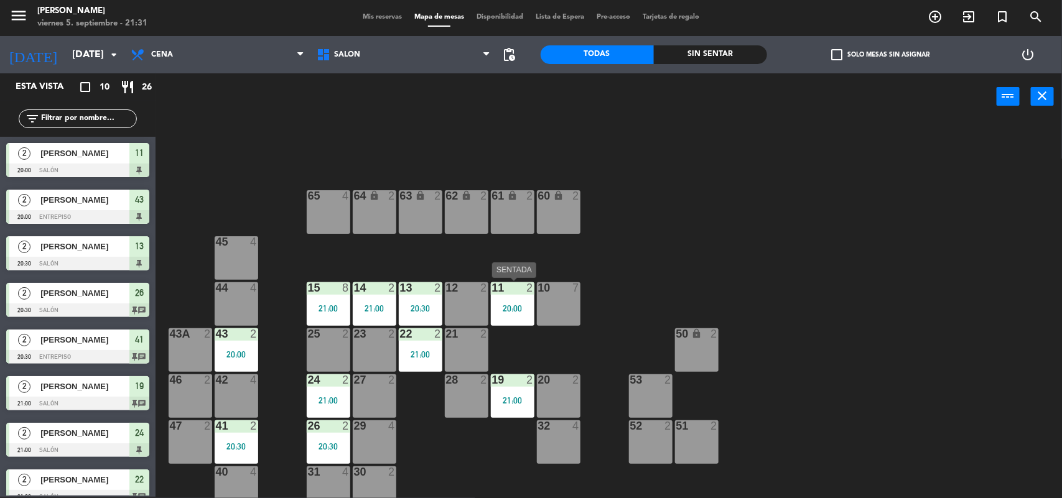
click at [505, 304] on div "20:00" at bounding box center [513, 308] width 44 height 9
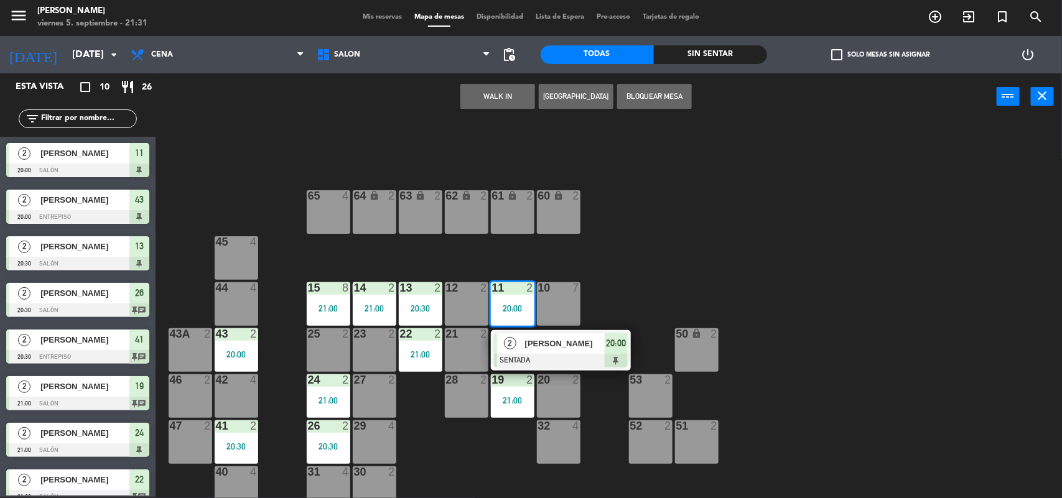
click at [534, 346] on div "2 [PERSON_NAME] SENTADA 20:00" at bounding box center [561, 350] width 159 height 40
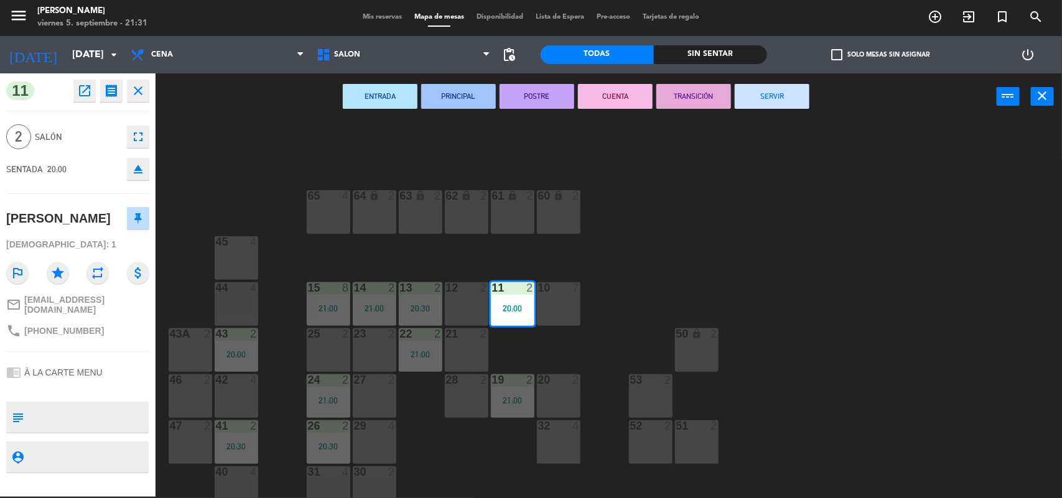
click at [772, 105] on button "SERVIR" at bounding box center [772, 96] width 75 height 25
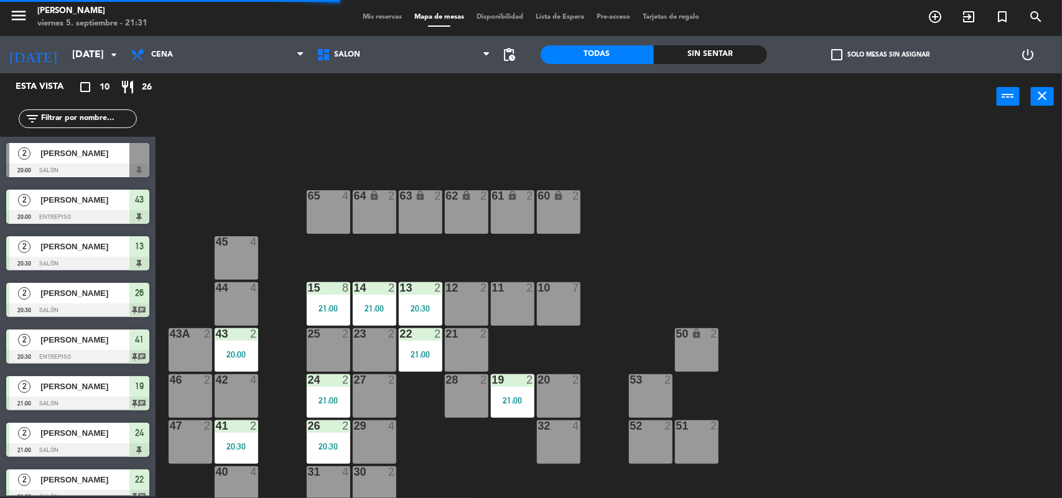
click at [511, 309] on div "11 2" at bounding box center [513, 304] width 44 height 44
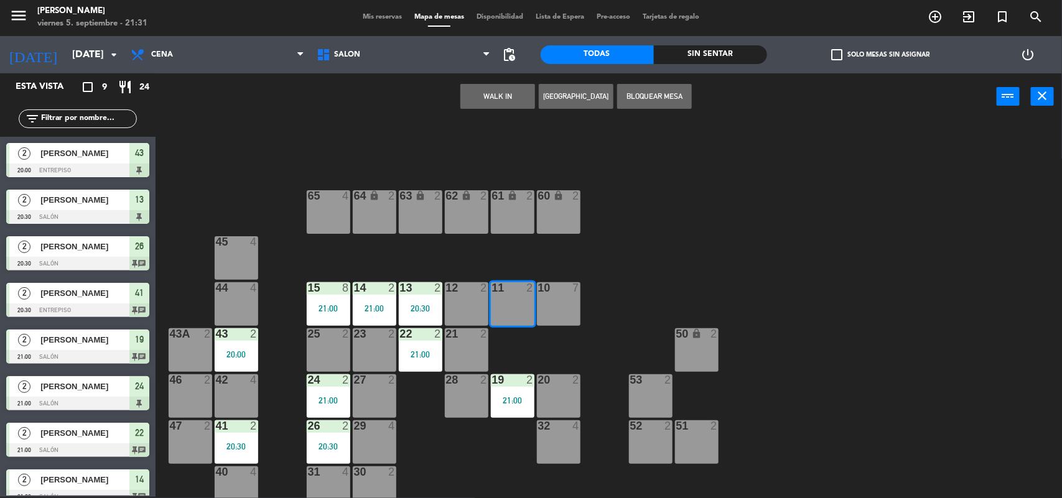
click at [495, 96] on button "WALK IN" at bounding box center [497, 96] width 75 height 25
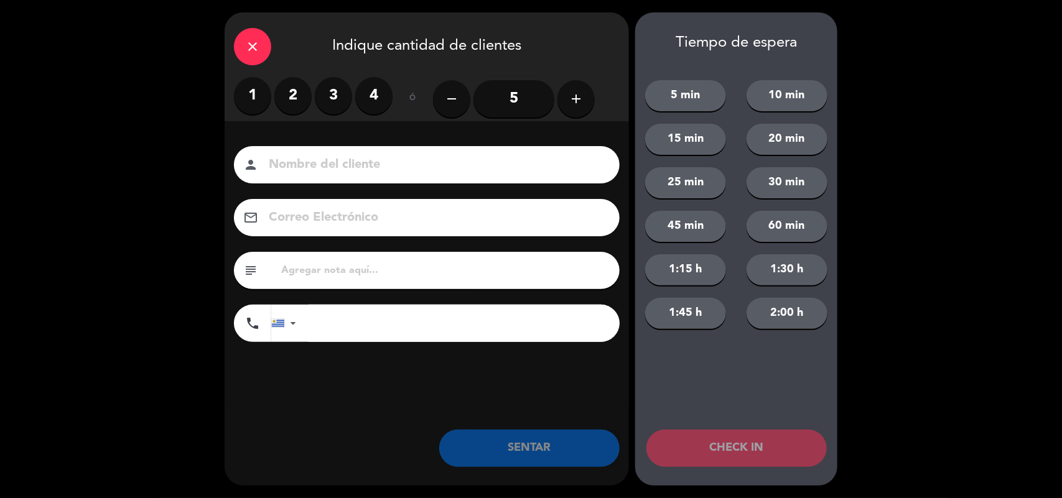
click at [293, 87] on label "2" at bounding box center [292, 95] width 37 height 37
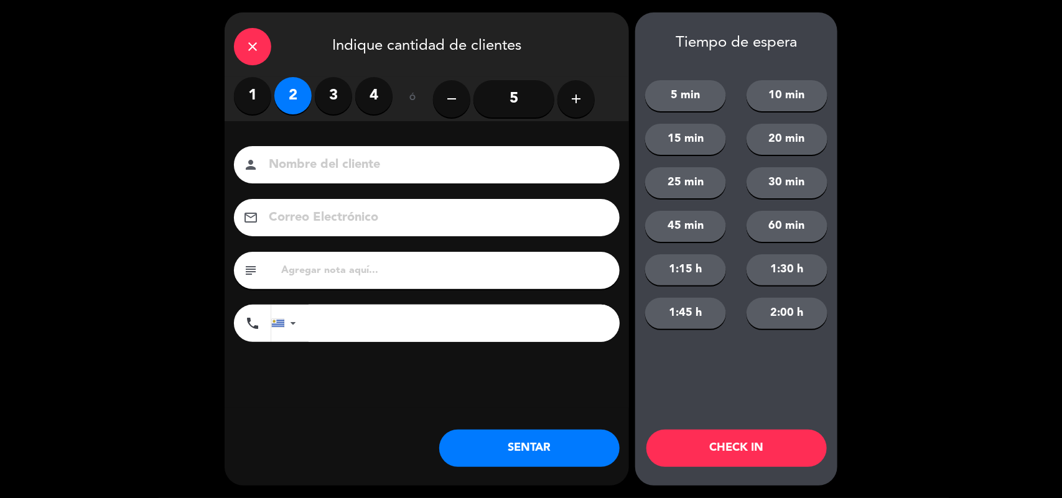
click at [535, 459] on button "SENTAR" at bounding box center [529, 448] width 180 height 37
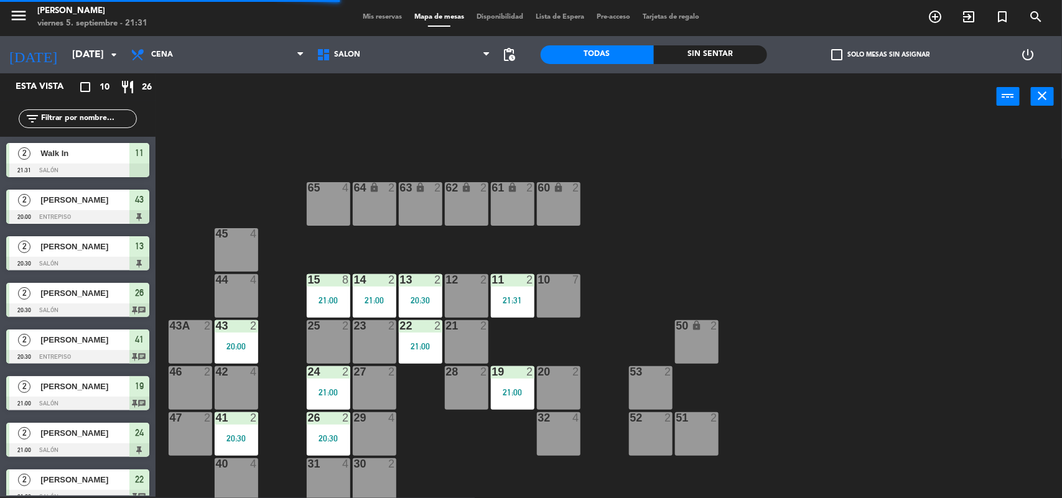
scroll to position [11, 0]
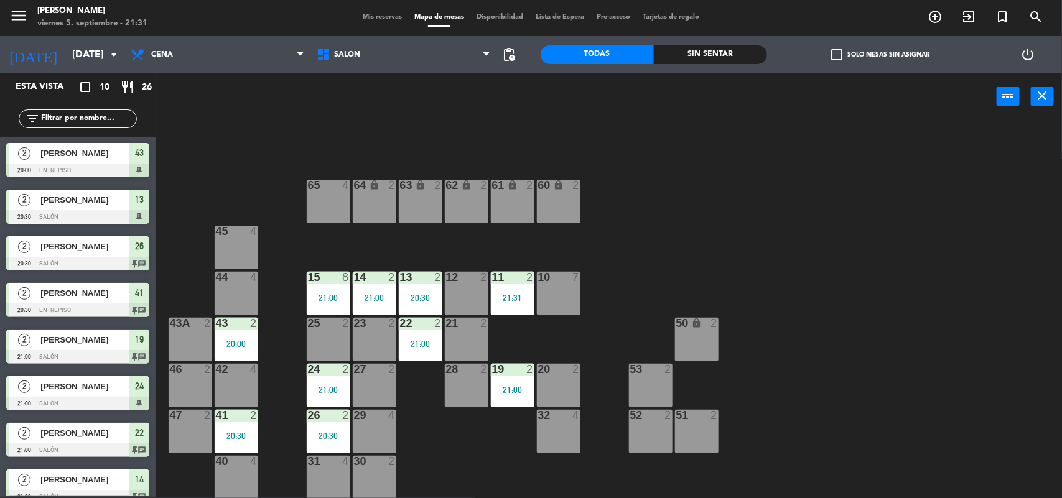
click at [473, 279] on div at bounding box center [466, 277] width 21 height 11
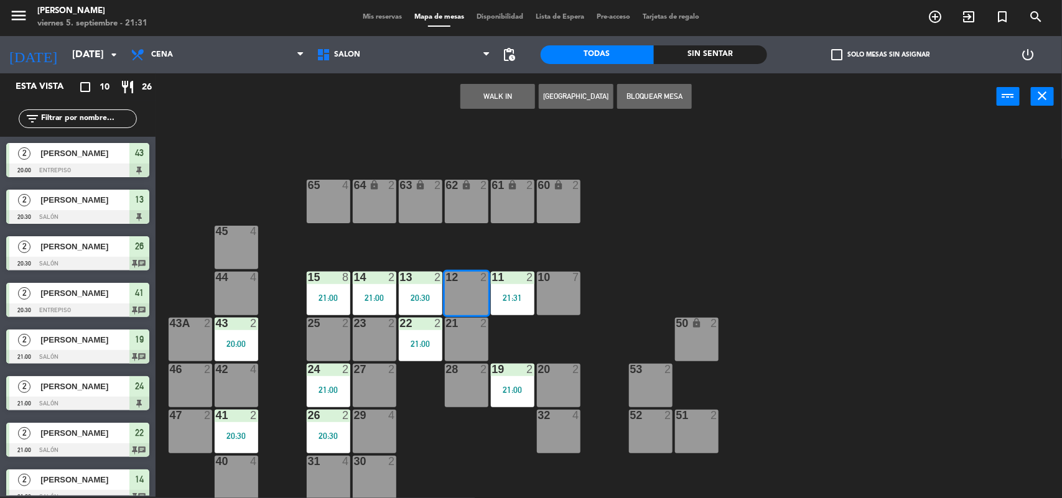
click at [500, 98] on button "WALK IN" at bounding box center [497, 96] width 75 height 25
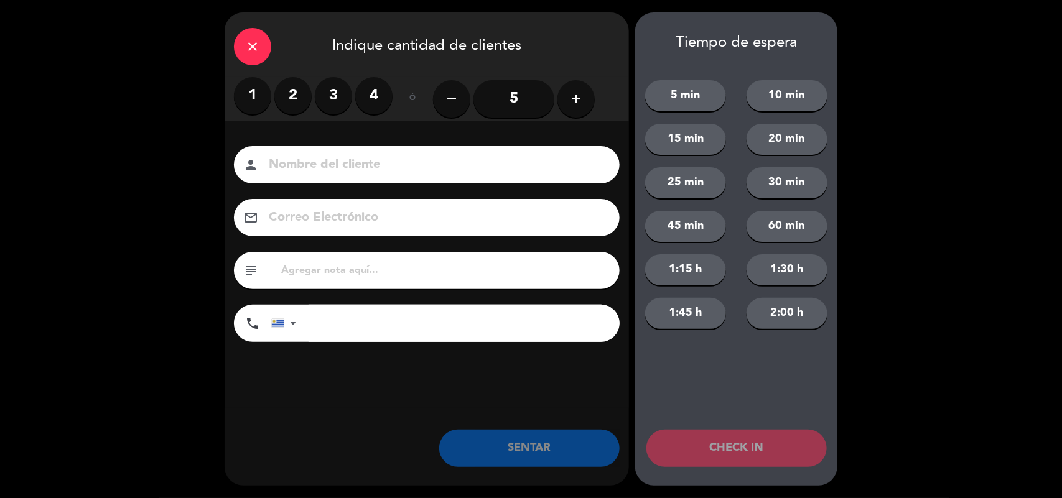
click at [297, 89] on label "2" at bounding box center [292, 95] width 37 height 37
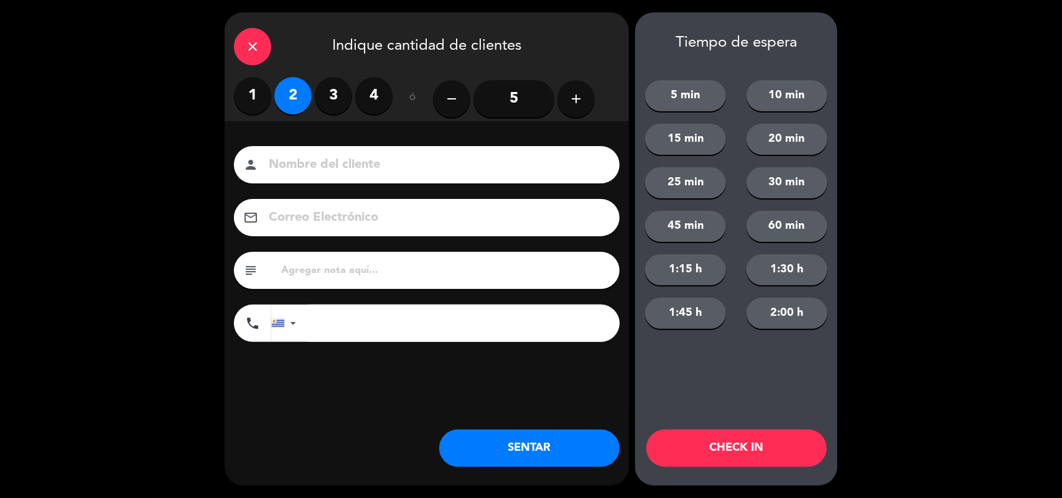
click at [541, 452] on button "SENTAR" at bounding box center [529, 448] width 180 height 37
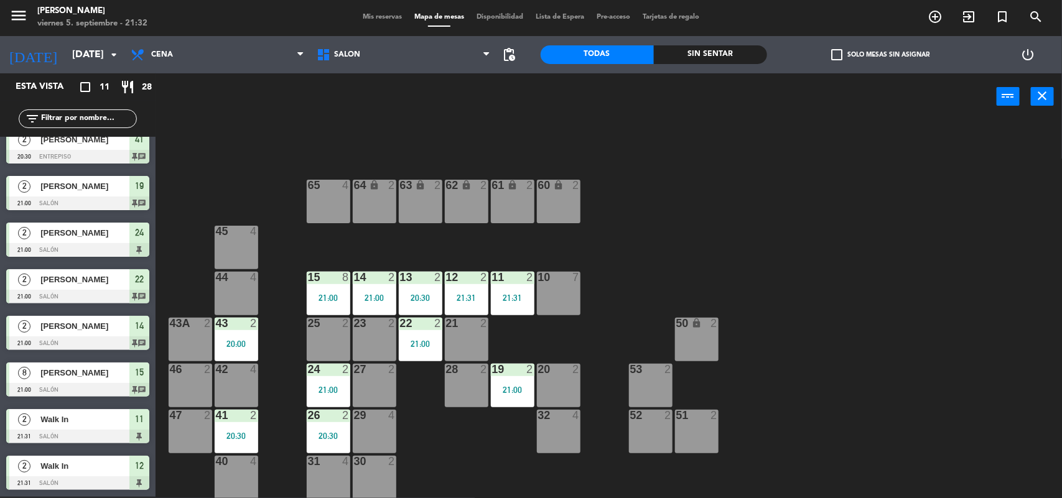
scroll to position [0, 0]
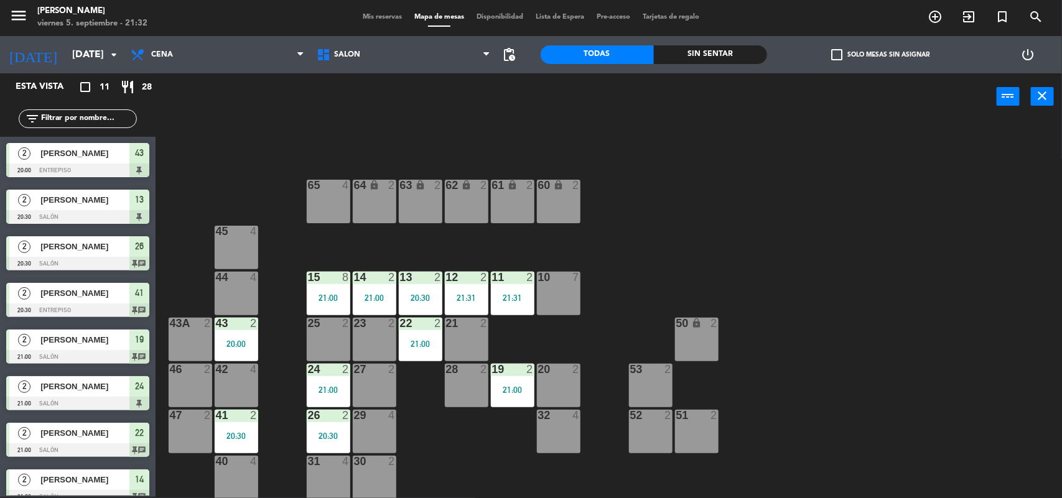
click at [386, 19] on span "Mis reservas" at bounding box center [383, 17] width 52 height 7
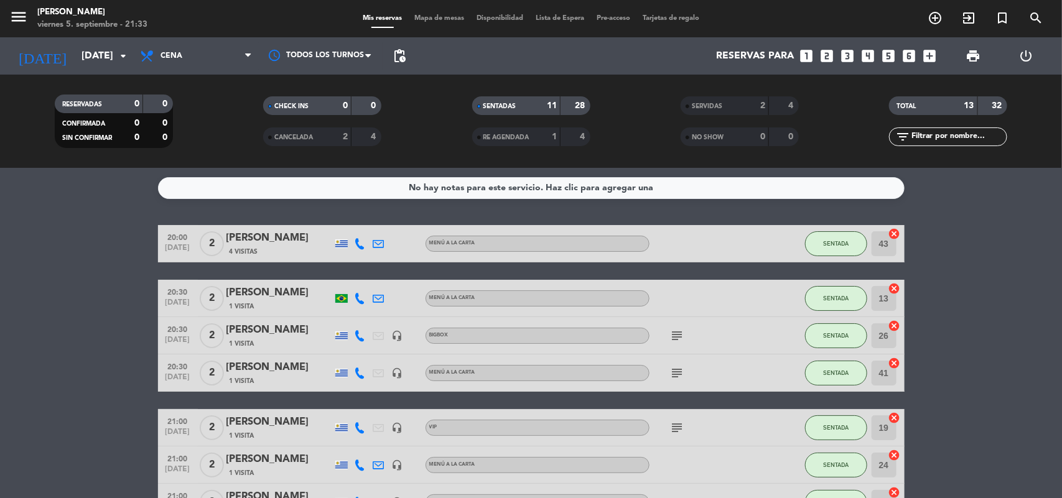
click at [451, 19] on span "Mapa de mesas" at bounding box center [439, 18] width 62 height 7
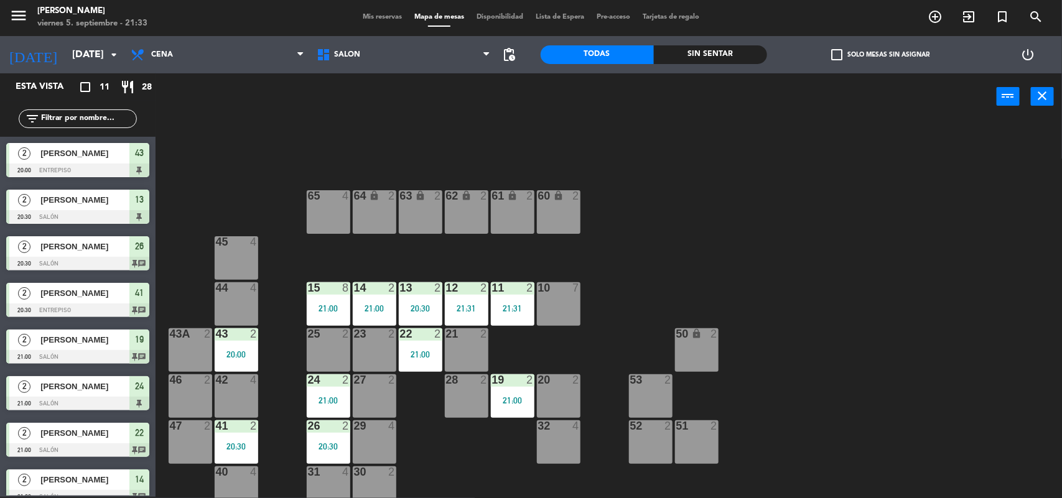
click at [369, 442] on div "29 4" at bounding box center [375, 443] width 44 height 44
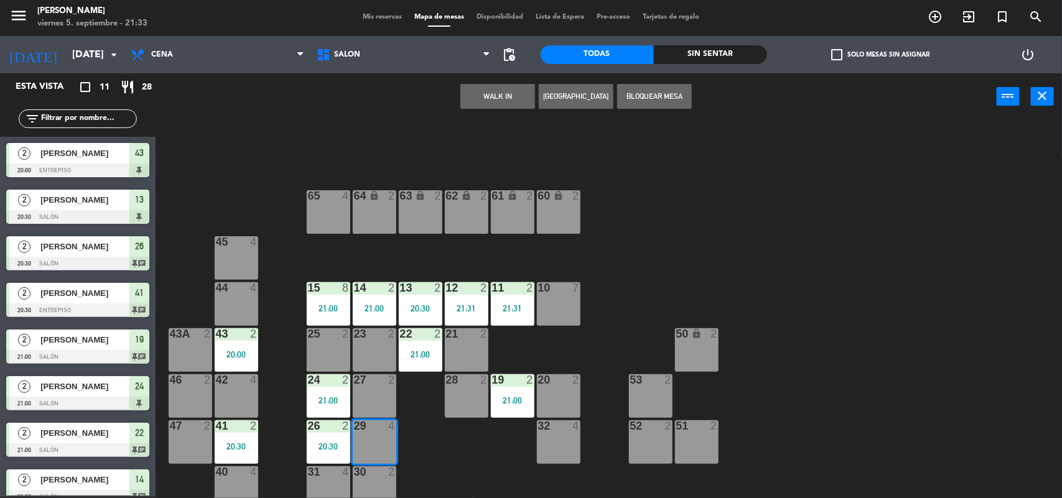
click at [499, 92] on button "WALK IN" at bounding box center [497, 96] width 75 height 25
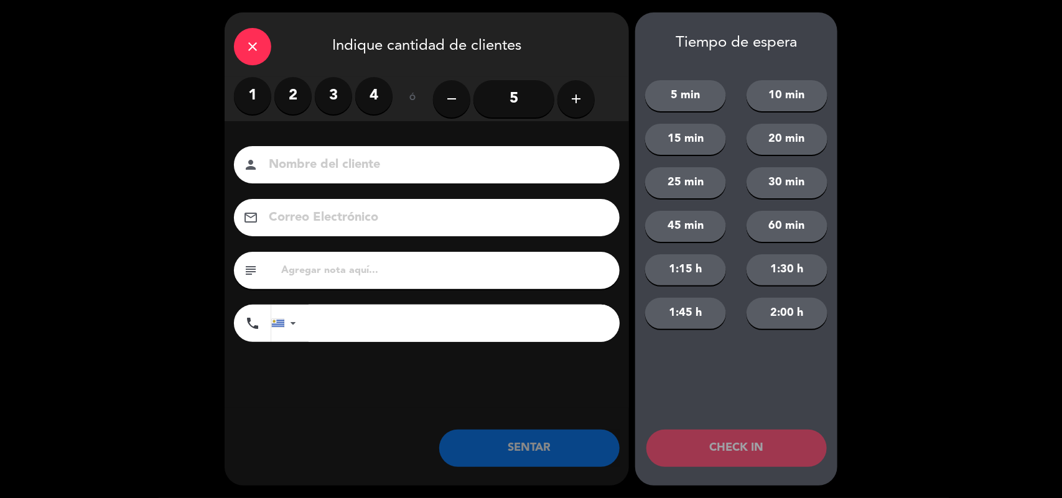
click at [299, 98] on label "2" at bounding box center [292, 95] width 37 height 37
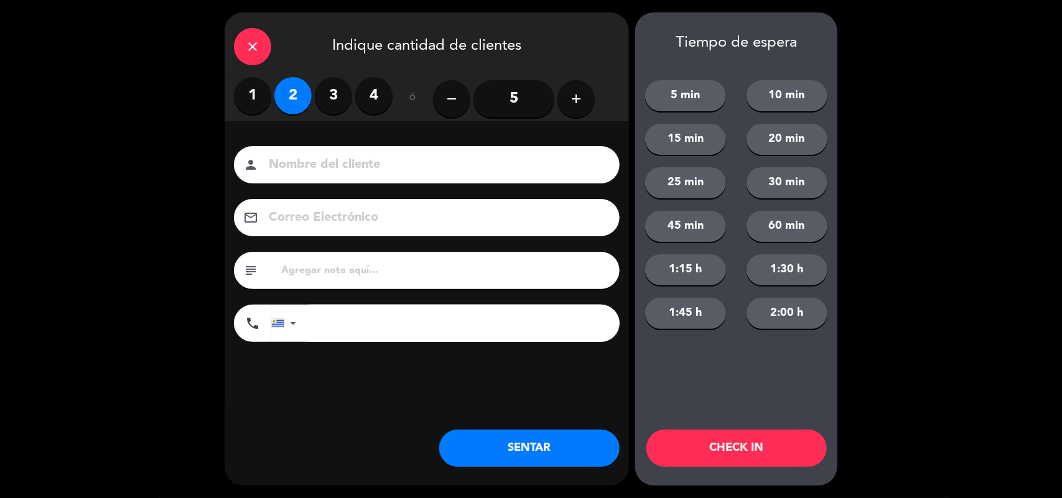
click at [542, 451] on button "SENTAR" at bounding box center [529, 448] width 180 height 37
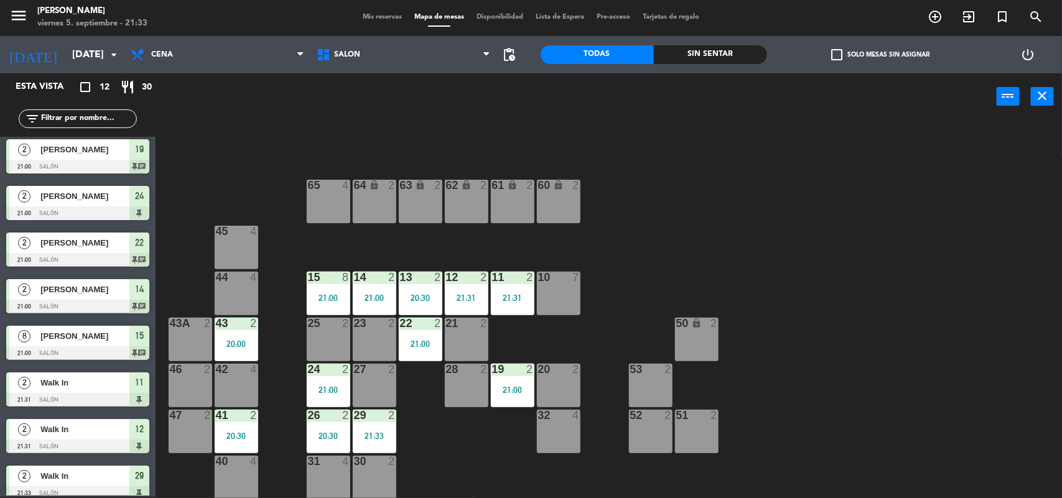
scroll to position [200, 0]
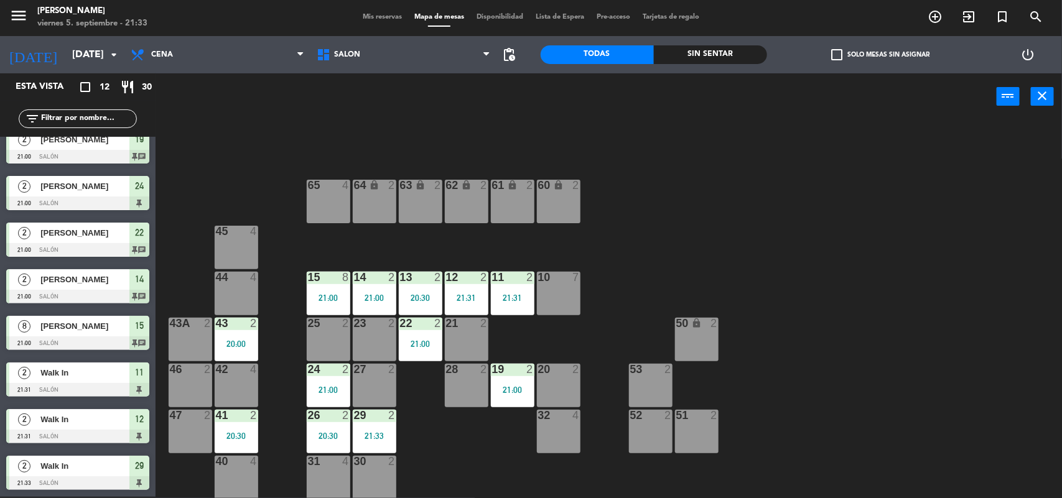
click at [381, 17] on span "Mis reservas" at bounding box center [383, 17] width 52 height 7
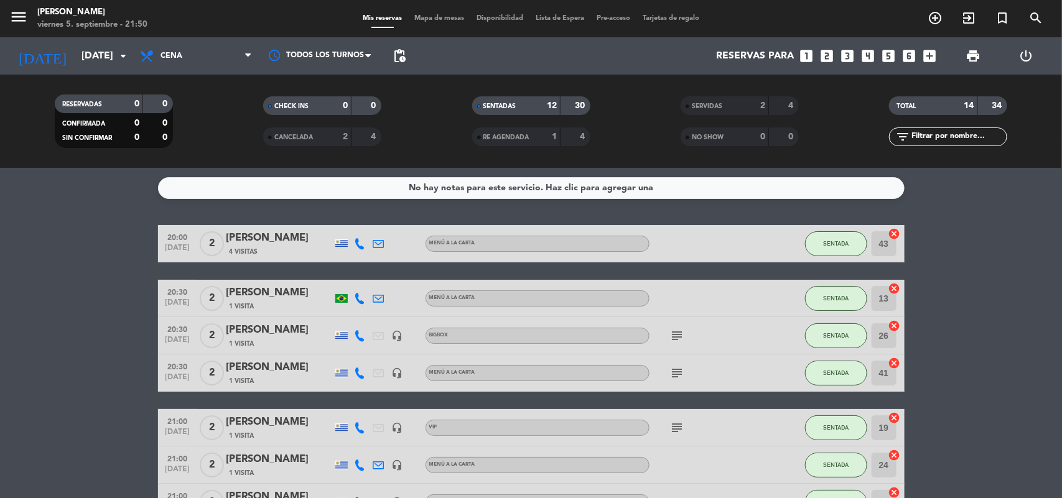
click at [424, 15] on span "Mapa de mesas" at bounding box center [439, 18] width 62 height 7
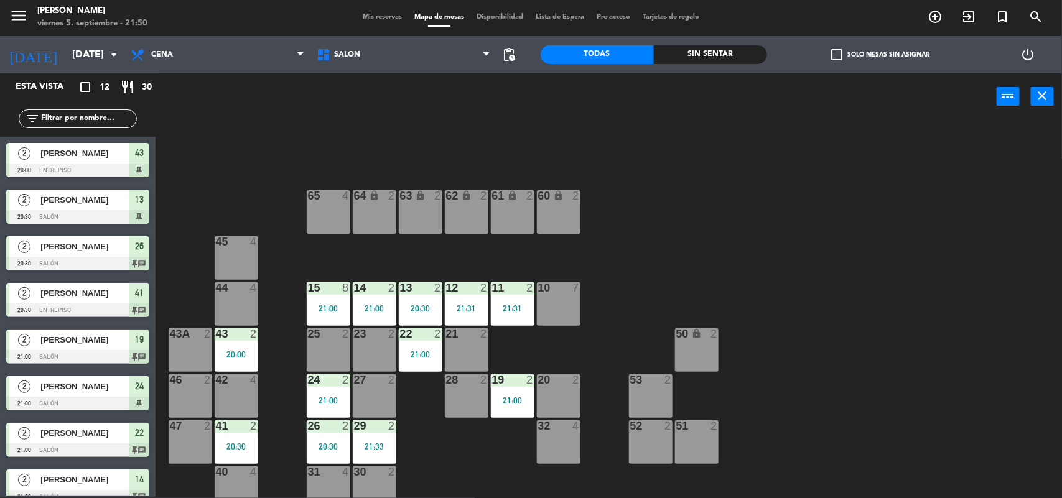
scroll to position [11, 0]
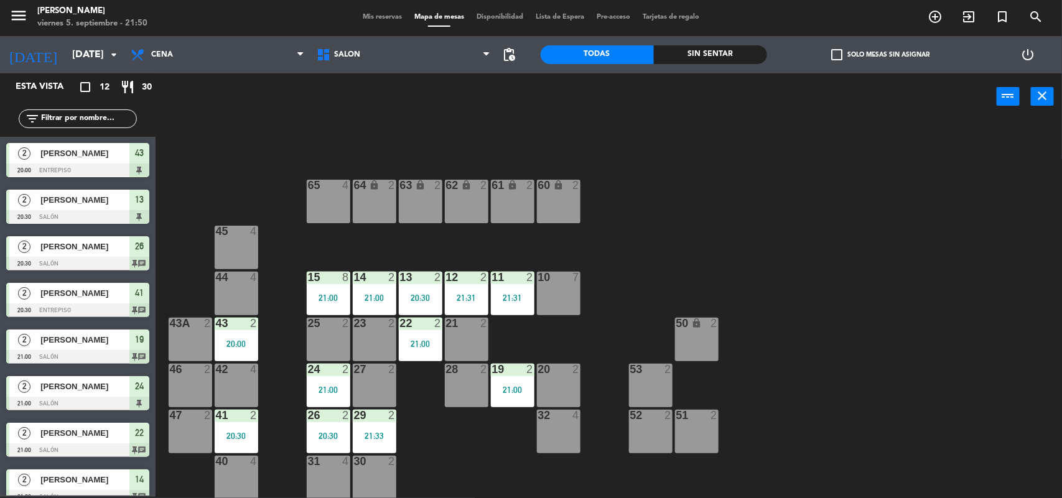
click at [570, 439] on div "32 4" at bounding box center [559, 432] width 44 height 44
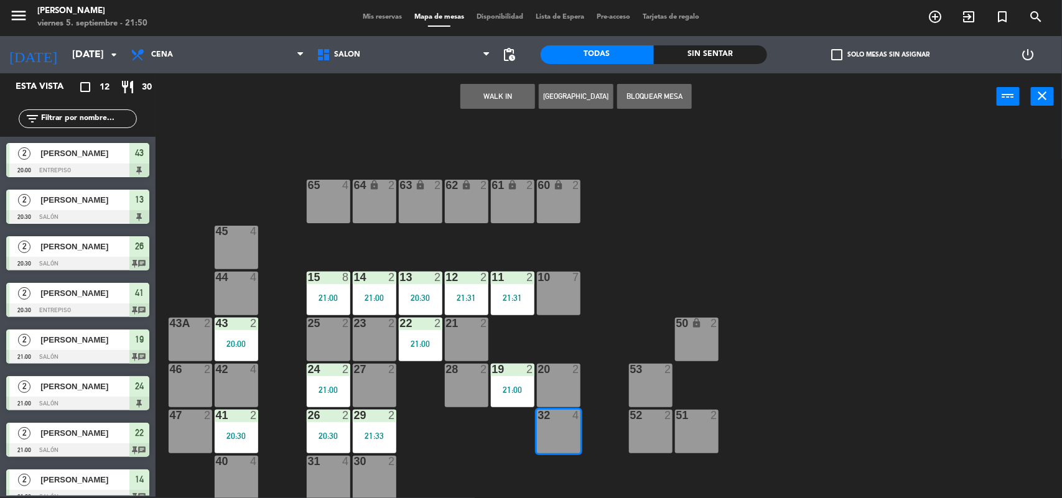
click at [492, 95] on button "WALK IN" at bounding box center [497, 96] width 75 height 25
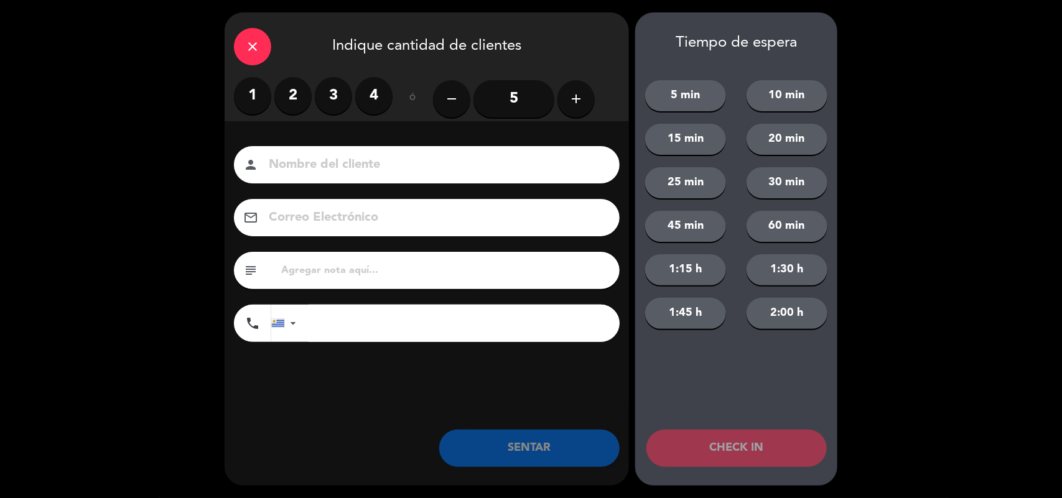
click at [287, 90] on label "2" at bounding box center [292, 95] width 37 height 37
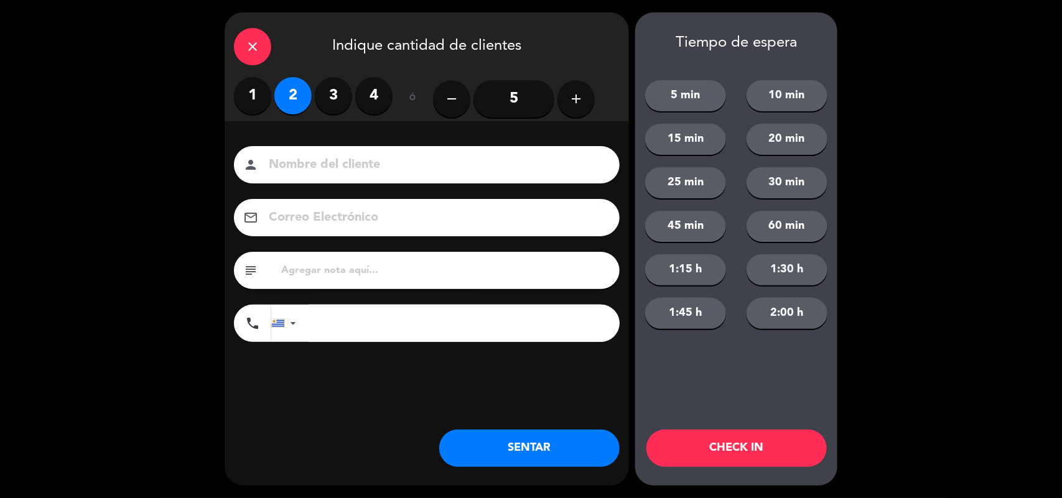
click at [529, 443] on button "SENTAR" at bounding box center [529, 448] width 180 height 37
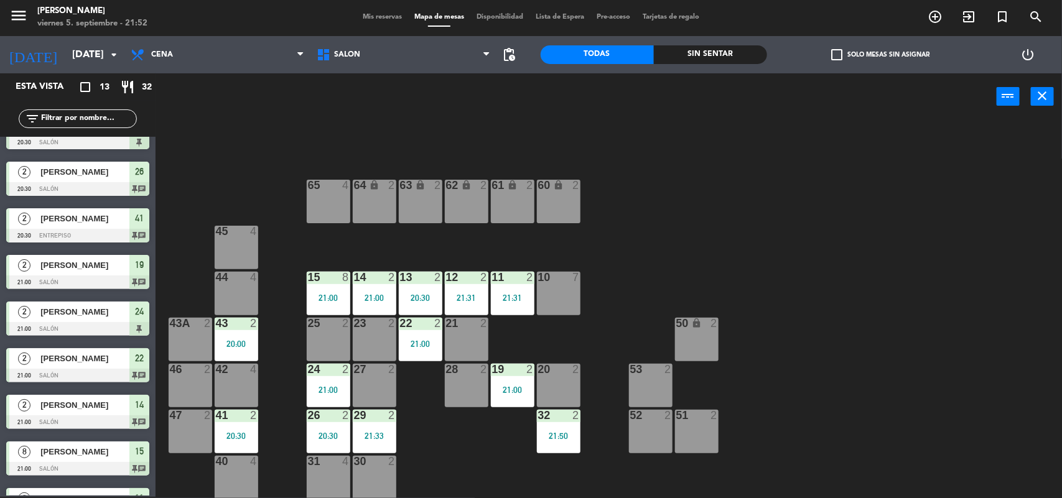
scroll to position [247, 0]
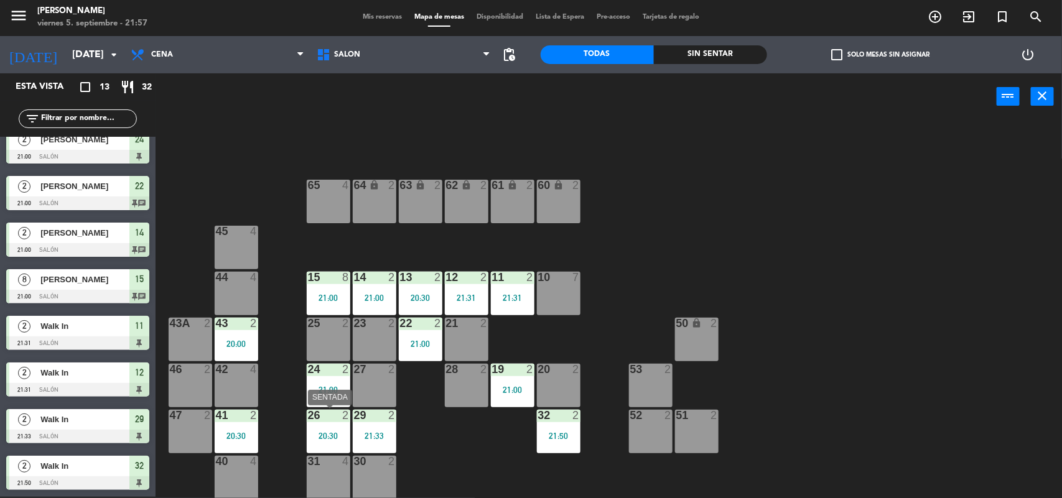
click at [331, 432] on div "20:30" at bounding box center [329, 436] width 44 height 9
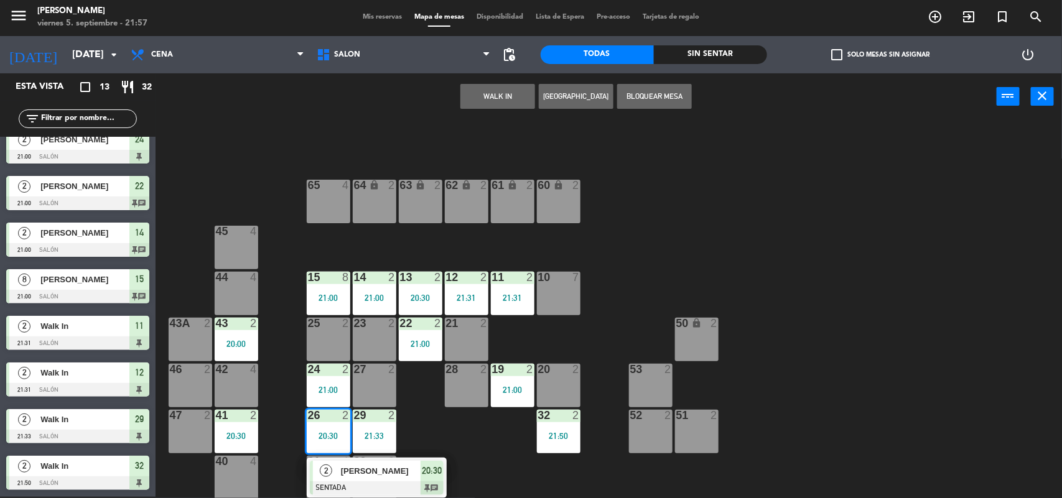
click at [352, 474] on span "[PERSON_NAME]" at bounding box center [381, 471] width 80 height 13
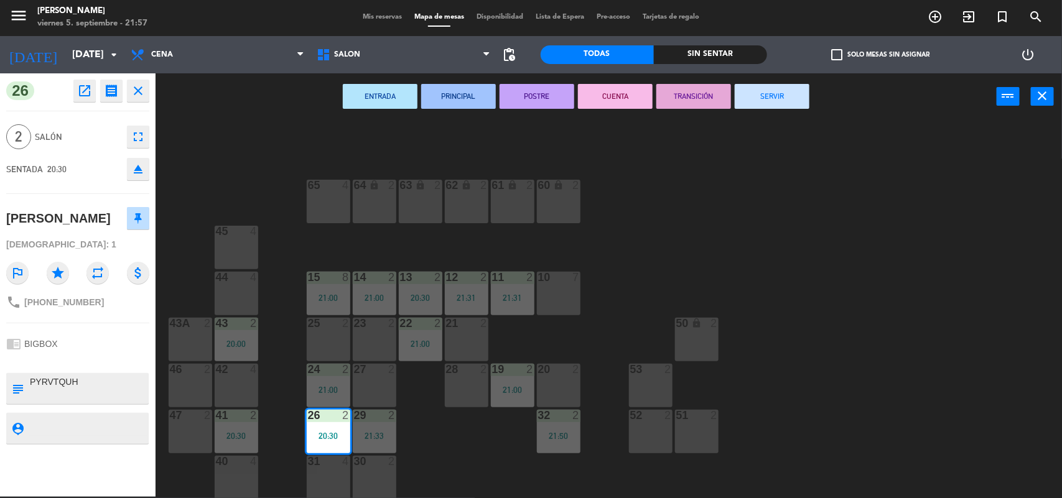
click at [773, 97] on button "SERVIR" at bounding box center [772, 96] width 75 height 25
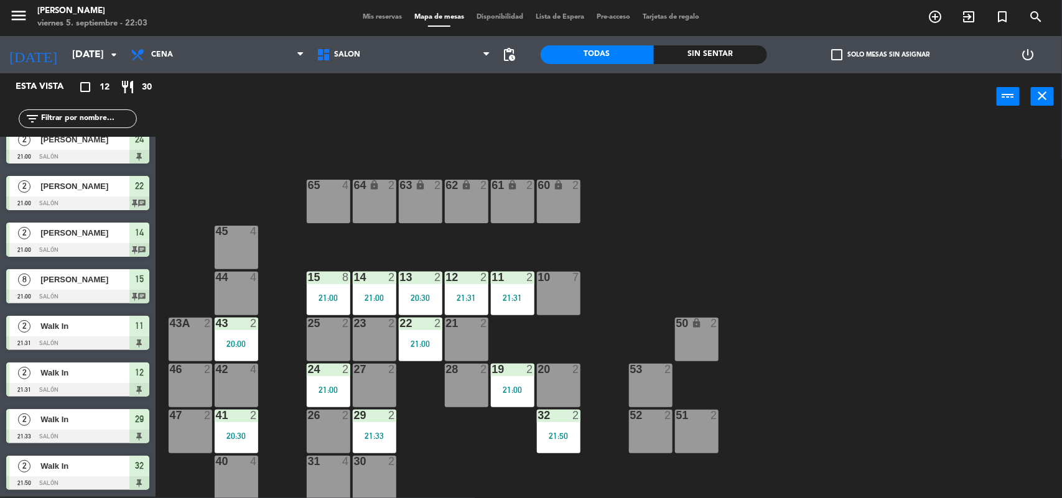
scroll to position [0, 0]
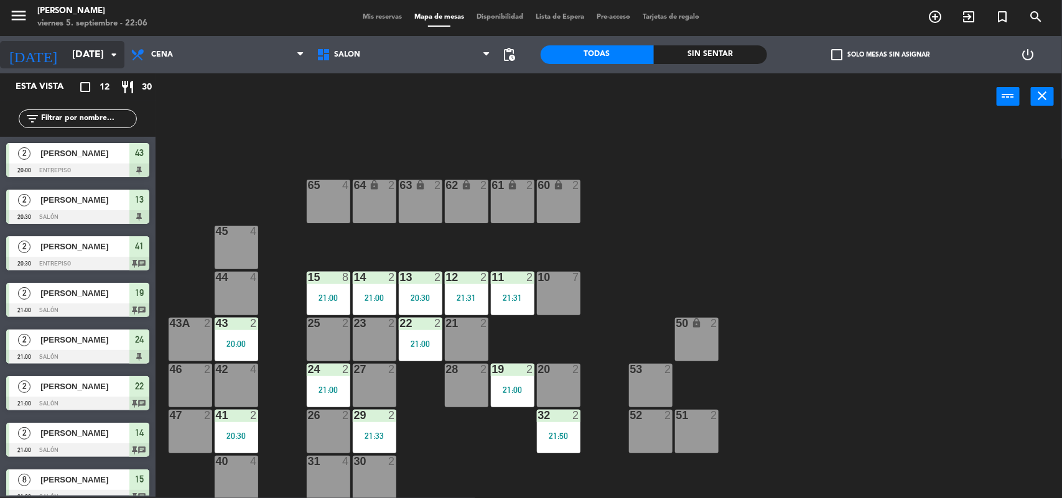
click at [66, 57] on input "[DATE]" at bounding box center [131, 55] width 131 height 24
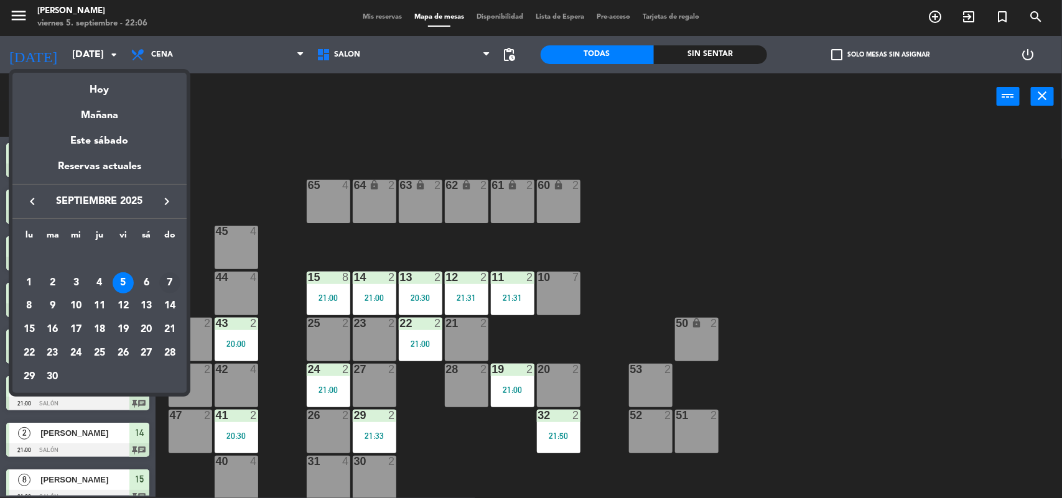
click at [169, 276] on div "7" at bounding box center [169, 283] width 21 height 21
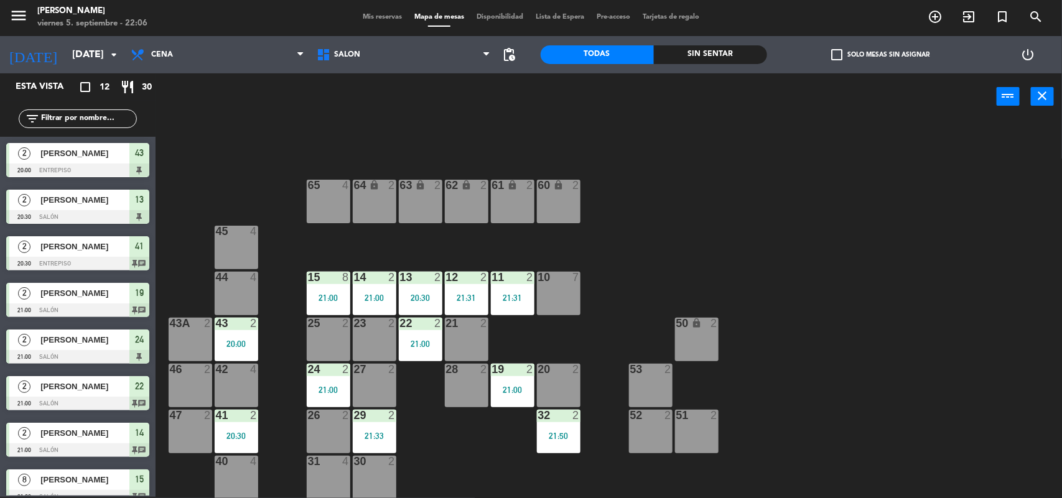
type input "[DATE]"
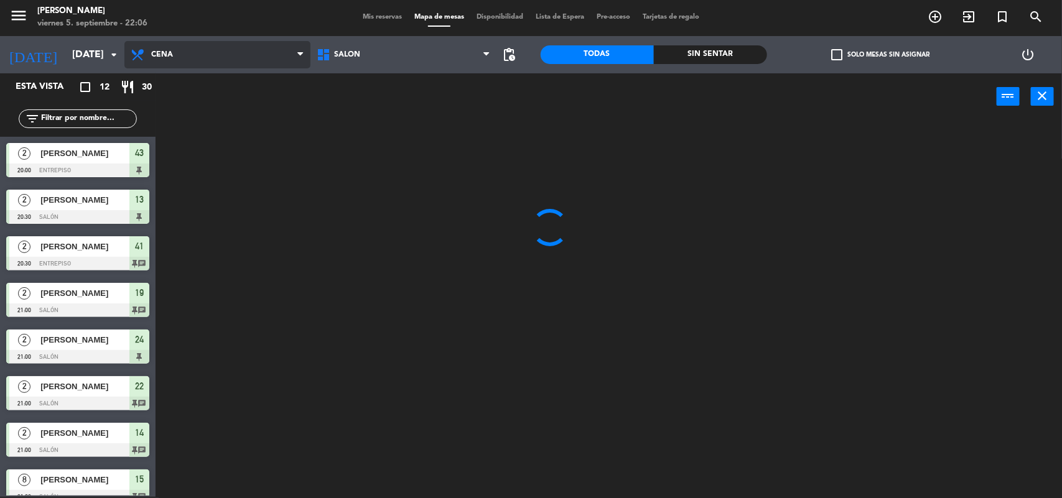
click at [176, 54] on span "Cena" at bounding box center [217, 54] width 186 height 27
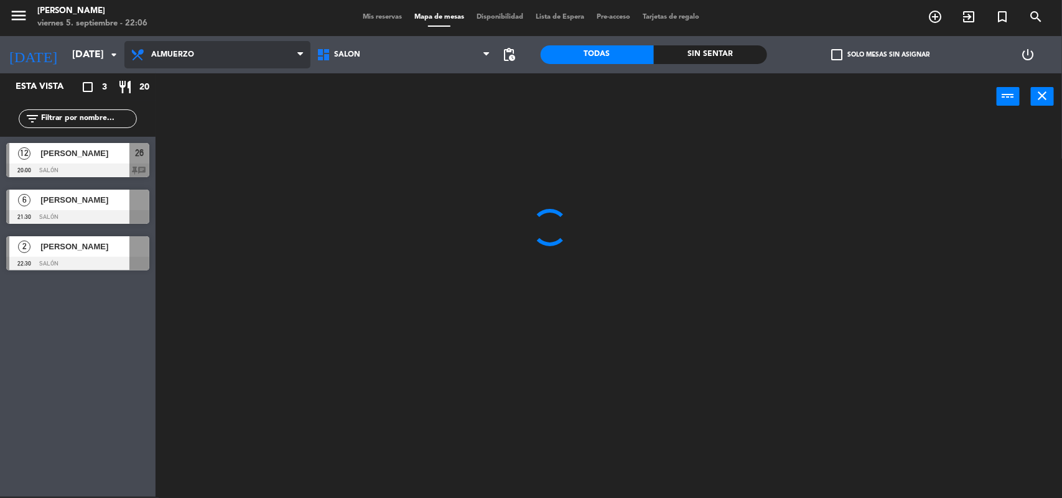
click at [178, 85] on ng-component "menu [PERSON_NAME][DATE] 5. septiembre - 22:06 Mis reservas Mapa de mesas Dispo…" at bounding box center [531, 249] width 1062 height 500
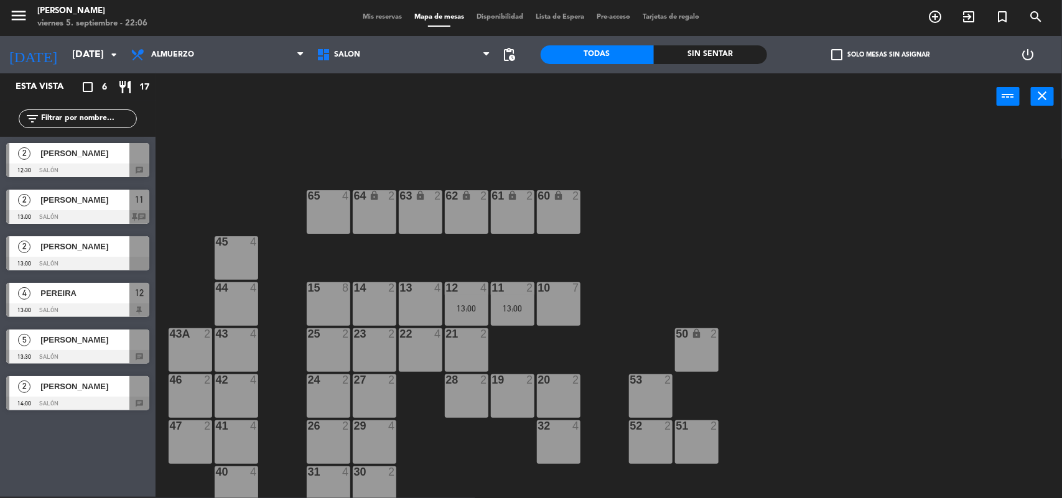
click at [66, 337] on span "[PERSON_NAME]" at bounding box center [84, 340] width 89 height 13
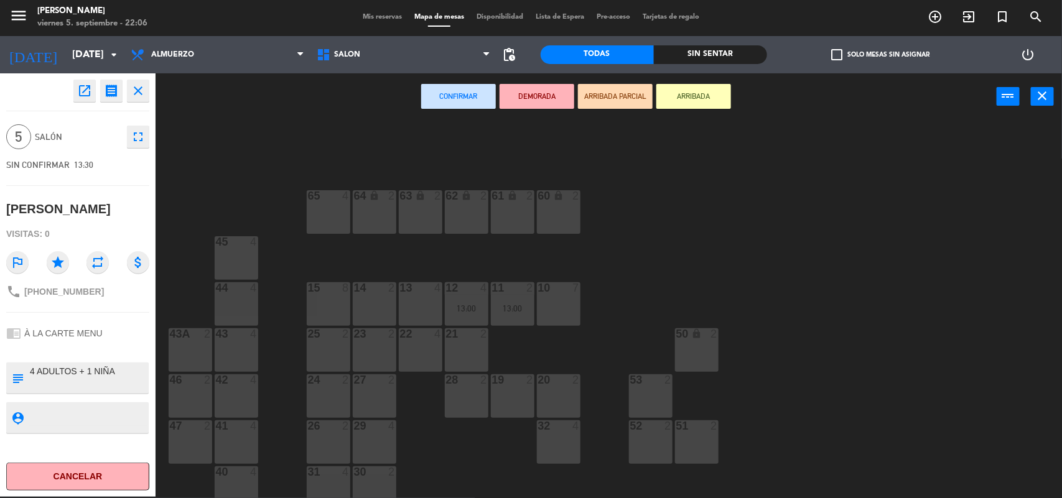
click at [91, 97] on icon "open_in_new" at bounding box center [84, 90] width 15 height 15
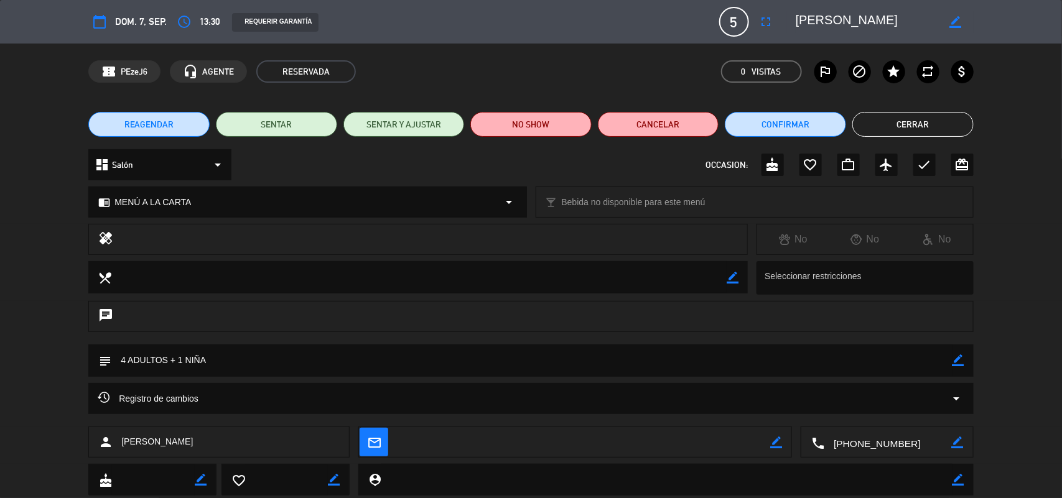
drag, startPoint x: 957, startPoint y: 362, endPoint x: 919, endPoint y: 365, distance: 38.1
click at [957, 362] on icon "border_color" at bounding box center [959, 361] width 12 height 12
click at [666, 352] on textarea at bounding box center [531, 361] width 841 height 32
type textarea "4 ADULTOS + 1 NIÑA PIDE SILLITA"
click at [956, 357] on icon at bounding box center [959, 361] width 12 height 12
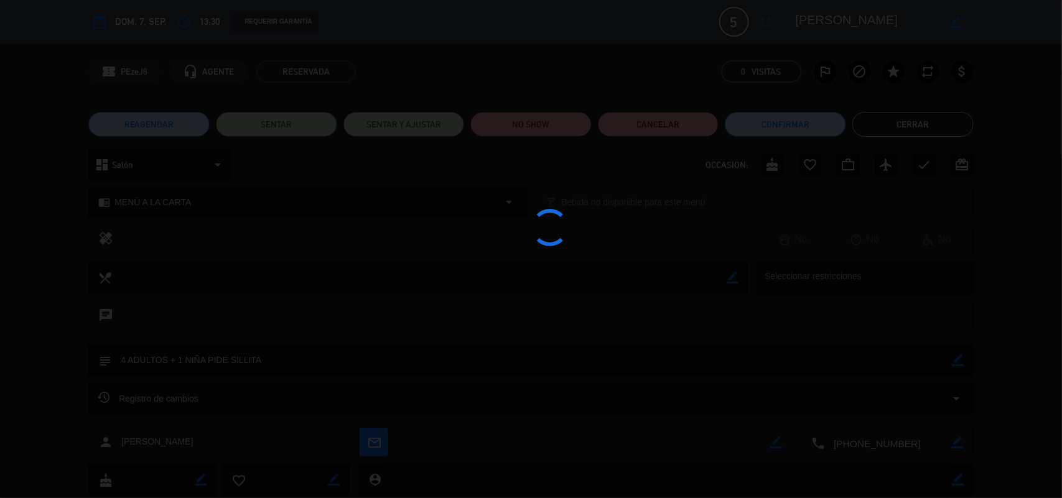
type textarea "4 ADULTOS + 1 NIÑA PIDE SILLITA"
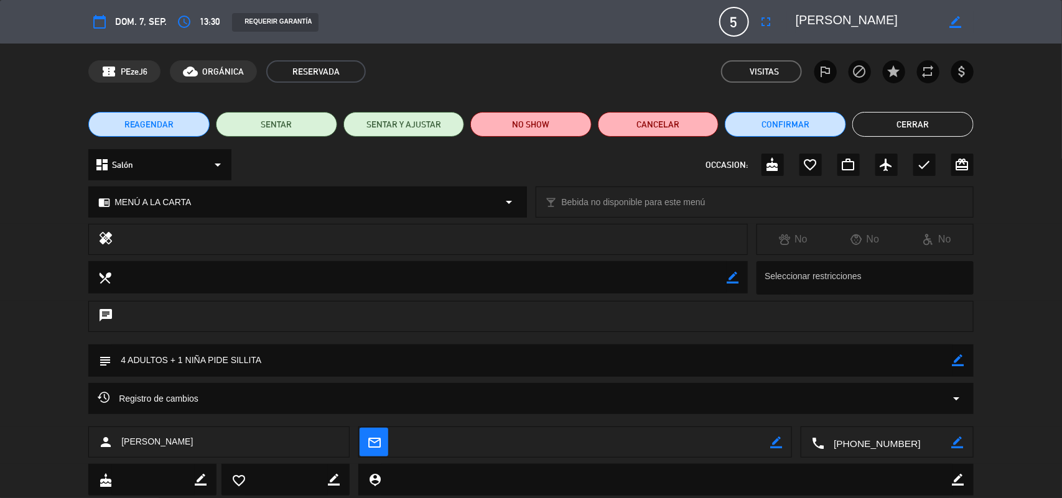
click at [889, 126] on button "Cerrar" at bounding box center [912, 124] width 121 height 25
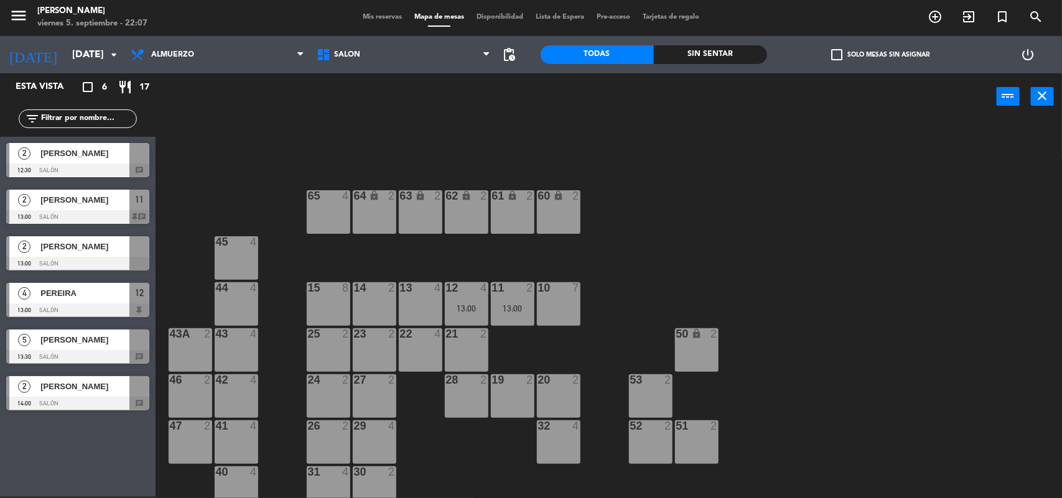
click at [80, 257] on div at bounding box center [77, 264] width 143 height 14
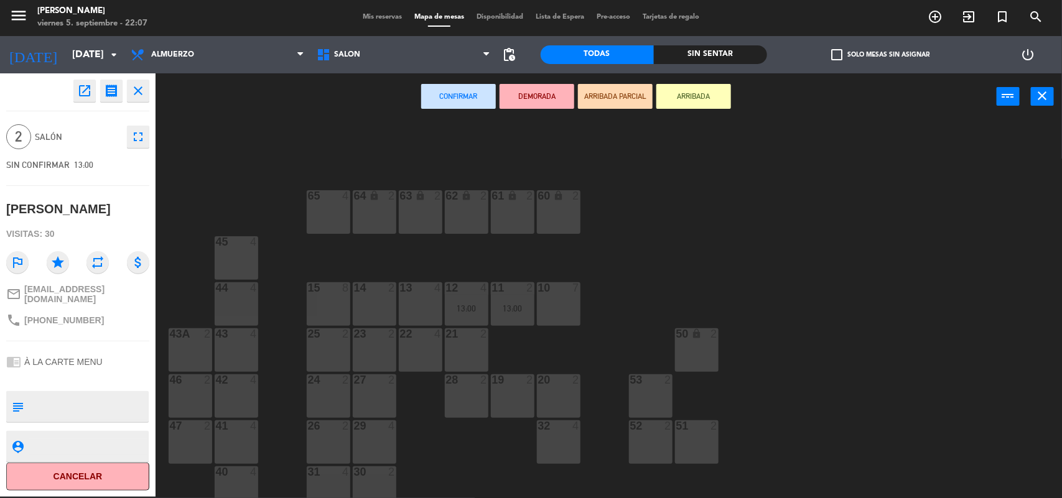
click at [431, 302] on div "13 4" at bounding box center [421, 304] width 44 height 44
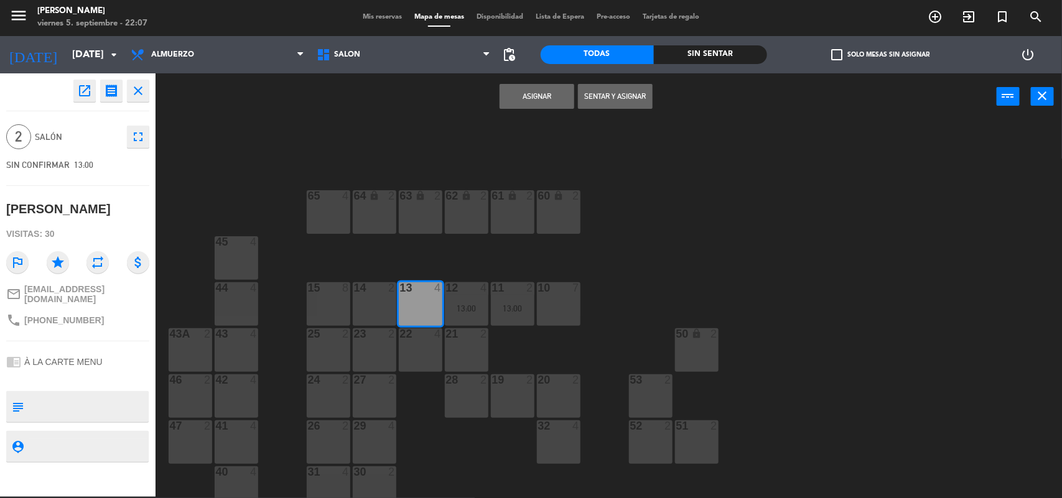
click at [539, 101] on button "Asignar" at bounding box center [537, 96] width 75 height 25
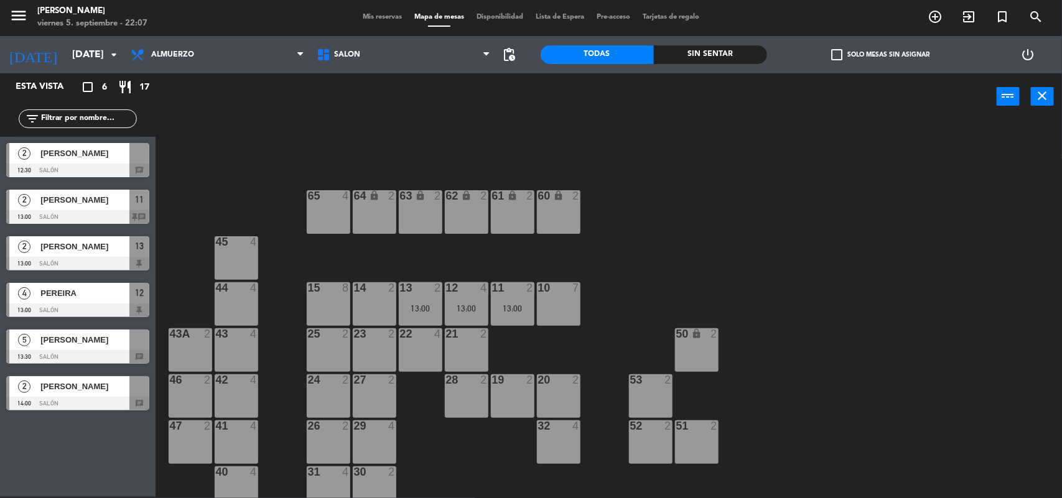
click at [69, 353] on div at bounding box center [77, 357] width 143 height 14
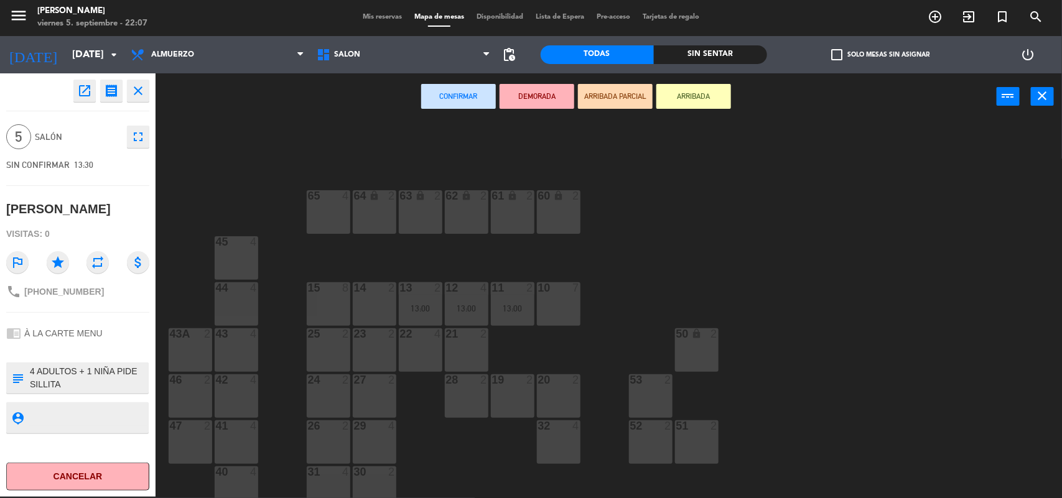
click at [563, 444] on div "32 4" at bounding box center [559, 443] width 44 height 44
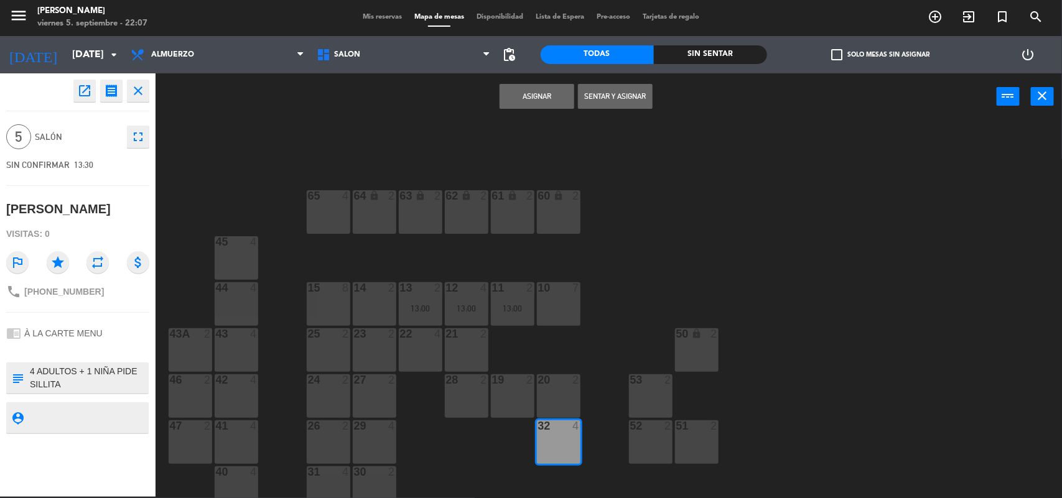
click at [521, 89] on button "Asignar" at bounding box center [537, 96] width 75 height 25
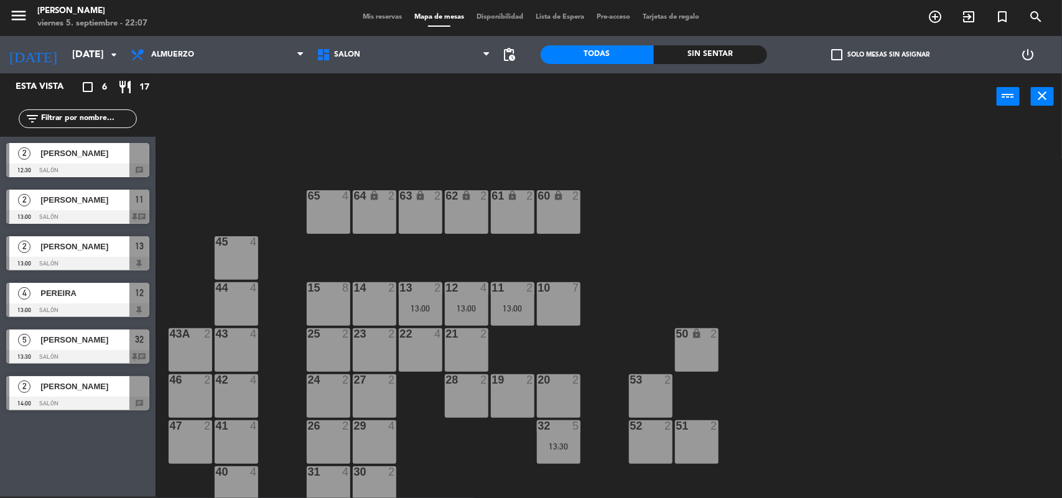
click at [361, 19] on span "Mis reservas" at bounding box center [383, 17] width 52 height 7
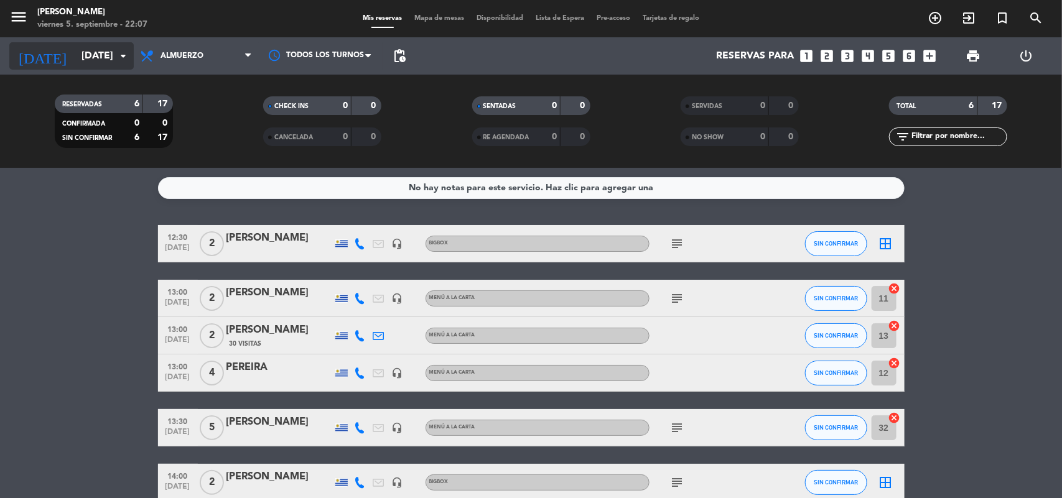
click at [75, 54] on input "[DATE]" at bounding box center [140, 56] width 131 height 24
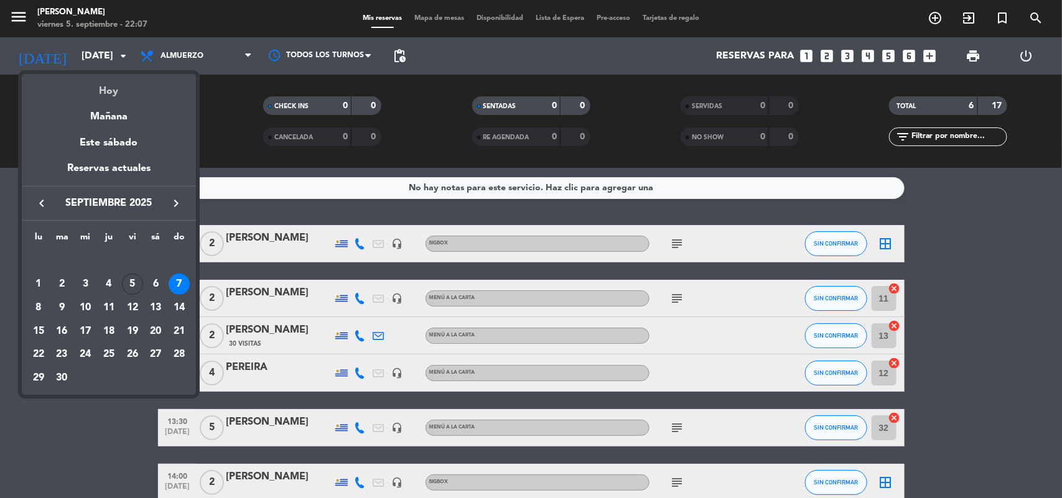
click at [116, 88] on div "Hoy" at bounding box center [109, 87] width 174 height 26
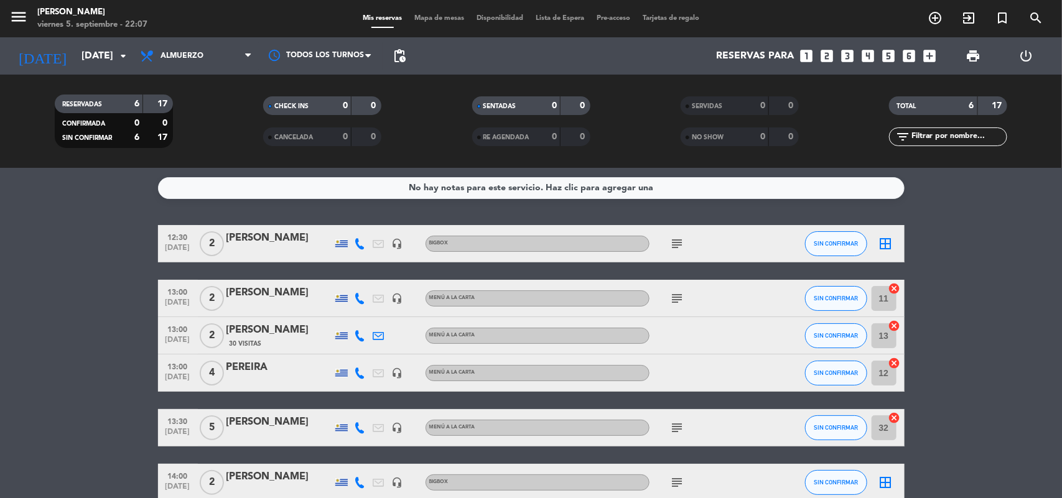
type input "[DATE]"
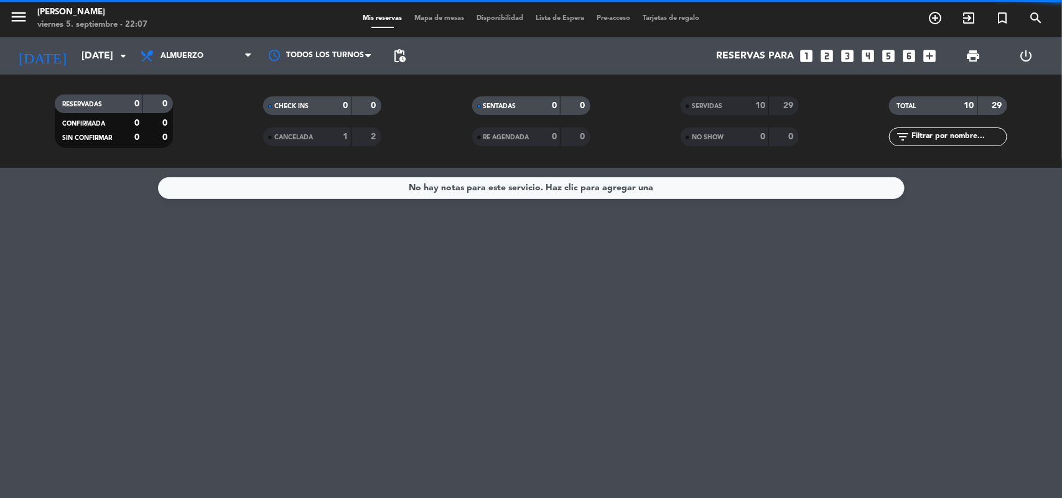
click at [193, 47] on span "Almuerzo" at bounding box center [196, 55] width 124 height 27
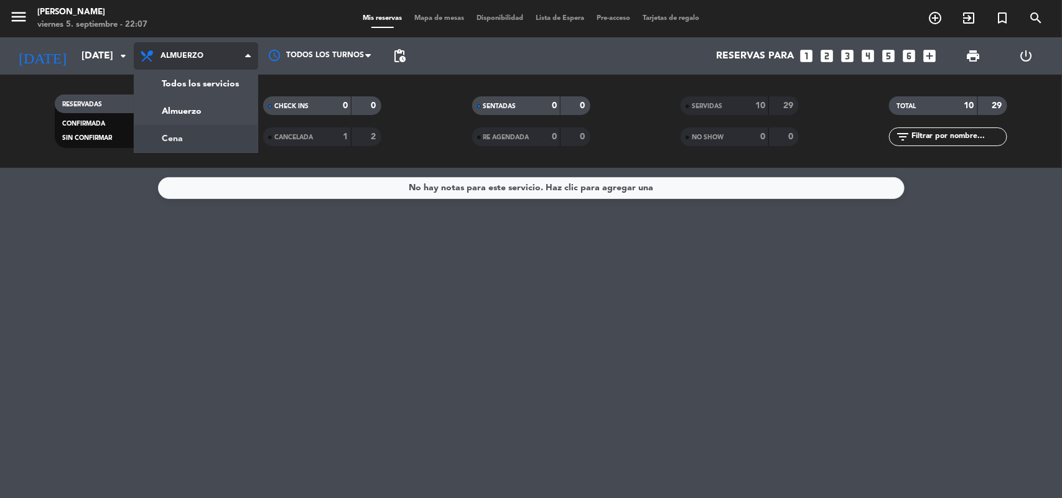
click at [185, 137] on div "menu [PERSON_NAME][DATE] 5. septiembre - 22:07 Mis reservas Mapa de mesas Dispo…" at bounding box center [531, 84] width 1062 height 168
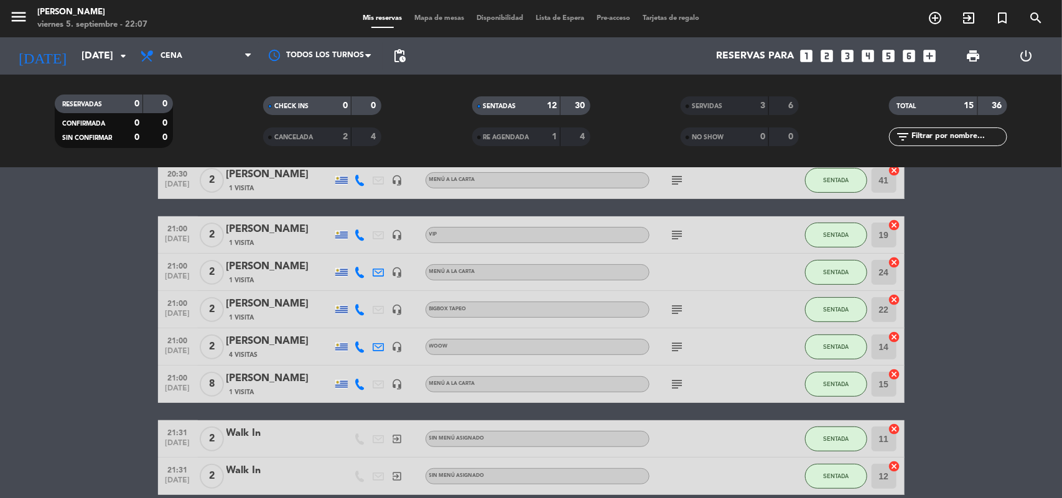
scroll to position [324, 0]
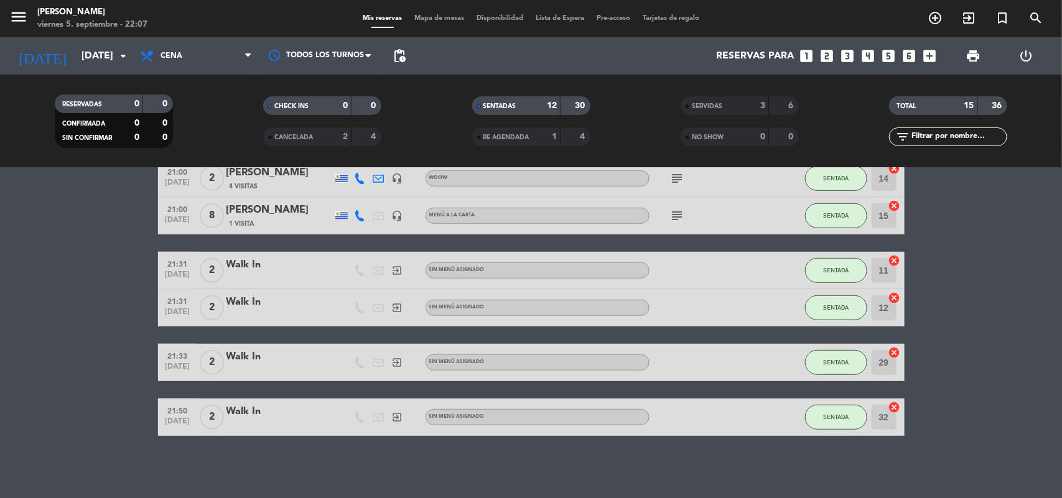
click at [421, 16] on span "Mapa de mesas" at bounding box center [439, 18] width 62 height 7
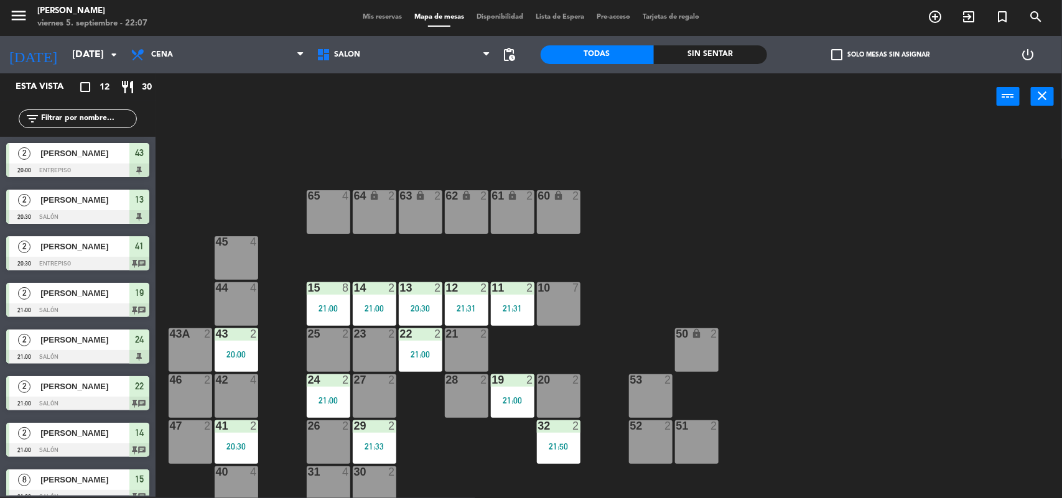
click at [367, 347] on div "23 2" at bounding box center [375, 351] width 44 height 44
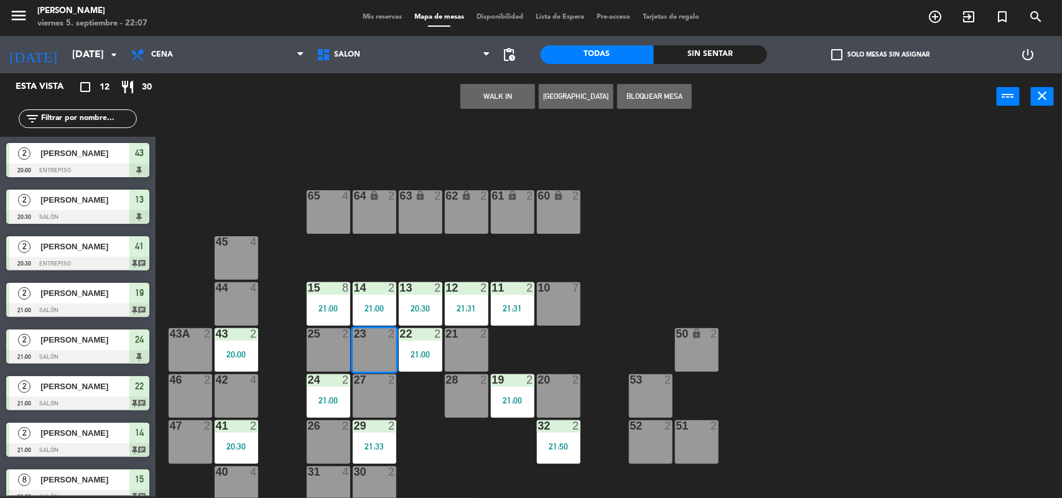
click at [383, 383] on div at bounding box center [374, 380] width 21 height 11
click at [492, 91] on button "WALK IN" at bounding box center [497, 96] width 75 height 25
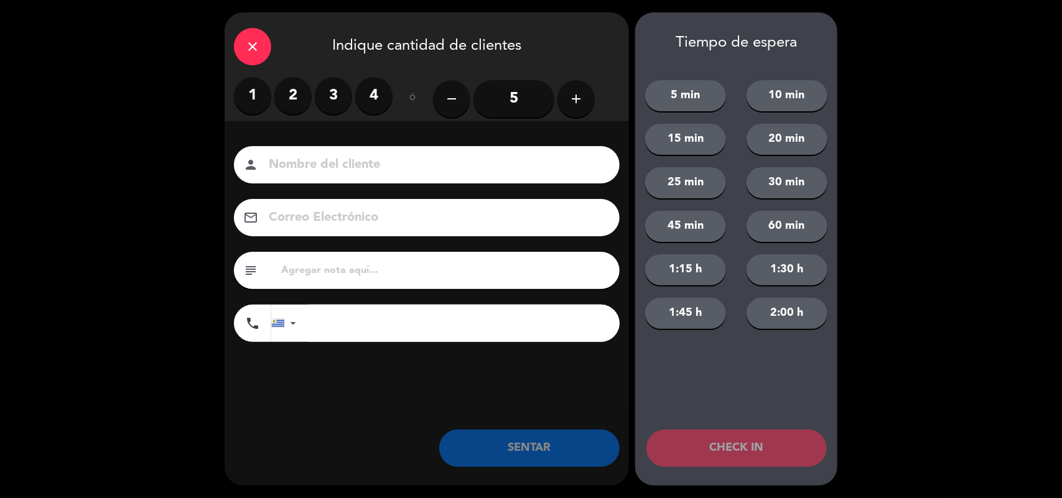
click at [376, 86] on label "4" at bounding box center [373, 95] width 37 height 37
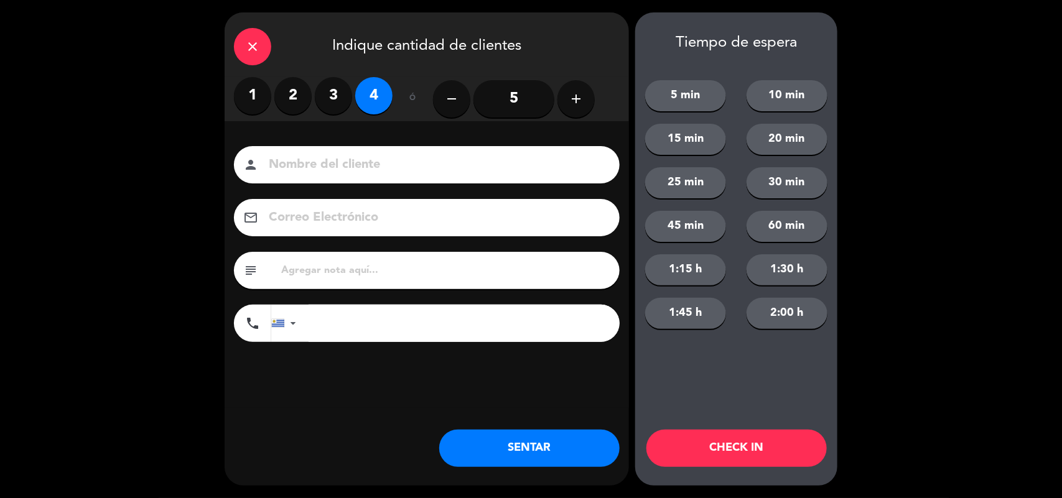
click at [539, 455] on button "SENTAR" at bounding box center [529, 448] width 180 height 37
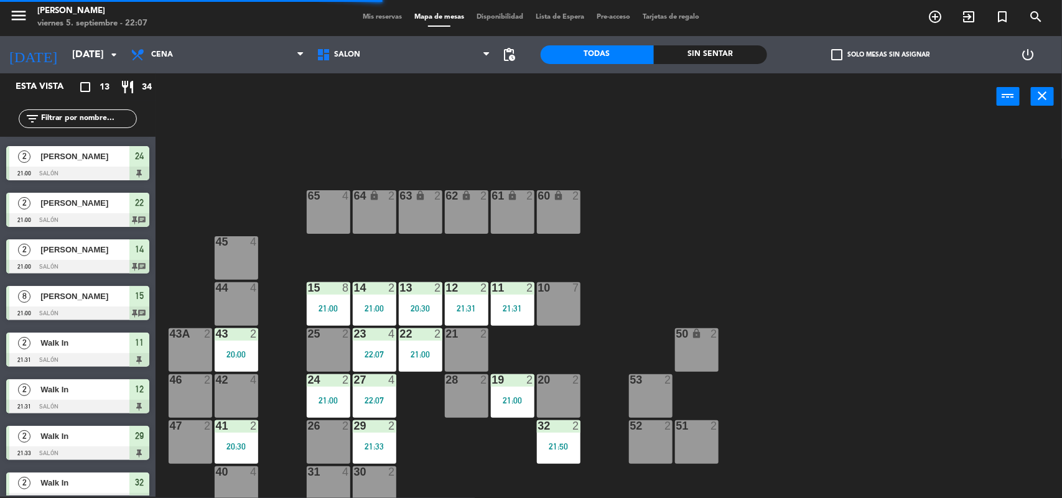
scroll to position [247, 0]
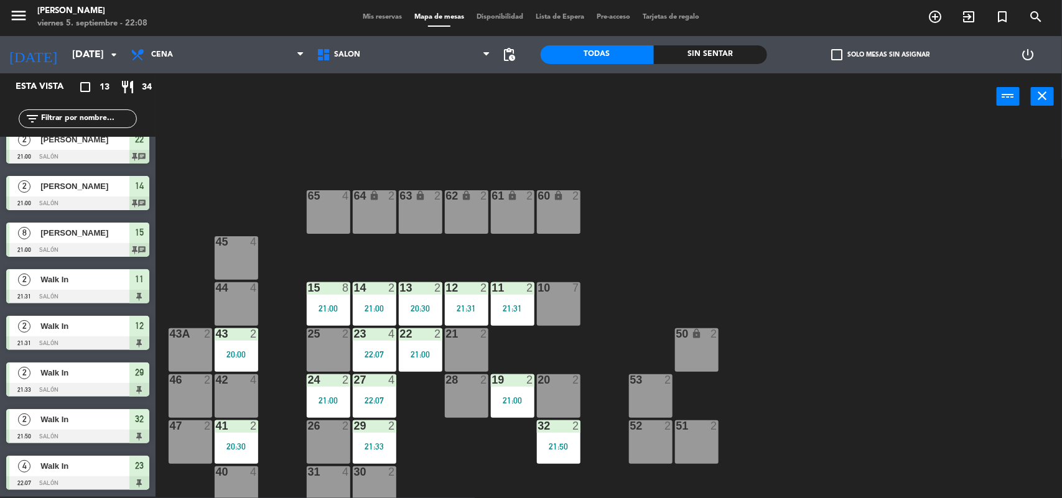
click at [362, 17] on span "Mis reservas" at bounding box center [383, 17] width 52 height 7
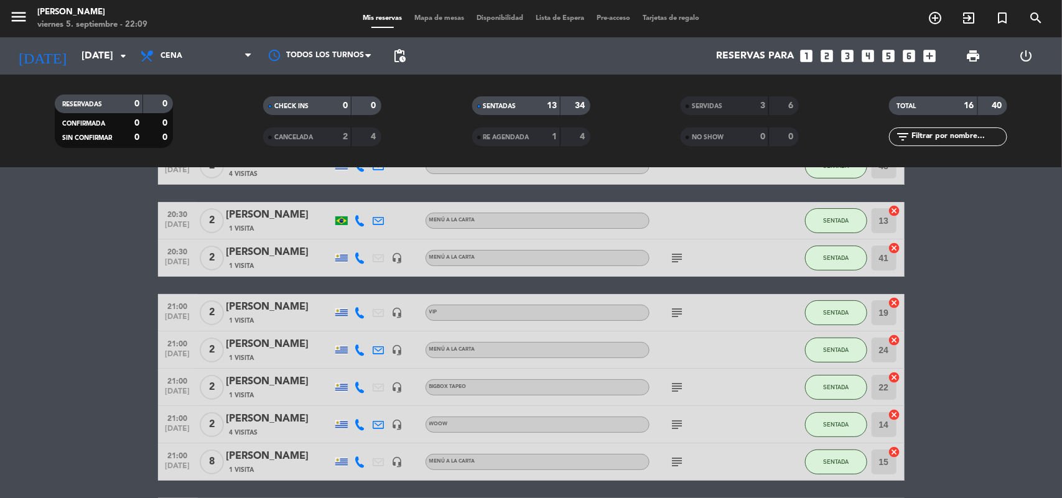
scroll to position [233, 0]
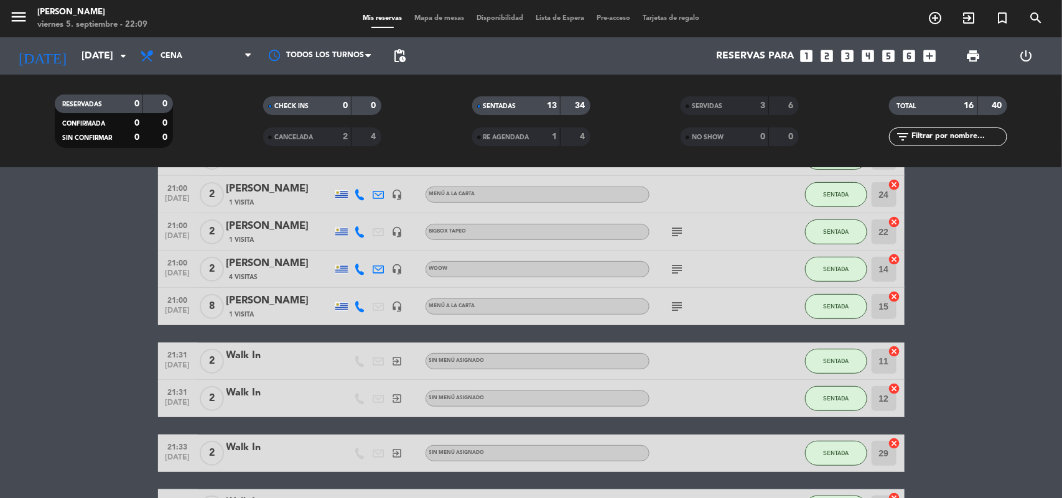
click at [240, 296] on div "[PERSON_NAME]" at bounding box center [279, 301] width 106 height 16
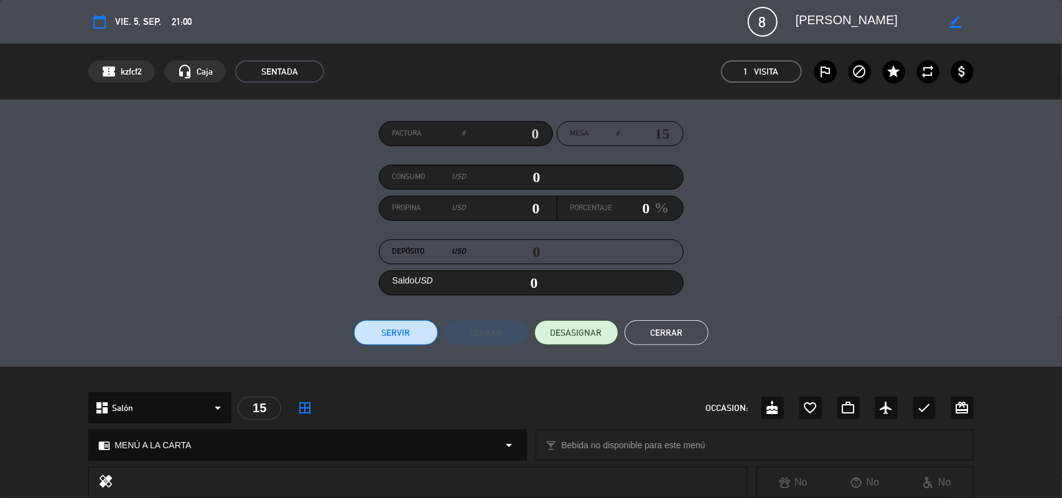
click at [953, 16] on icon "border_color" at bounding box center [956, 22] width 12 height 12
click at [953, 16] on icon at bounding box center [956, 22] width 12 height 12
click at [769, 19] on span "8" at bounding box center [763, 22] width 30 height 30
drag, startPoint x: 761, startPoint y: 22, endPoint x: 754, endPoint y: 24, distance: 7.1
click at [754, 24] on span "8" at bounding box center [763, 22] width 30 height 30
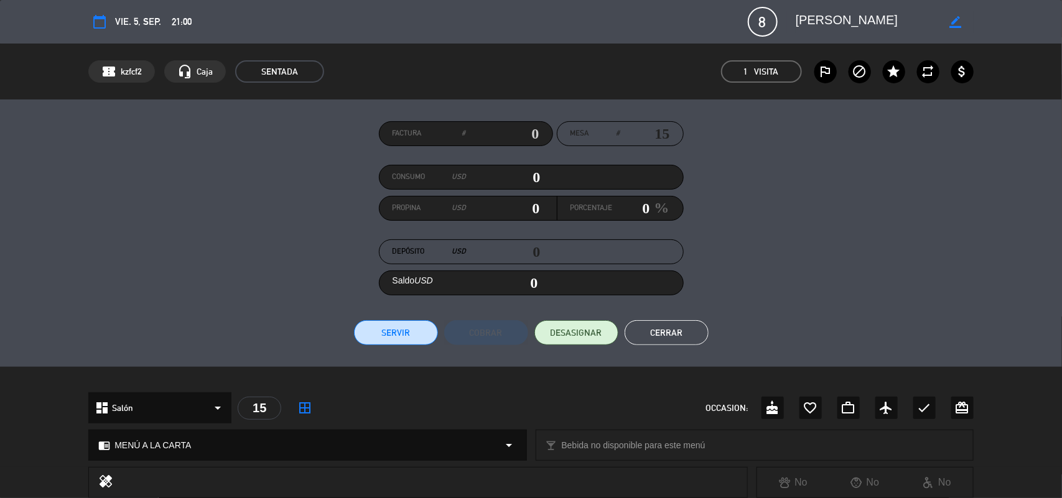
click at [955, 22] on icon "border_color" at bounding box center [956, 22] width 12 height 12
drag, startPoint x: 768, startPoint y: 19, endPoint x: 760, endPoint y: 35, distance: 17.5
click at [760, 20] on span "8" at bounding box center [763, 22] width 30 height 30
click at [576, 335] on span "DESASIGNAR" at bounding box center [577, 333] width 52 height 13
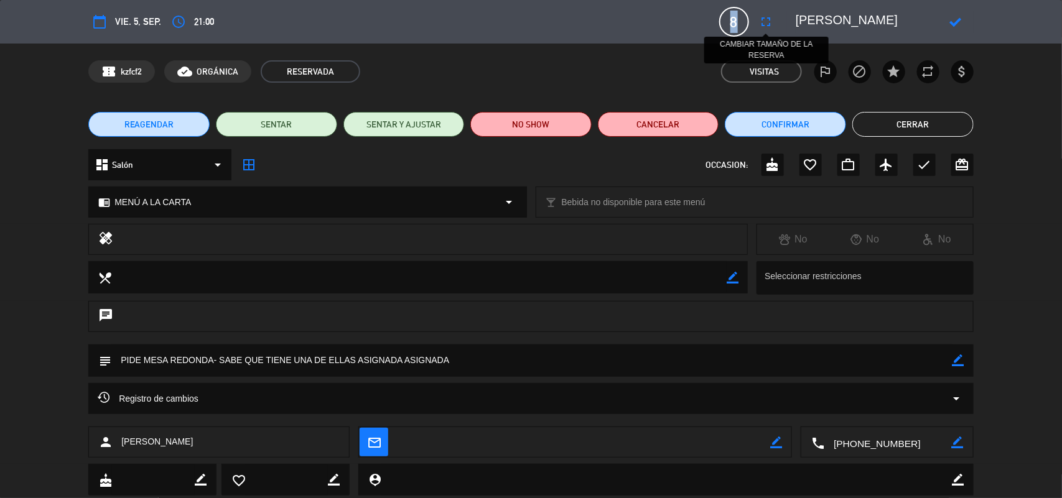
click at [760, 25] on icon "fullscreen" at bounding box center [766, 21] width 15 height 15
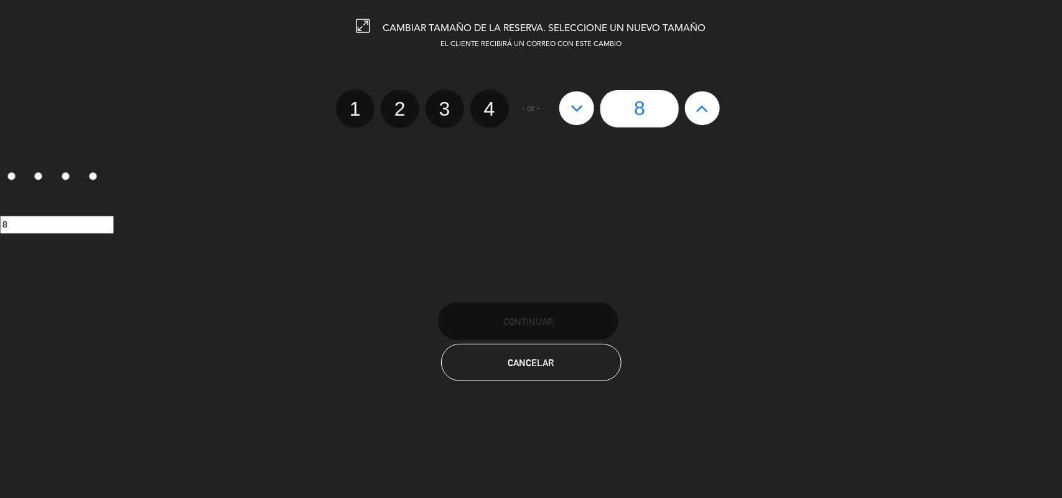
click at [579, 109] on icon at bounding box center [577, 108] width 13 height 20
type input "7"
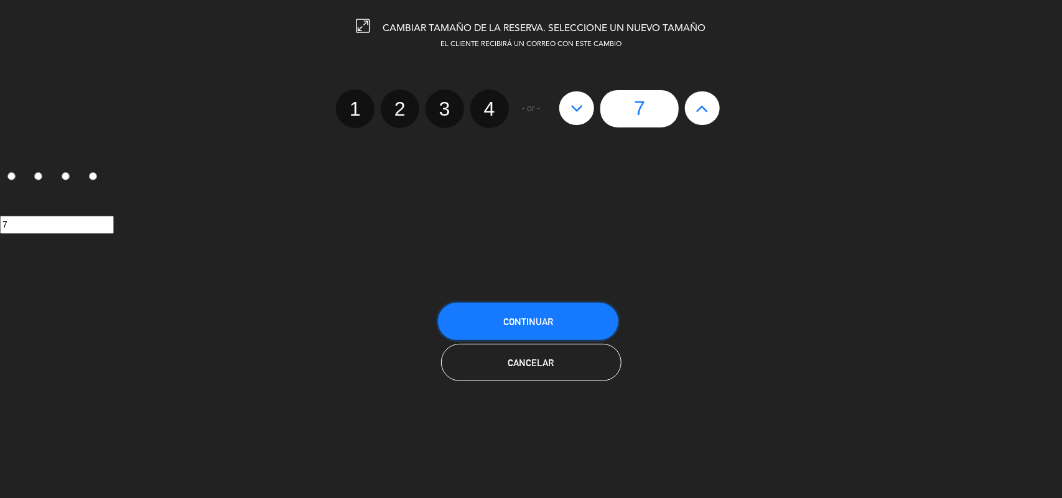
click at [528, 322] on span "Continuar" at bounding box center [528, 322] width 50 height 11
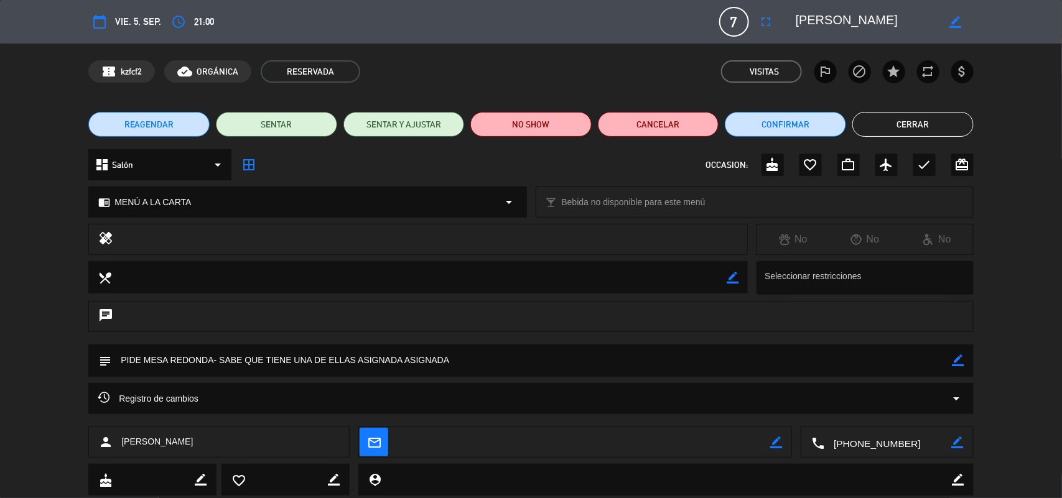
click at [248, 166] on icon "border_all" at bounding box center [248, 164] width 15 height 15
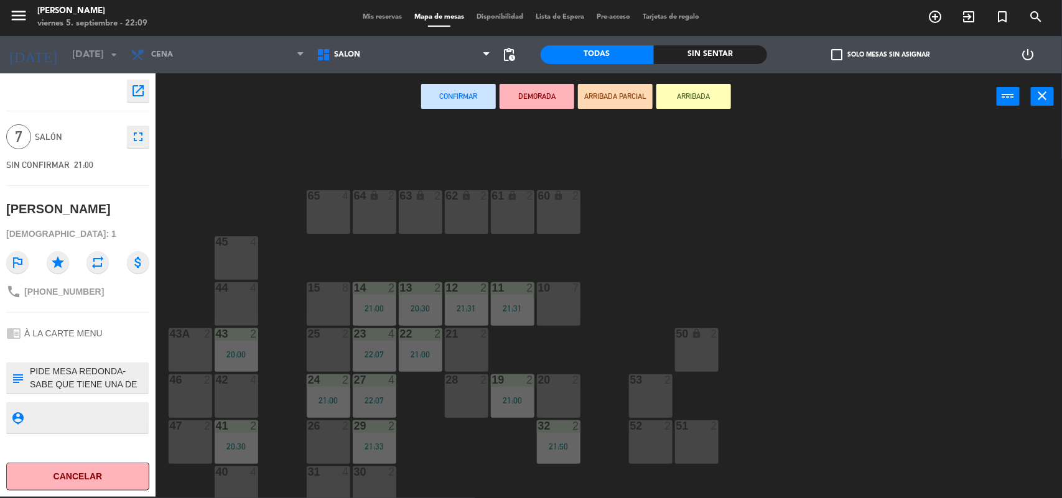
click at [333, 293] on div "15 8" at bounding box center [329, 288] width 44 height 12
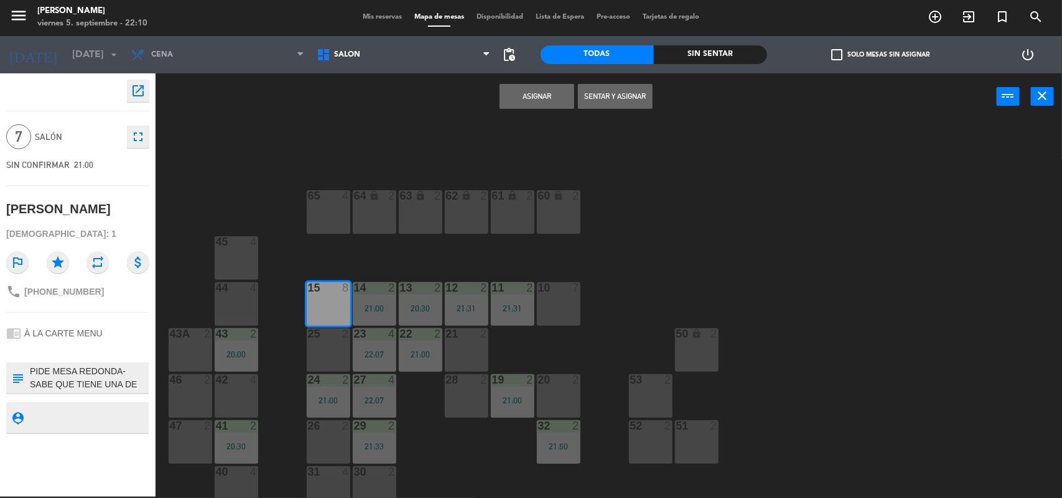
click at [551, 98] on button "Asignar" at bounding box center [537, 96] width 75 height 25
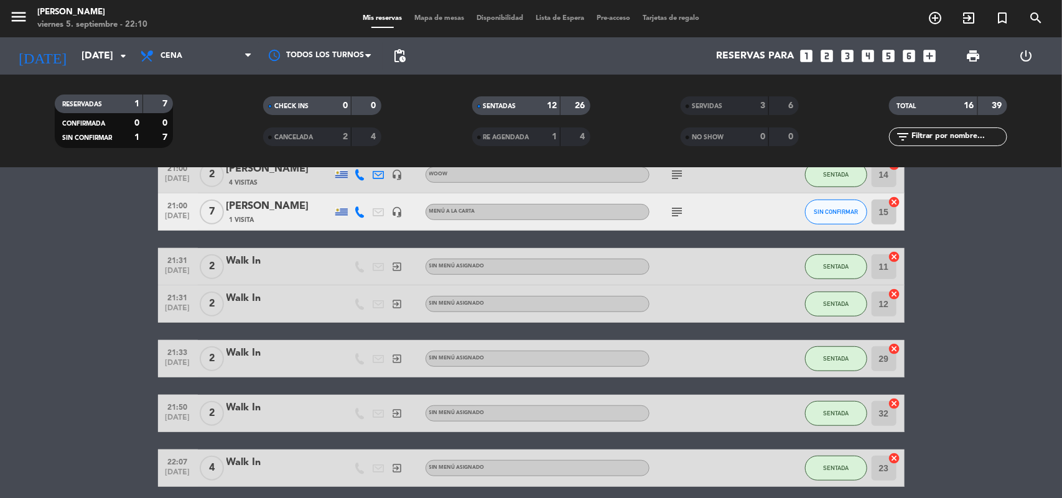
scroll to position [301, 0]
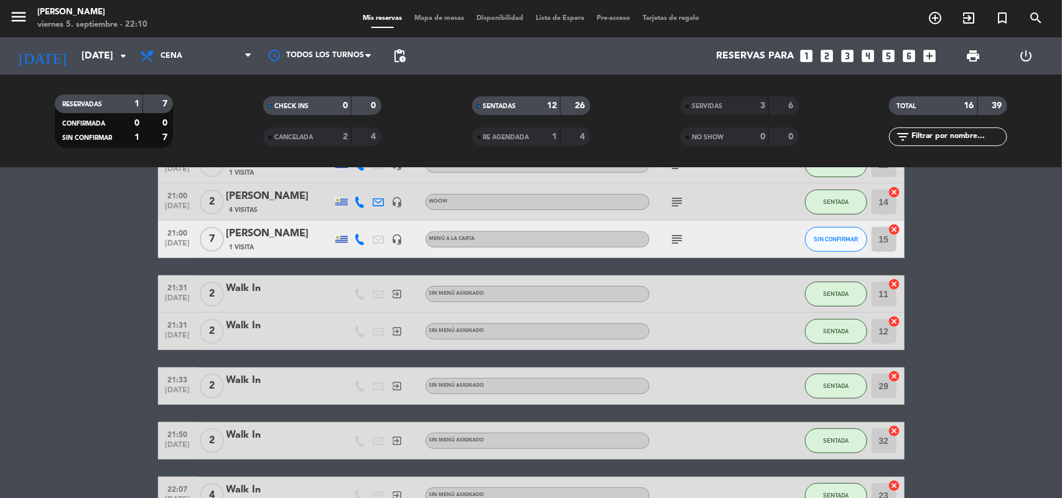
click at [413, 16] on span "Mapa de mesas" at bounding box center [439, 18] width 62 height 7
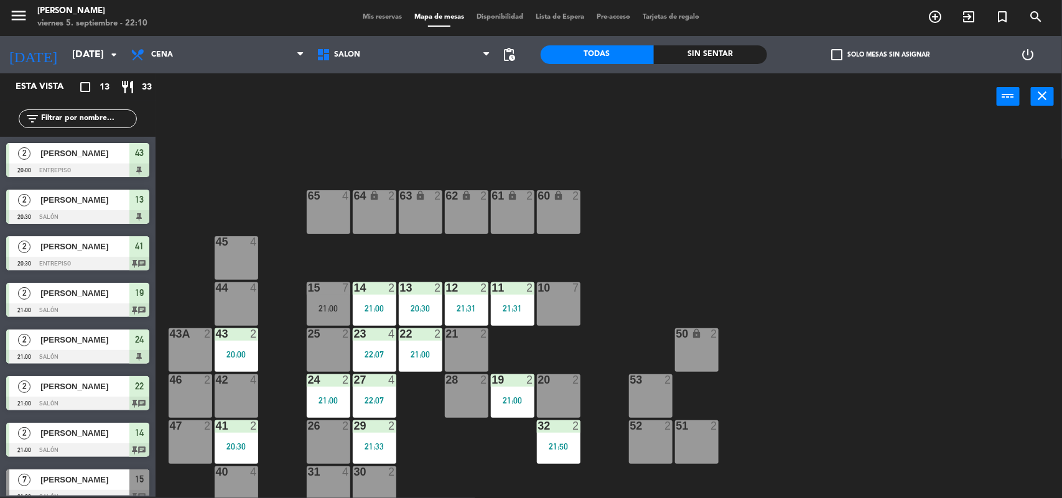
click at [234, 476] on div at bounding box center [236, 472] width 21 height 11
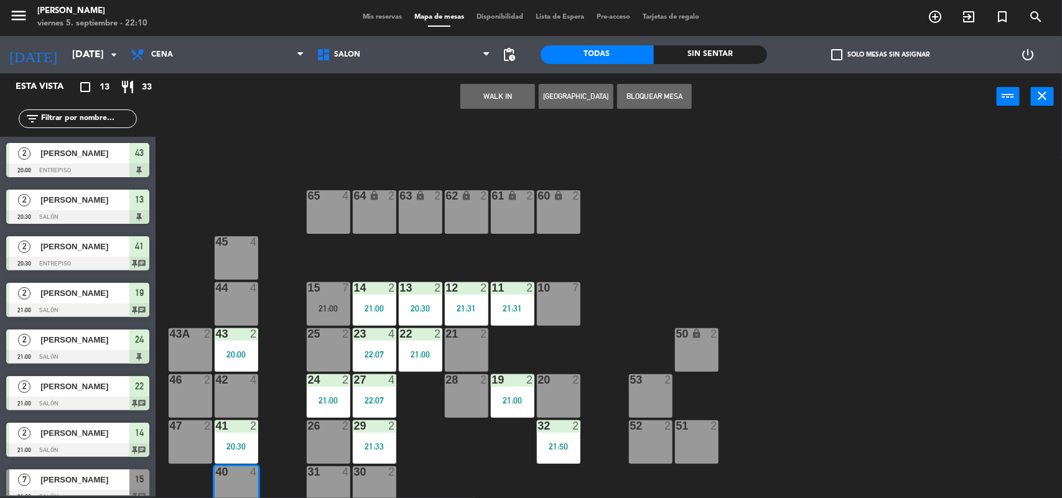
click at [477, 94] on button "WALK IN" at bounding box center [497, 96] width 75 height 25
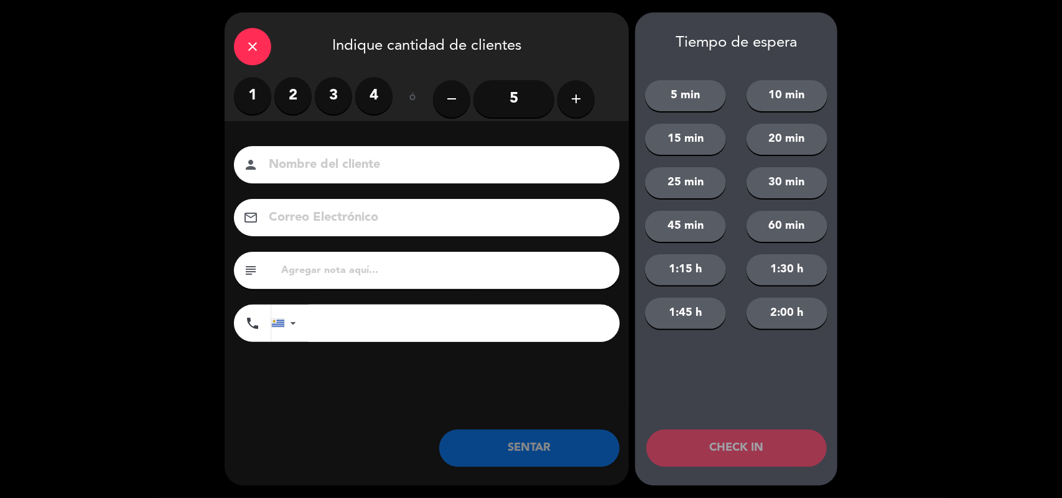
click at [296, 95] on label "2" at bounding box center [292, 95] width 37 height 37
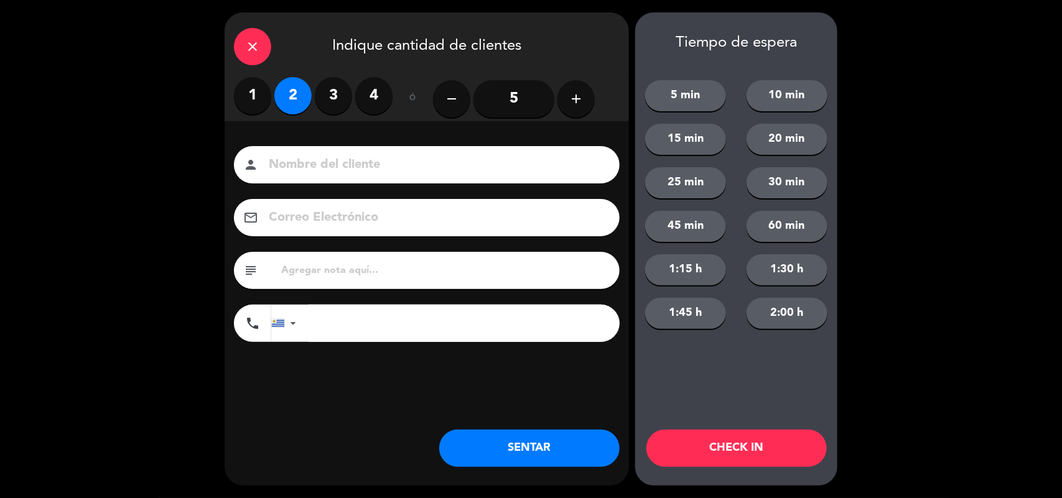
click at [520, 458] on button "SENTAR" at bounding box center [529, 448] width 180 height 37
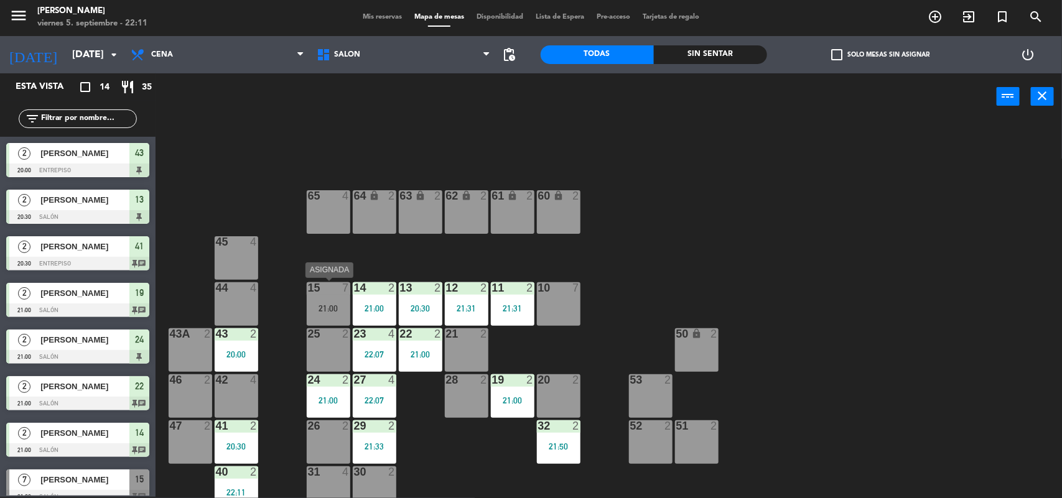
click at [331, 299] on div "15 7 21:00" at bounding box center [329, 304] width 44 height 44
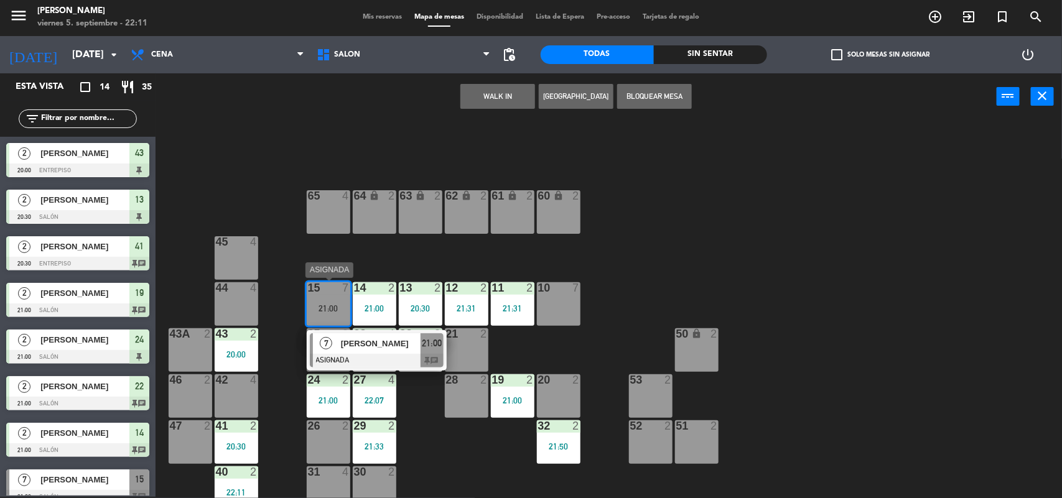
click at [340, 340] on div "[PERSON_NAME]" at bounding box center [380, 344] width 81 height 21
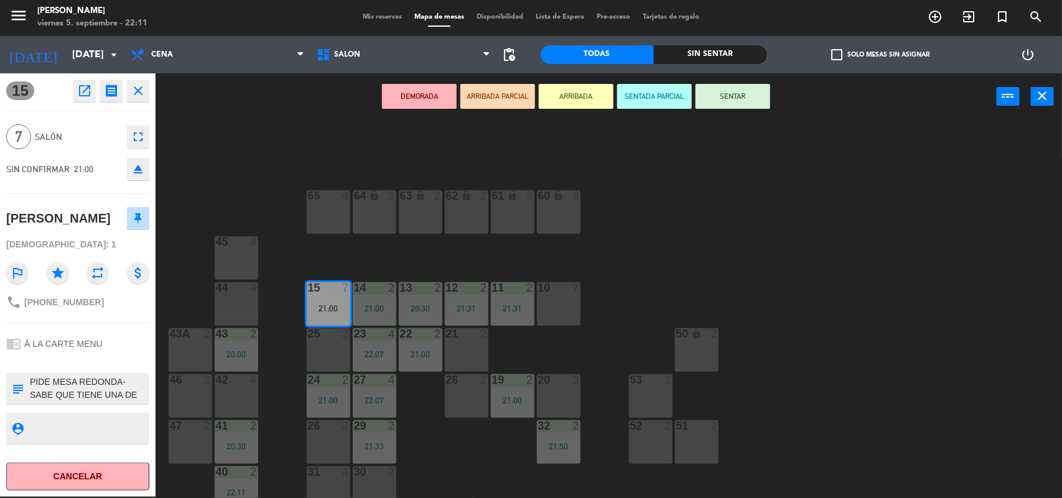
click at [711, 96] on button "SENTAR" at bounding box center [733, 96] width 75 height 25
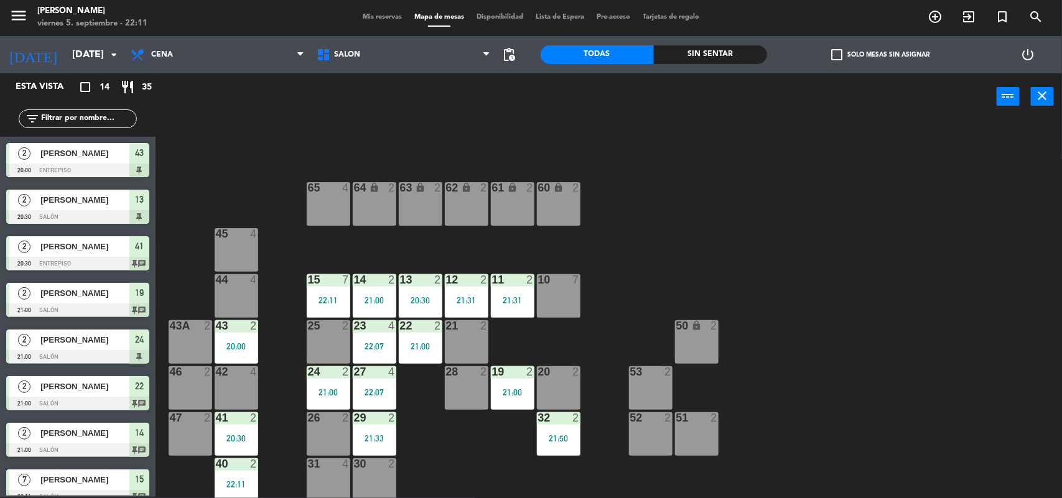
scroll to position [11, 0]
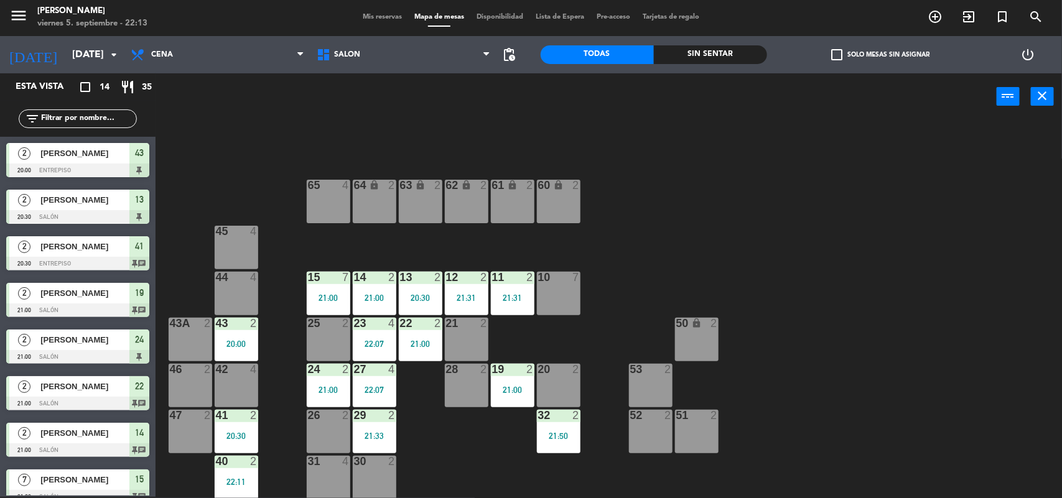
click at [375, 17] on span "Mis reservas" at bounding box center [383, 17] width 52 height 7
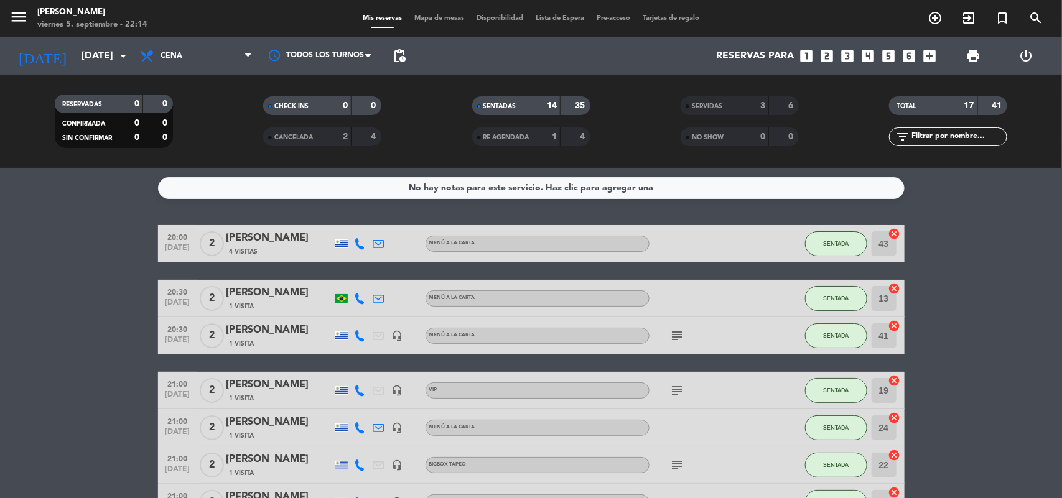
click at [436, 15] on span "Mapa de mesas" at bounding box center [439, 18] width 62 height 7
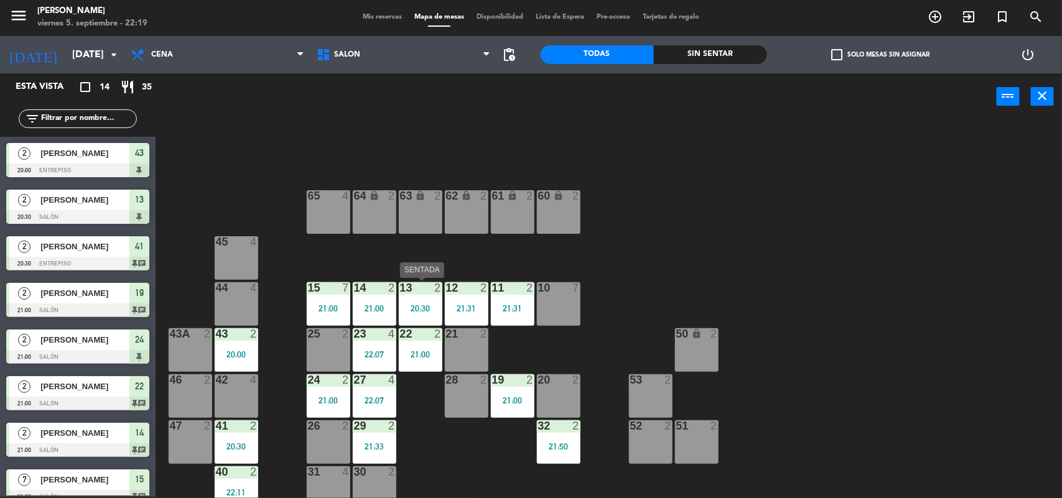
click at [427, 312] on div "20:30" at bounding box center [421, 308] width 44 height 9
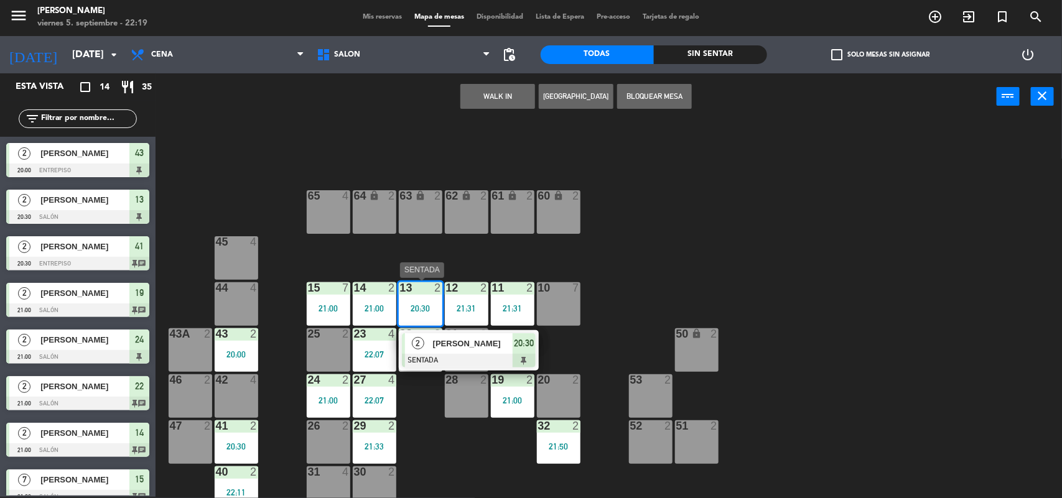
click at [442, 350] on span "[PERSON_NAME]" at bounding box center [473, 343] width 80 height 13
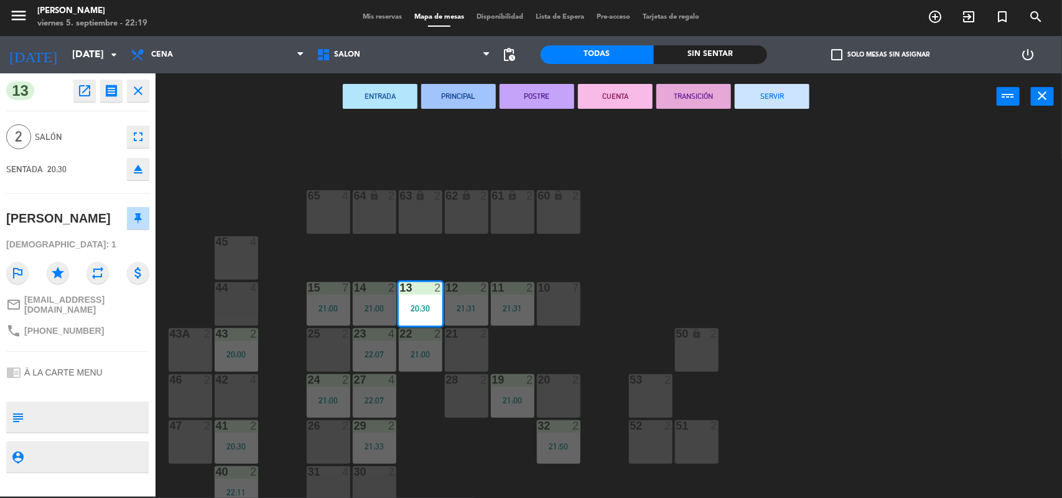
click at [744, 103] on button "SERVIR" at bounding box center [772, 96] width 75 height 25
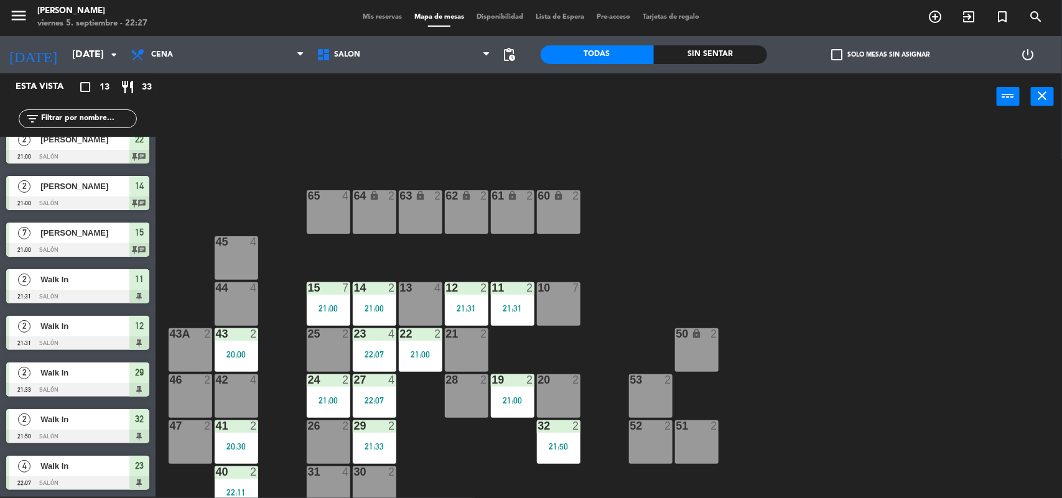
scroll to position [247, 0]
click at [285, 352] on div "64 lock 2 63 lock 2 62 lock 2 61 lock 2 60 lock 2 65 4 45 4 10 7 15 7 21:00 13 …" at bounding box center [614, 310] width 896 height 377
click at [284, 450] on div "64 lock 2 63 lock 2 62 lock 2 61 lock 2 60 lock 2 65 4 45 4 10 7 15 7 21:00 13 …" at bounding box center [614, 310] width 896 height 377
click at [502, 462] on div "64 lock 2 63 lock 2 62 lock 2 61 lock 2 60 lock 2 65 4 45 4 10 7 15 7 21:00 13 …" at bounding box center [614, 310] width 896 height 377
click at [390, 444] on div "21:33" at bounding box center [375, 446] width 44 height 9
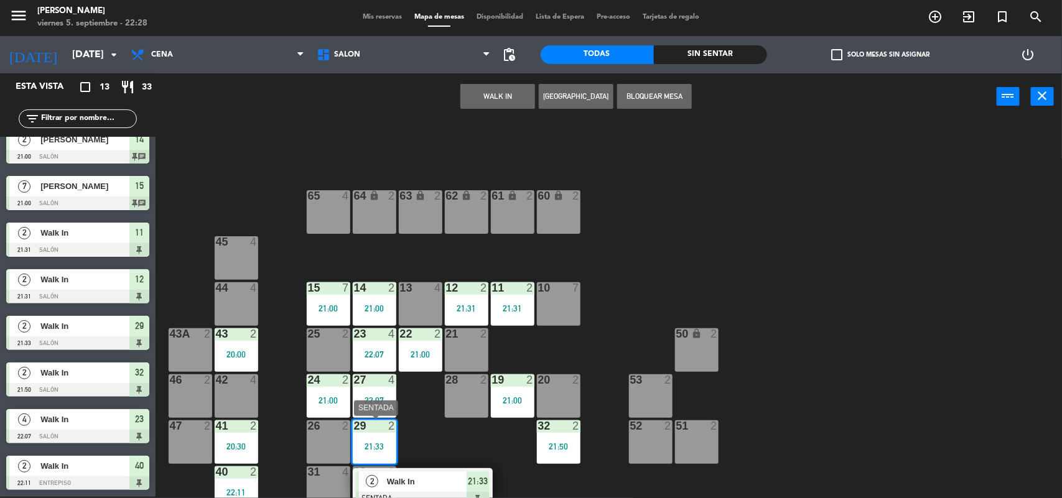
drag, startPoint x: 437, startPoint y: 486, endPoint x: 498, endPoint y: 378, distance: 124.0
click at [437, 484] on div "2 Walk In SENTADA 21:33" at bounding box center [422, 489] width 159 height 40
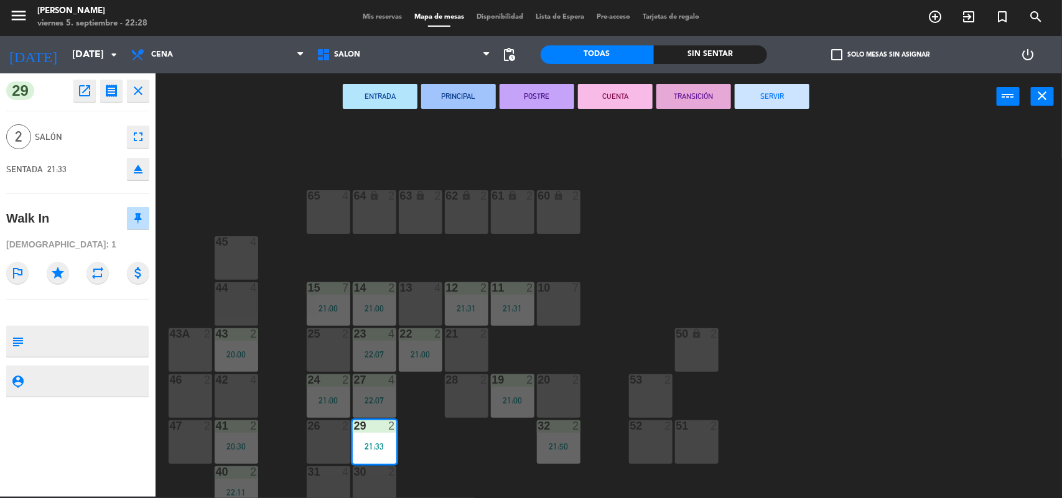
click at [749, 107] on button "SERVIR" at bounding box center [772, 96] width 75 height 25
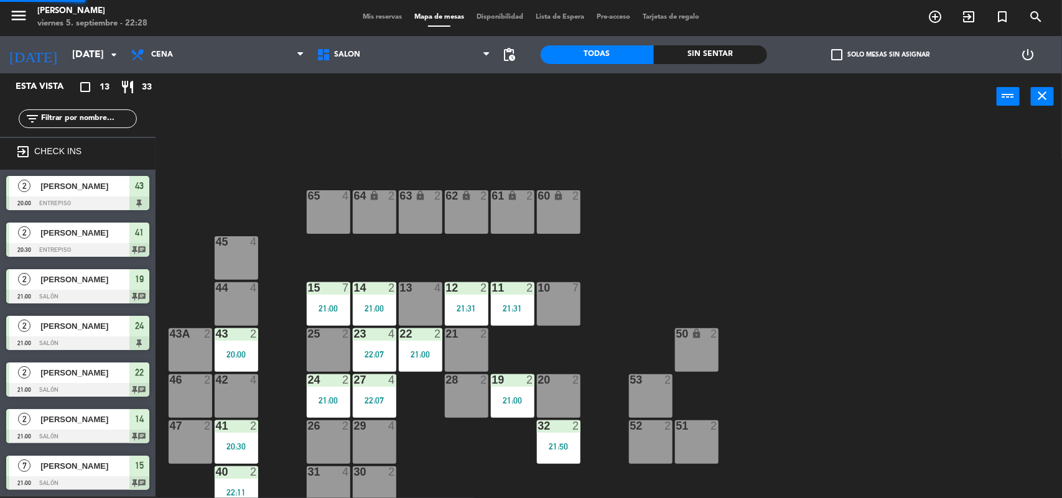
scroll to position [42, 0]
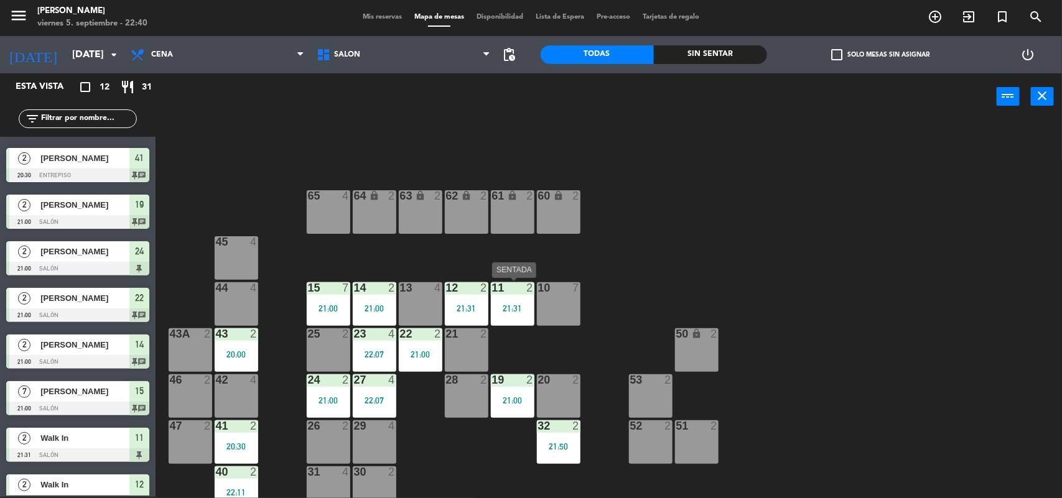
drag, startPoint x: 506, startPoint y: 299, endPoint x: 500, endPoint y: 300, distance: 6.3
click at [500, 299] on div "11 2 21:31" at bounding box center [513, 304] width 44 height 44
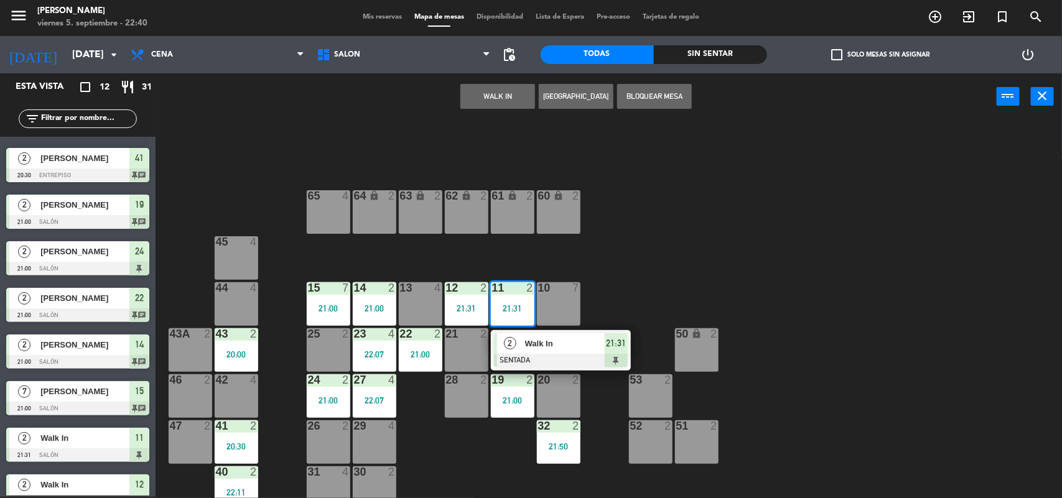
click at [524, 354] on div at bounding box center [561, 361] width 134 height 14
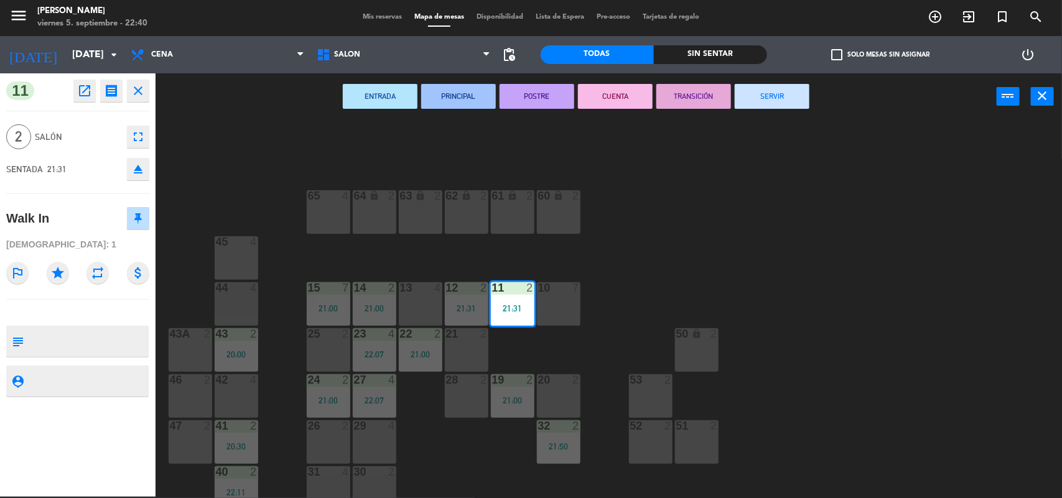
click at [759, 94] on button "SERVIR" at bounding box center [772, 96] width 75 height 25
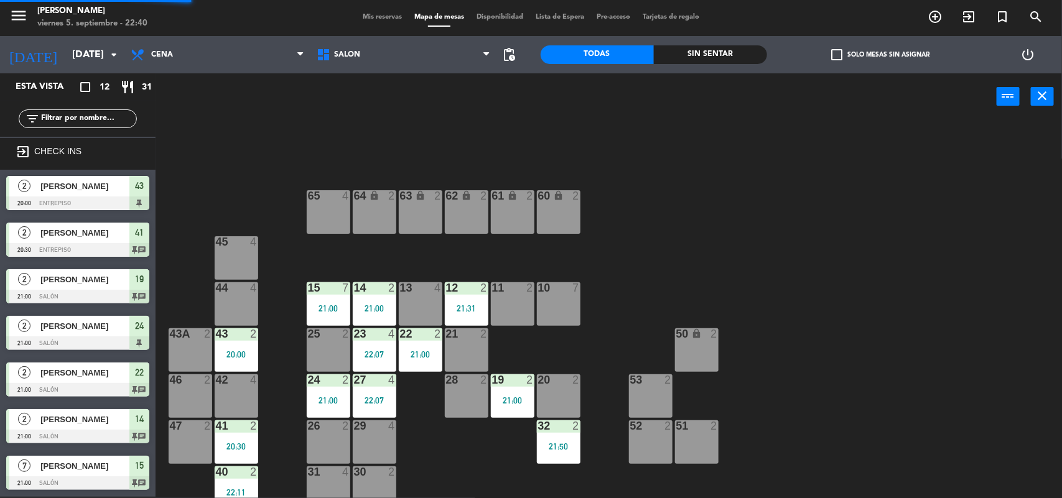
scroll to position [1, 0]
click at [462, 306] on div "21:31" at bounding box center [467, 308] width 44 height 9
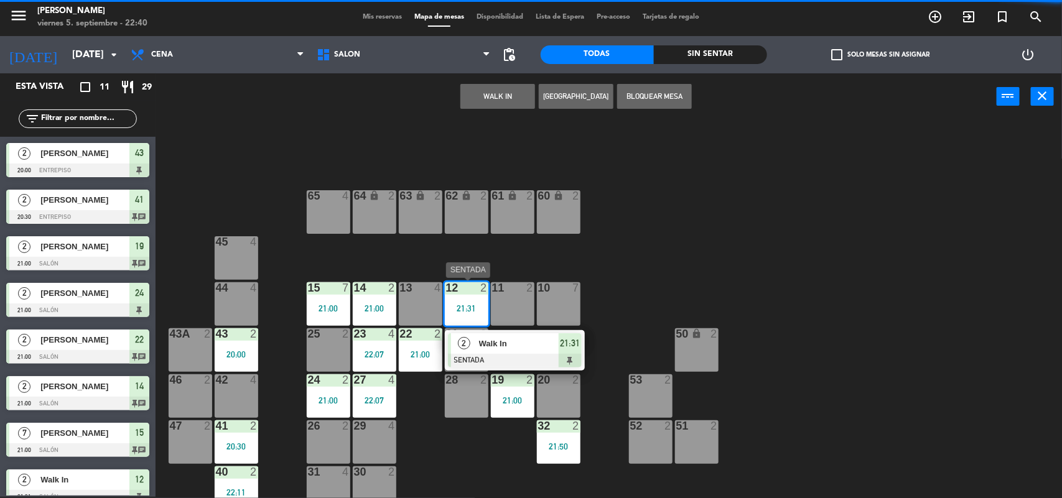
click at [486, 338] on span "Walk In" at bounding box center [519, 343] width 80 height 13
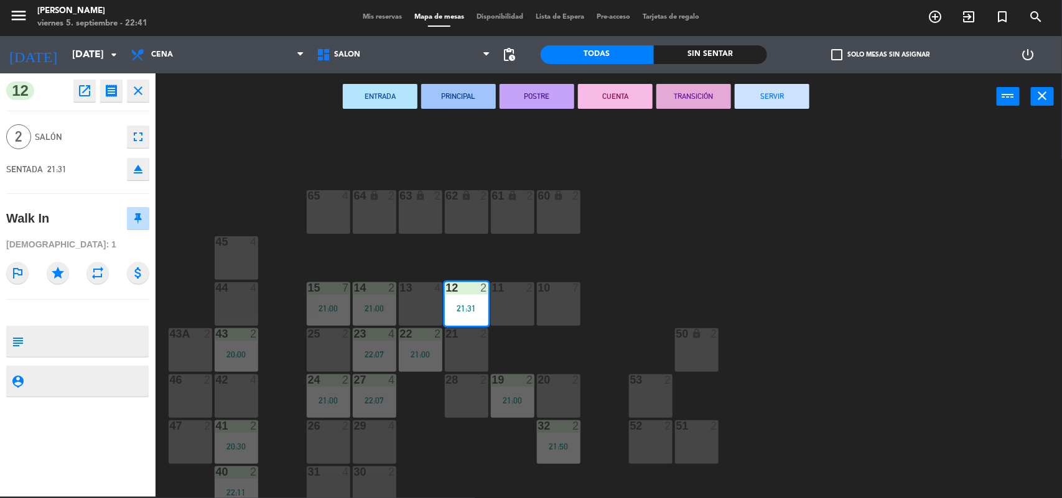
click at [757, 95] on button "SERVIR" at bounding box center [772, 96] width 75 height 25
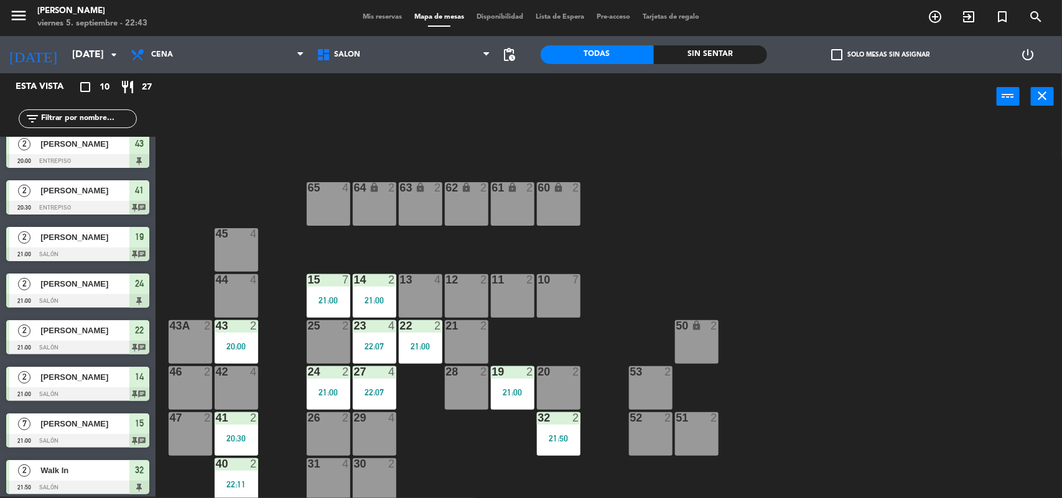
scroll to position [11, 0]
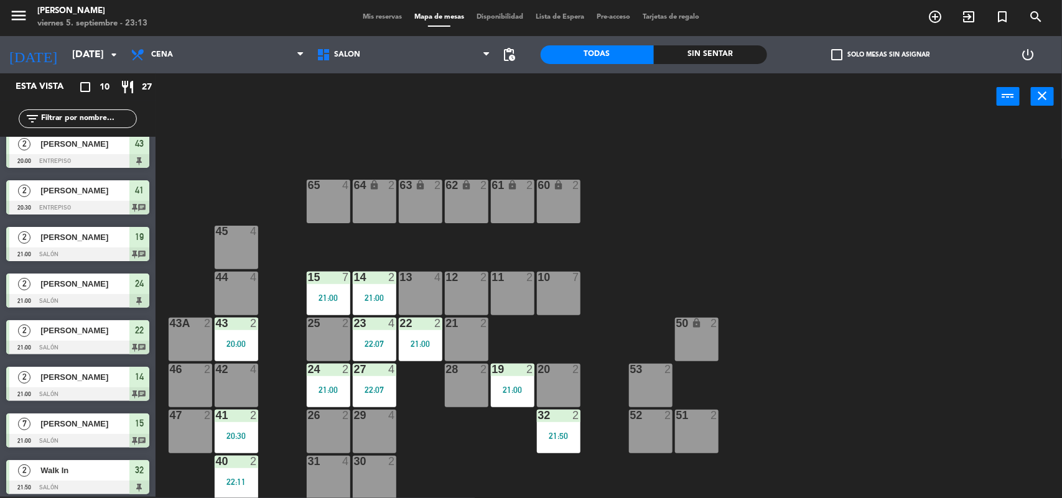
click at [370, 16] on span "Mis reservas" at bounding box center [383, 17] width 52 height 7
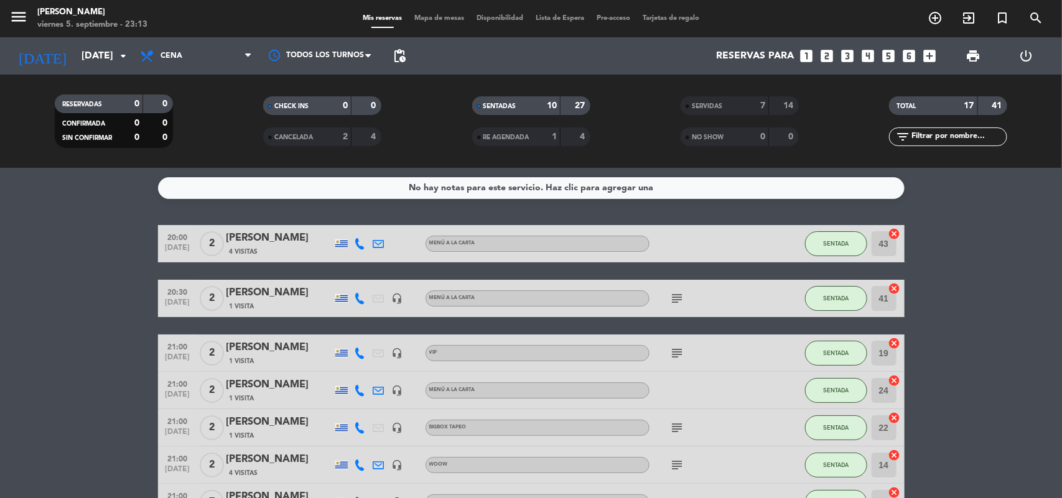
click at [449, 19] on span "Mapa de mesas" at bounding box center [439, 18] width 62 height 7
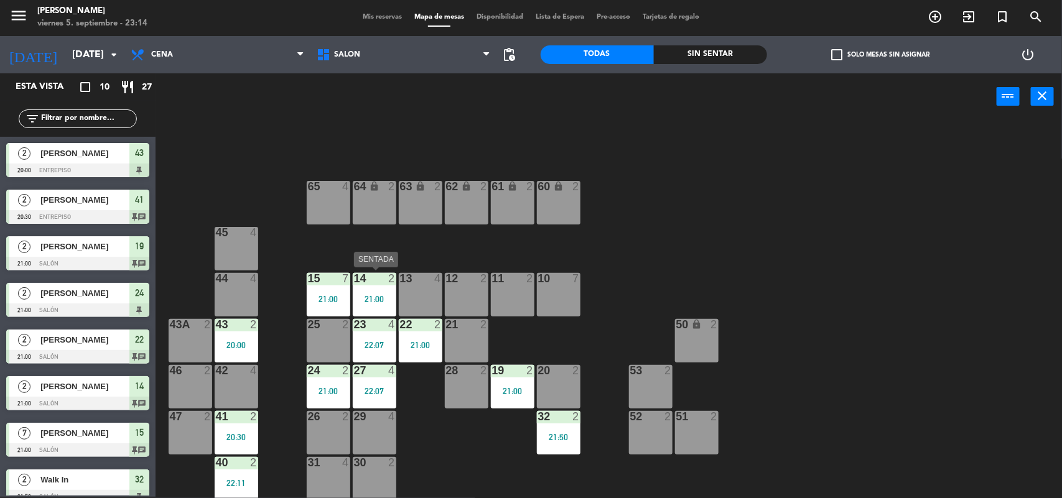
scroll to position [11, 0]
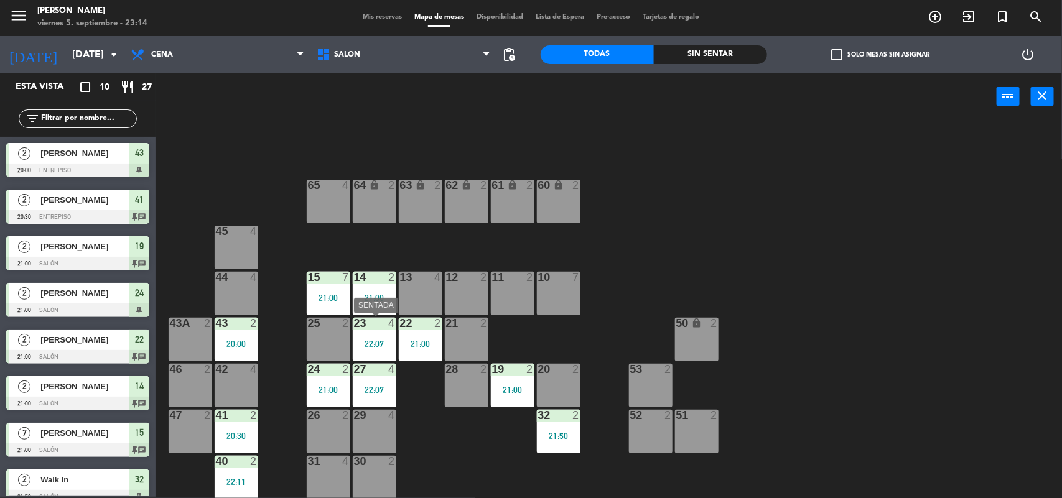
drag, startPoint x: 374, startPoint y: 335, endPoint x: 383, endPoint y: 358, distance: 24.8
click at [373, 340] on div "23 4 22:07" at bounding box center [375, 340] width 44 height 44
drag, startPoint x: 384, startPoint y: 386, endPoint x: 389, endPoint y: 395, distance: 10.0
click at [384, 387] on div "22:07" at bounding box center [375, 390] width 44 height 9
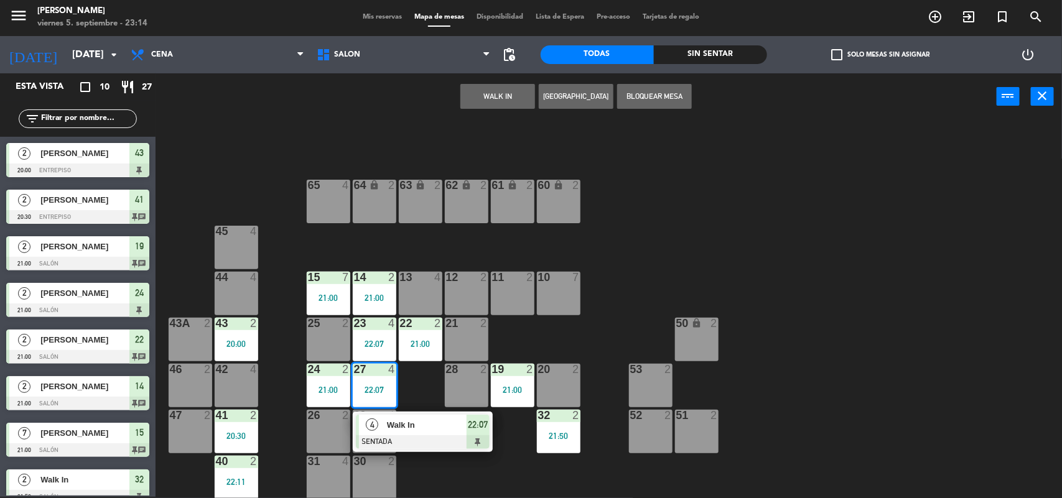
click at [386, 421] on div "Walk In" at bounding box center [426, 425] width 81 height 21
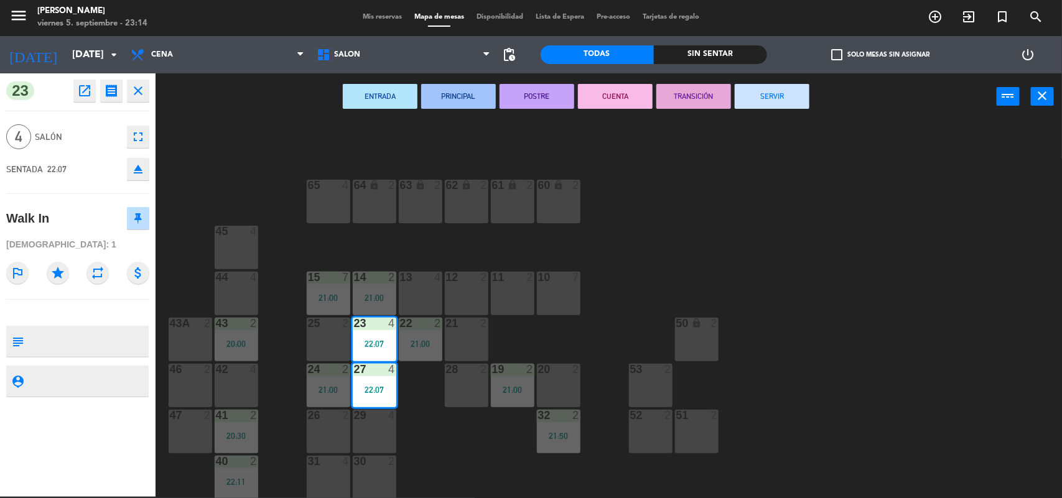
drag, startPoint x: 792, startPoint y: 101, endPoint x: 711, endPoint y: 172, distance: 107.2
click at [792, 103] on button "SERVIR" at bounding box center [772, 96] width 75 height 25
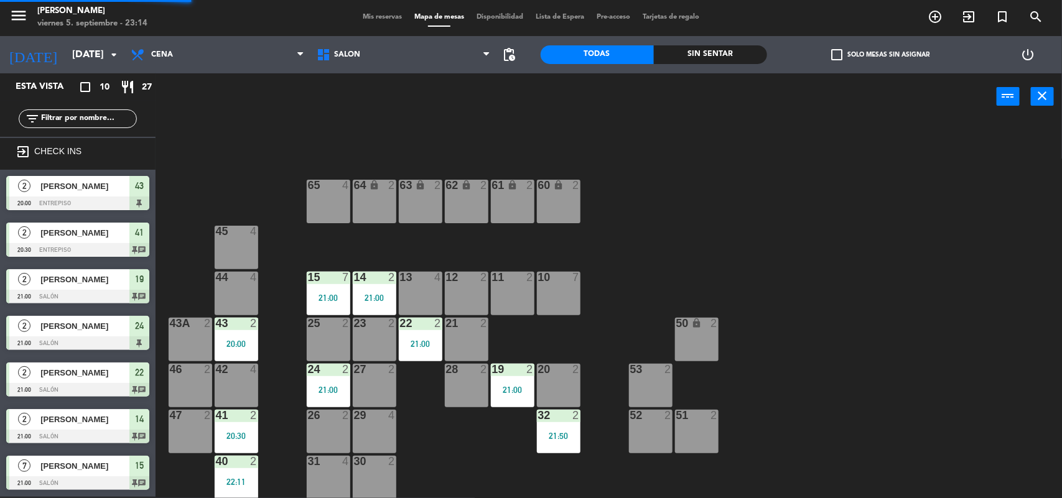
scroll to position [86, 0]
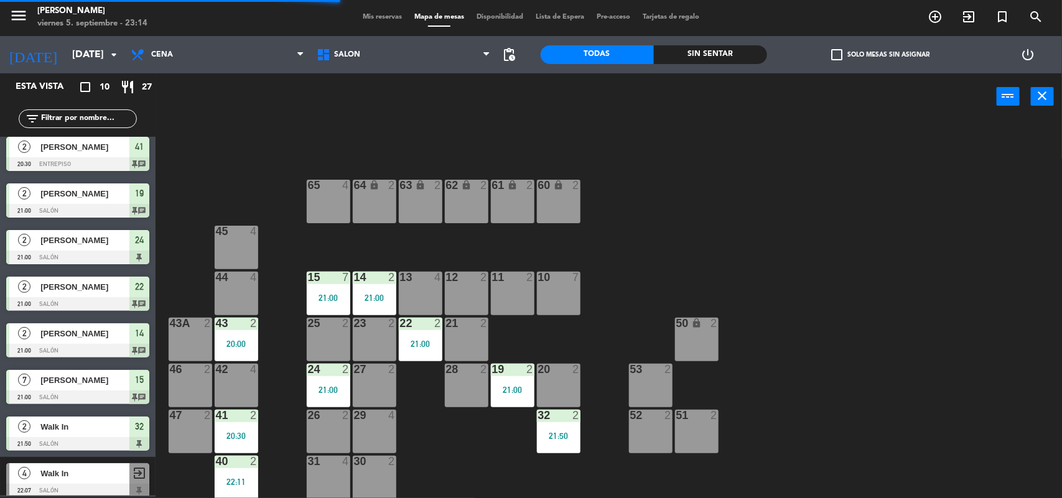
click at [505, 371] on div at bounding box center [512, 369] width 21 height 11
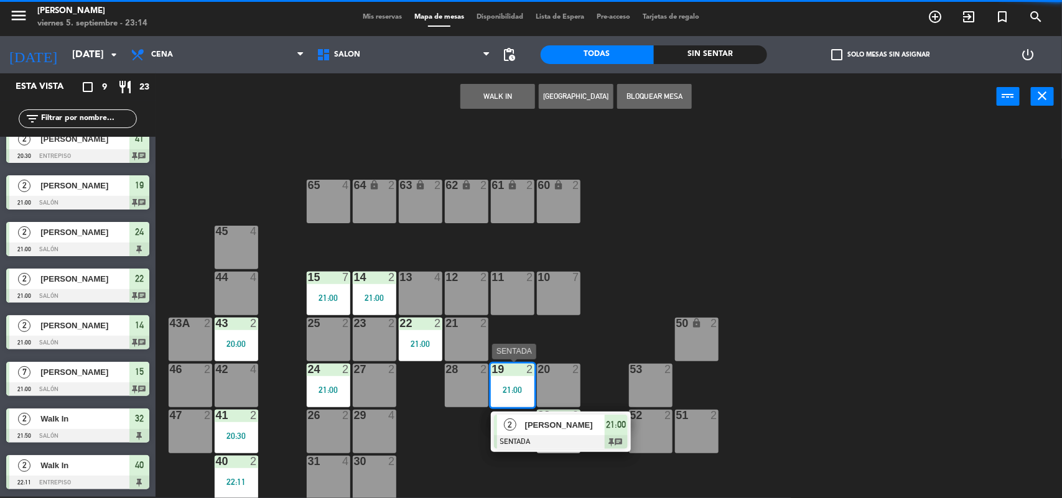
scroll to position [60, 0]
click at [508, 428] on span "2" at bounding box center [510, 425] width 12 height 12
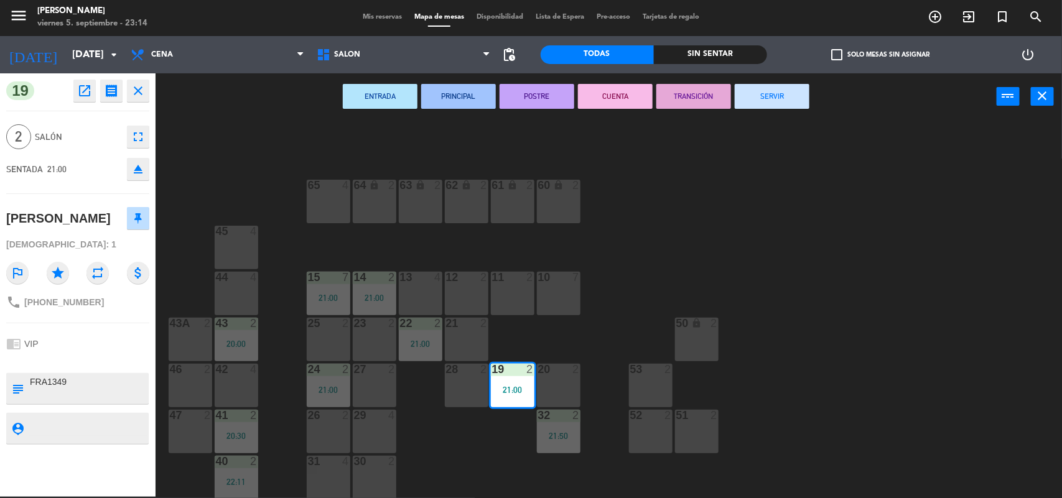
click at [767, 109] on div "ENTRADA PRINCIPAL POSTRE CUENTA TRANSICIÓN SERVIR power_input close" at bounding box center [576, 96] width 841 height 47
drag, startPoint x: 798, startPoint y: 86, endPoint x: 502, endPoint y: 229, distance: 328.9
click at [786, 94] on button "SERVIR" at bounding box center [772, 96] width 75 height 25
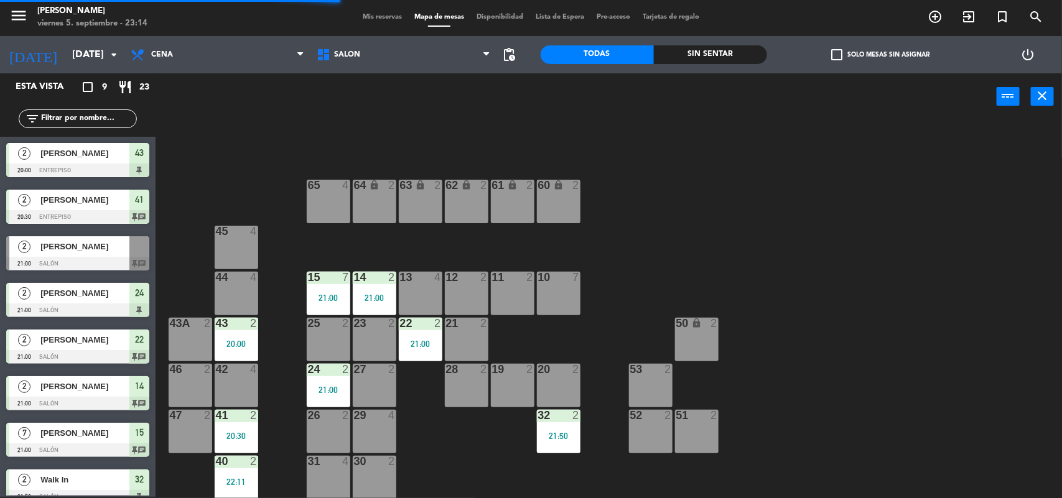
click at [427, 348] on div "22 2 21:00" at bounding box center [421, 340] width 44 height 44
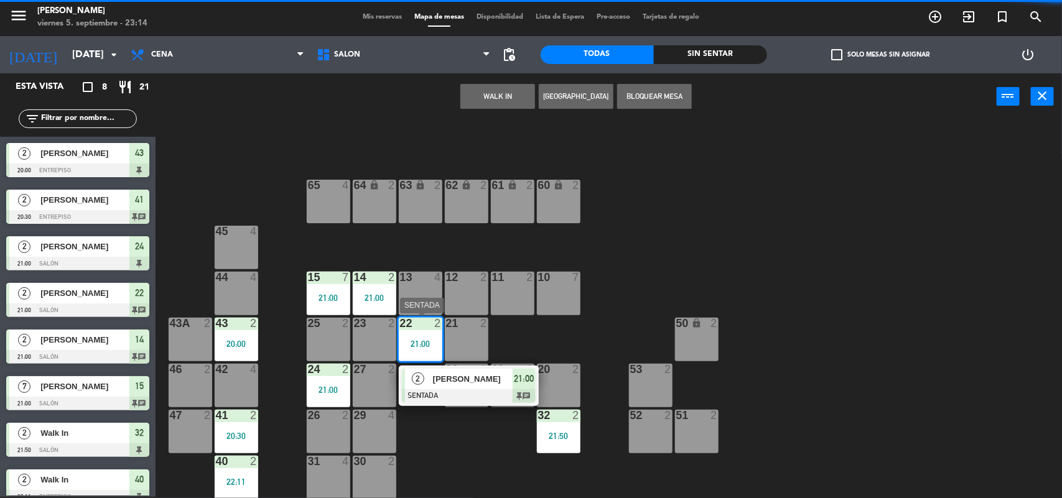
click at [446, 390] on div at bounding box center [469, 397] width 134 height 14
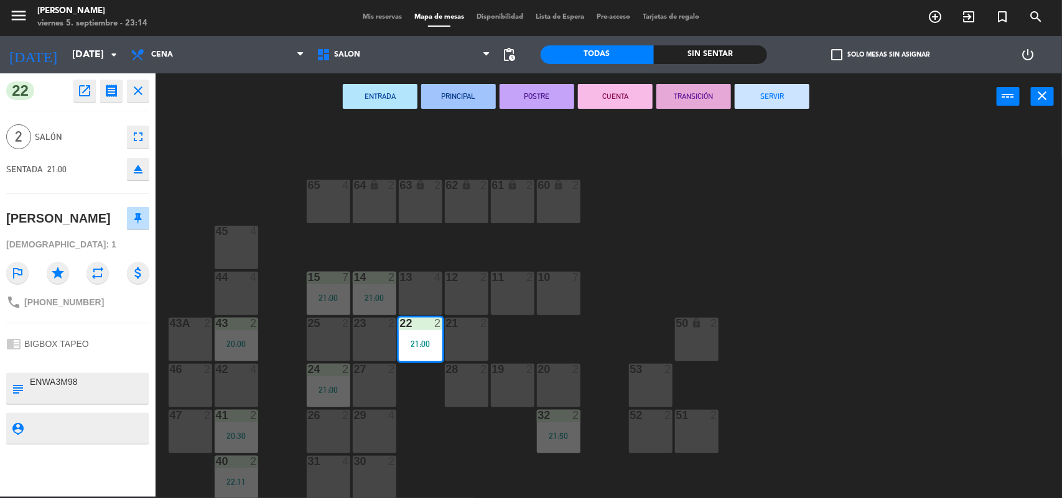
click at [763, 110] on div "ENTRADA PRINCIPAL POSTRE CUENTA TRANSICIÓN SERVIR power_input close" at bounding box center [576, 96] width 841 height 47
drag, startPoint x: 751, startPoint y: 95, endPoint x: 671, endPoint y: 138, distance: 91.3
click at [735, 103] on button "SERVIR" at bounding box center [772, 96] width 75 height 25
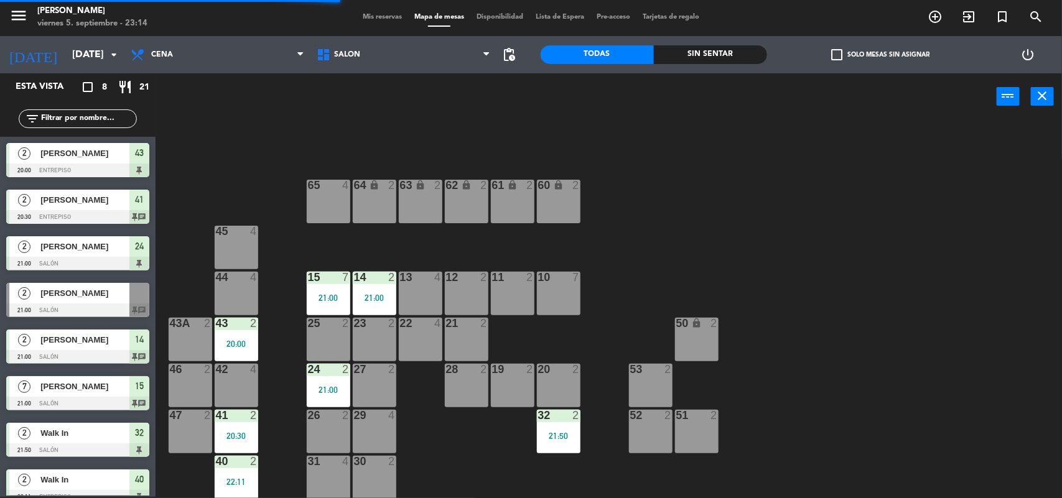
click at [386, 291] on div "14 2 21:00" at bounding box center [375, 294] width 44 height 44
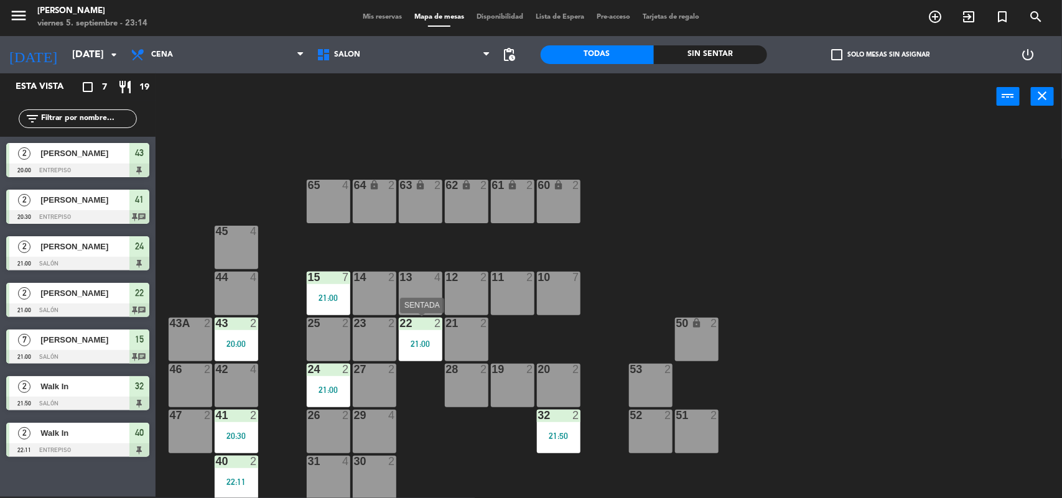
click at [408, 331] on div "22 2 21:00" at bounding box center [421, 340] width 44 height 44
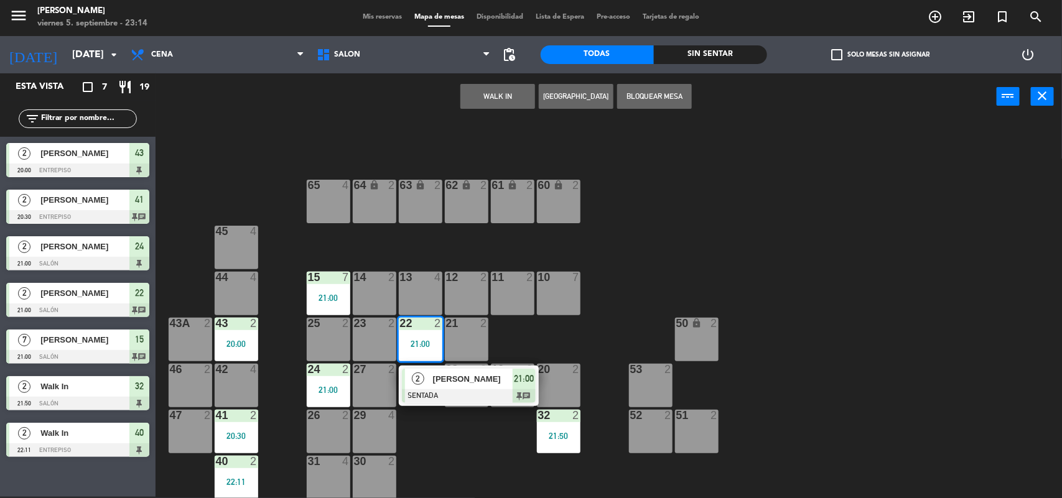
click at [380, 305] on div "14 2" at bounding box center [375, 294] width 44 height 44
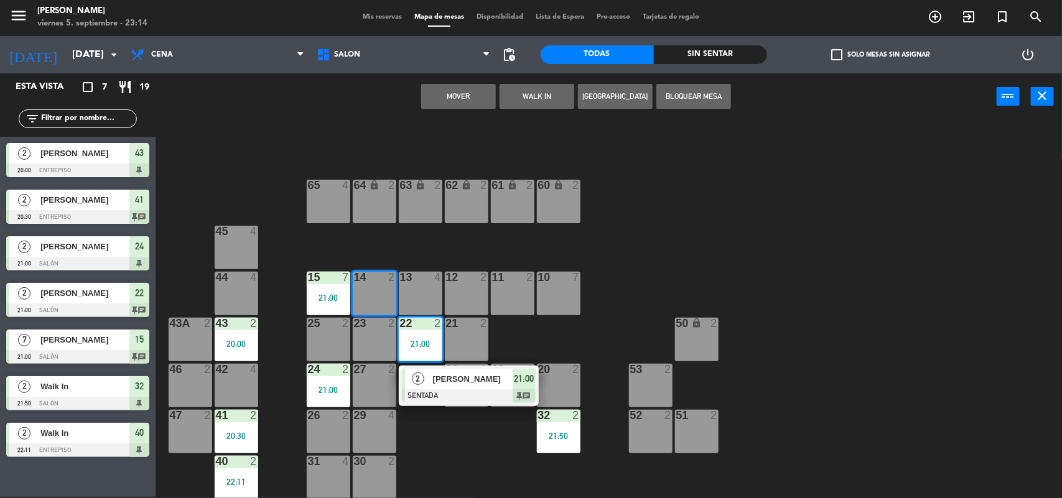
drag, startPoint x: 442, startPoint y: 100, endPoint x: 428, endPoint y: 117, distance: 22.5
click at [440, 101] on button "Mover" at bounding box center [458, 96] width 75 height 25
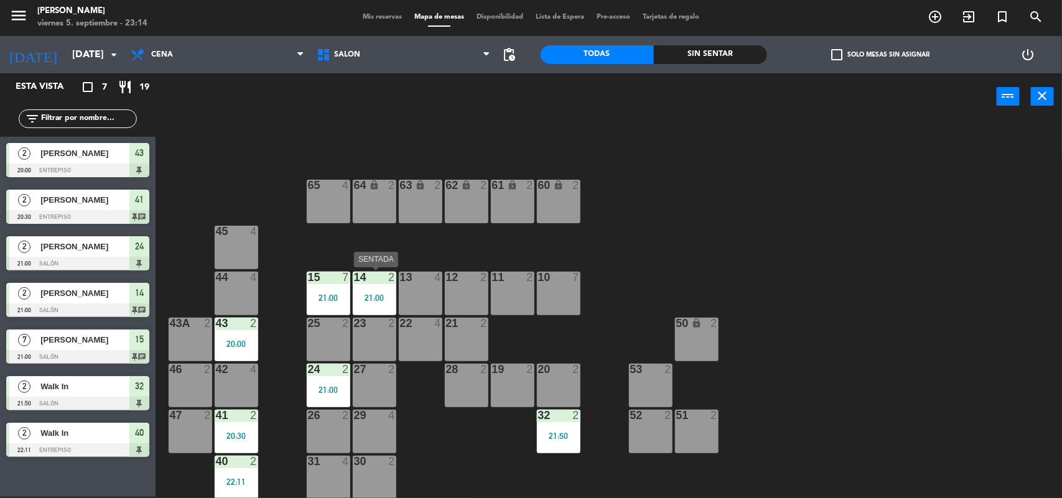
click at [375, 283] on div "14 2" at bounding box center [375, 278] width 44 height 12
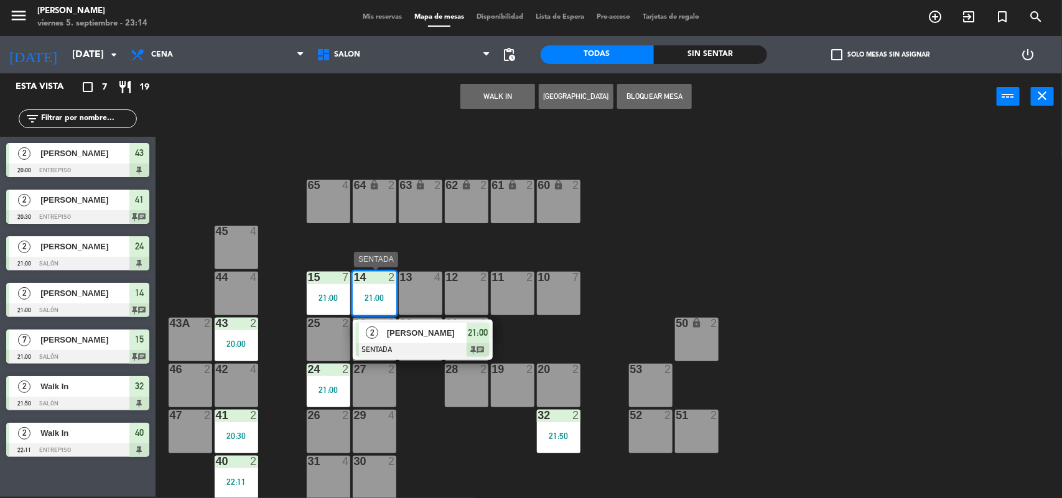
click at [383, 341] on div "2" at bounding box center [372, 333] width 27 height 21
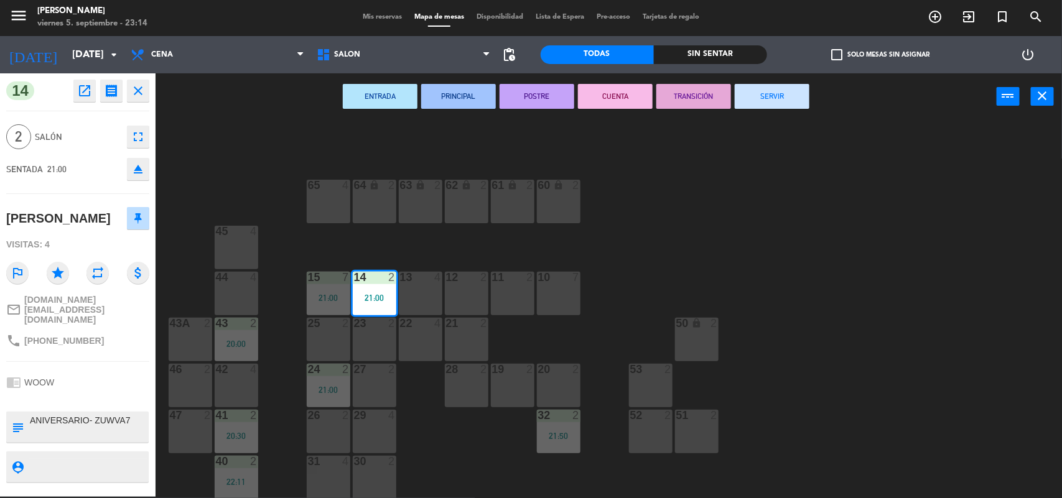
drag, startPoint x: 763, startPoint y: 96, endPoint x: 437, endPoint y: 176, distance: 335.0
click at [762, 97] on button "SERVIR" at bounding box center [772, 96] width 75 height 25
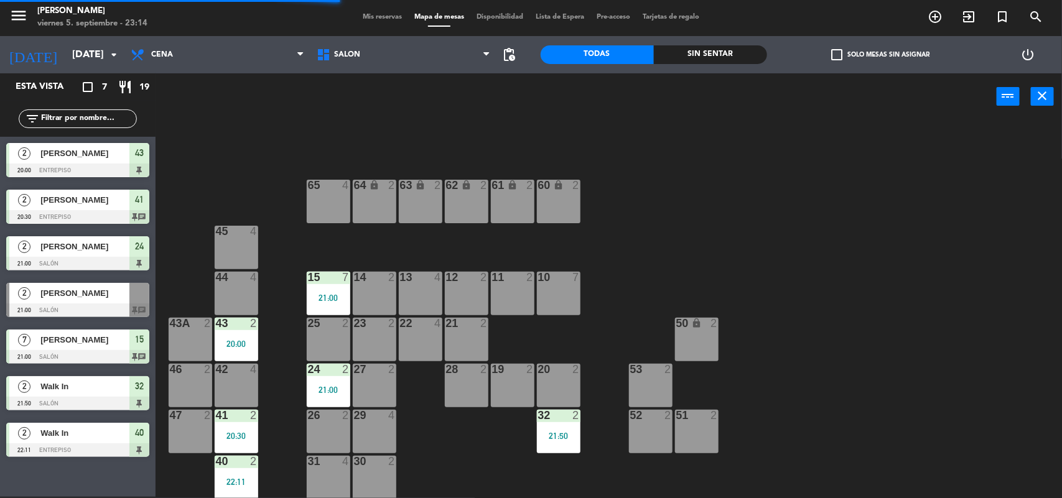
click at [319, 288] on div "15 7 21:00" at bounding box center [329, 294] width 44 height 44
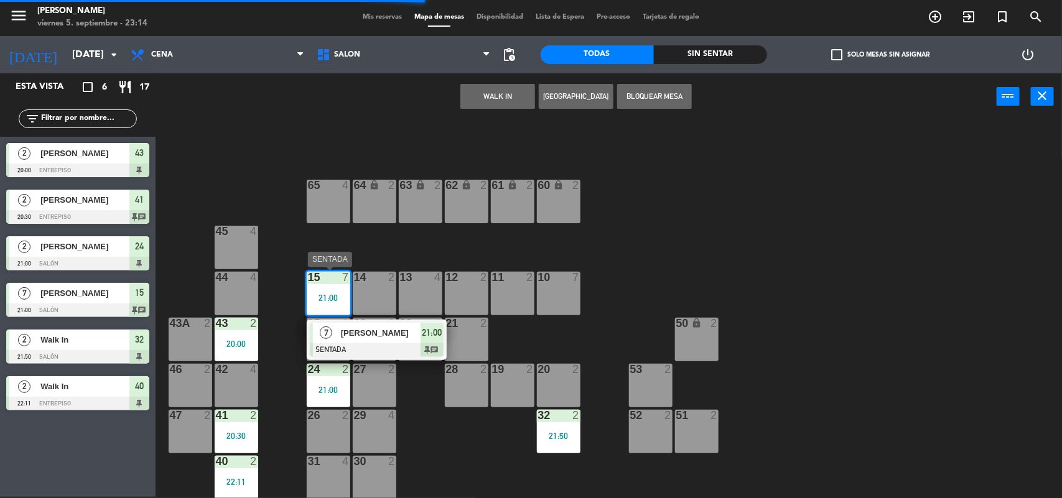
click at [342, 320] on div "7 [PERSON_NAME] SENTADA 21:00 chat" at bounding box center [377, 340] width 140 height 40
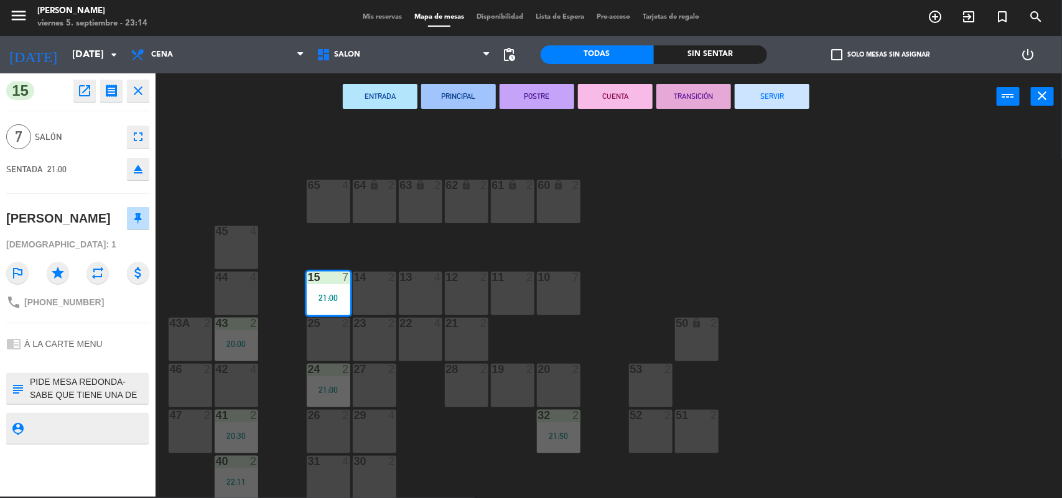
click at [751, 96] on button "SERVIR" at bounding box center [772, 96] width 75 height 25
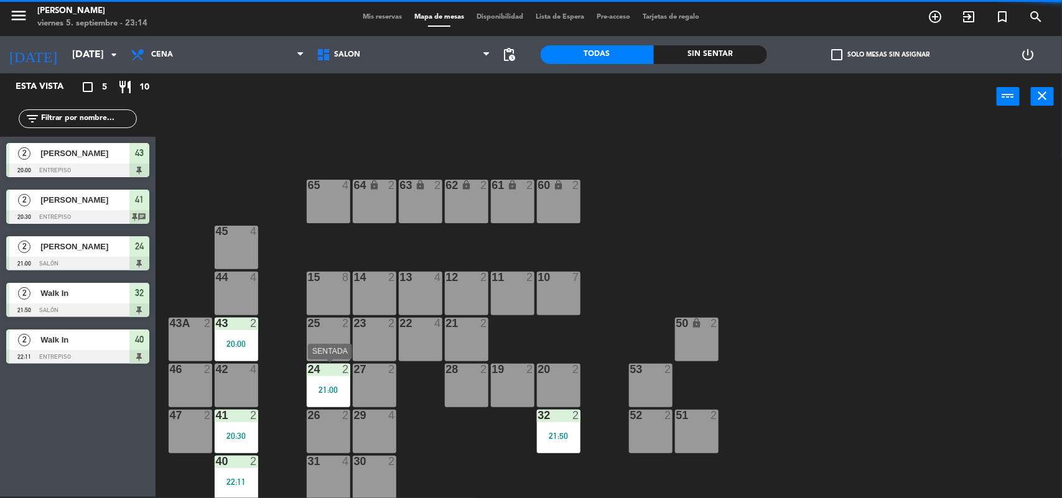
click at [324, 386] on div "21:00" at bounding box center [329, 390] width 44 height 9
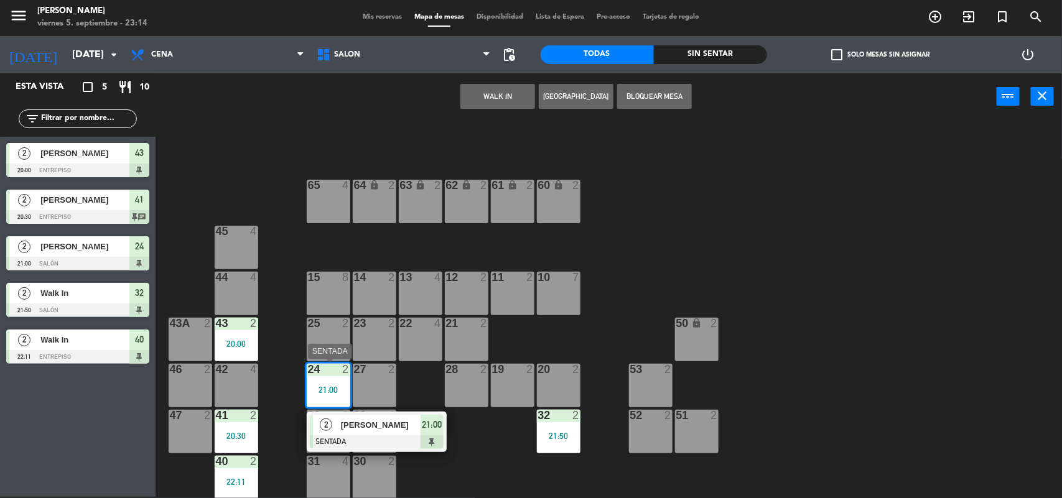
click at [327, 429] on span "2" at bounding box center [326, 425] width 12 height 12
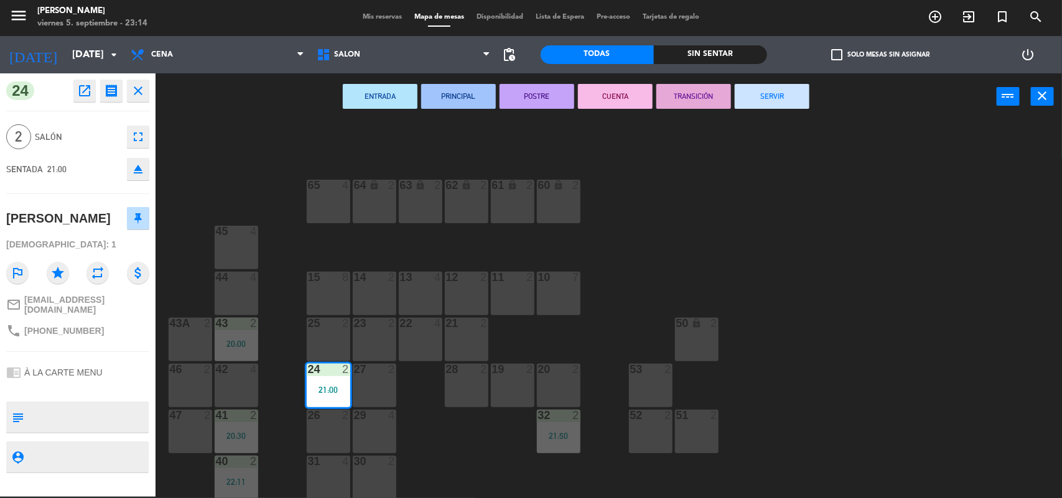
click at [779, 96] on button "SERVIR" at bounding box center [772, 96] width 75 height 25
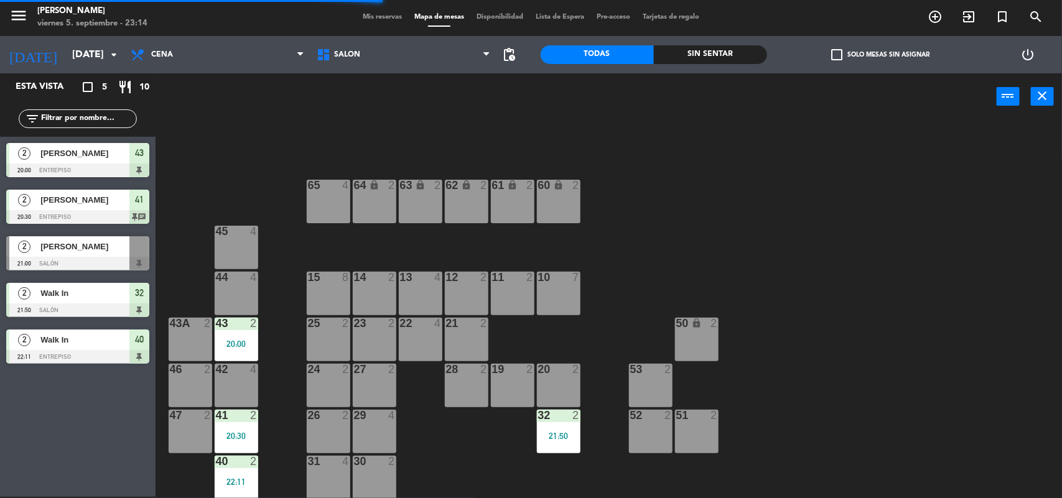
click at [249, 342] on div "20:00" at bounding box center [237, 344] width 44 height 9
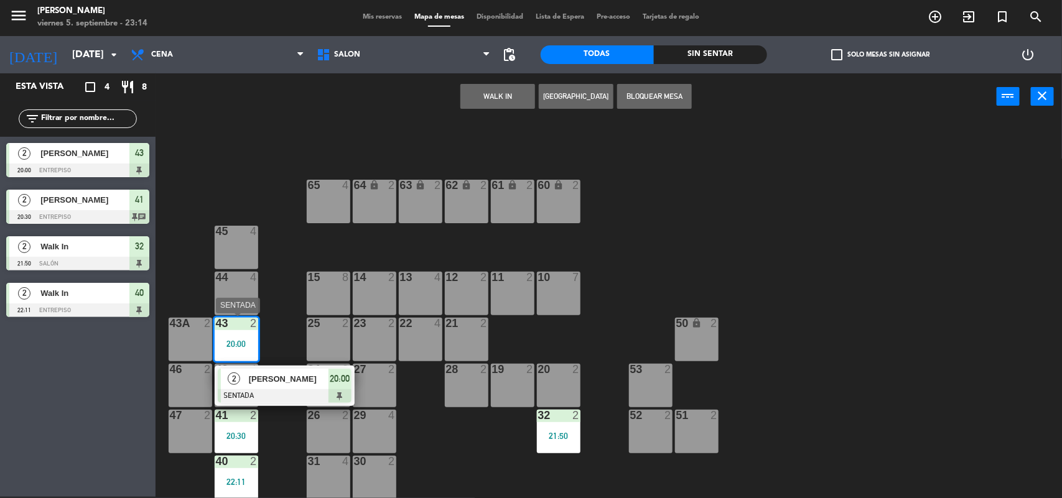
click at [255, 371] on div "[PERSON_NAME]" at bounding box center [288, 379] width 81 height 21
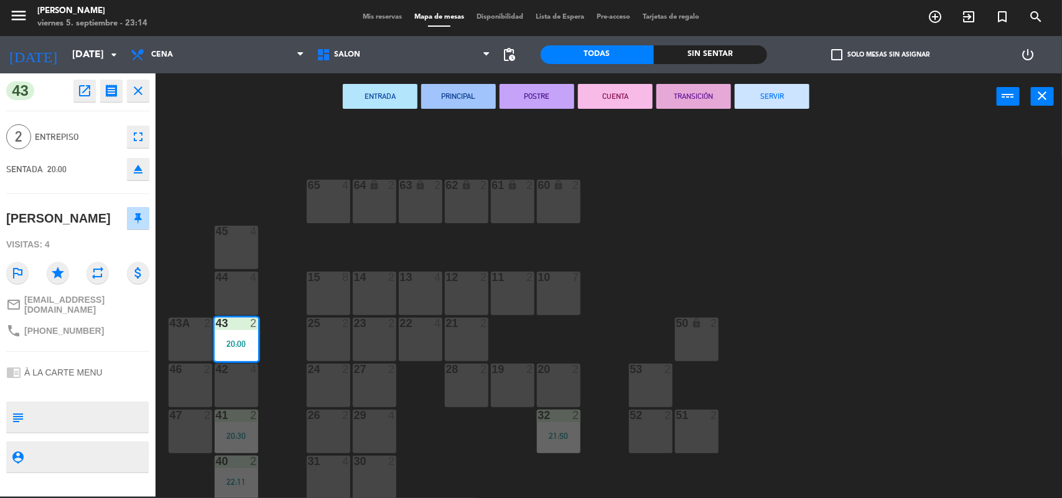
drag, startPoint x: 757, startPoint y: 91, endPoint x: 751, endPoint y: 96, distance: 7.9
click at [755, 91] on button "SERVIR" at bounding box center [772, 96] width 75 height 25
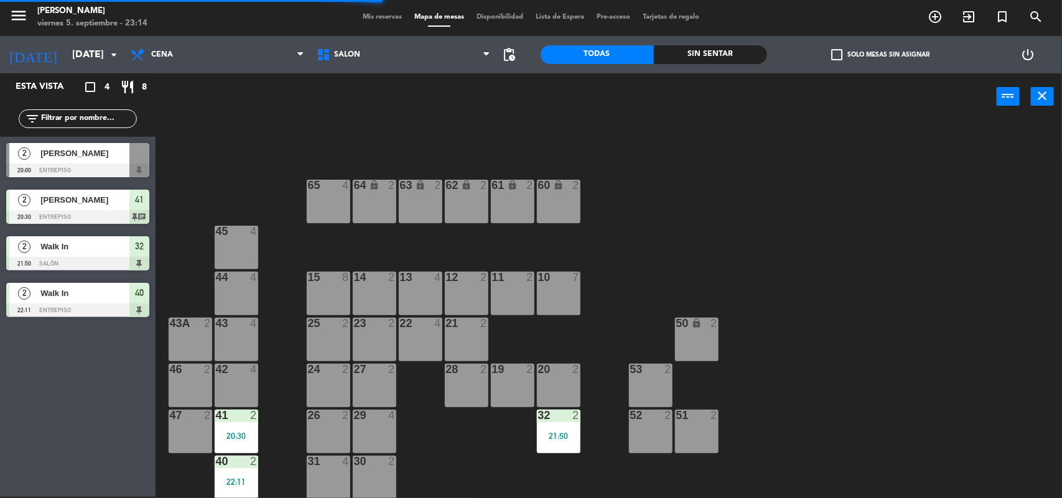
click at [219, 477] on div "22:11" at bounding box center [237, 481] width 44 height 9
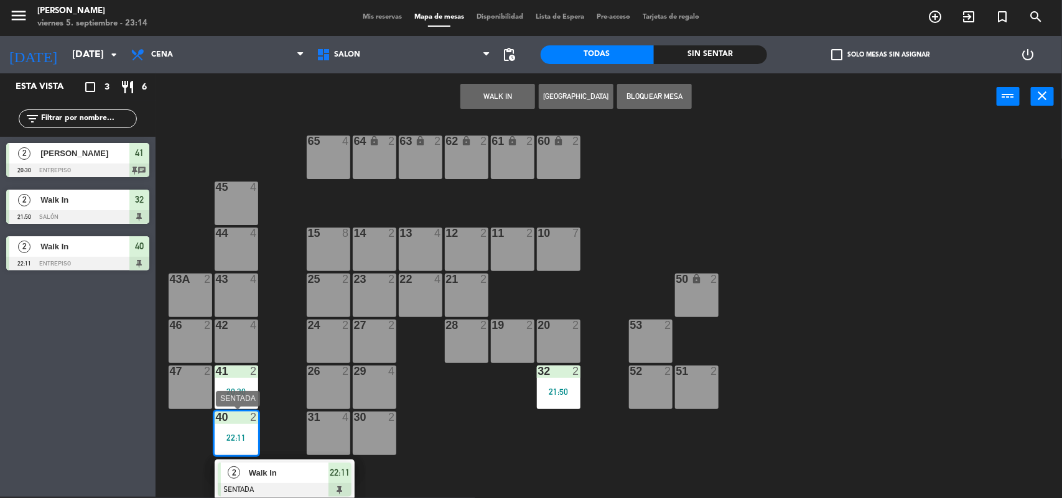
click at [241, 483] on div at bounding box center [285, 490] width 134 height 14
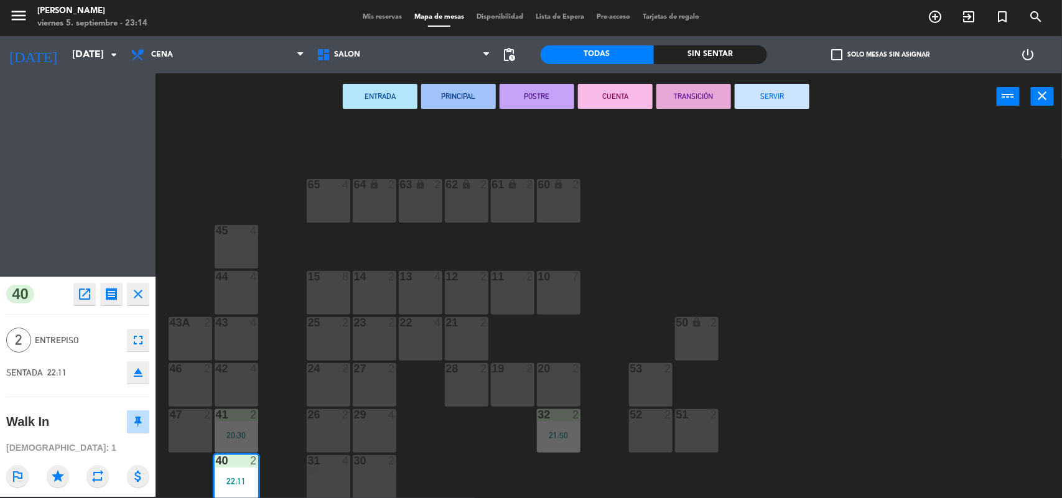
scroll to position [11, 0]
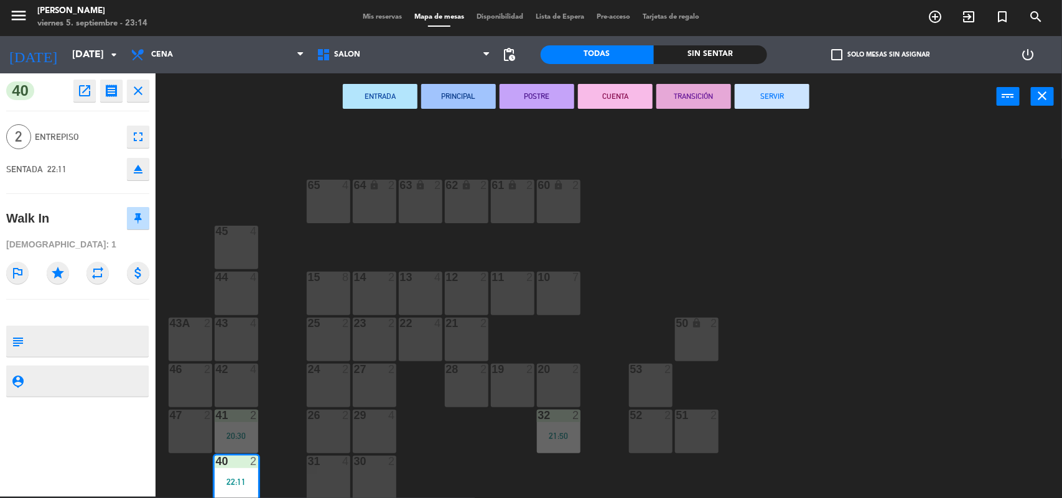
click at [777, 92] on button "SERVIR" at bounding box center [772, 96] width 75 height 25
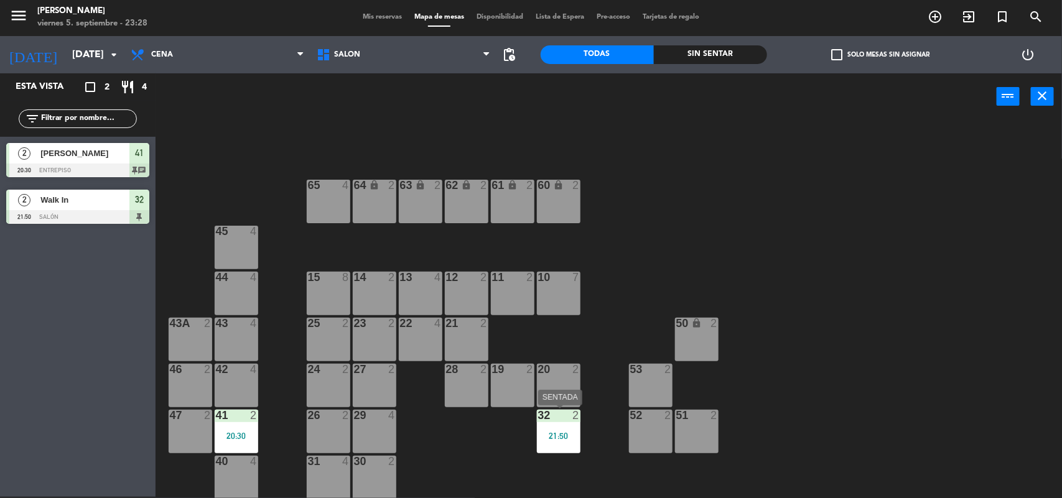
drag, startPoint x: 571, startPoint y: 434, endPoint x: 584, endPoint y: 446, distance: 16.7
click at [571, 436] on div "21:50" at bounding box center [559, 436] width 44 height 9
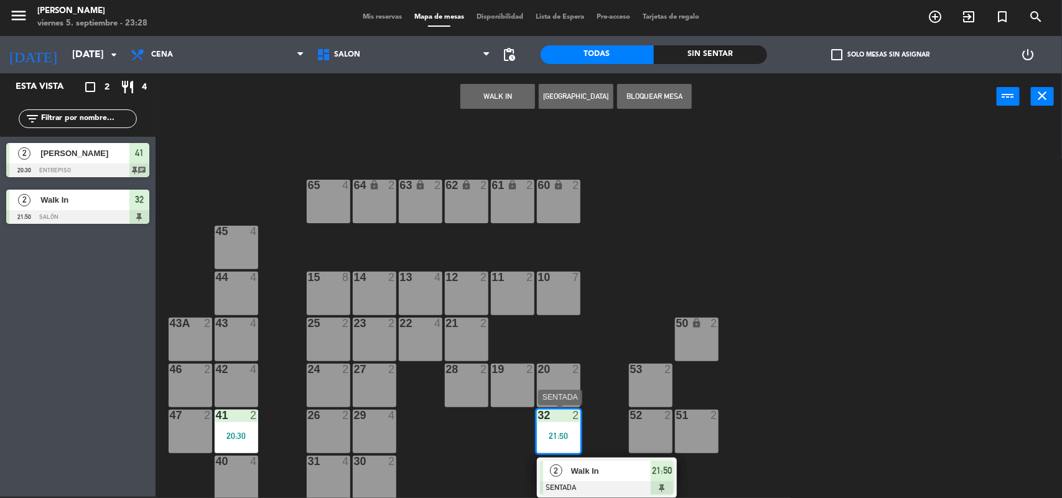
click at [590, 471] on span "Walk In" at bounding box center [611, 471] width 80 height 13
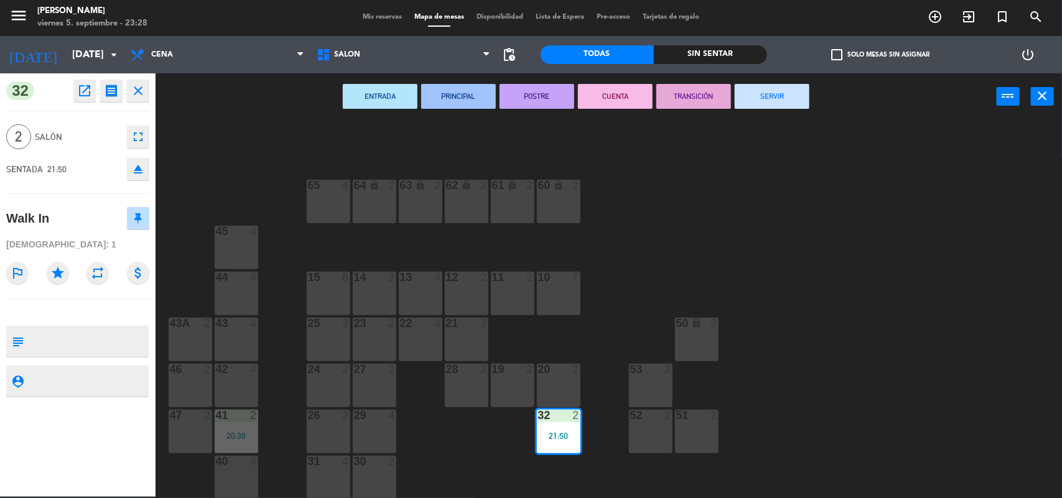
click at [766, 95] on button "SERVIR" at bounding box center [772, 96] width 75 height 25
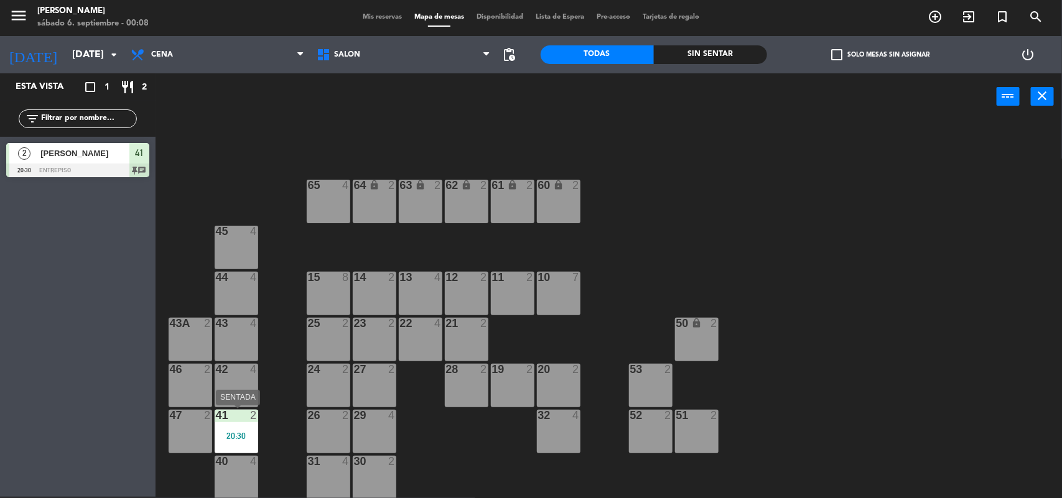
click at [243, 432] on div "20:30" at bounding box center [237, 436] width 44 height 9
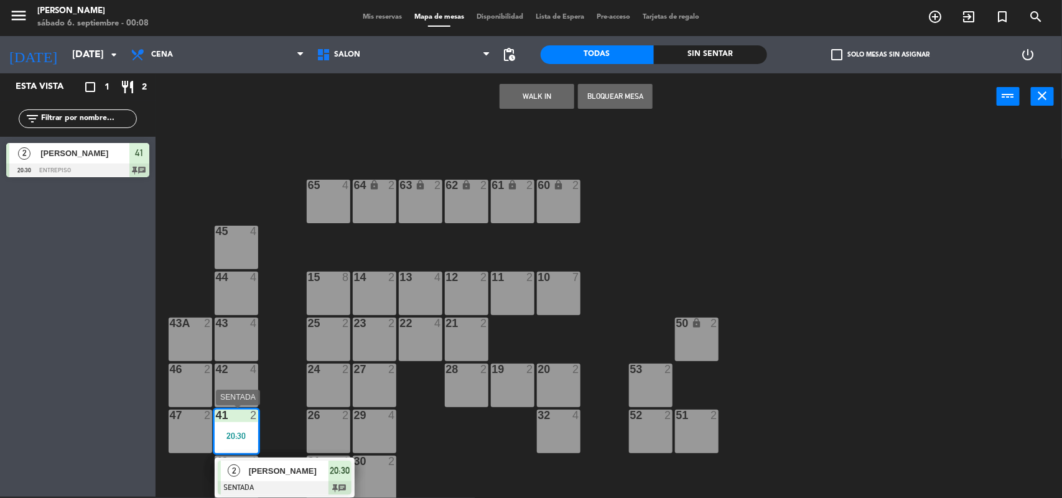
click at [259, 473] on span "[PERSON_NAME]" at bounding box center [289, 471] width 80 height 13
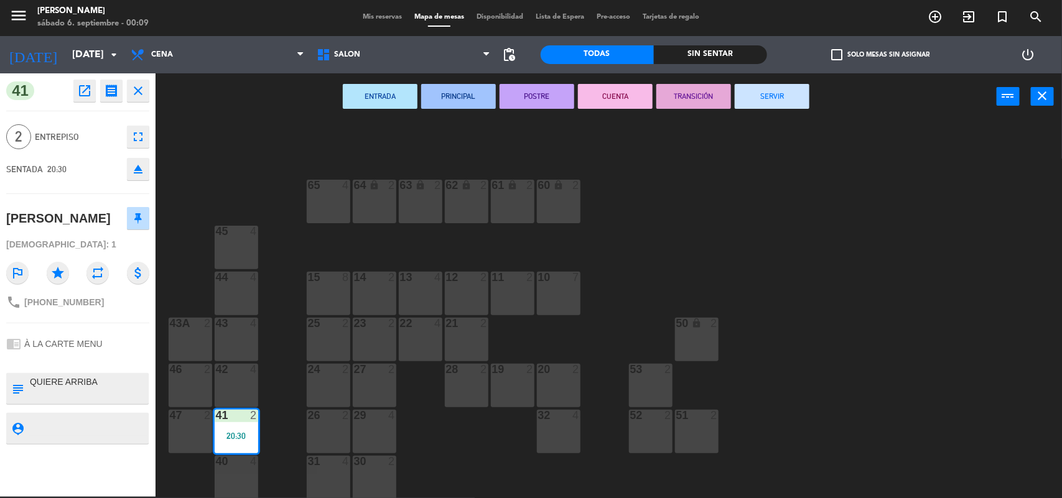
drag, startPoint x: 782, startPoint y: 95, endPoint x: 721, endPoint y: 92, distance: 61.7
click at [776, 100] on button "SERVIR" at bounding box center [772, 96] width 75 height 25
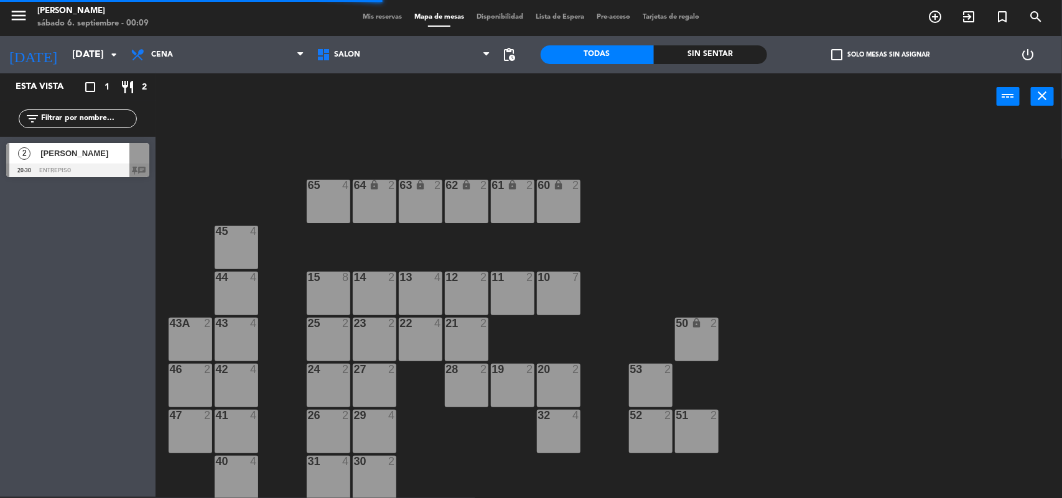
drag, startPoint x: 372, startPoint y: 4, endPoint x: 370, endPoint y: 17, distance: 13.8
click at [372, 11] on div "menu [PERSON_NAME][DATE] 6. septiembre - 00:09 Mis reservas Mapa de mesas Dispo…" at bounding box center [531, 17] width 1062 height 37
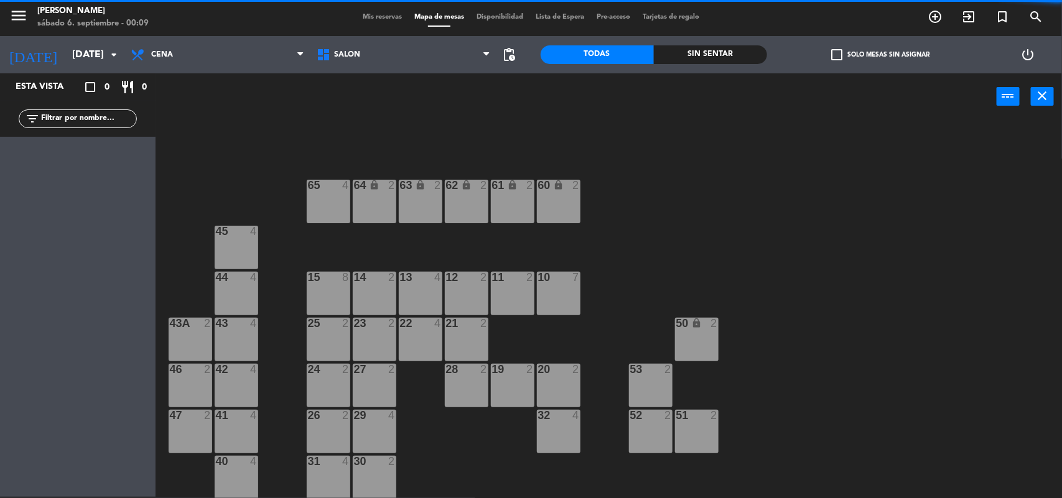
click at [369, 19] on span "Mis reservas" at bounding box center [383, 17] width 52 height 7
